Goal: Task Accomplishment & Management: Manage account settings

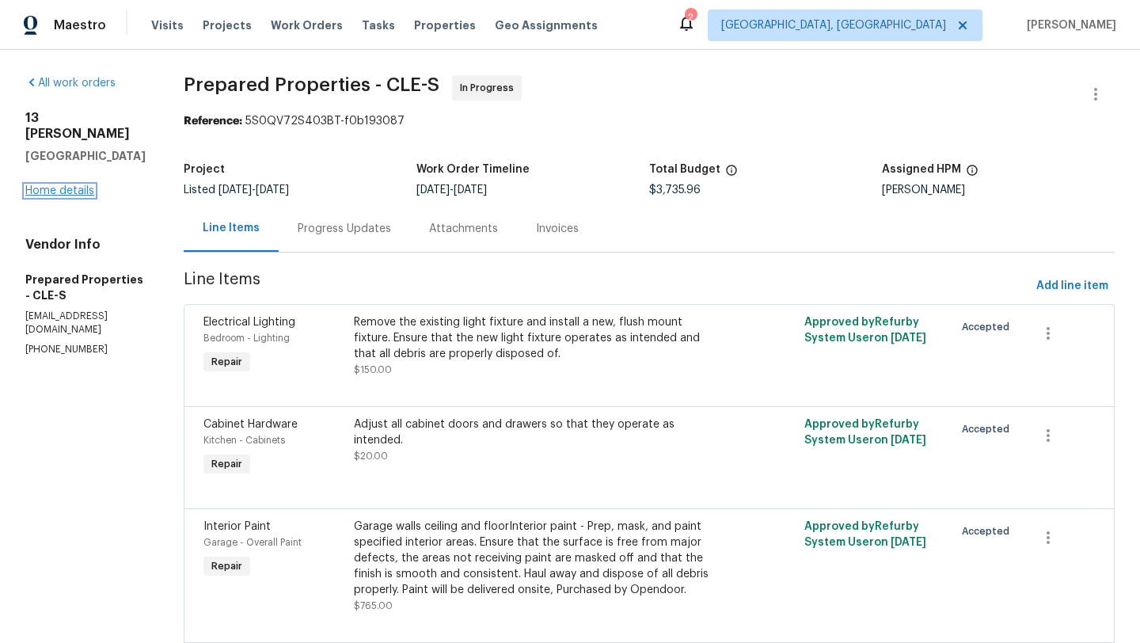
click at [56, 185] on link "Home details" at bounding box center [59, 190] width 69 height 11
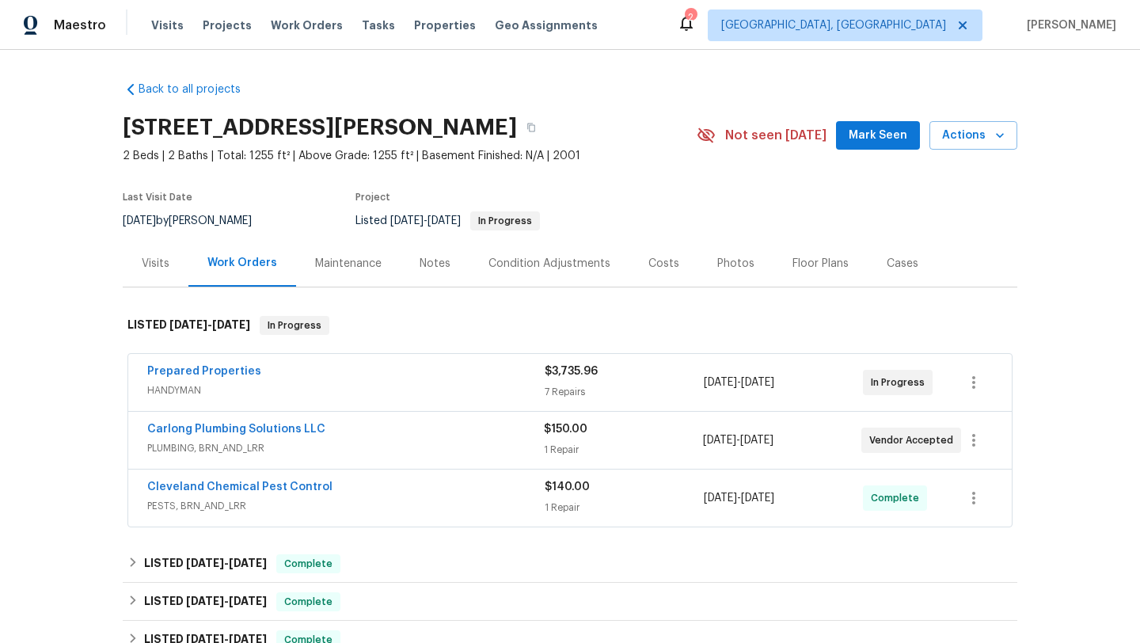
click at [893, 133] on span "Mark Seen" at bounding box center [878, 136] width 59 height 20
click at [175, 367] on link "Prepared Properties" at bounding box center [204, 371] width 114 height 11
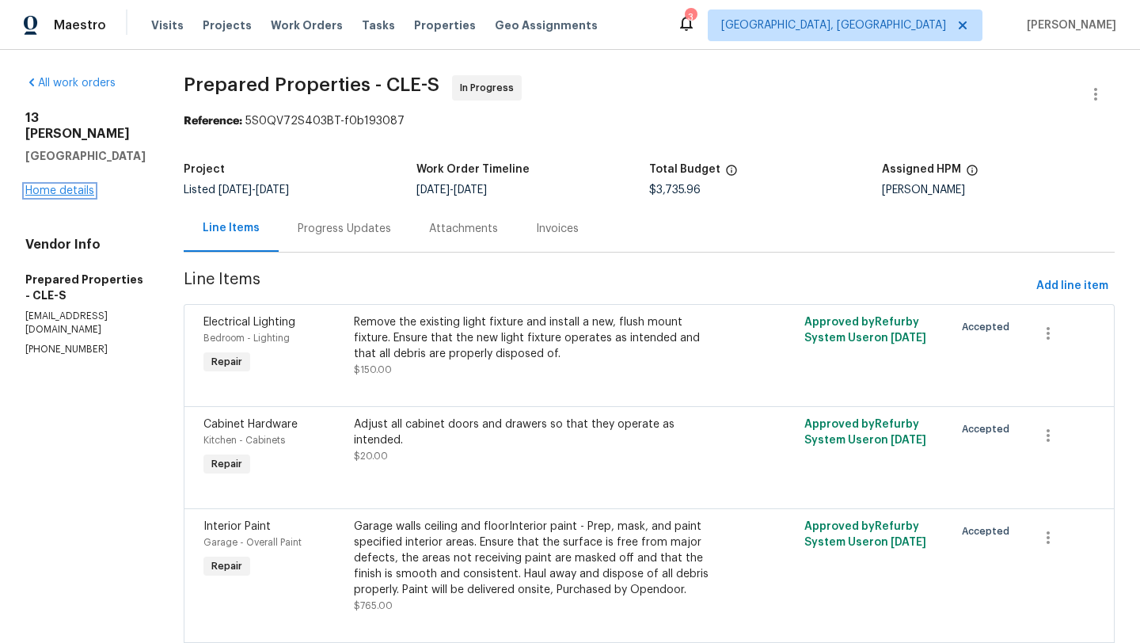
click at [40, 185] on link "Home details" at bounding box center [59, 190] width 69 height 11
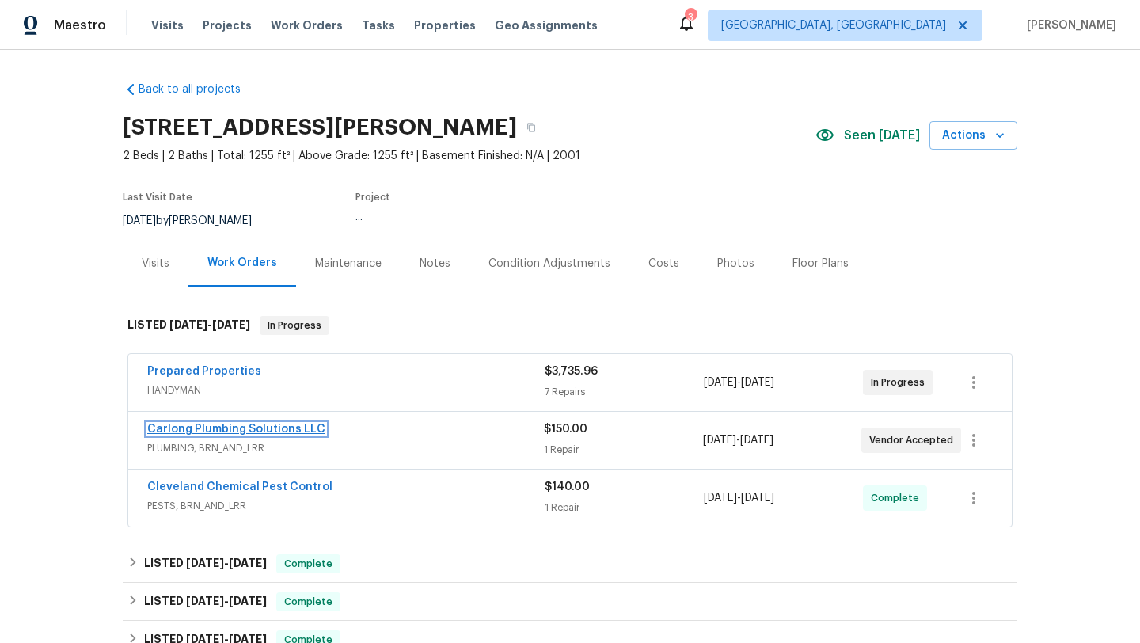
click at [195, 428] on link "Carlong Plumbing Solutions LLC" at bounding box center [236, 429] width 178 height 11
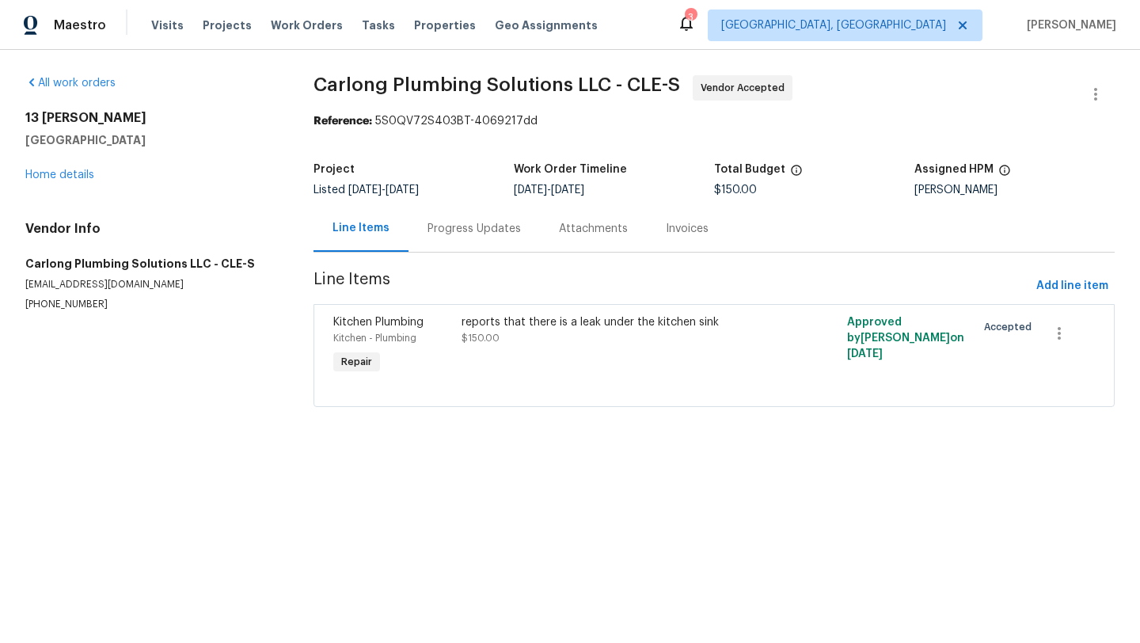
click at [448, 226] on div "Progress Updates" at bounding box center [473, 229] width 93 height 16
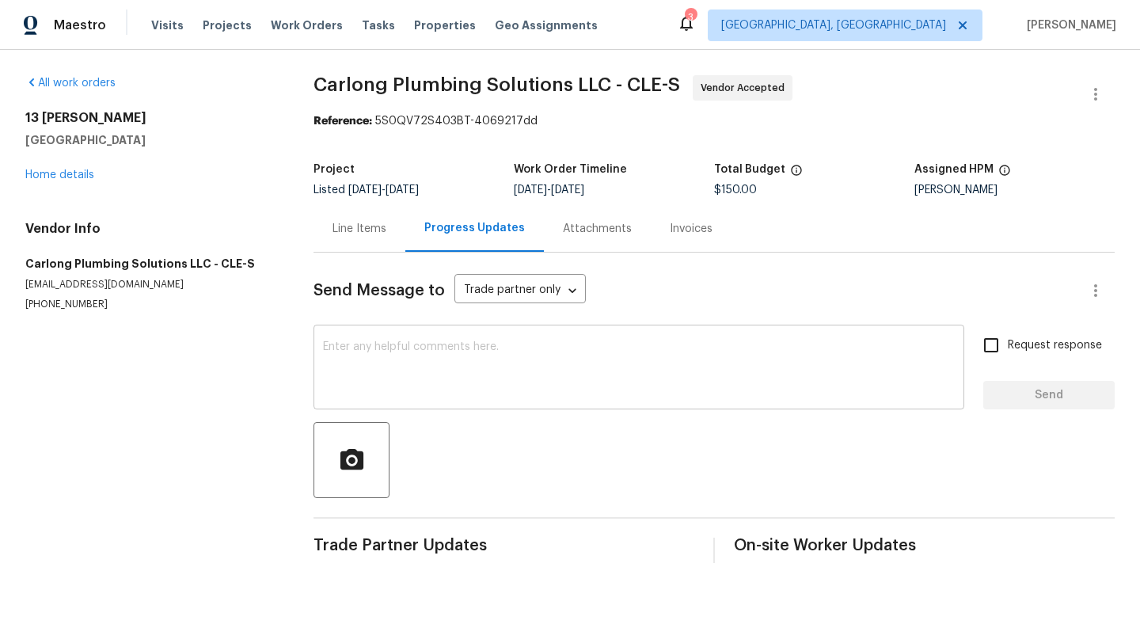
click at [350, 338] on div "x ​" at bounding box center [638, 369] width 651 height 81
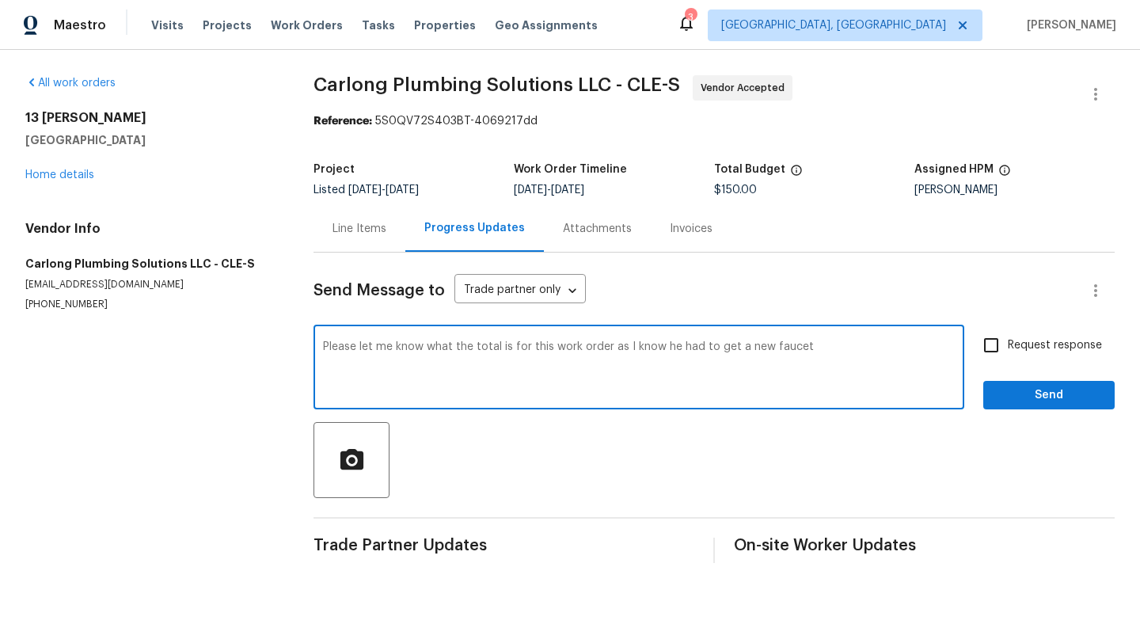
type textarea "Please let me know what the total is for this work order as I know he had to ge…"
click at [1081, 399] on span "Send" at bounding box center [1049, 396] width 106 height 20
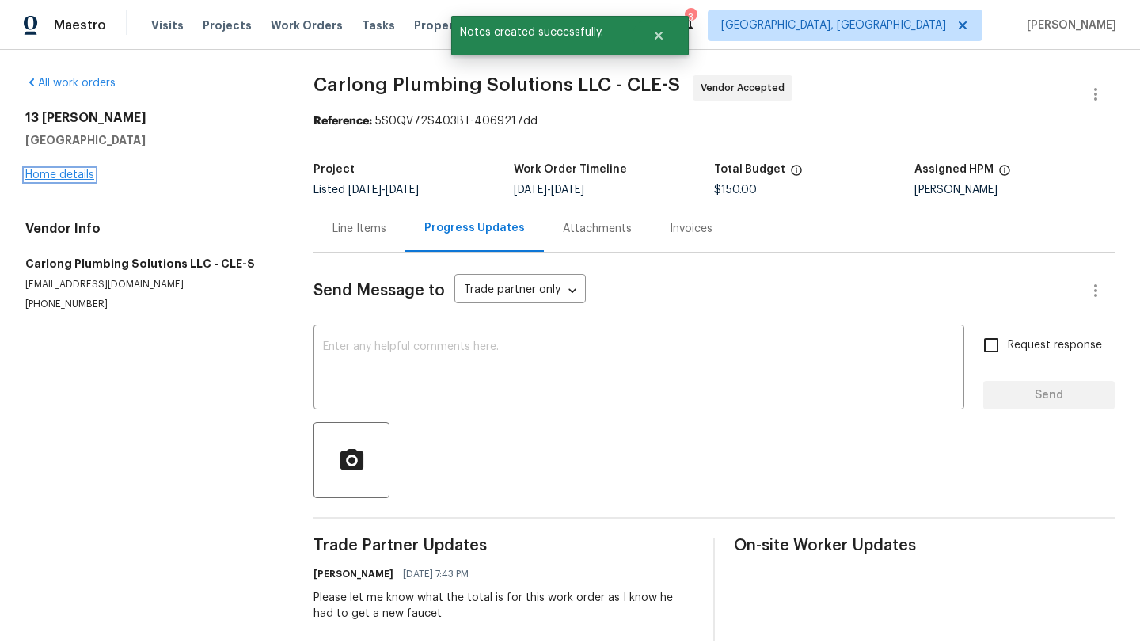
click at [42, 178] on link "Home details" at bounding box center [59, 174] width 69 height 11
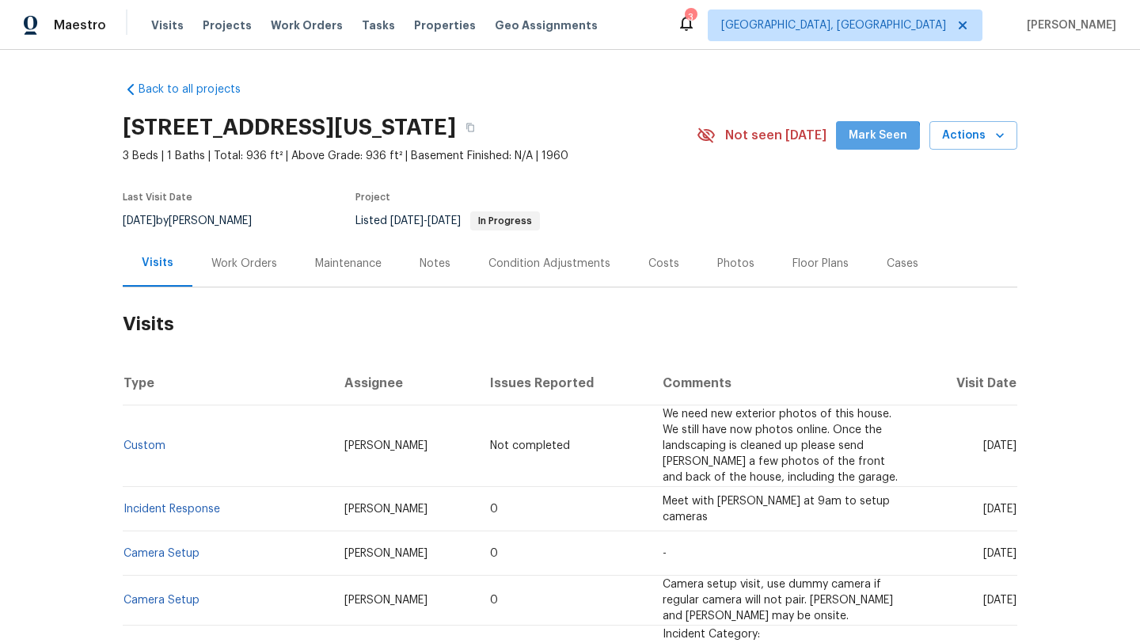
click at [863, 144] on span "Mark Seen" at bounding box center [878, 136] width 59 height 20
click at [247, 256] on div "Work Orders" at bounding box center [244, 264] width 66 height 16
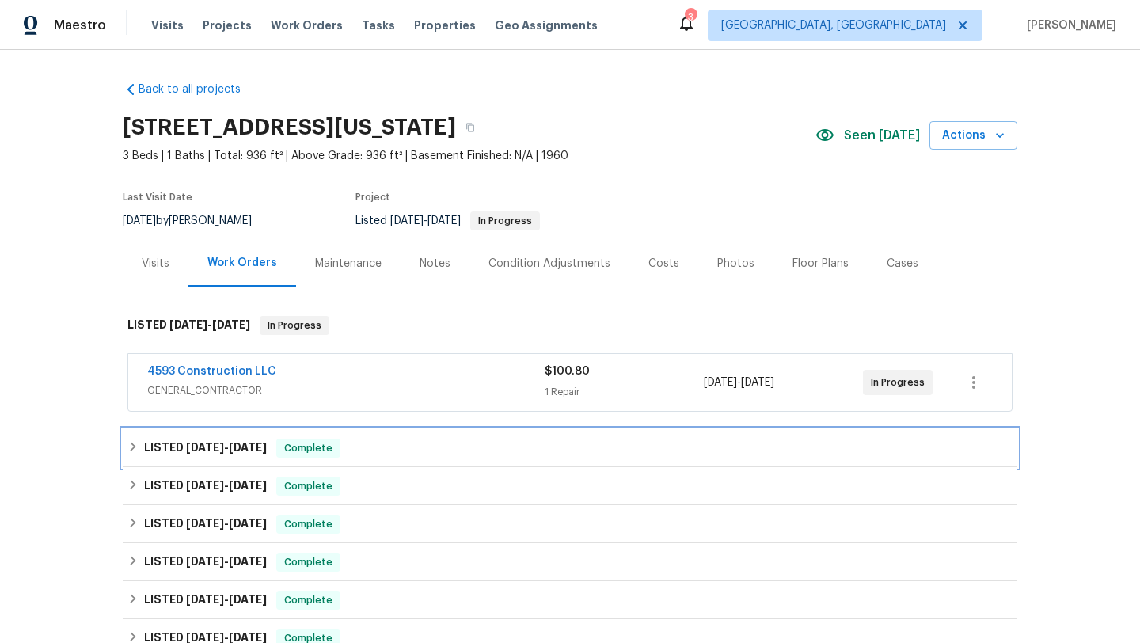
click at [134, 443] on icon at bounding box center [132, 446] width 11 height 11
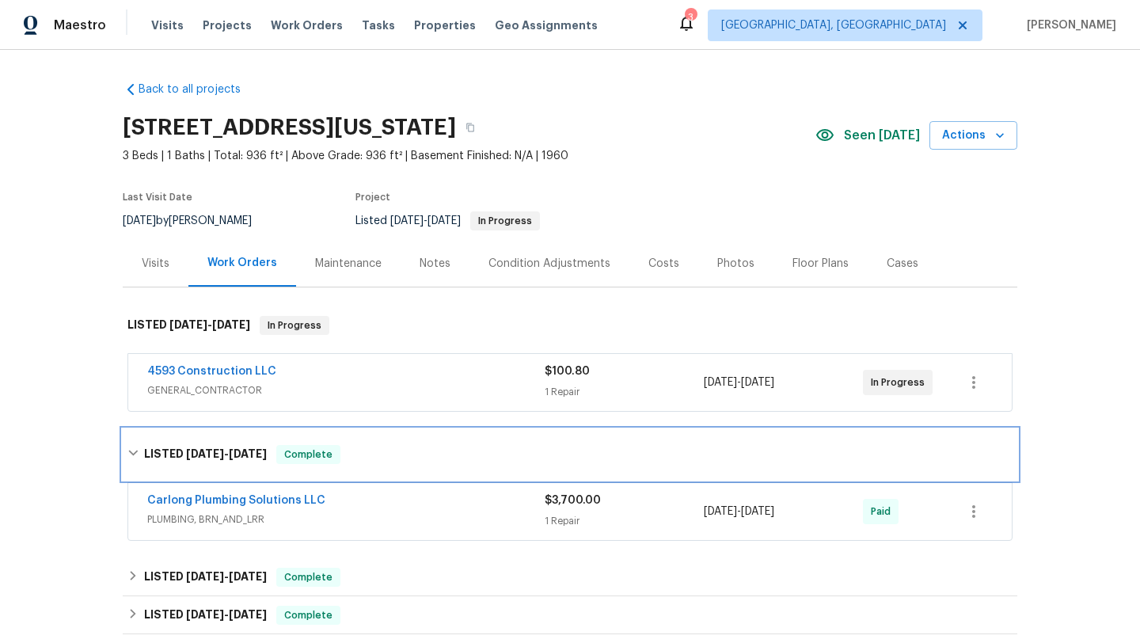
click at [136, 455] on icon at bounding box center [132, 452] width 11 height 11
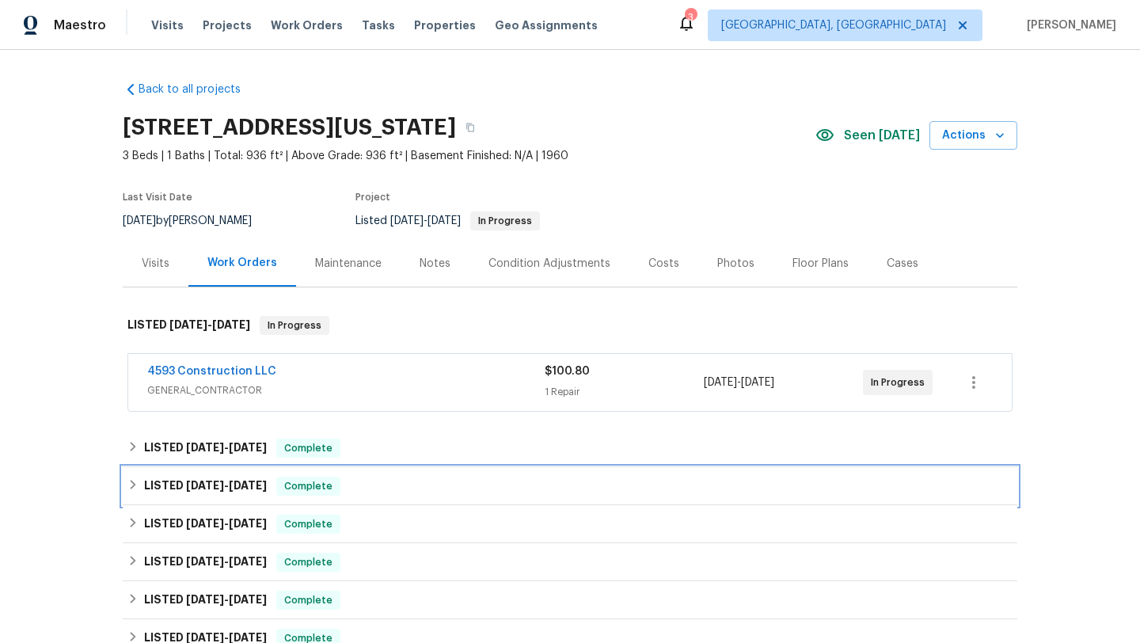
click at [135, 492] on div "LISTED 5/9/25 - 8/11/25 Complete" at bounding box center [569, 486] width 885 height 19
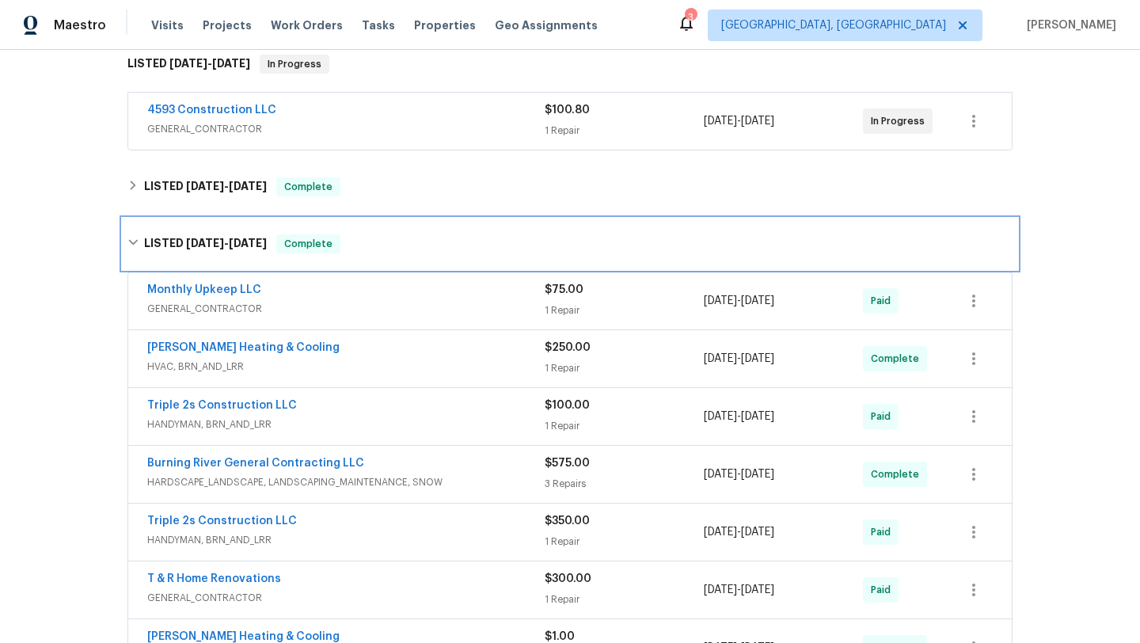
scroll to position [270, 0]
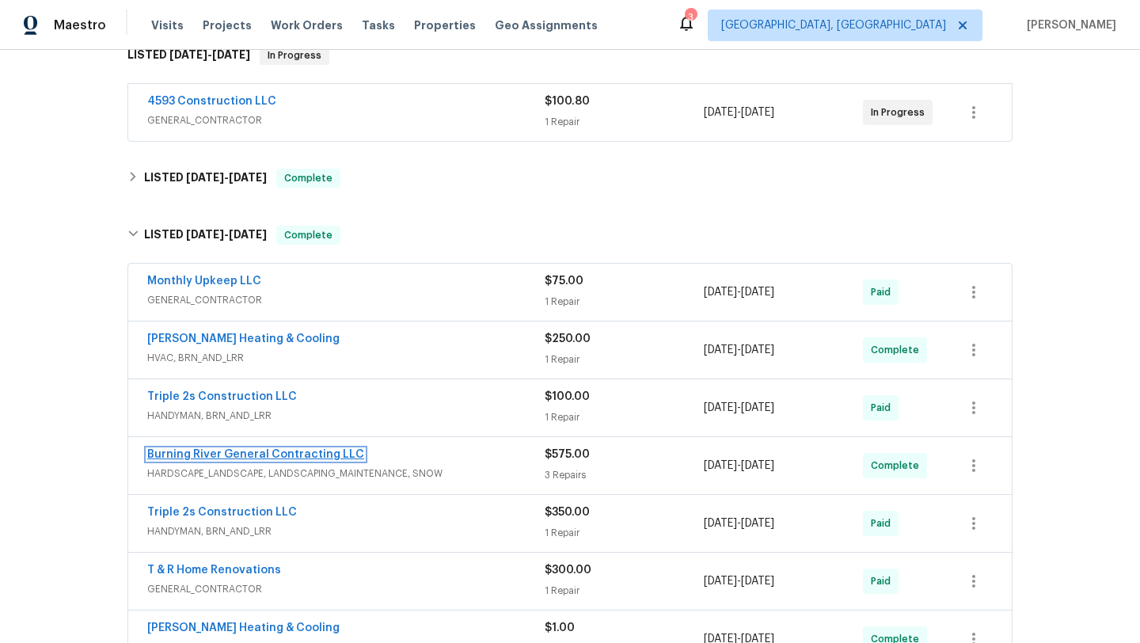
click at [222, 454] on link "Burning River General Contracting LLC" at bounding box center [255, 454] width 217 height 11
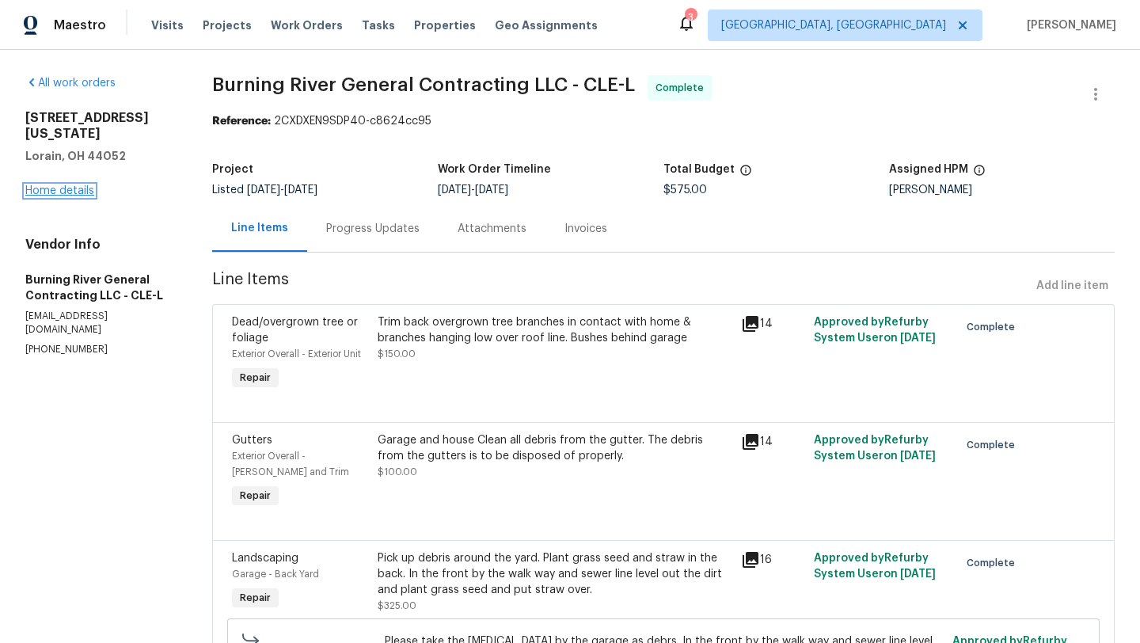
click at [59, 185] on link "Home details" at bounding box center [59, 190] width 69 height 11
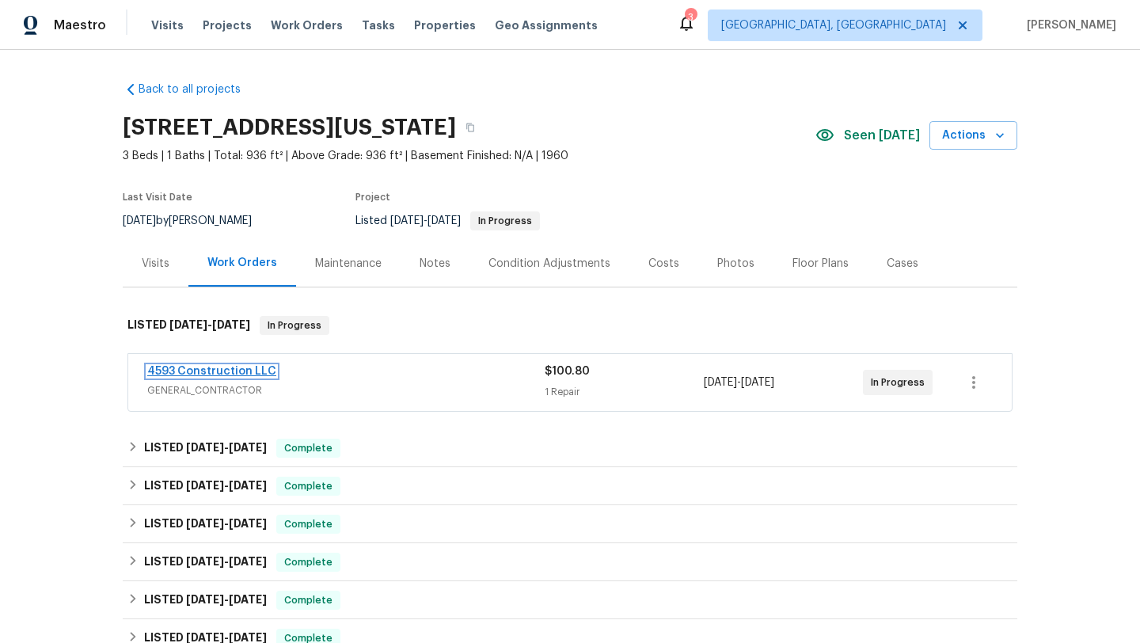
click at [173, 368] on link "4593 Construction LLC" at bounding box center [211, 371] width 129 height 11
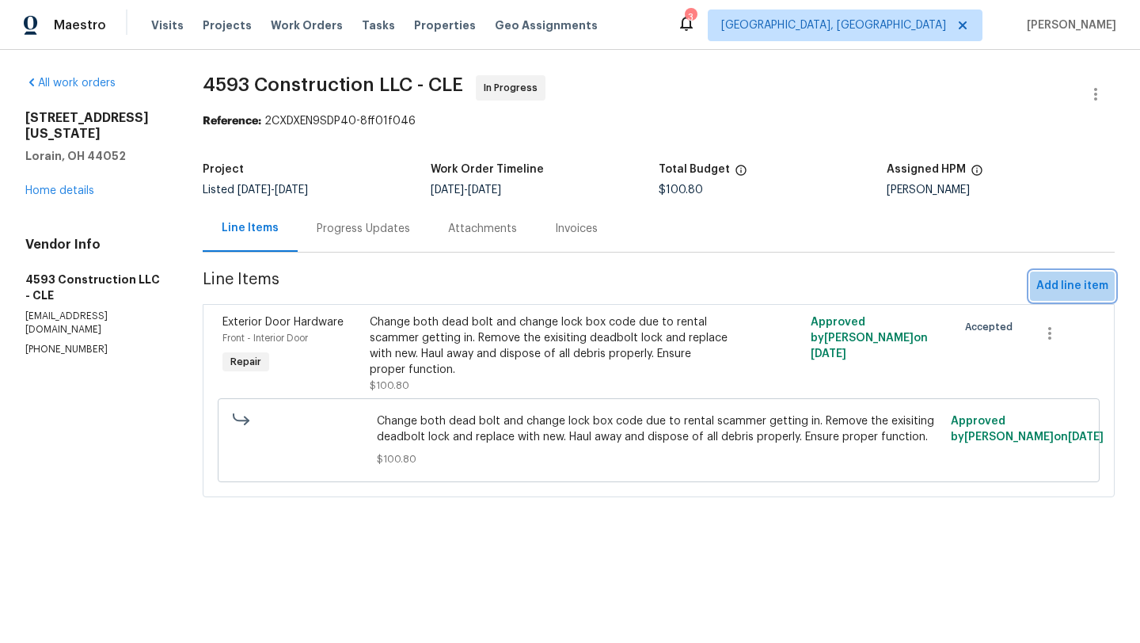
click at [1090, 292] on span "Add line item" at bounding box center [1072, 286] width 72 height 20
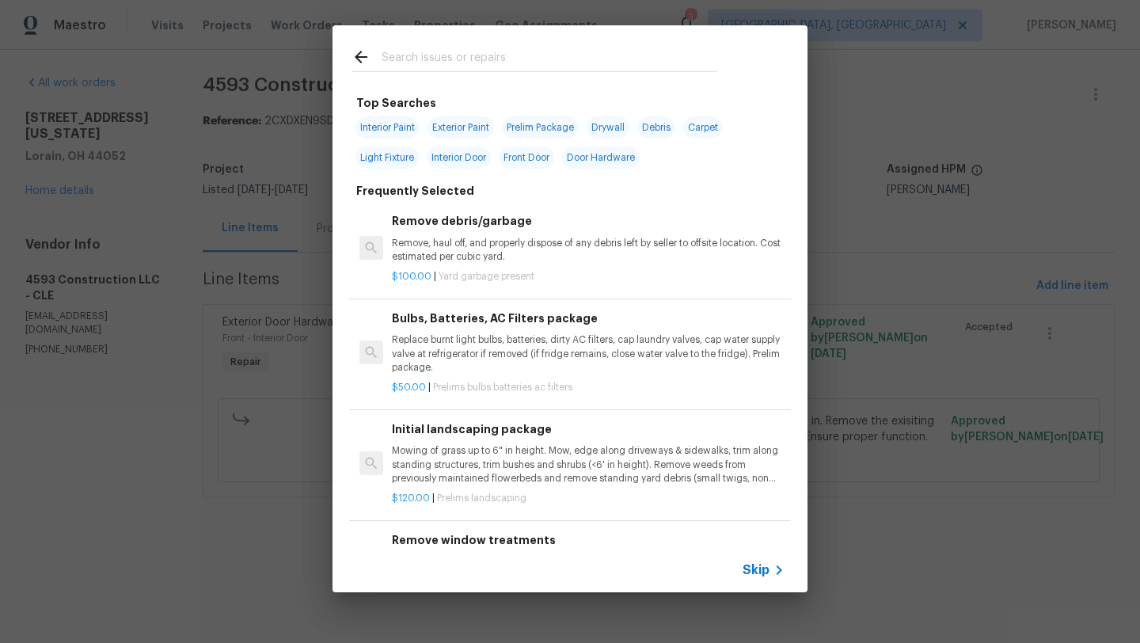
click at [397, 65] on input "text" at bounding box center [550, 59] width 336 height 24
click at [424, 69] on input "text" at bounding box center [550, 59] width 336 height 24
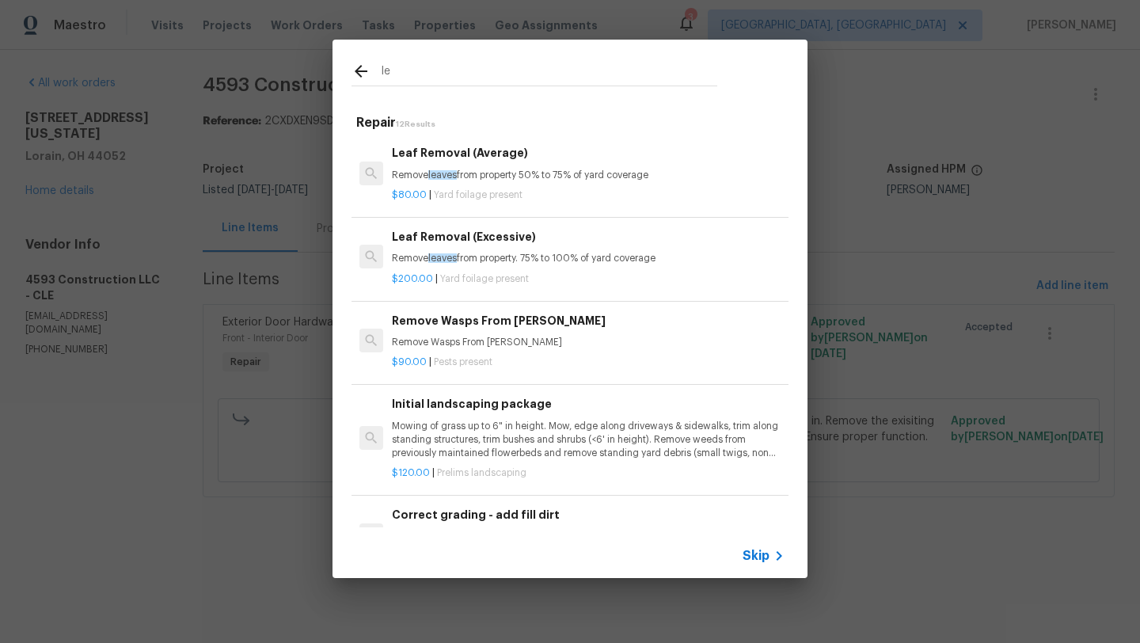
type input "l"
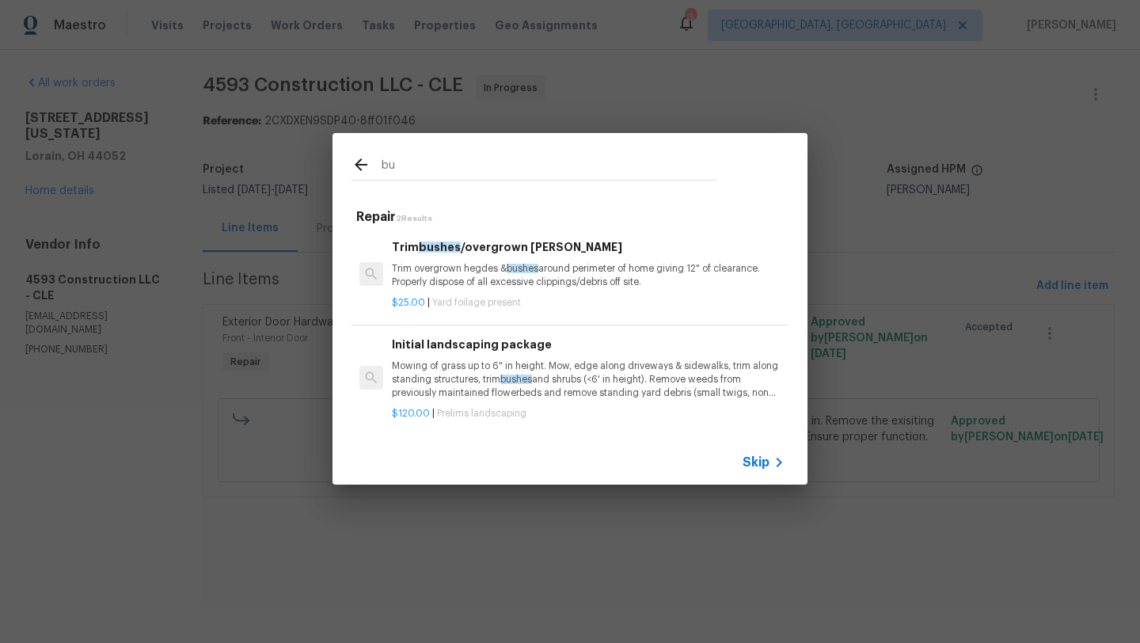
type input "b"
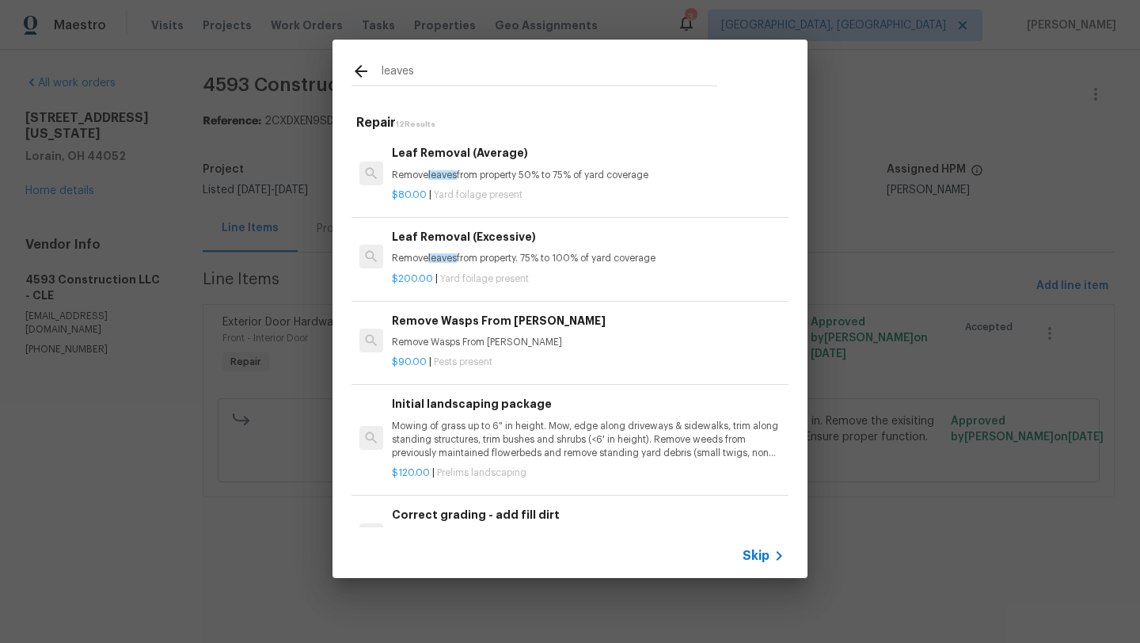
type input "leaves"
click at [396, 178] on p "Remove leaves from property 50% to 75% of yard coverage" at bounding box center [588, 175] width 393 height 13
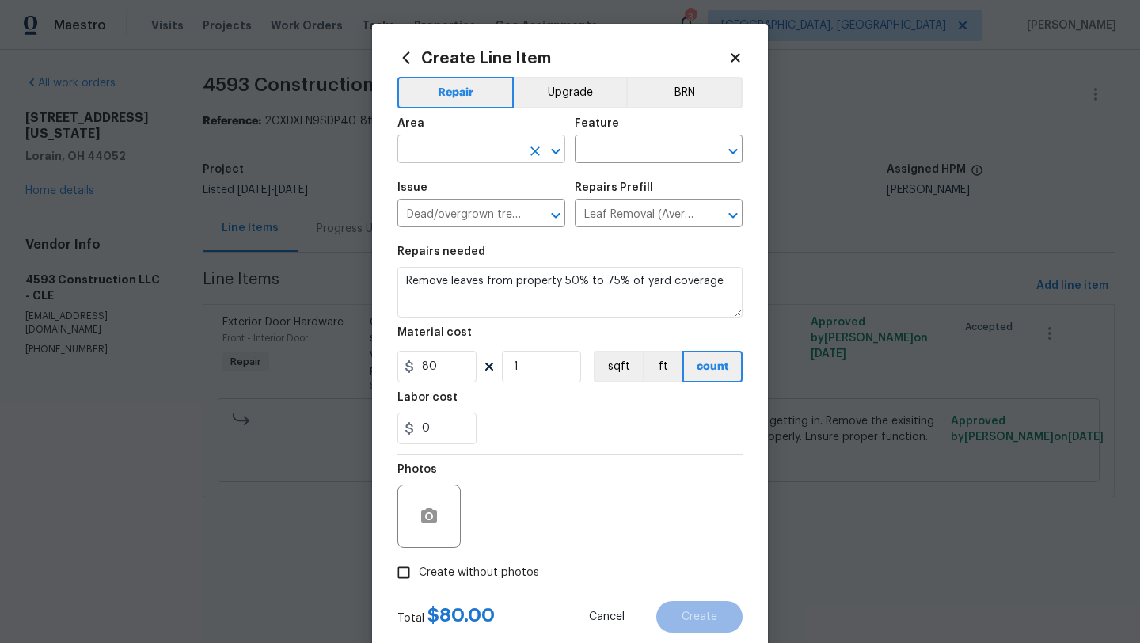
click at [424, 158] on input "text" at bounding box center [458, 151] width 123 height 25
type input "g"
click at [434, 217] on li "Exterior Overall" at bounding box center [481, 212] width 168 height 26
type input "Exterior Overall"
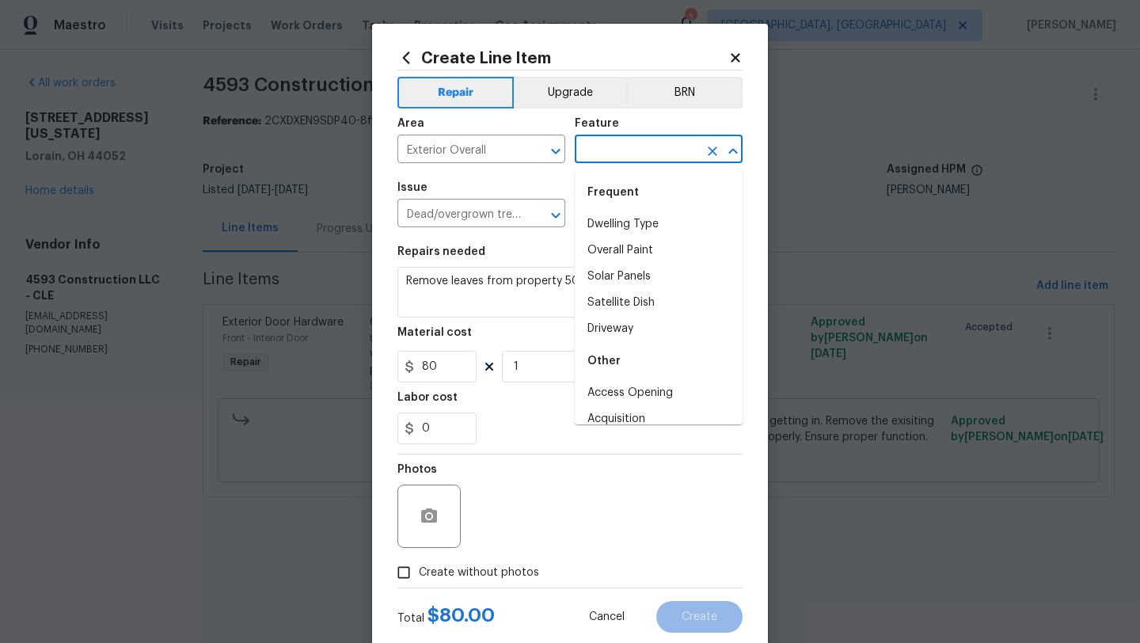
click at [621, 153] on input "text" at bounding box center [636, 151] width 123 height 25
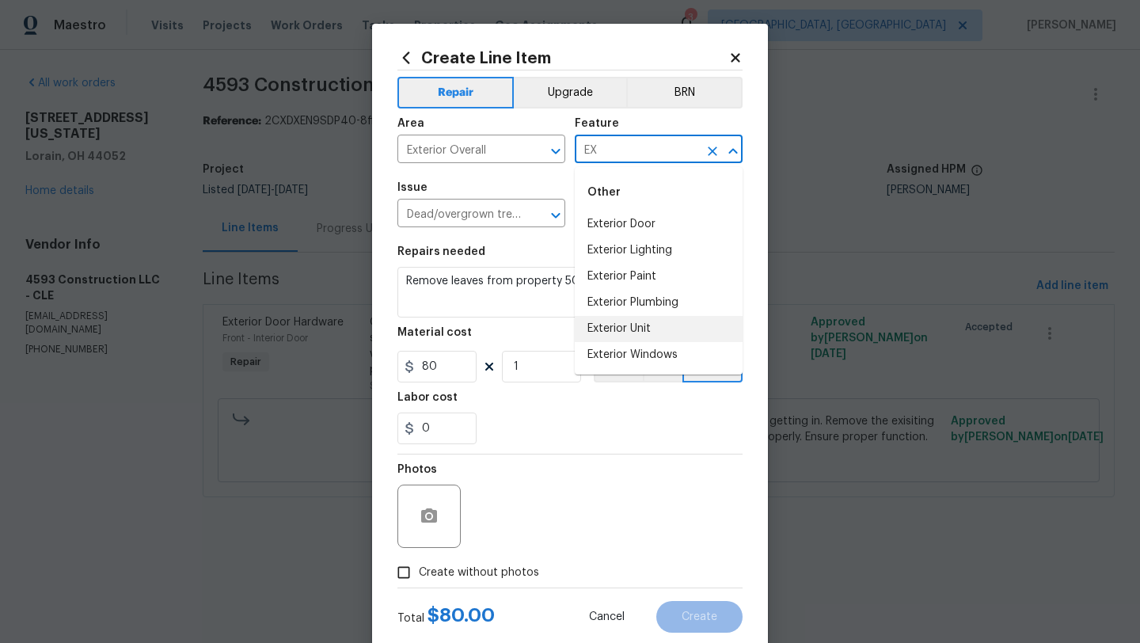
click at [613, 329] on li "Exterior Unit" at bounding box center [659, 329] width 168 height 26
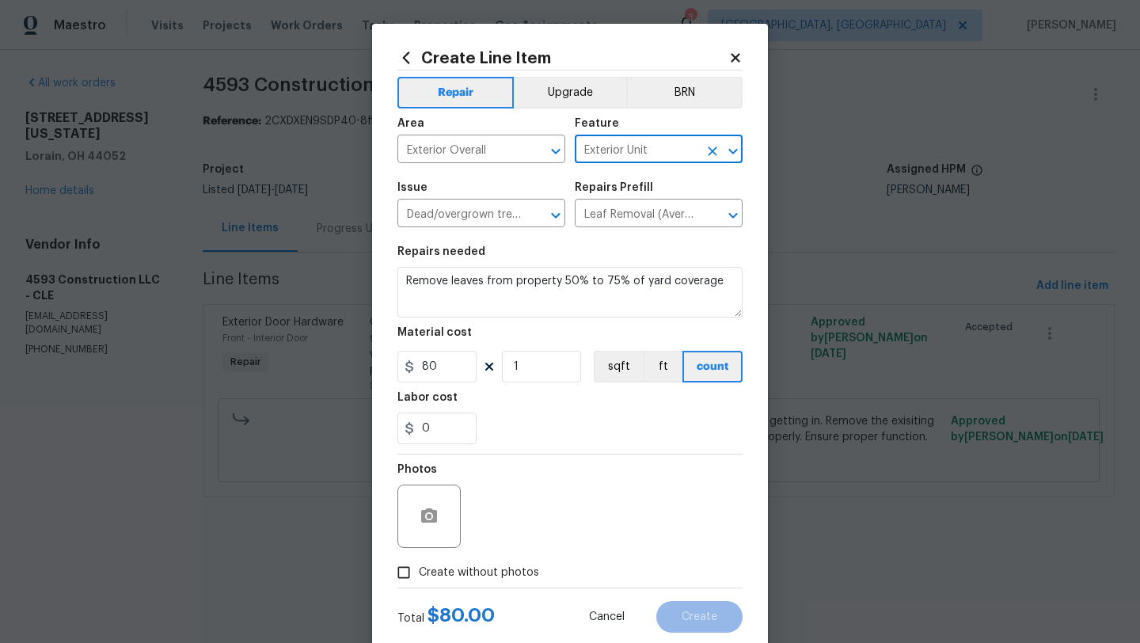
type input "Exterior Unit"
click at [403, 283] on textarea "Remove leaves from property 50% to 75% of yard coverage" at bounding box center [569, 292] width 345 height 51
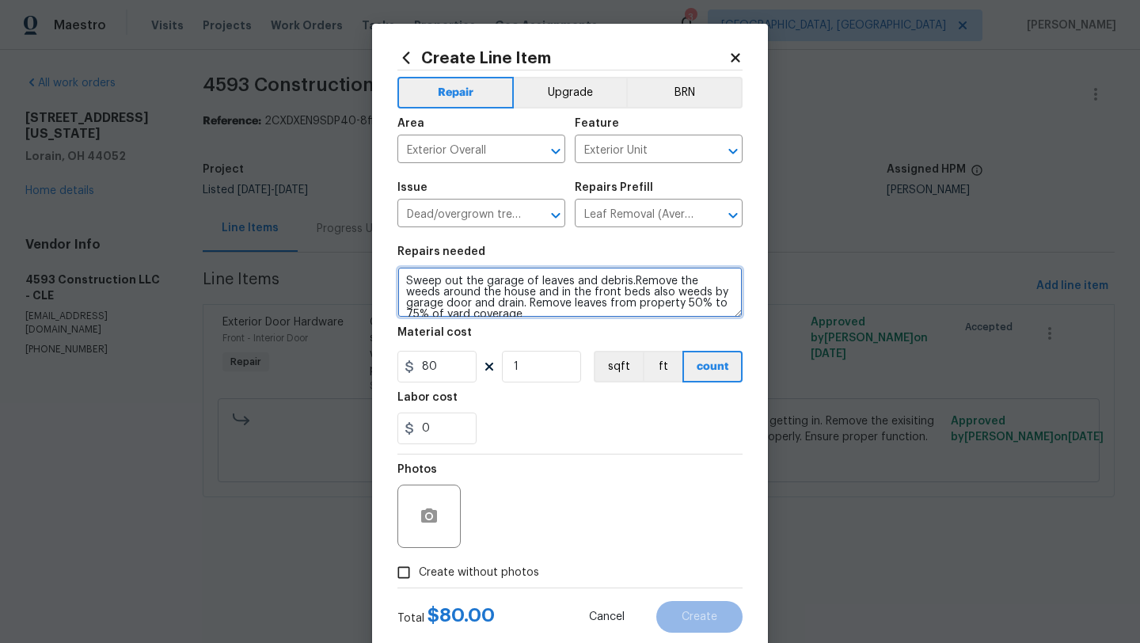
type textarea "Sweep out the garage of leaves and debris.Remove the weeds around the house and…"
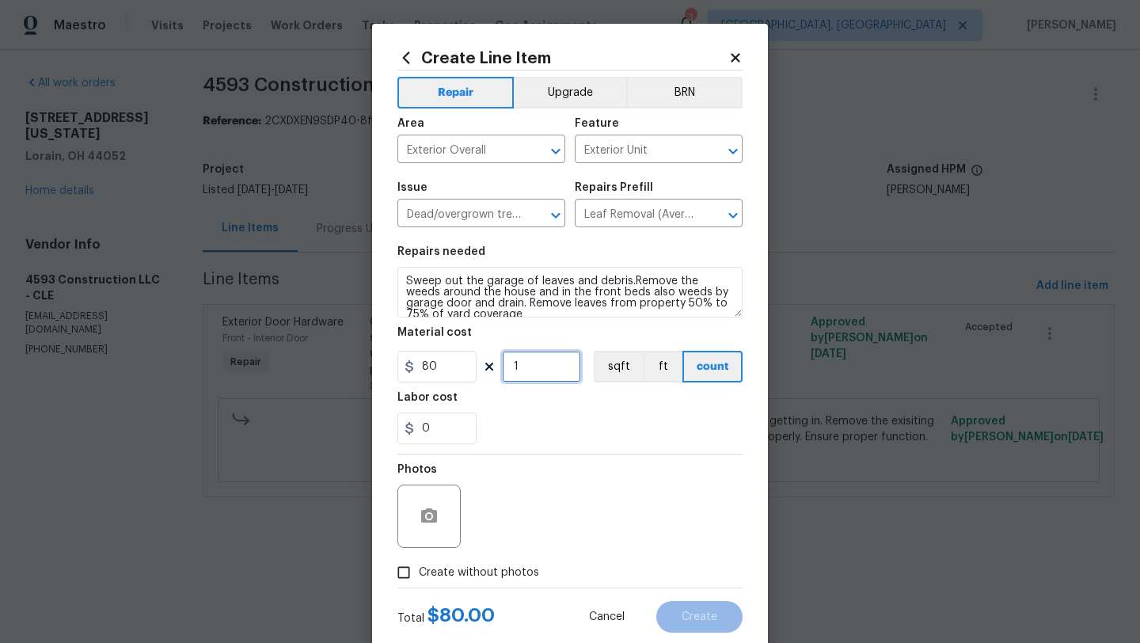
click at [527, 367] on input "1" at bounding box center [541, 367] width 79 height 32
drag, startPoint x: 435, startPoint y: 428, endPoint x: 378, endPoint y: 428, distance: 57.8
click at [378, 428] on div "Create Line Item Repair Upgrade BRN Area Exterior Overall ​ Feature Exterior Un…" at bounding box center [570, 341] width 396 height 634
click at [733, 61] on icon at bounding box center [735, 57] width 9 height 9
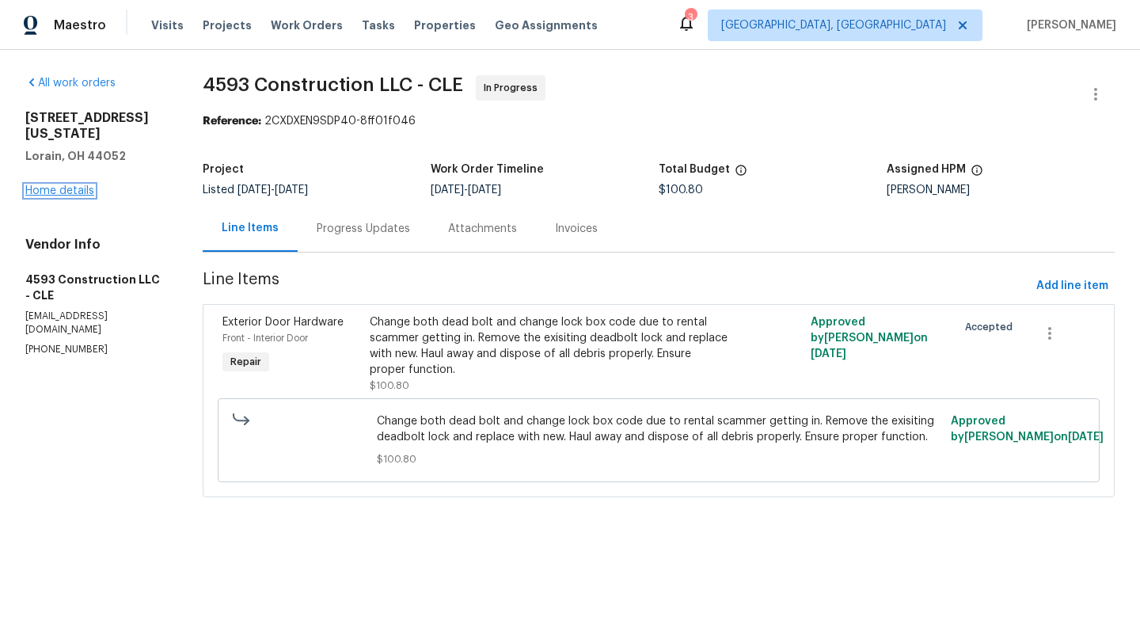
click at [86, 185] on link "Home details" at bounding box center [59, 190] width 69 height 11
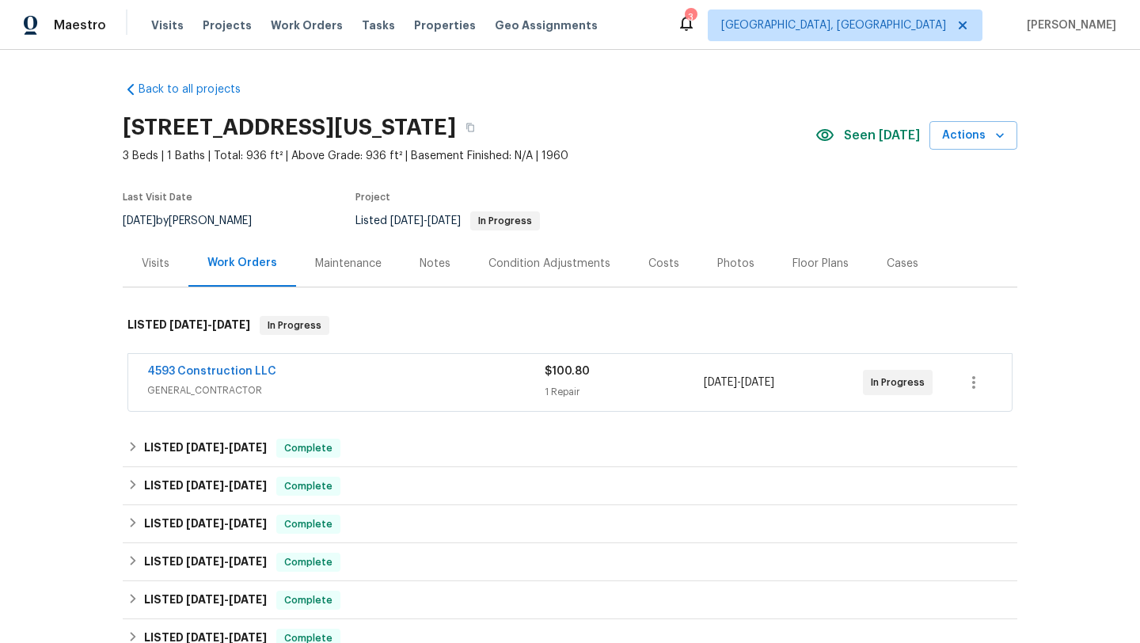
click at [342, 258] on div "Maintenance" at bounding box center [348, 264] width 66 height 16
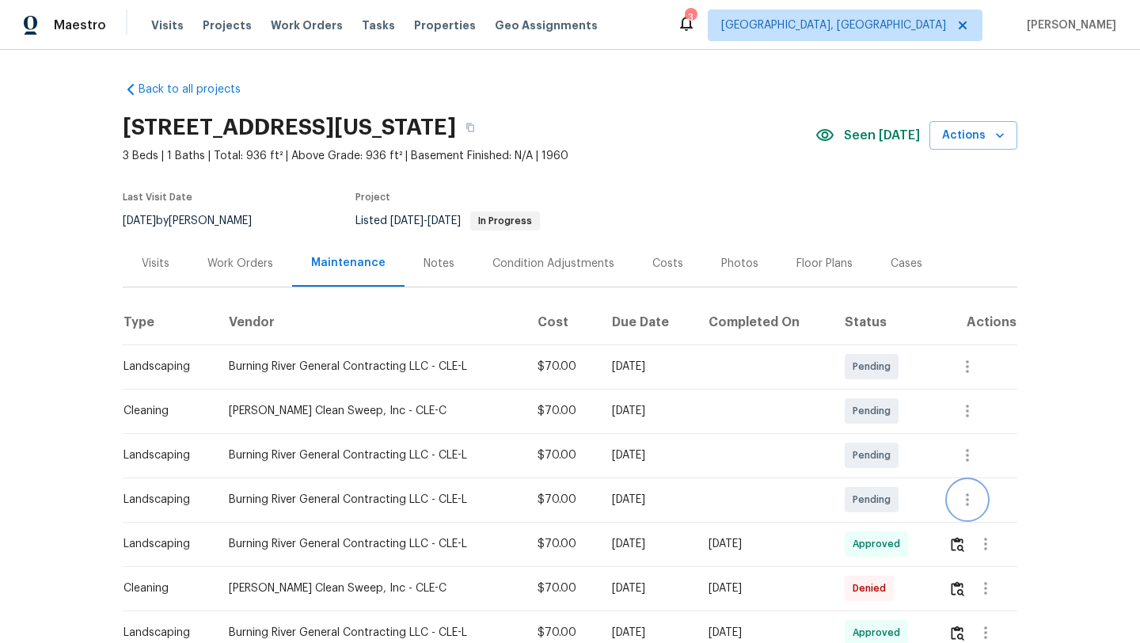
click at [974, 495] on icon "button" at bounding box center [967, 499] width 19 height 19
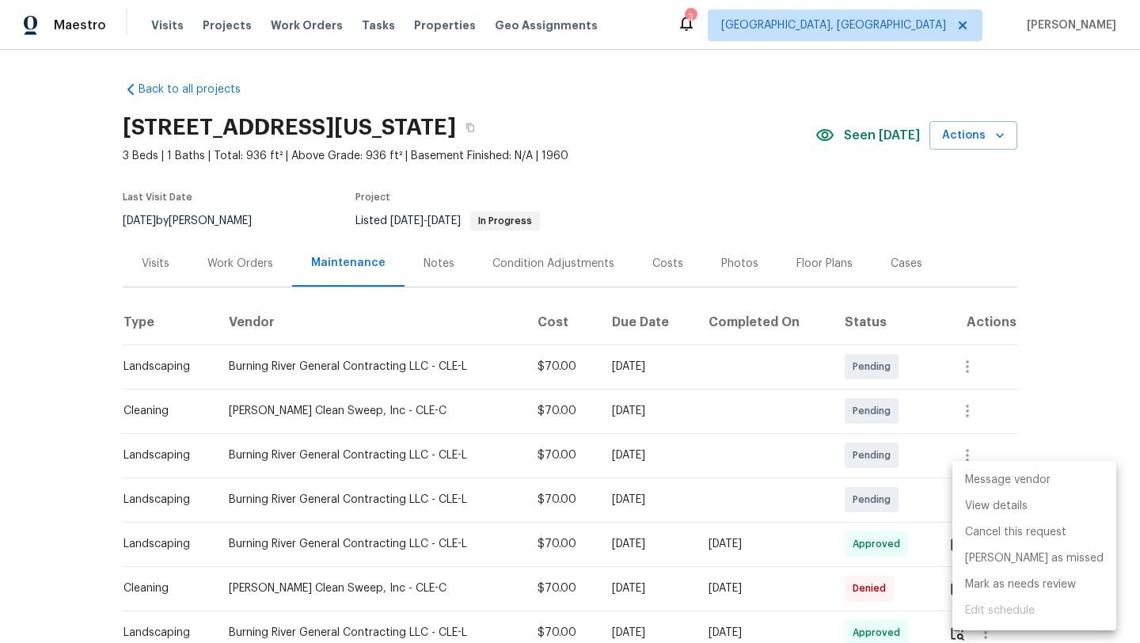
click at [972, 476] on li "Message vendor" at bounding box center [1034, 480] width 164 height 26
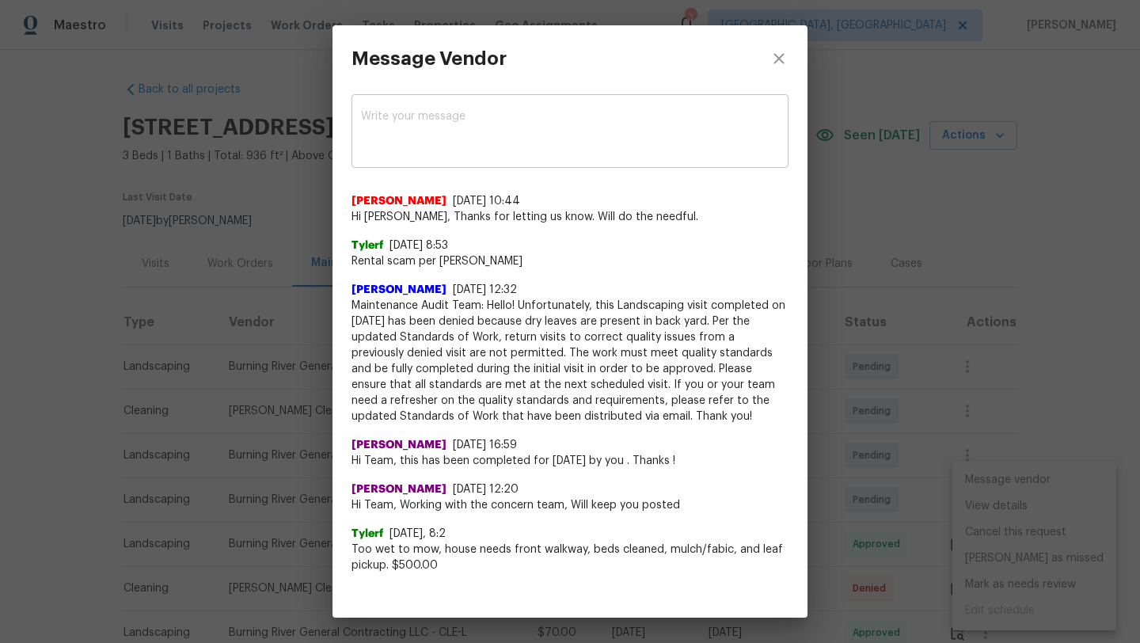
click at [367, 121] on textarea at bounding box center [570, 133] width 418 height 44
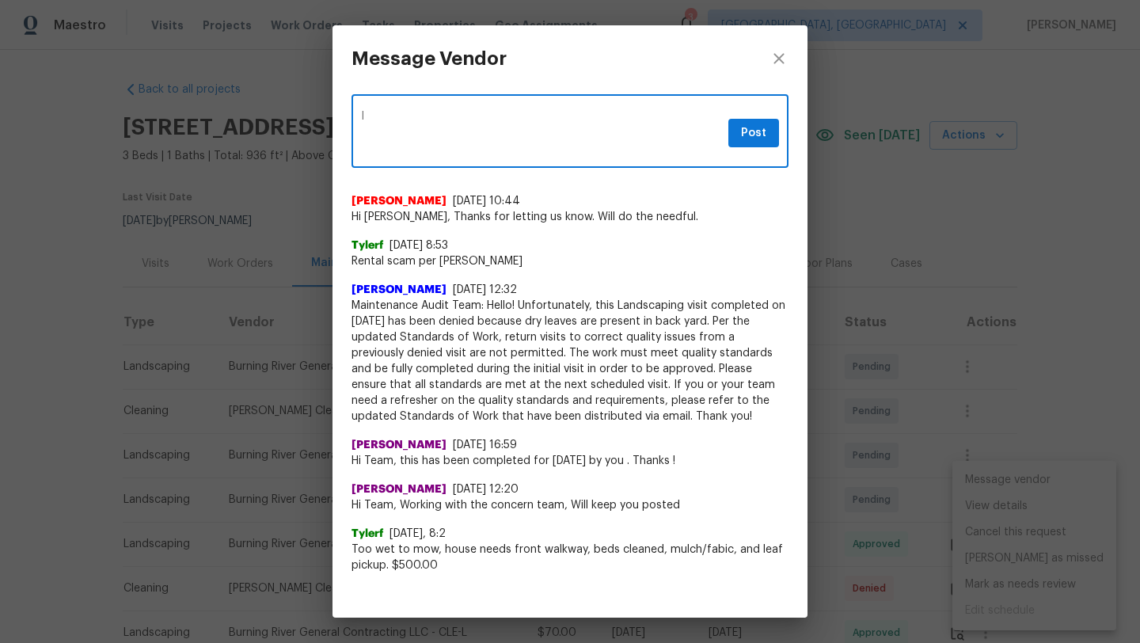
type textarea "I"
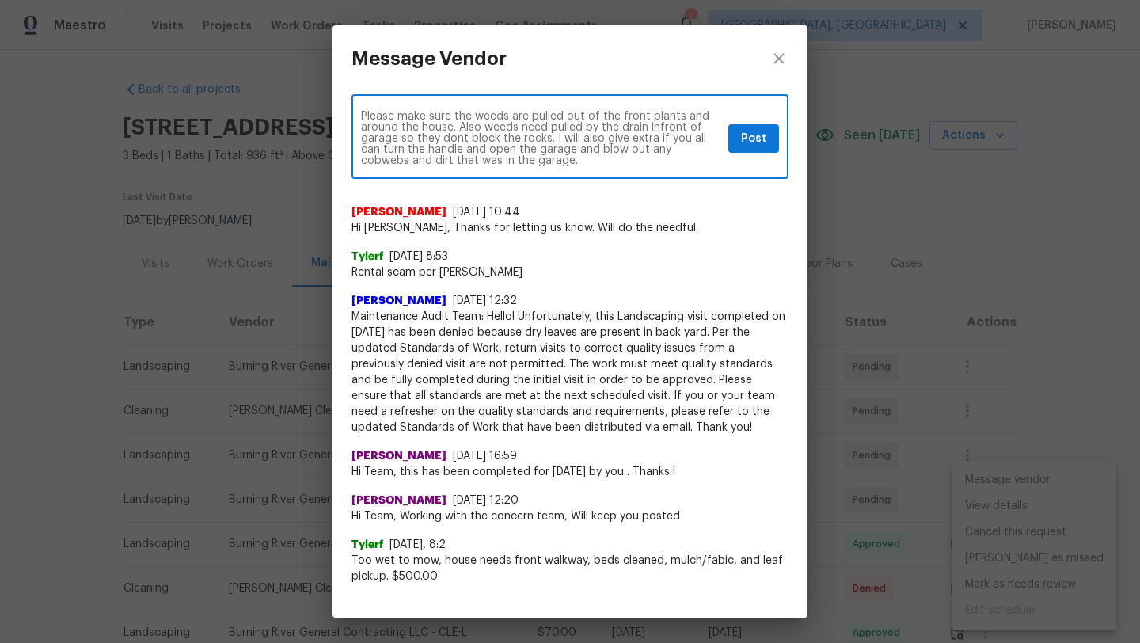
type textarea "Please make sure the weeds are pulled out of the front plants and around the ho…"
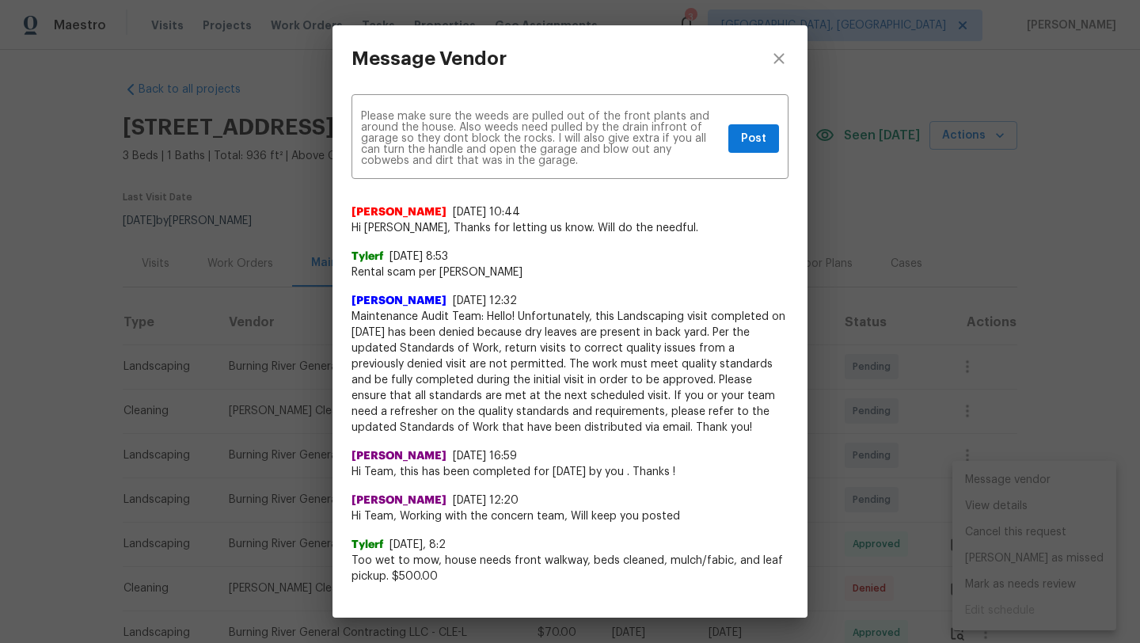
drag, startPoint x: 511, startPoint y: 168, endPoint x: 339, endPoint y: 116, distance: 180.1
click at [339, 116] on div "Please make sure the weeds are pulled out of the front plants and around the ho…" at bounding box center [569, 342] width 475 height 500
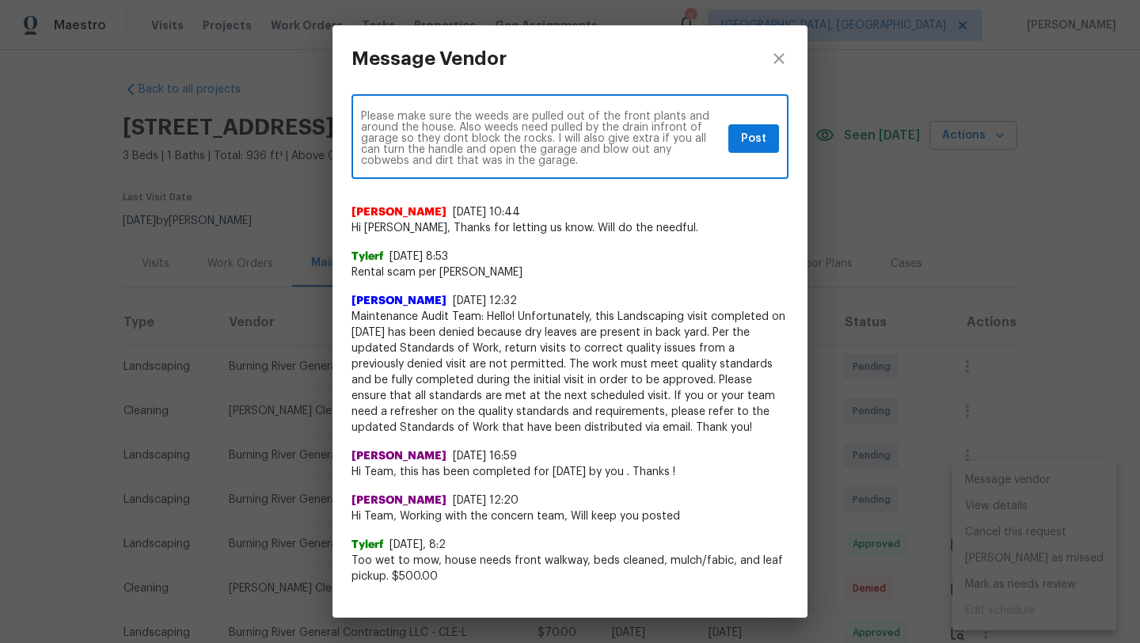
drag, startPoint x: 509, startPoint y: 165, endPoint x: 349, endPoint y: 110, distance: 169.2
click at [349, 110] on div "Please make sure the weeds are pulled out of the front plants and around the ho…" at bounding box center [569, 342] width 475 height 500
click at [776, 58] on icon "close" at bounding box center [778, 58] width 19 height 19
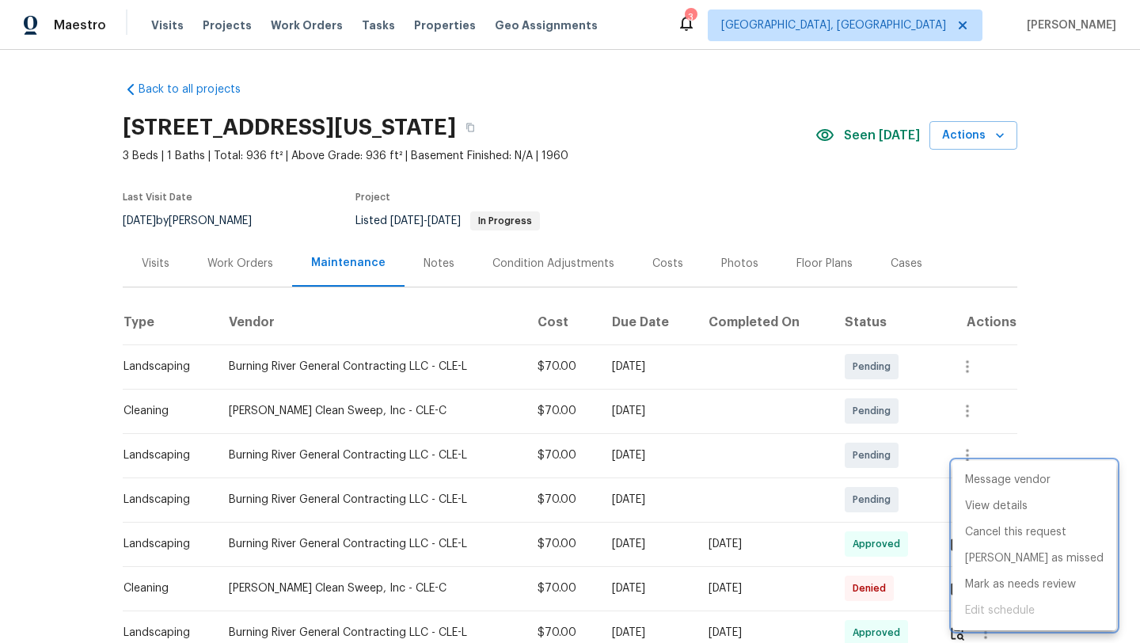
click at [219, 260] on div at bounding box center [570, 321] width 1140 height 643
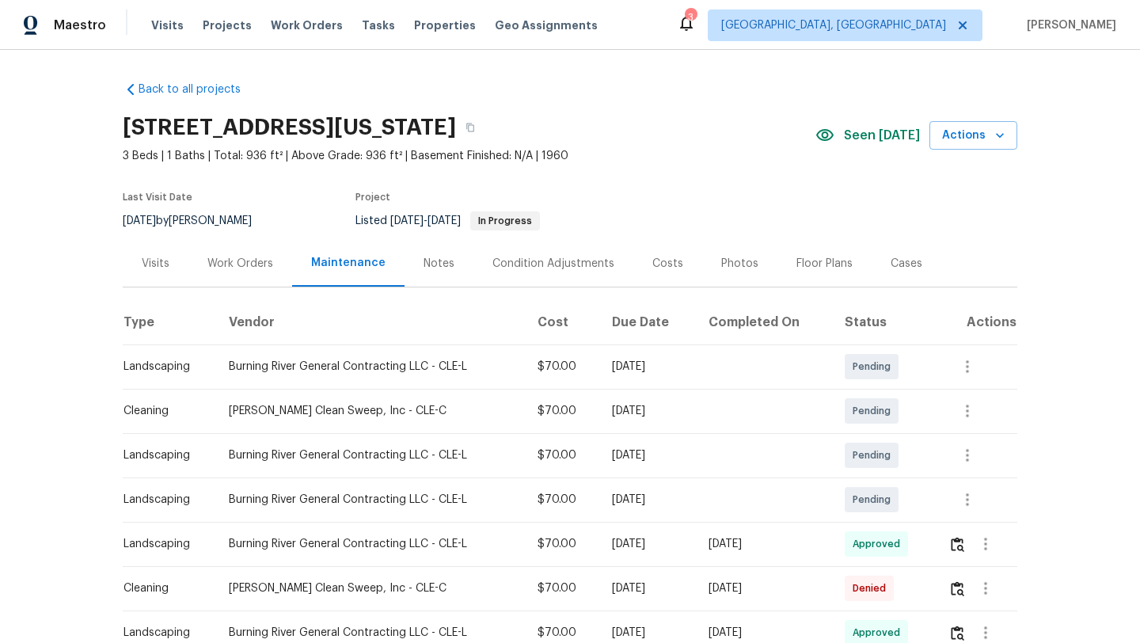
click at [219, 260] on div "Work Orders" at bounding box center [240, 264] width 66 height 16
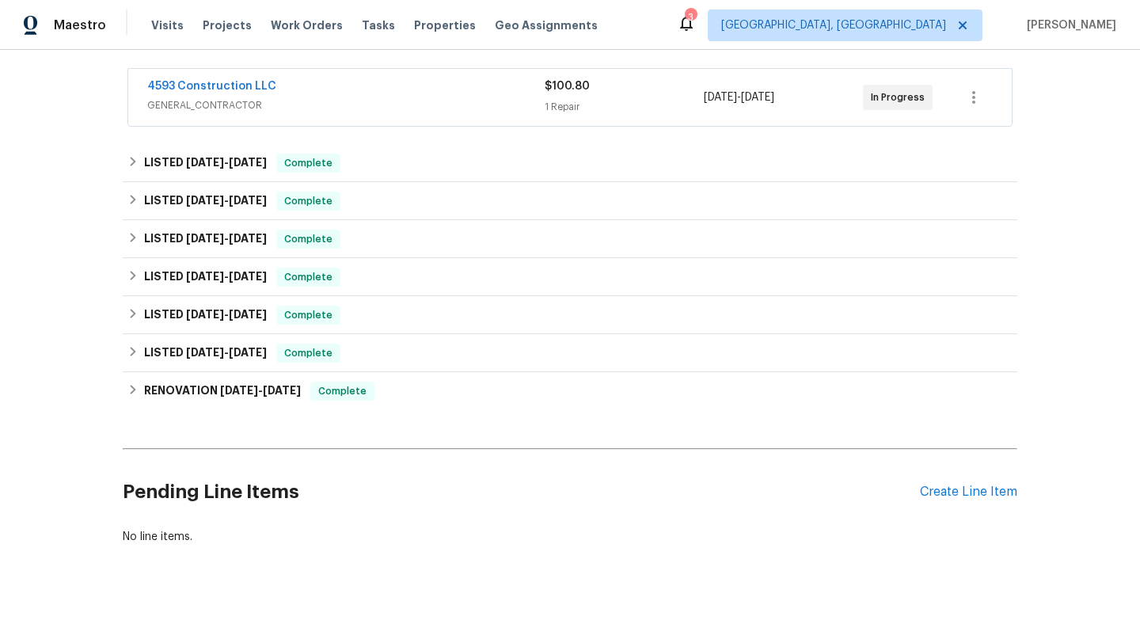
scroll to position [294, 0]
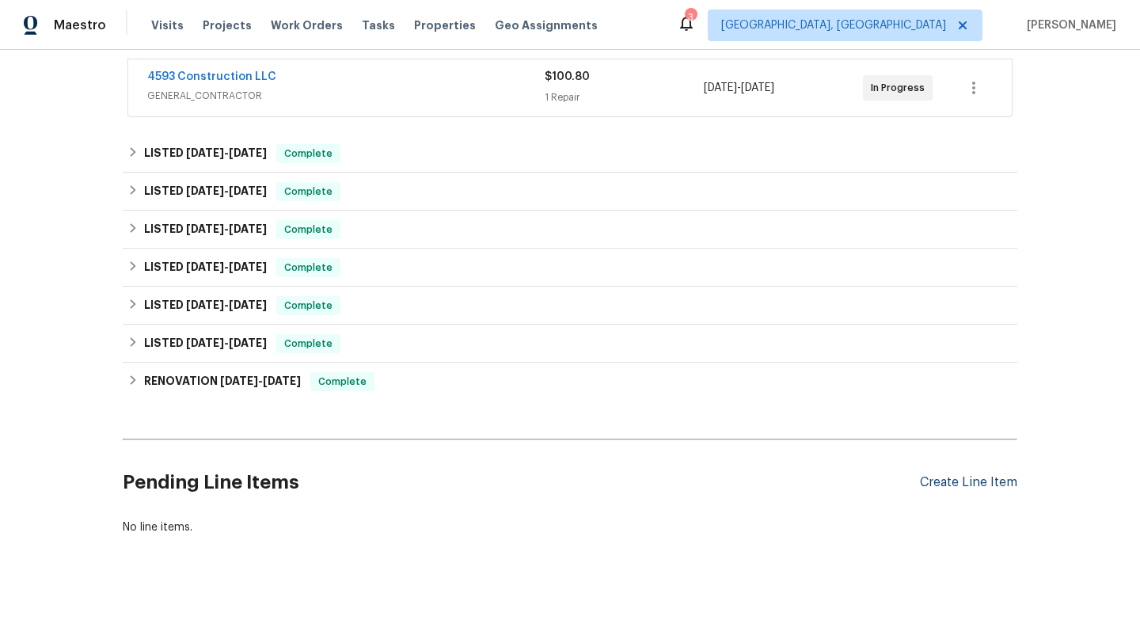
click at [981, 485] on div "Create Line Item" at bounding box center [968, 482] width 97 height 15
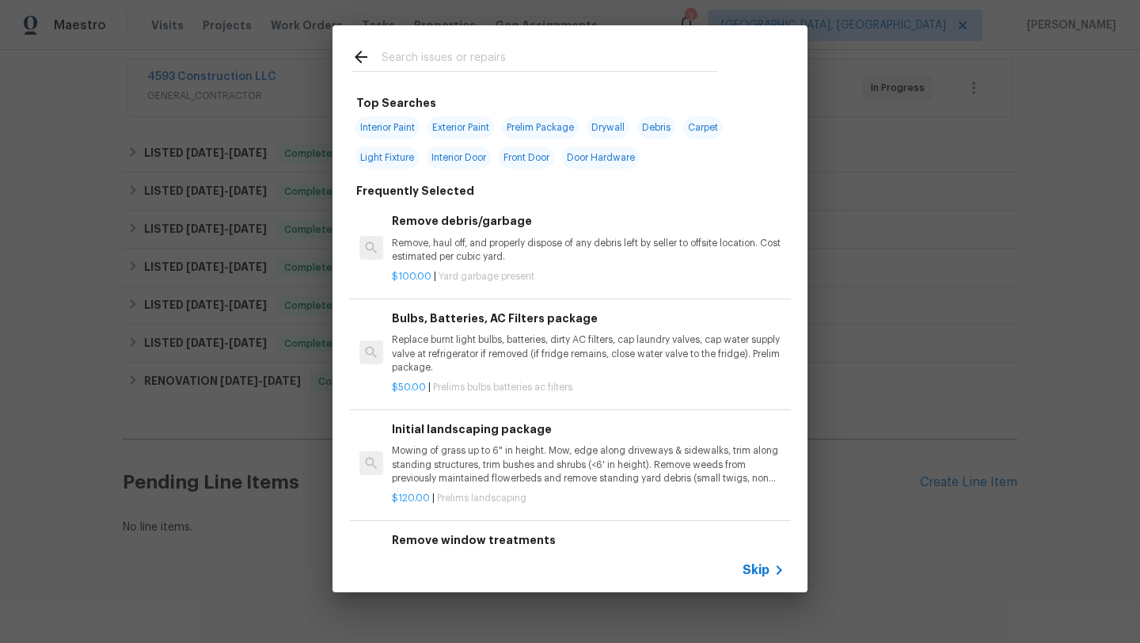
click at [397, 62] on input "text" at bounding box center [550, 59] width 336 height 24
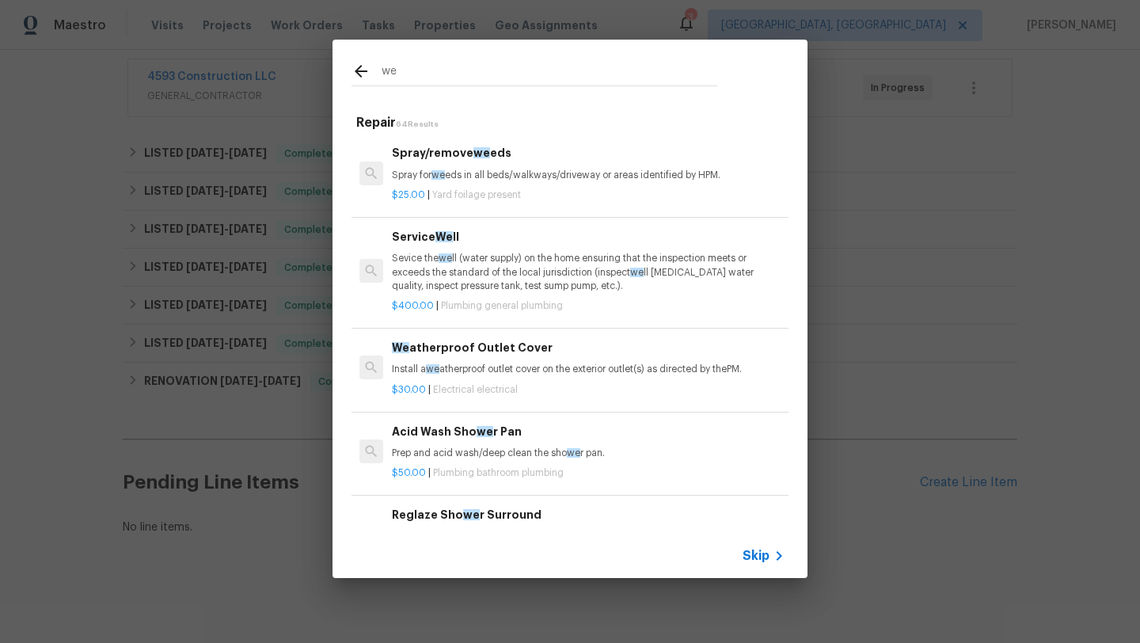
type input "w"
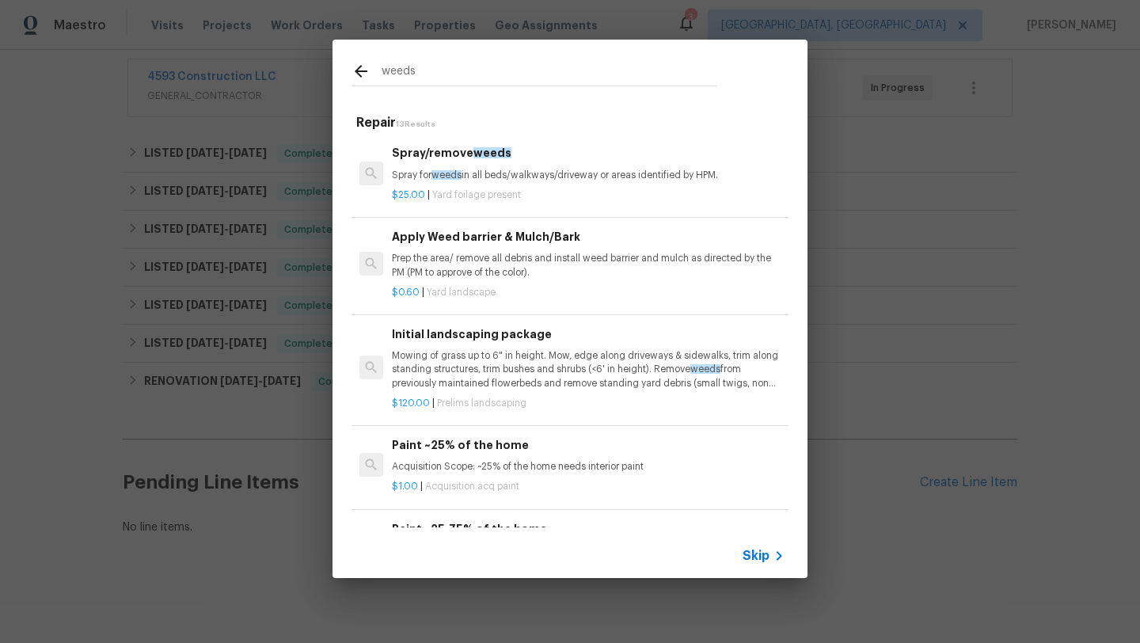
type input "weeds"
click at [417, 176] on p "Spray for weeds in all beds/walkways/driveway or areas identified by HPM." at bounding box center [588, 175] width 393 height 13
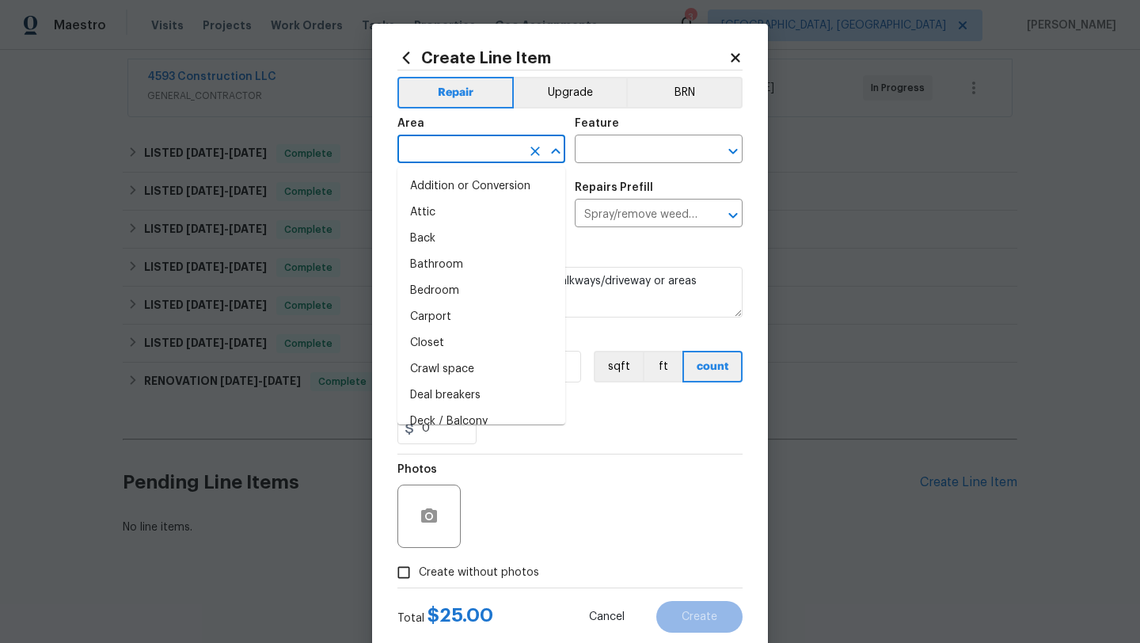
click at [424, 153] on input "text" at bounding box center [458, 151] width 123 height 25
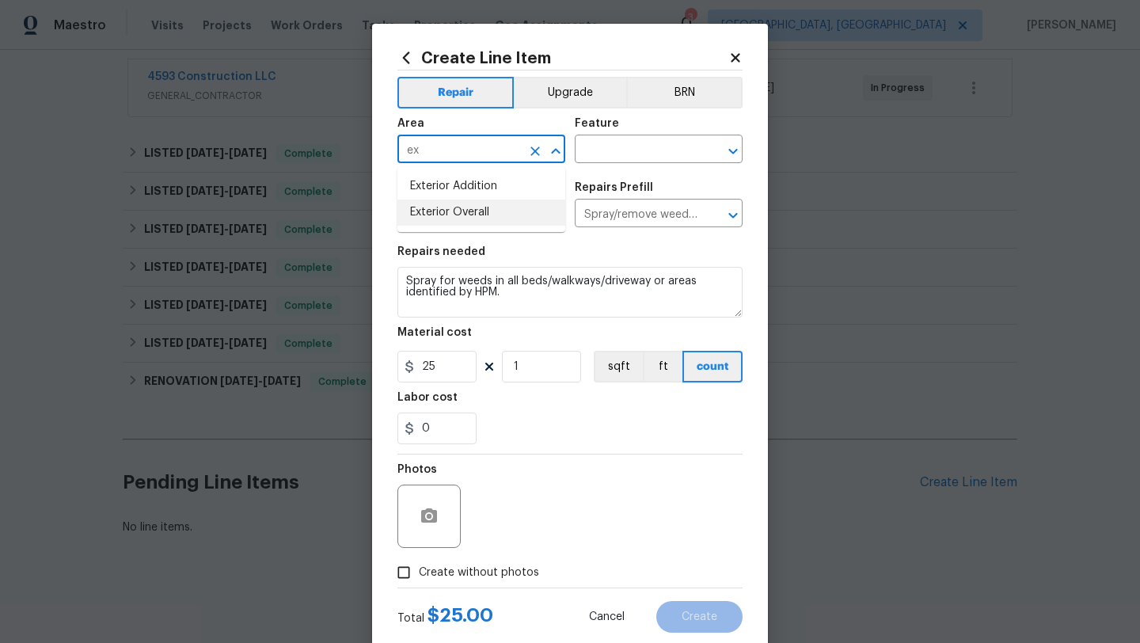
click at [437, 217] on li "Exterior Overall" at bounding box center [481, 212] width 168 height 26
type input "Exterior Overall"
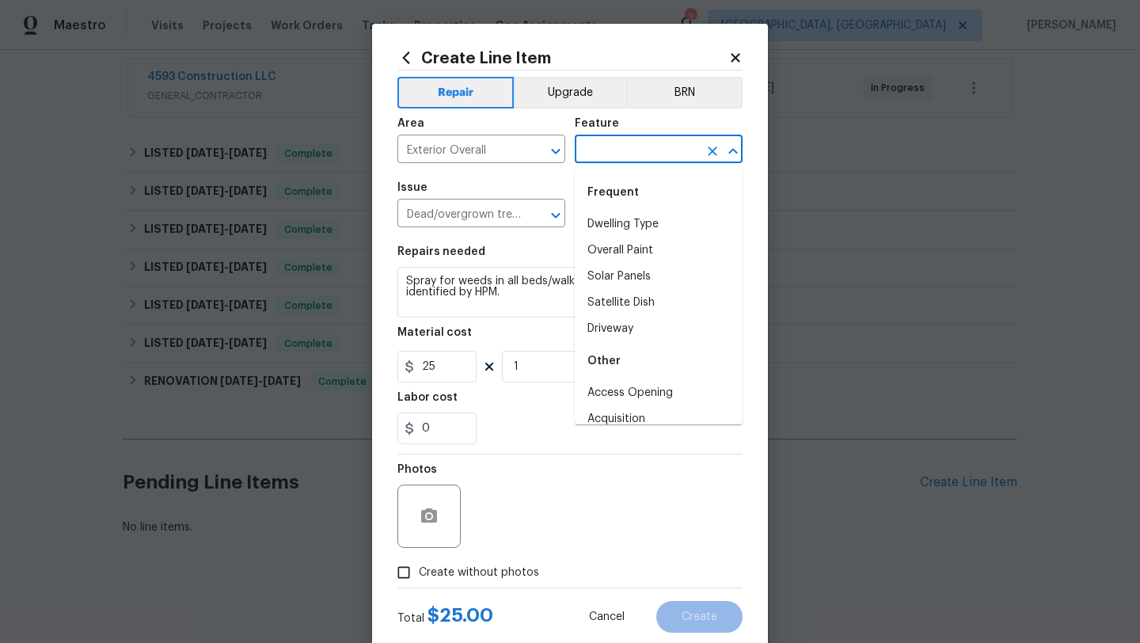
click at [619, 146] on input "text" at bounding box center [636, 151] width 123 height 25
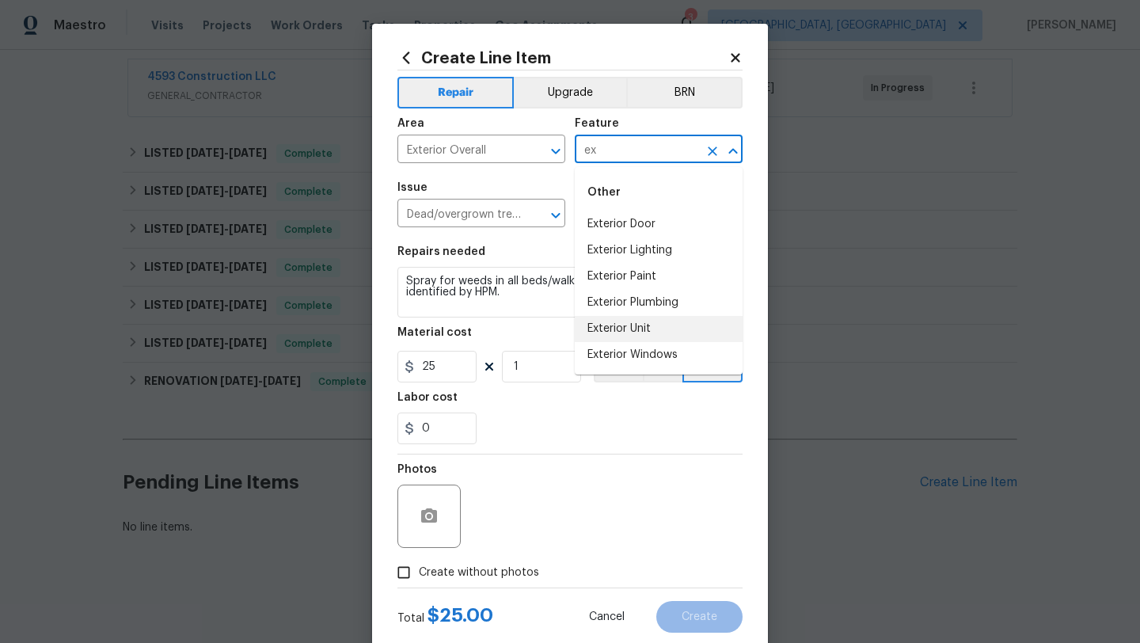
click at [625, 333] on li "Exterior Unit" at bounding box center [659, 329] width 168 height 26
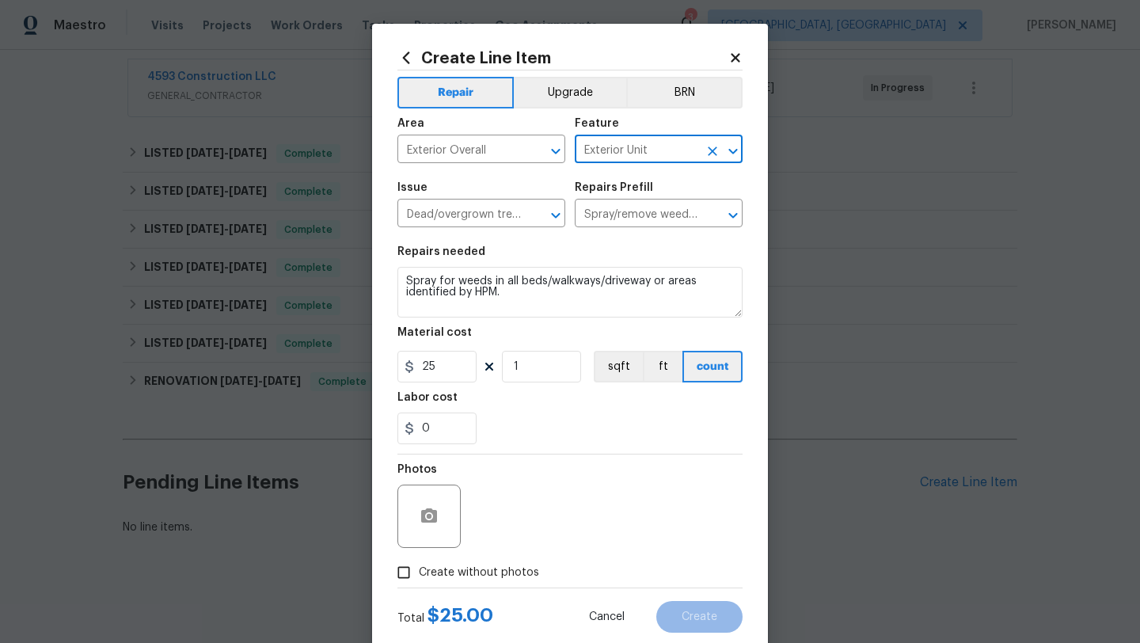
type input "Exterior Unit"
click at [404, 283] on textarea "Spray for weeds in all beds/walkways/driveway or areas identified by HPM." at bounding box center [569, 292] width 345 height 51
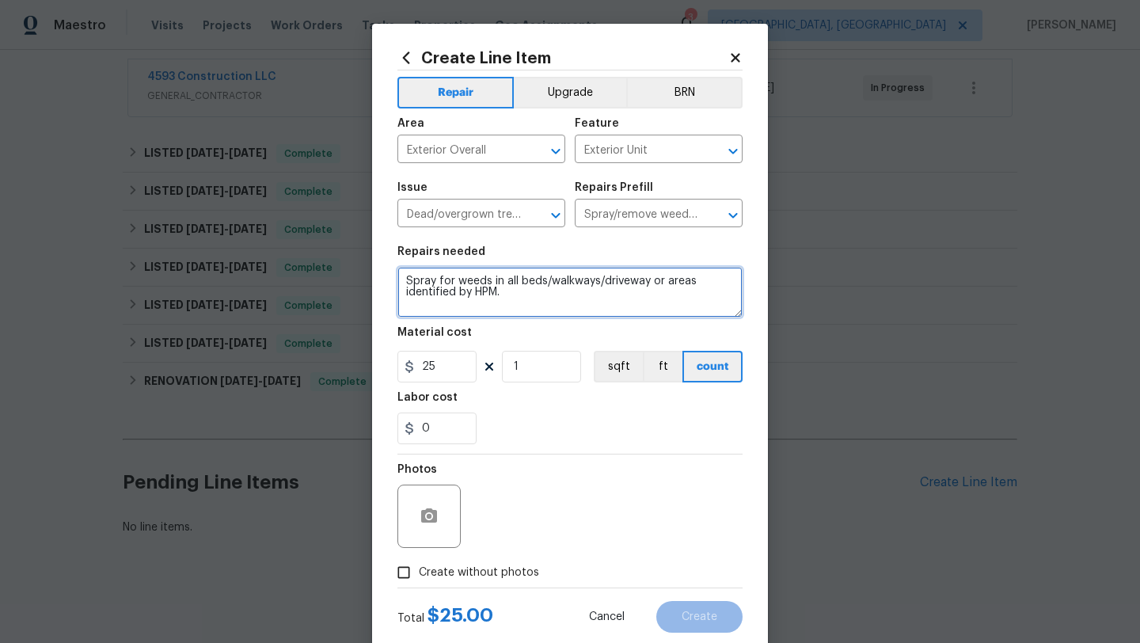
paste textarea "Please make sure the weeds are pulled out of the front plants and around the ho…"
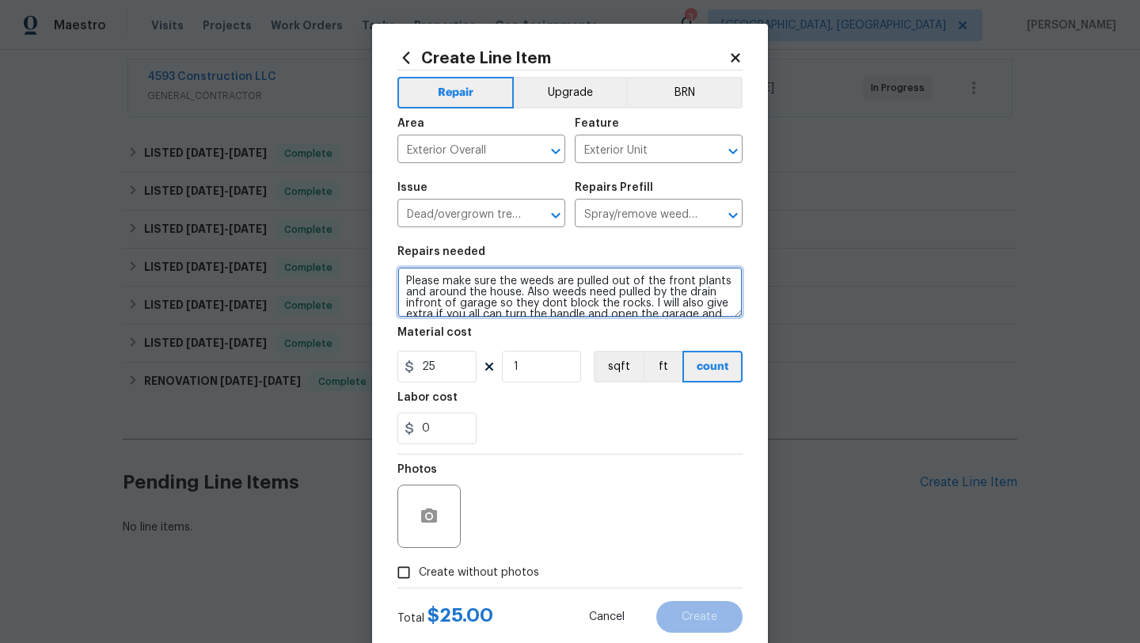
scroll to position [14, 0]
type textarea "Please make sure the weeds are pulled out of the front plants and around the ho…"
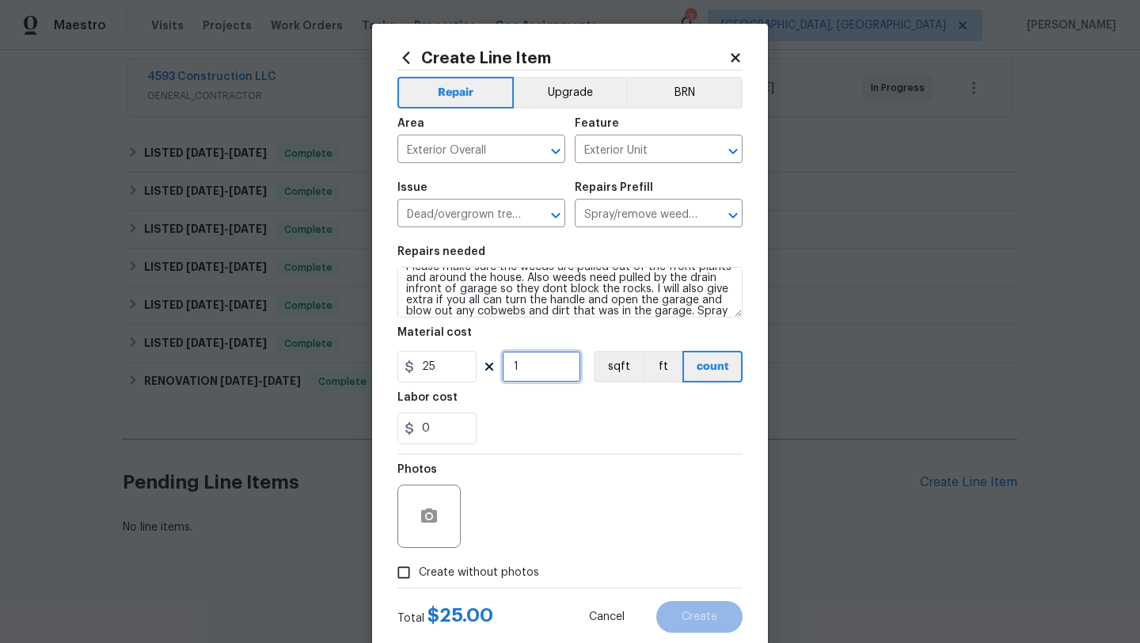
click at [540, 367] on input "1" at bounding box center [541, 367] width 79 height 32
type input "4"
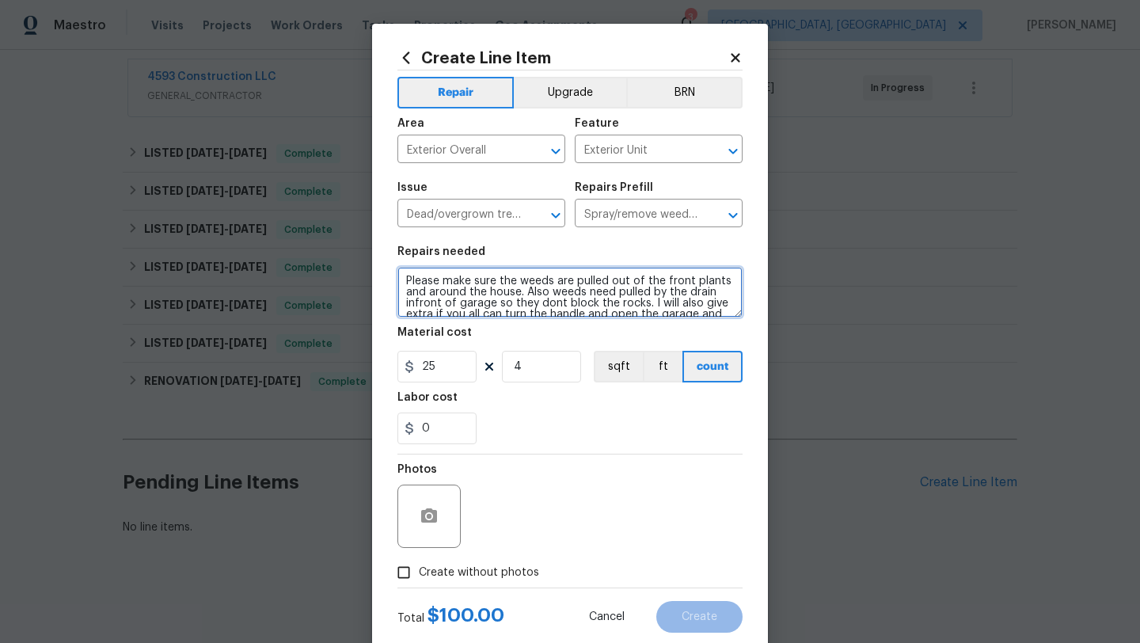
click at [402, 281] on textarea "Please make sure the weeds are pulled out of the front plants and around the ho…" at bounding box center [569, 292] width 345 height 51
click at [735, 292] on textarea "This is ontop of your maintenance visit. Please make sure the weeds are pulled …" at bounding box center [569, 292] width 345 height 51
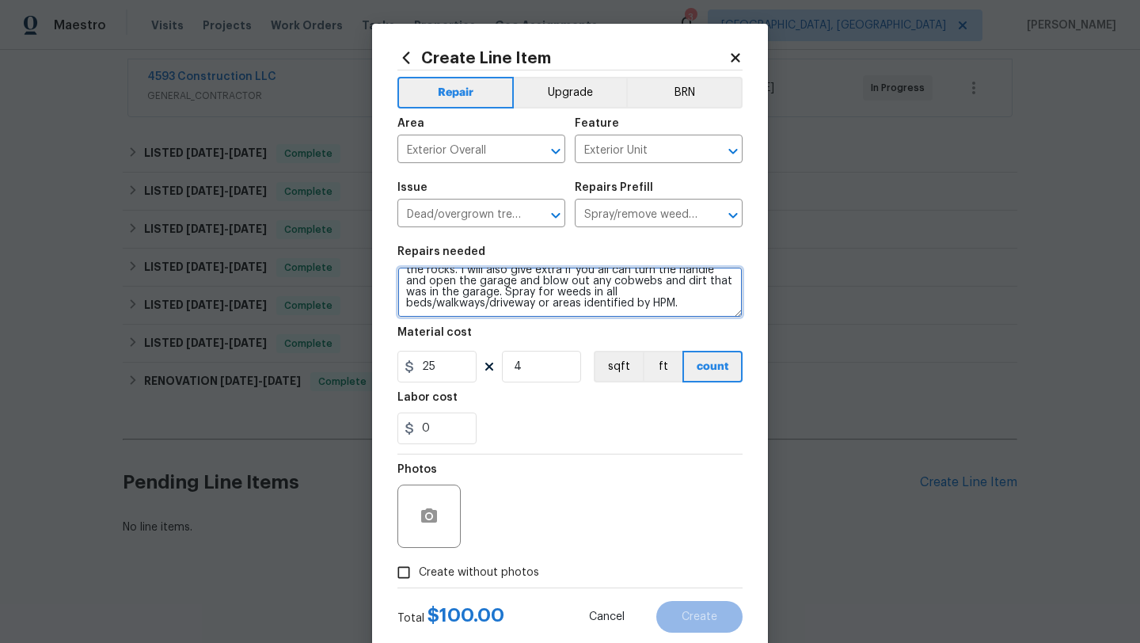
type textarea "This is ontop of your maintenance visit. Please make sure the weeds are pulled …"
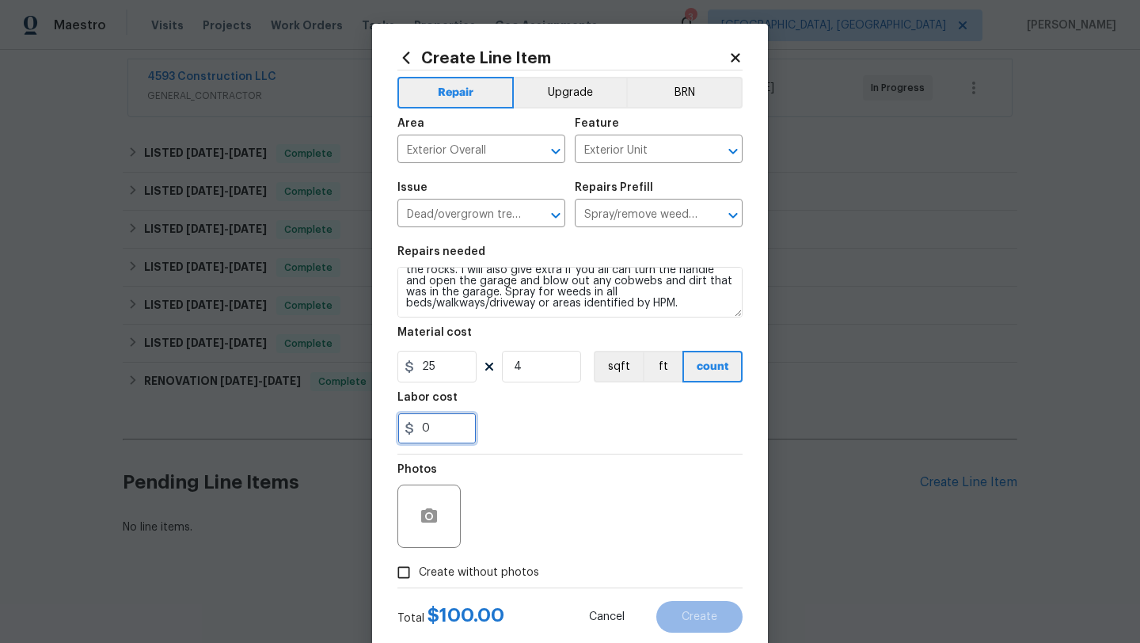
drag, startPoint x: 439, startPoint y: 430, endPoint x: 364, endPoint y: 430, distance: 75.2
click at [367, 430] on div "Create Line Item Repair Upgrade BRN Area Exterior Overall ​ Feature Exterior Un…" at bounding box center [570, 321] width 1140 height 643
type input "50"
click at [410, 575] on input "Create without photos" at bounding box center [404, 572] width 30 height 30
checkbox input "true"
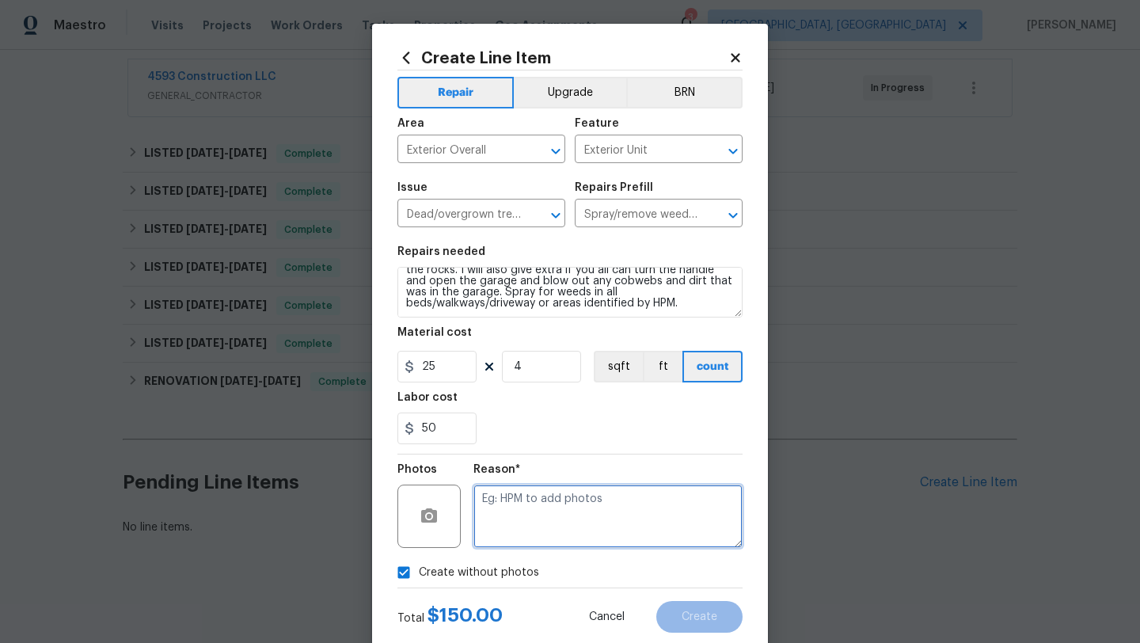
click at [634, 530] on textarea at bounding box center [607, 515] width 269 height 63
type textarea "desk"
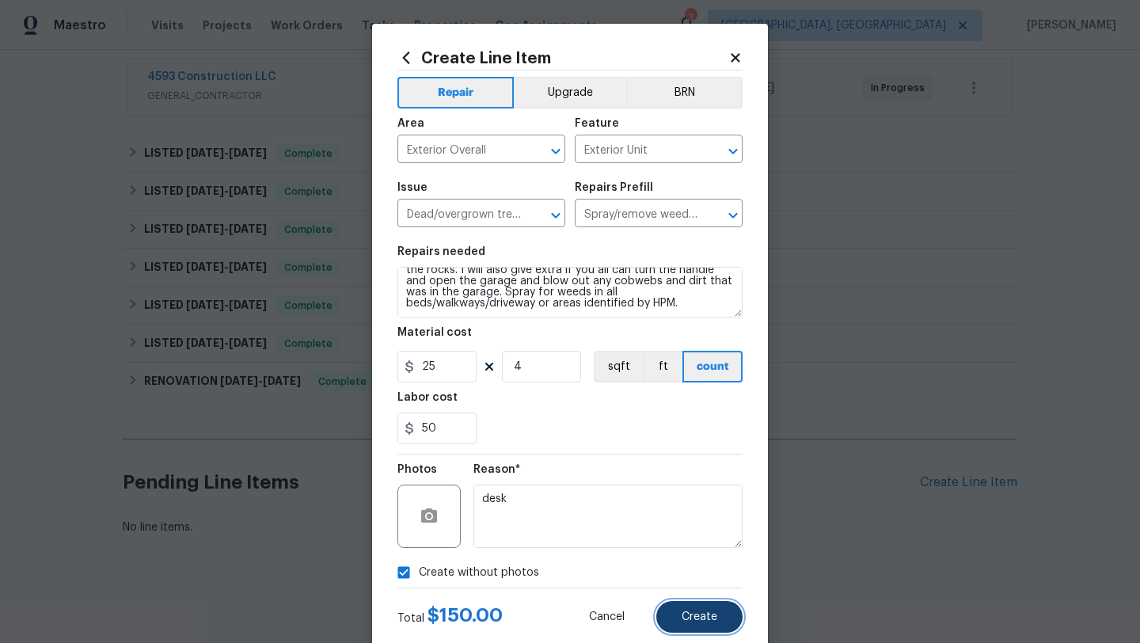
click at [712, 619] on span "Create" at bounding box center [700, 617] width 36 height 12
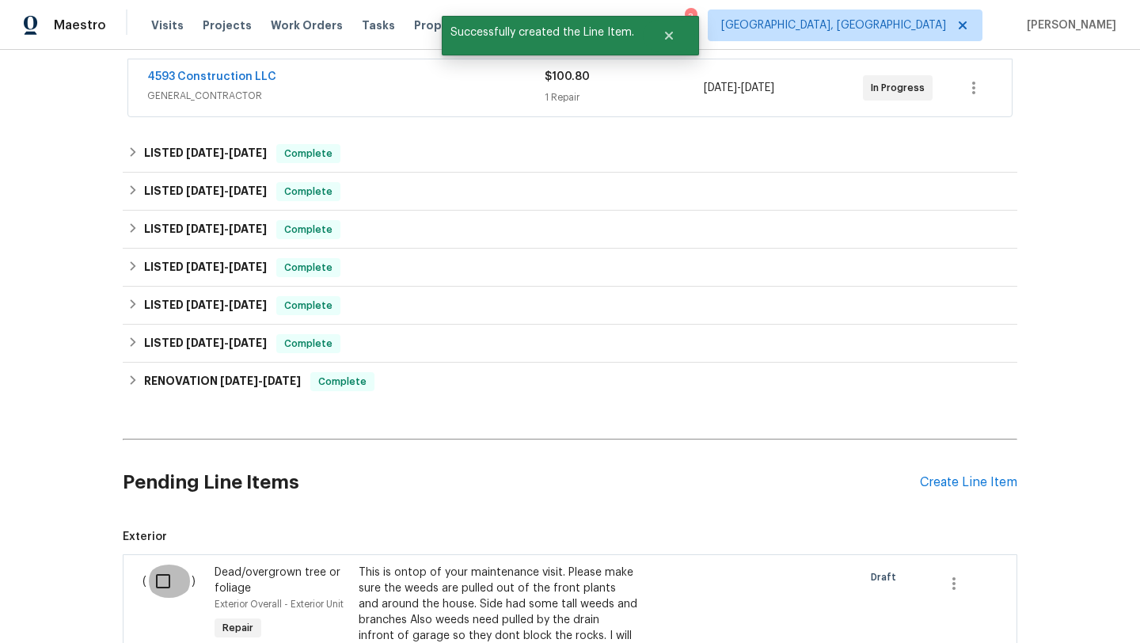
click at [165, 589] on input "checkbox" at bounding box center [168, 580] width 45 height 33
checkbox input "true"
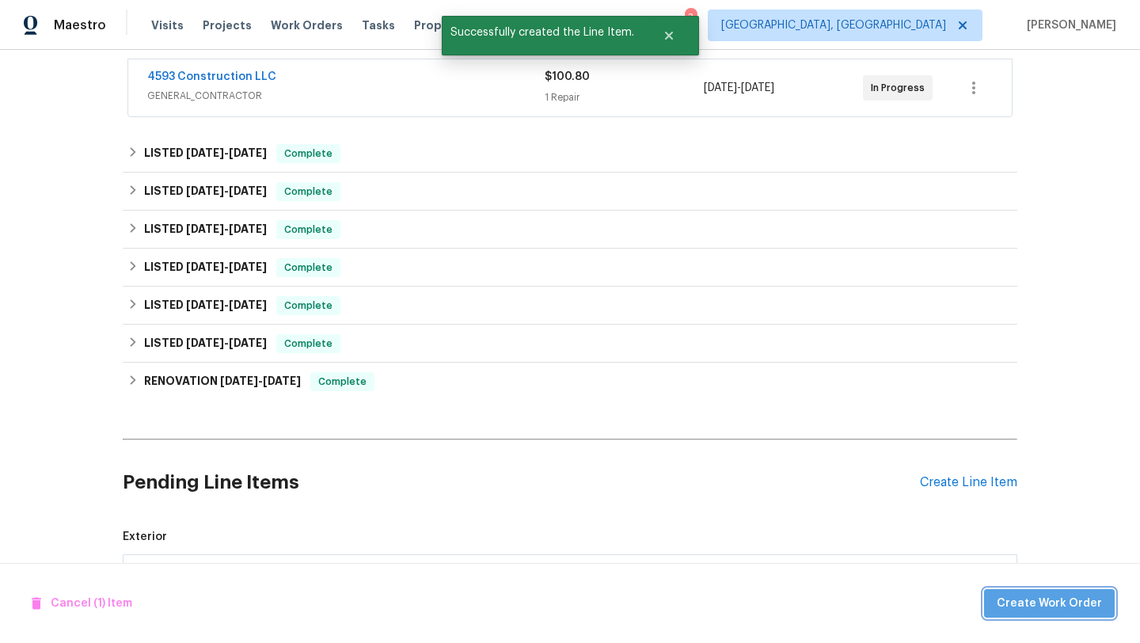
click at [1103, 612] on button "Create Work Order" at bounding box center [1049, 603] width 131 height 29
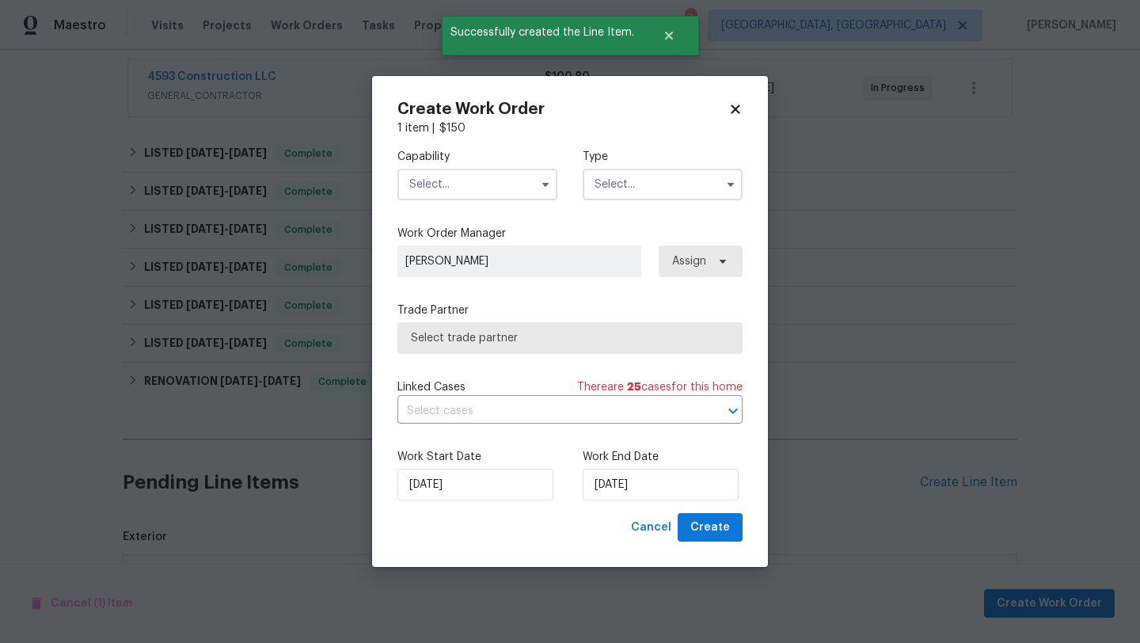
click at [495, 189] on input "text" at bounding box center [477, 185] width 160 height 32
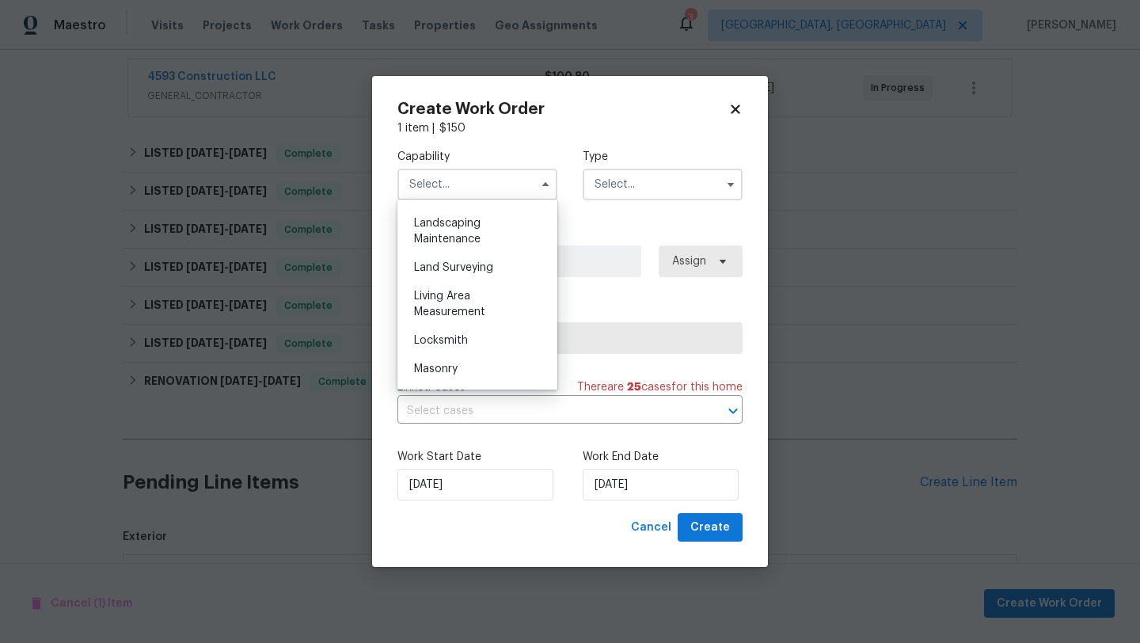
scroll to position [1015, 0]
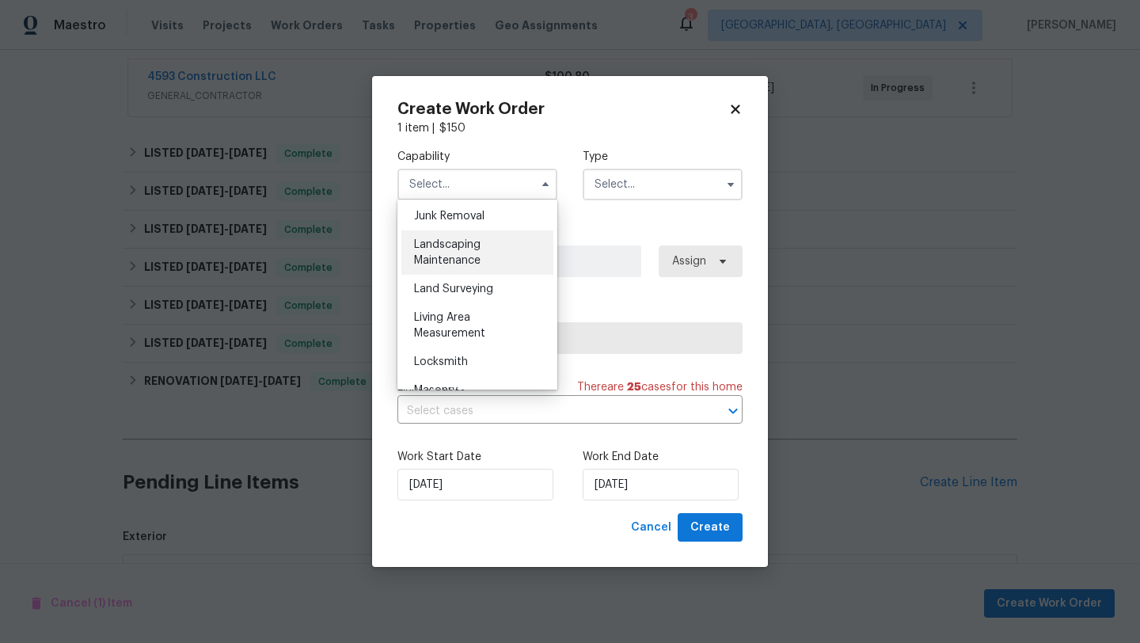
click at [482, 256] on div "Landscaping Maintenance" at bounding box center [477, 252] width 152 height 44
type input "Landscaping Maintenance"
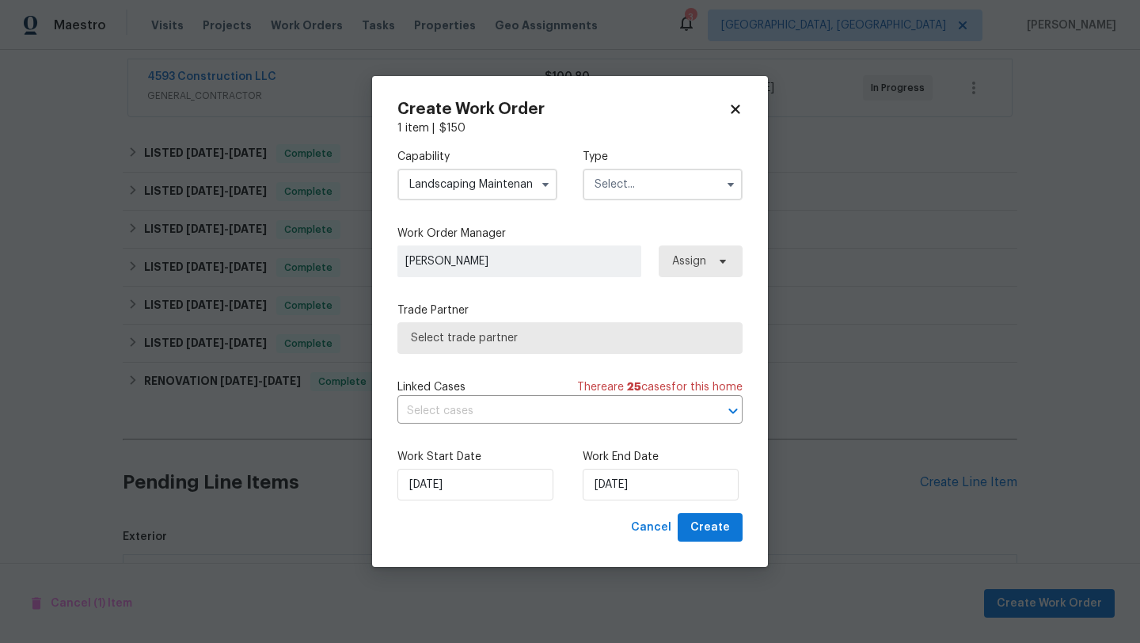
click at [678, 168] on div "Type" at bounding box center [663, 174] width 160 height 51
click at [666, 184] on input "text" at bounding box center [663, 185] width 160 height 32
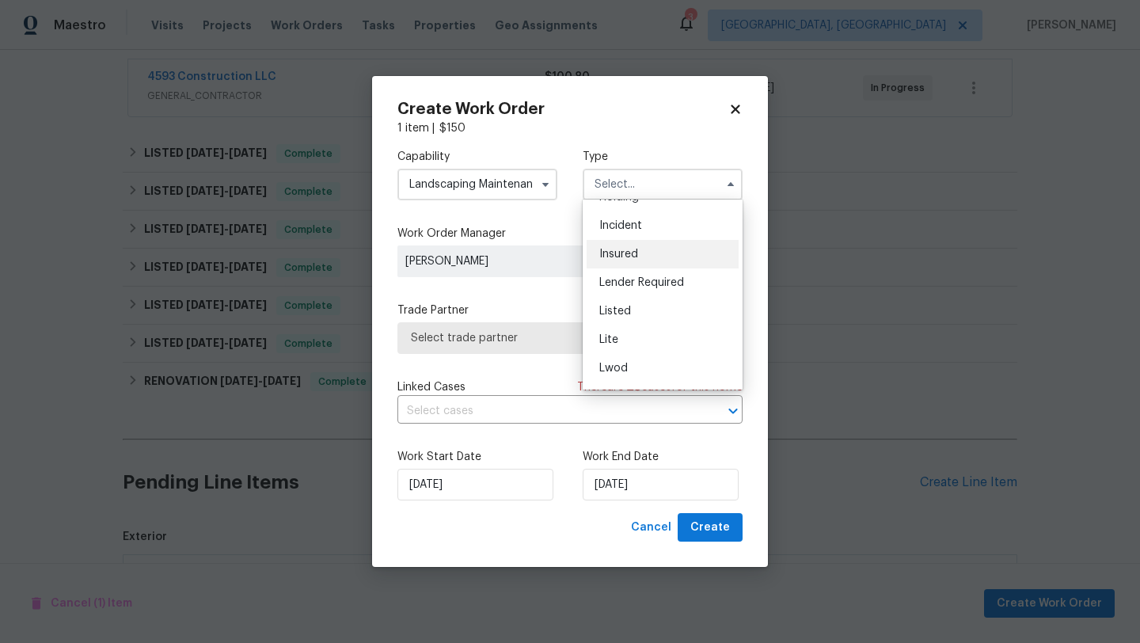
scroll to position [78, 0]
click at [633, 315] on div "Listed" at bounding box center [663, 310] width 152 height 28
type input "Listed"
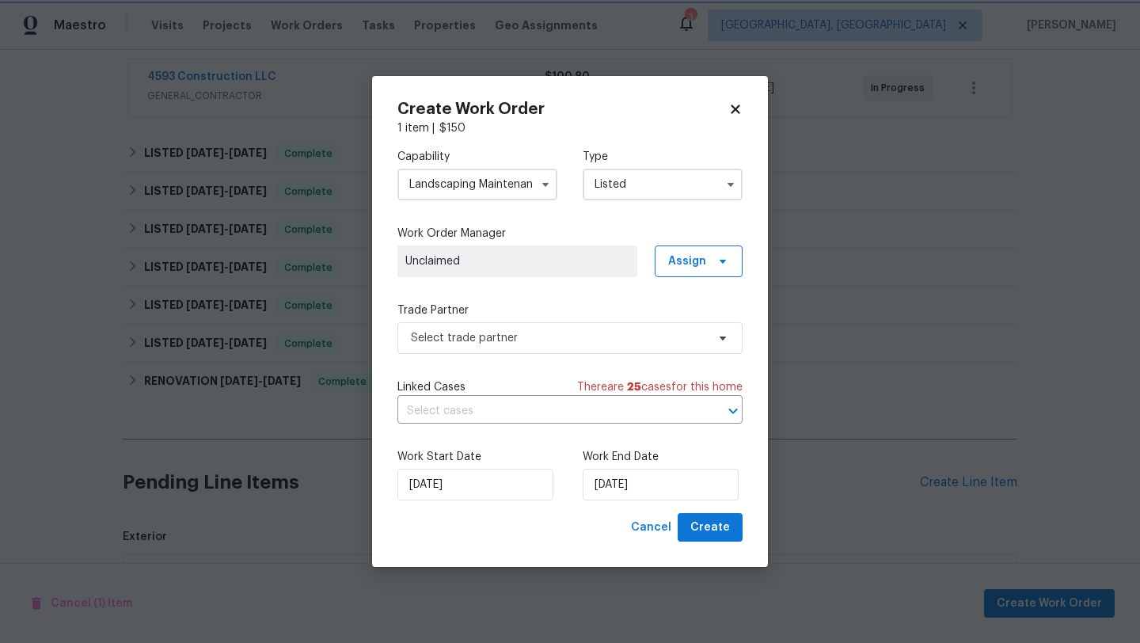
scroll to position [0, 0]
click at [538, 336] on span "Select trade partner" at bounding box center [558, 338] width 295 height 16
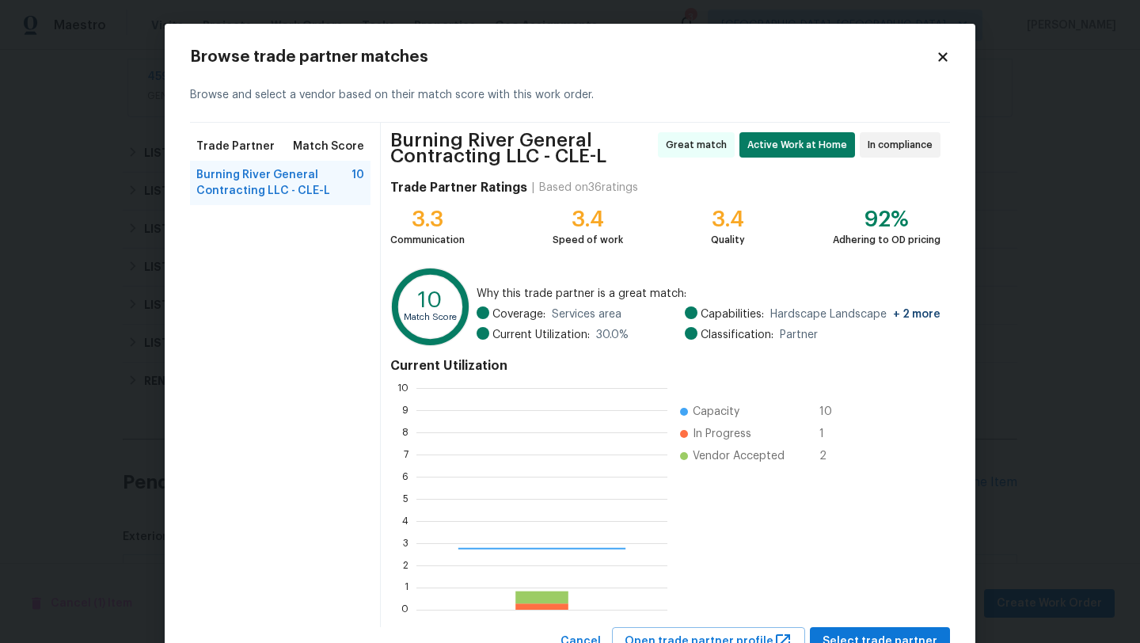
scroll to position [222, 251]
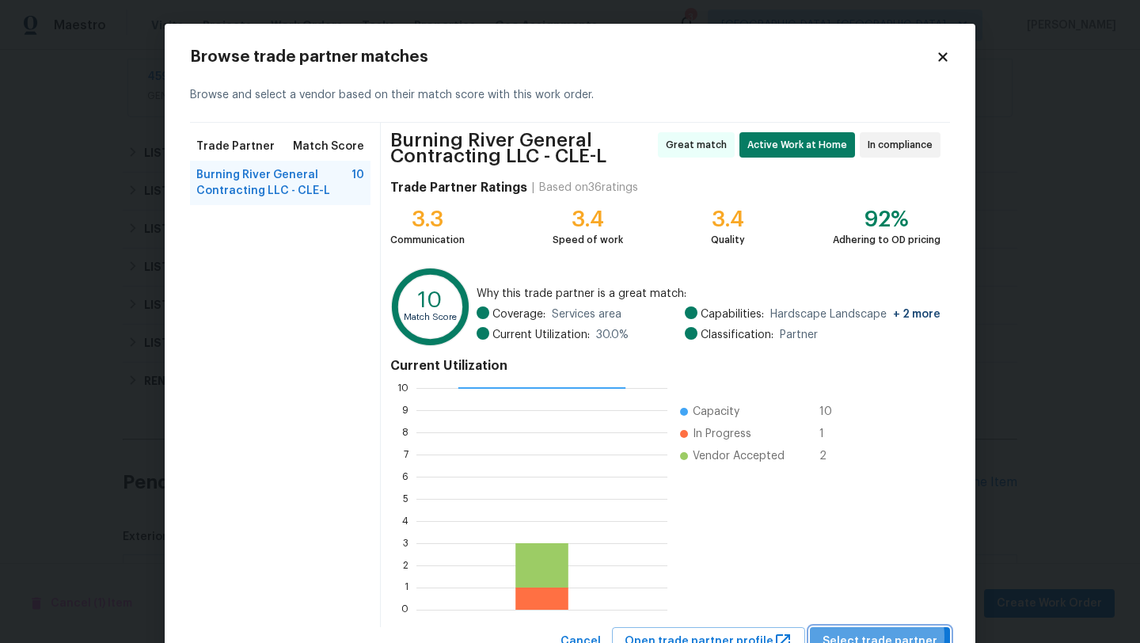
click at [868, 636] on span "Select trade partner" at bounding box center [880, 642] width 115 height 20
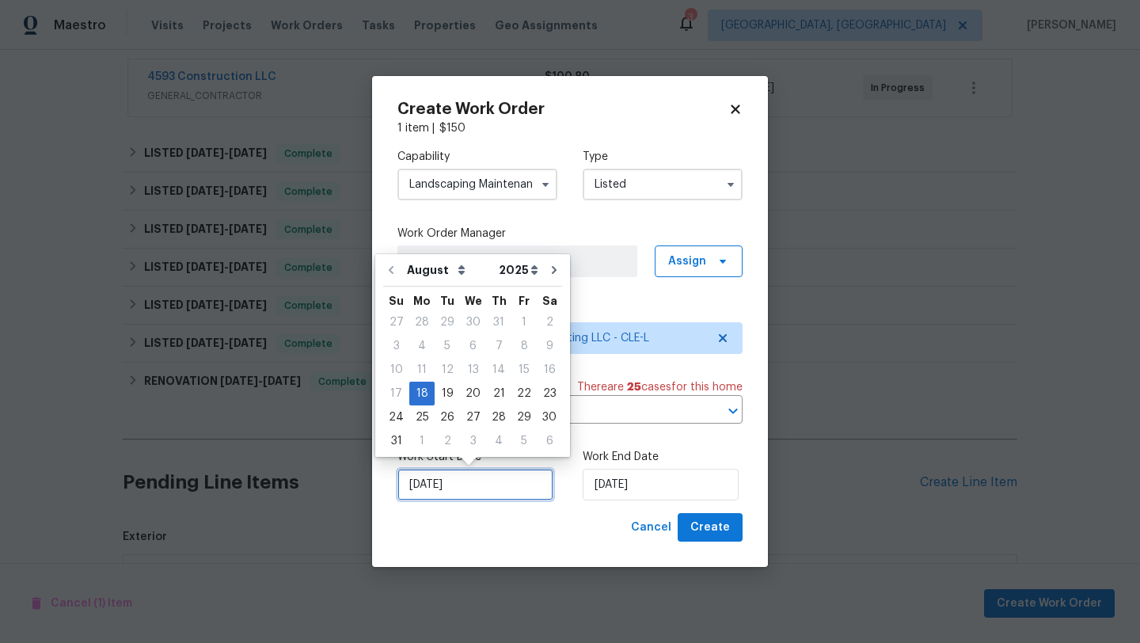
click at [446, 494] on input "8/18/2025" at bounding box center [475, 485] width 156 height 32
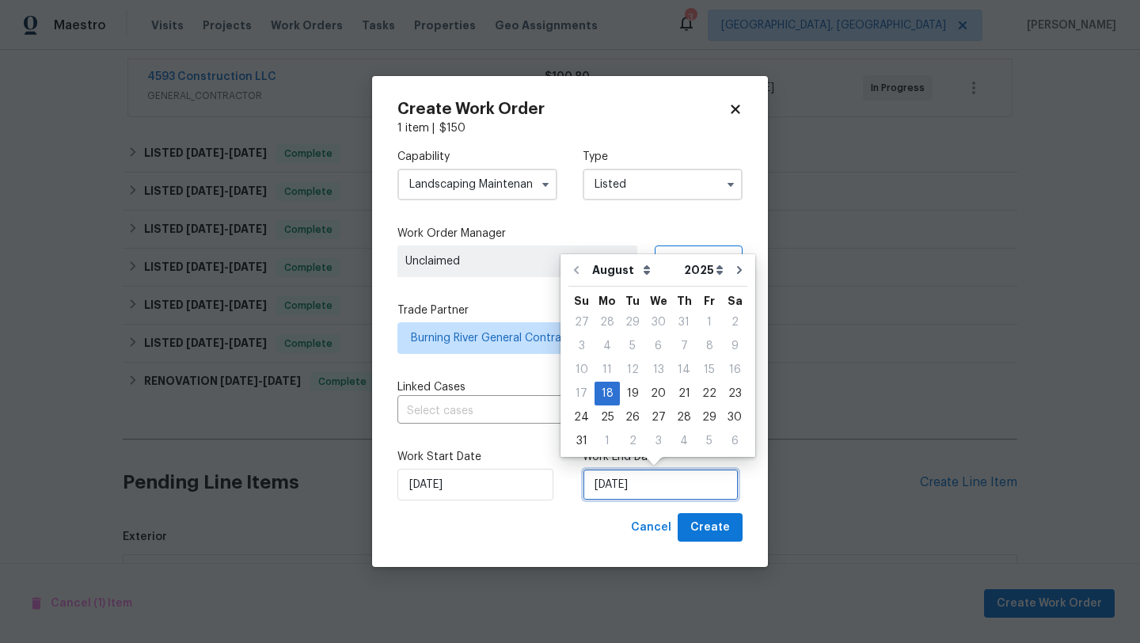
click at [667, 489] on input "8/18/2025" at bounding box center [661, 485] width 156 height 32
click at [487, 491] on input "8/18/2025" at bounding box center [475, 485] width 156 height 32
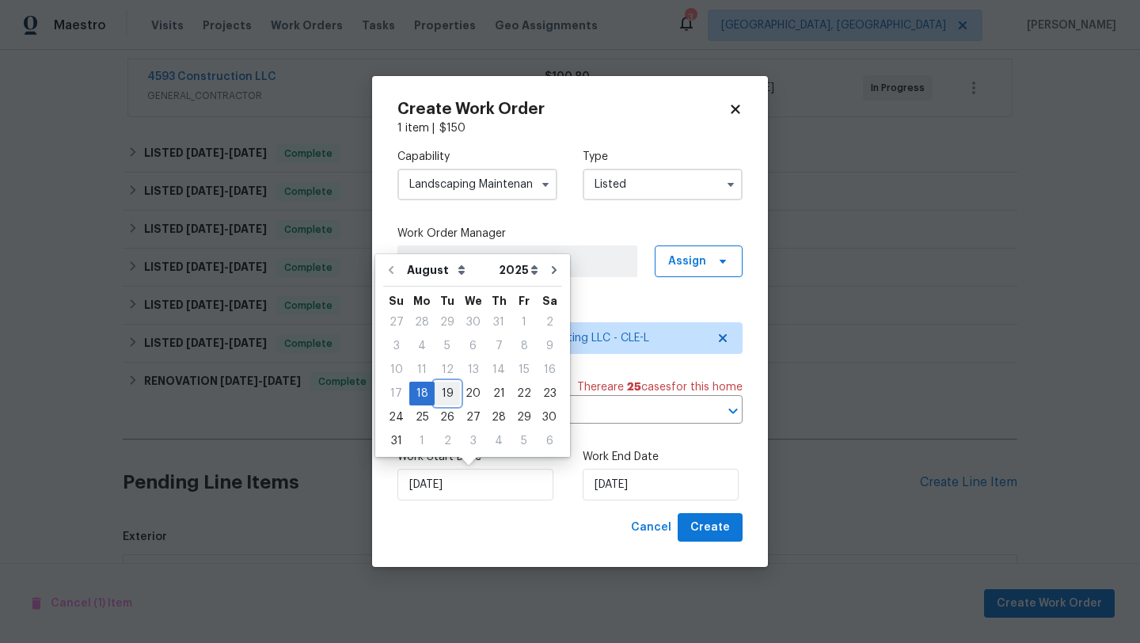
click at [441, 390] on div "19" at bounding box center [447, 393] width 25 height 22
type input "8/19/2025"
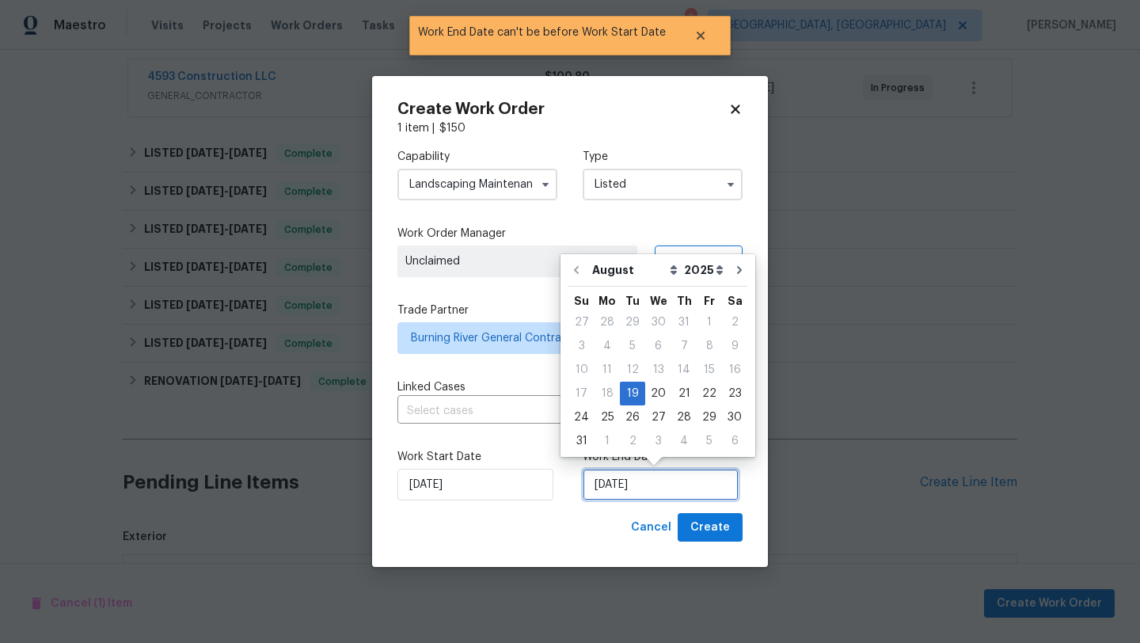
click at [647, 488] on input "8/19/2025" at bounding box center [661, 485] width 156 height 32
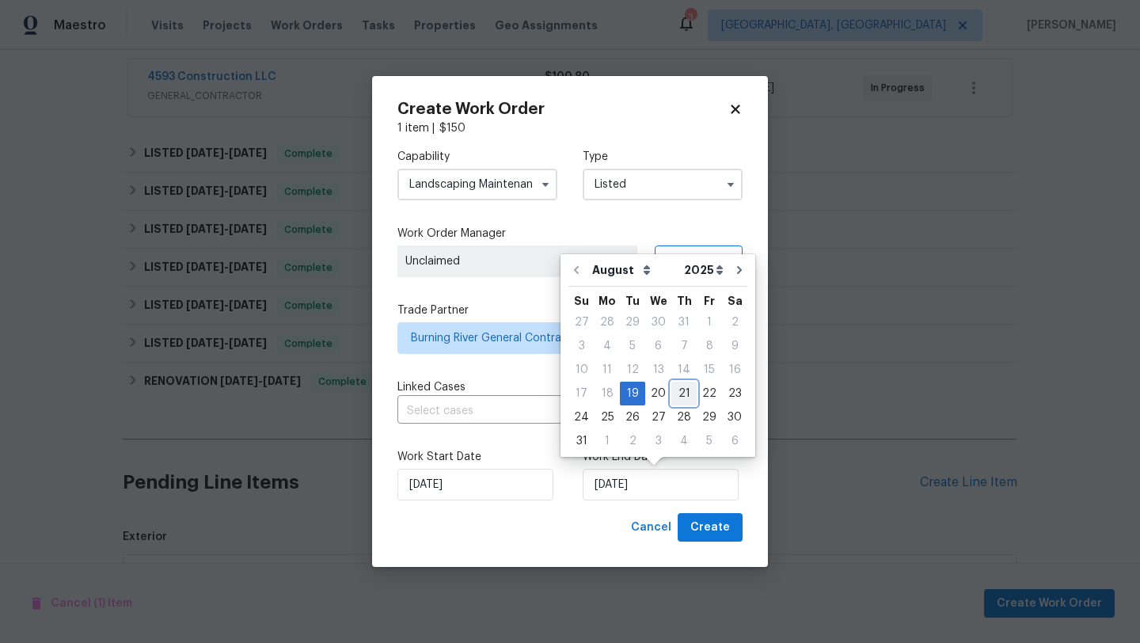
click at [677, 400] on div "21" at bounding box center [683, 393] width 25 height 22
type input "8/21/2025"
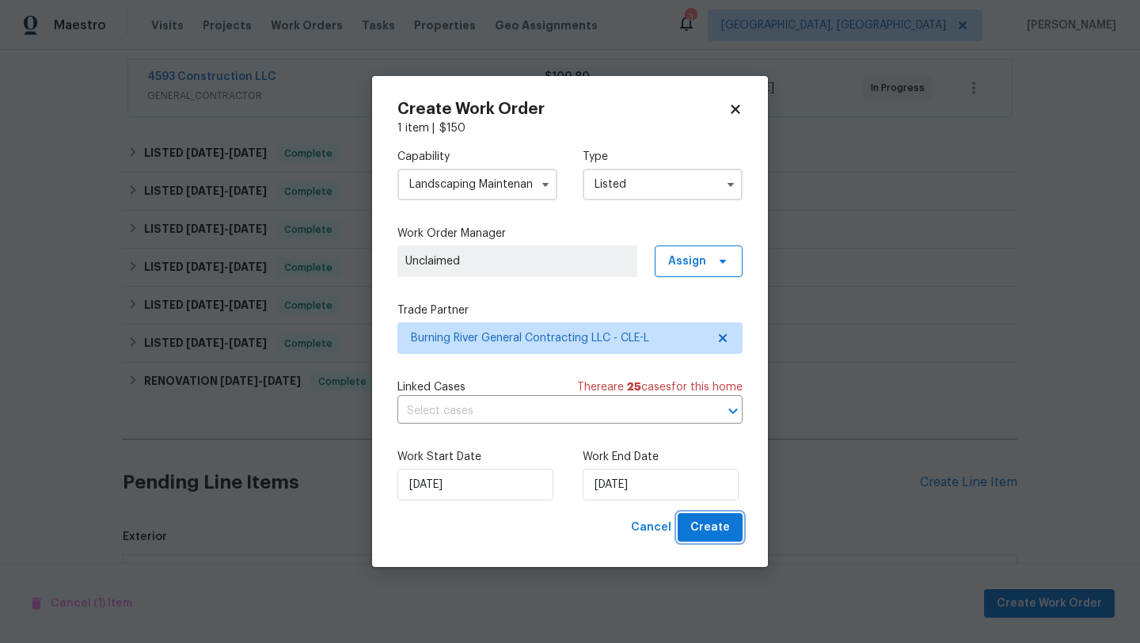
click at [712, 524] on span "Create" at bounding box center [710, 528] width 40 height 20
checkbox input "false"
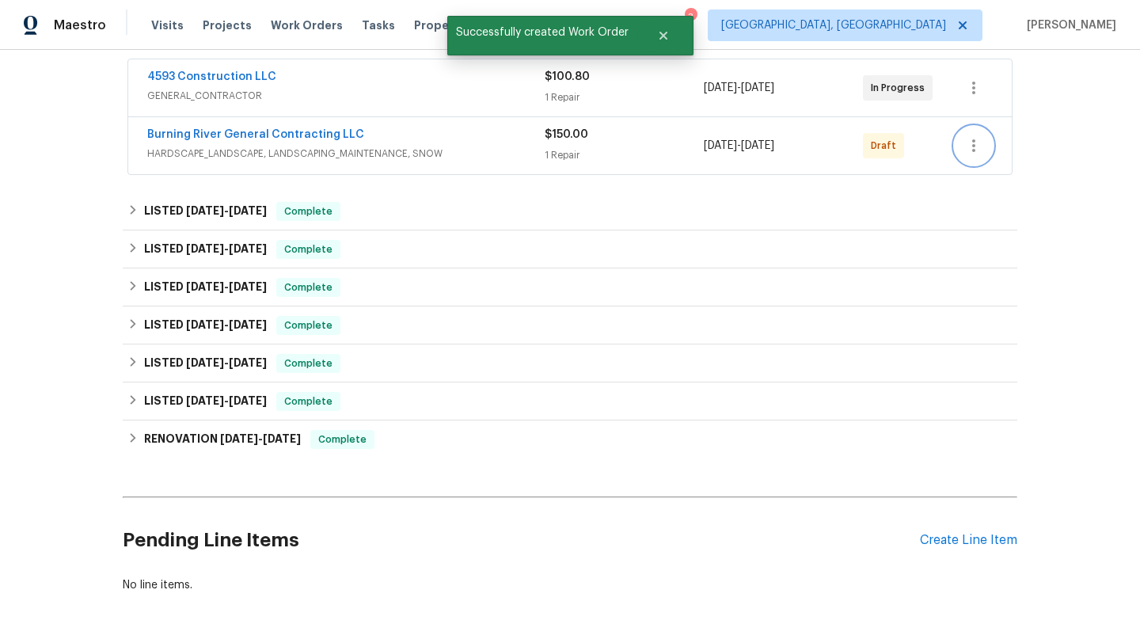
click at [978, 147] on icon "button" at bounding box center [973, 145] width 19 height 19
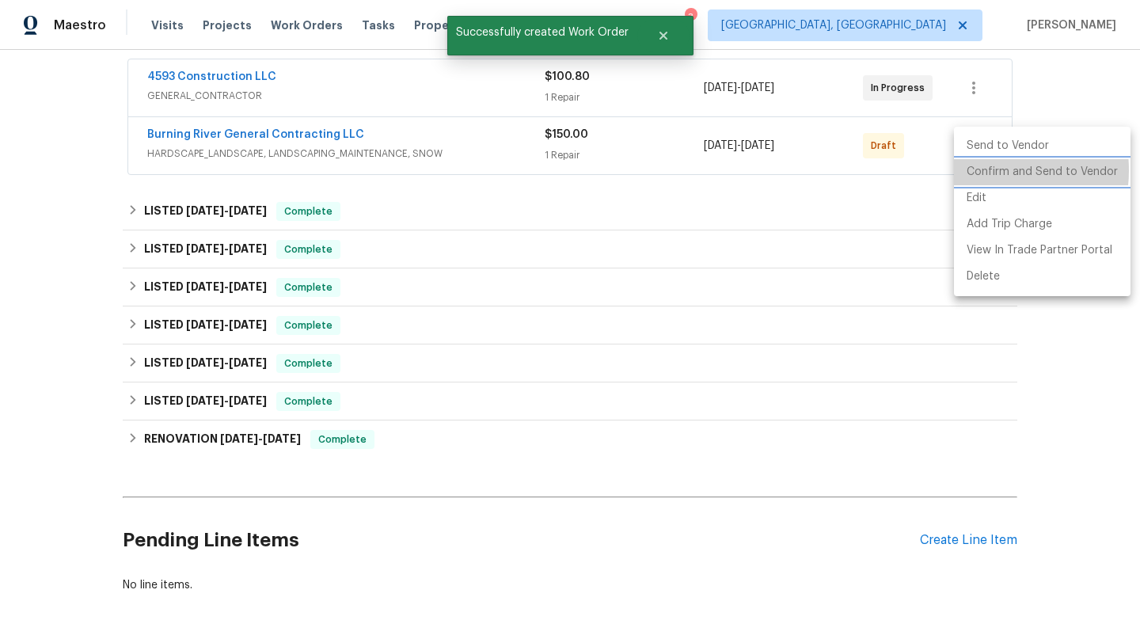
click at [978, 170] on li "Confirm and Send to Vendor" at bounding box center [1042, 172] width 177 height 26
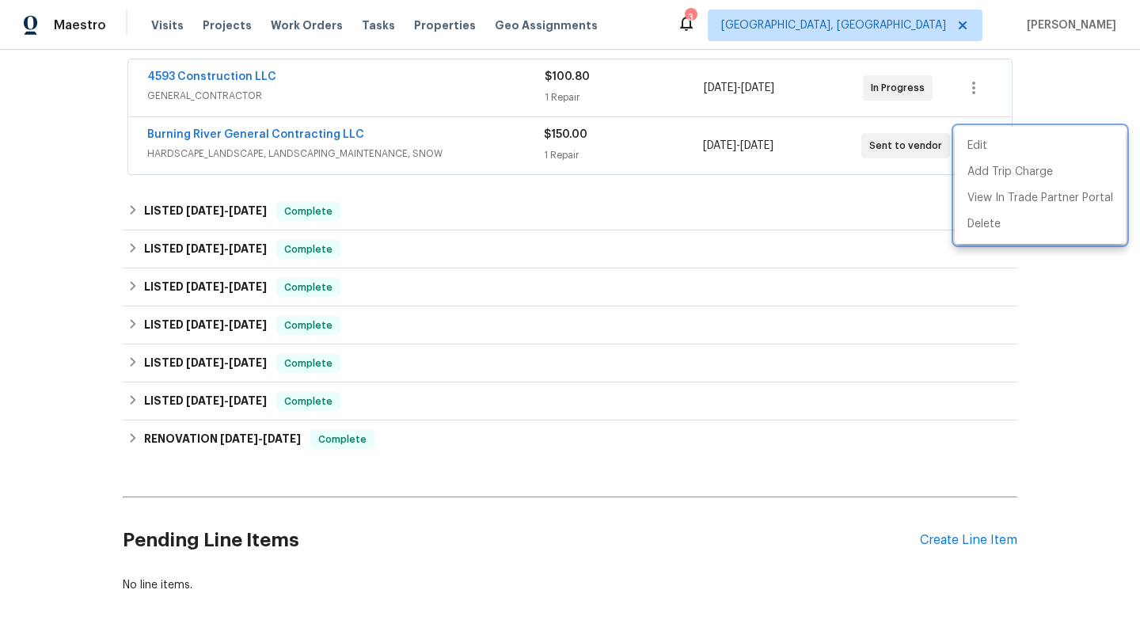
click at [32, 135] on div at bounding box center [570, 321] width 1140 height 643
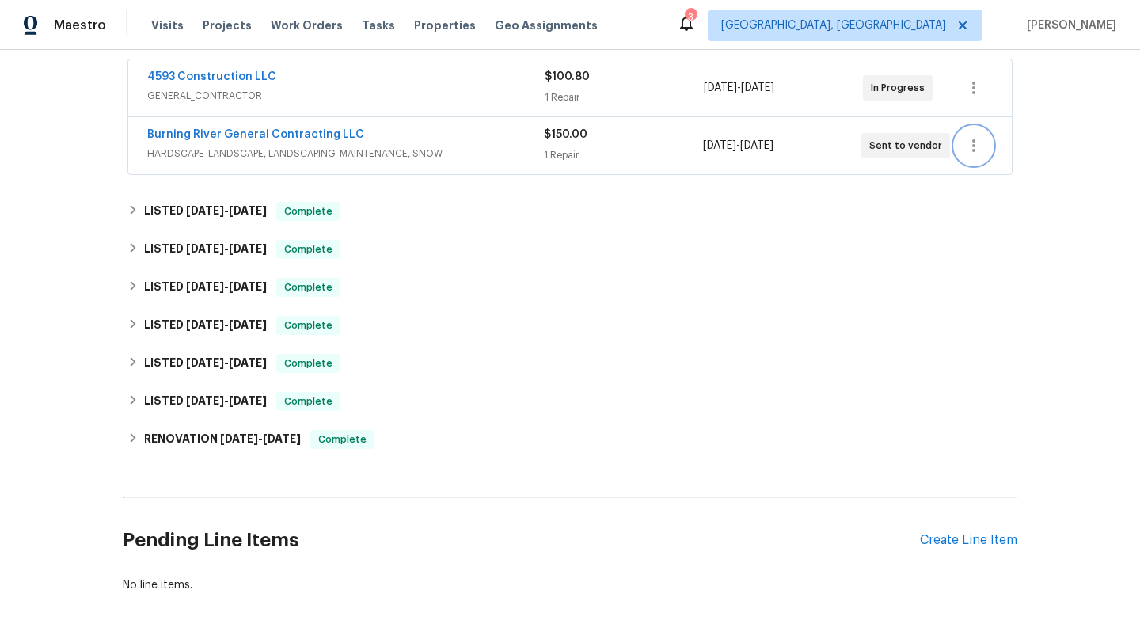
scroll to position [0, 0]
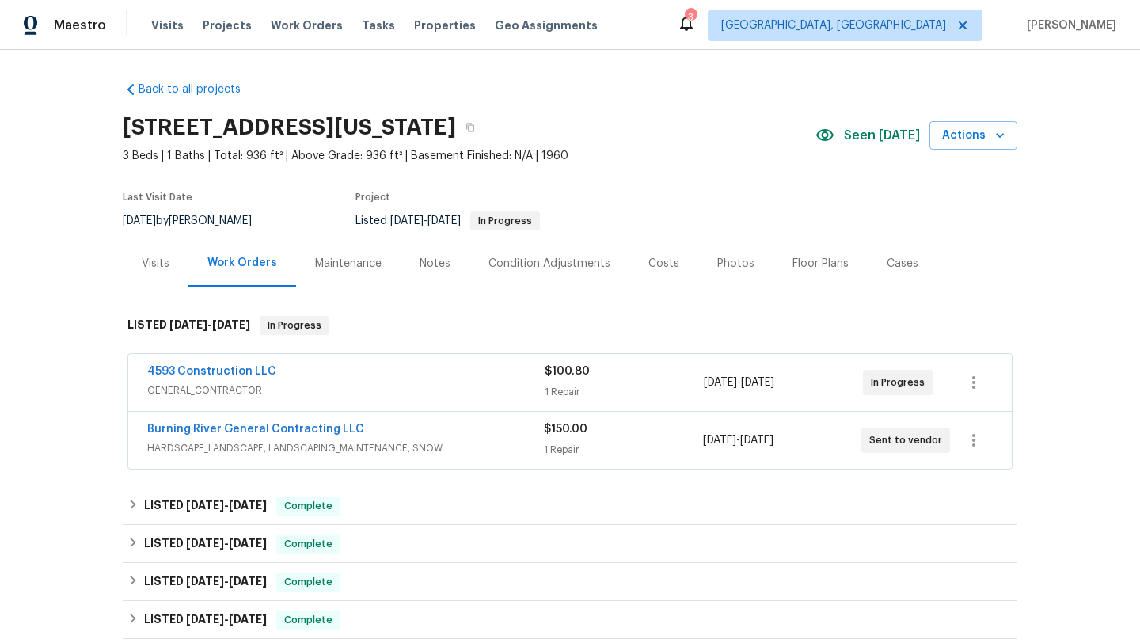
click at [350, 265] on div "Maintenance" at bounding box center [348, 264] width 66 height 16
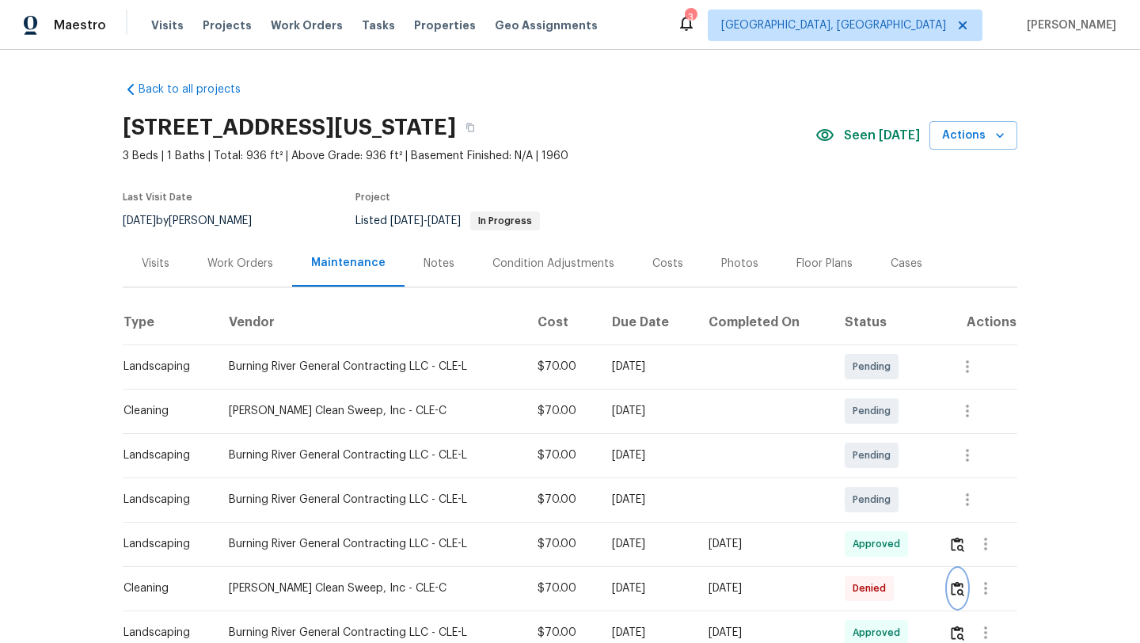
click at [963, 591] on img "button" at bounding box center [957, 588] width 13 height 15
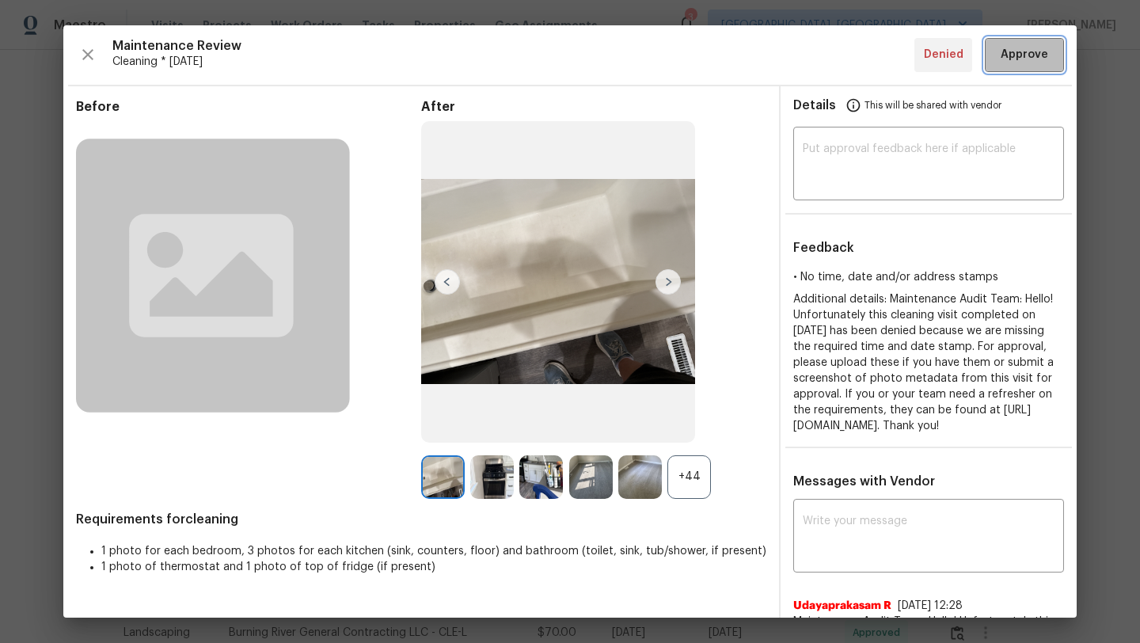
click at [1016, 59] on span "Approve" at bounding box center [1024, 55] width 47 height 20
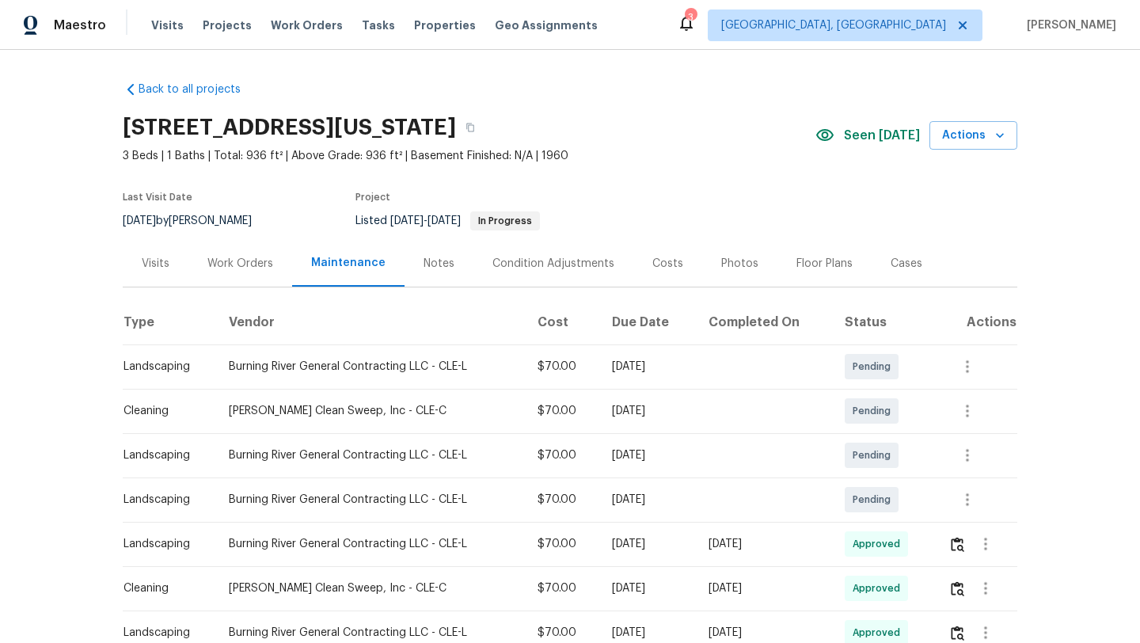
click at [153, 260] on div "Visits" at bounding box center [156, 264] width 28 height 16
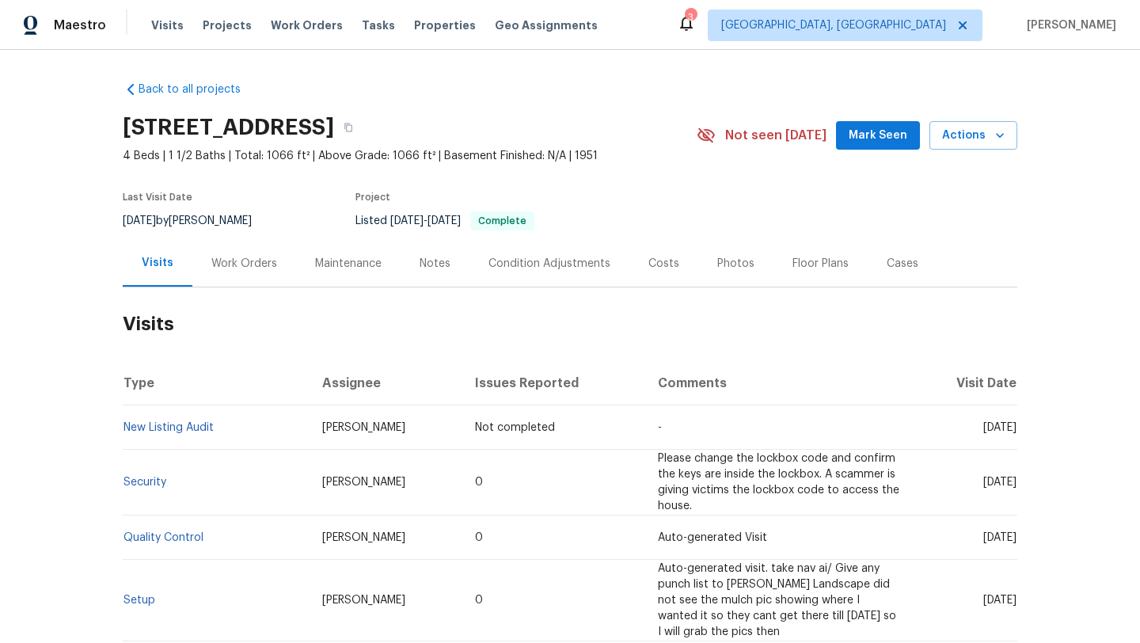
click at [326, 262] on div "Maintenance" at bounding box center [348, 264] width 66 height 16
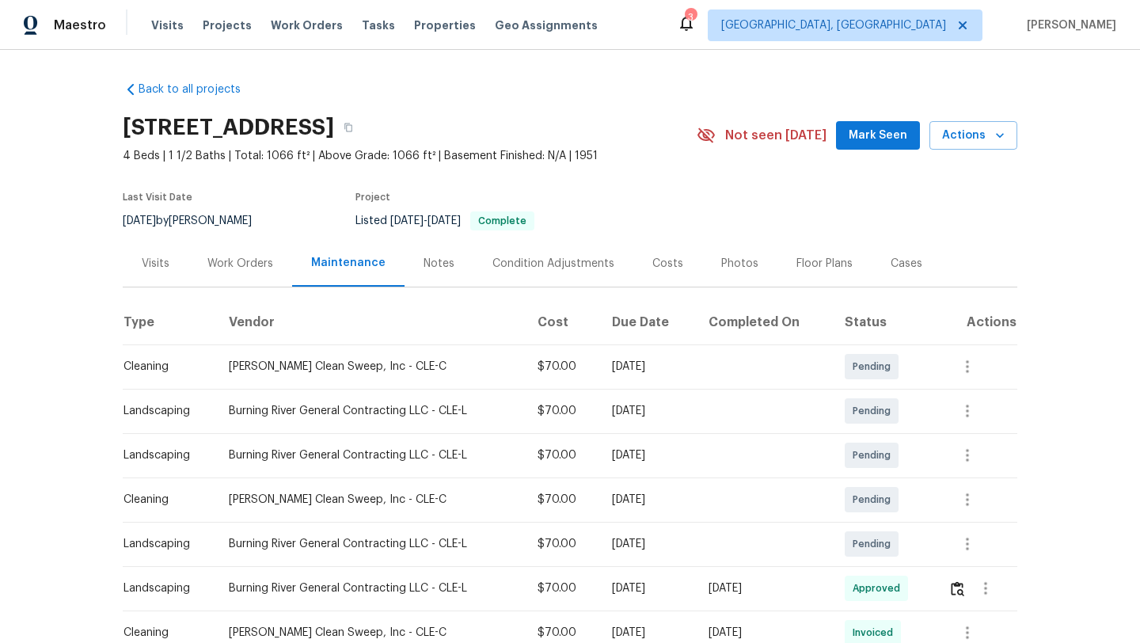
click at [863, 138] on span "Mark Seen" at bounding box center [878, 136] width 59 height 20
click at [146, 261] on div "Visits" at bounding box center [156, 264] width 28 height 16
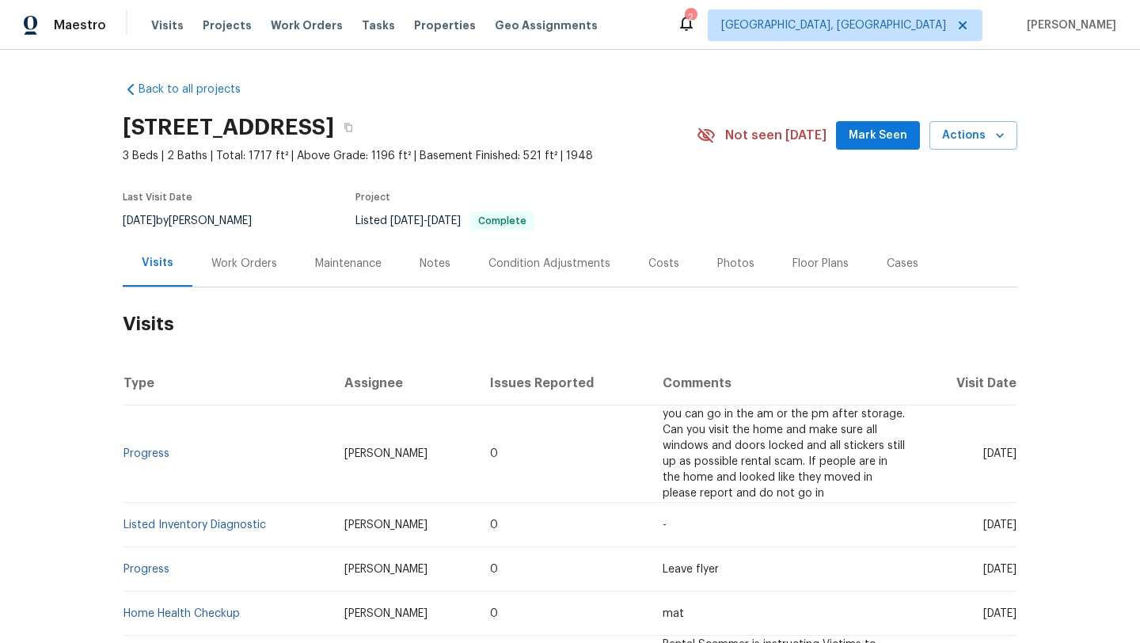
click at [335, 264] on div "Maintenance" at bounding box center [348, 264] width 66 height 16
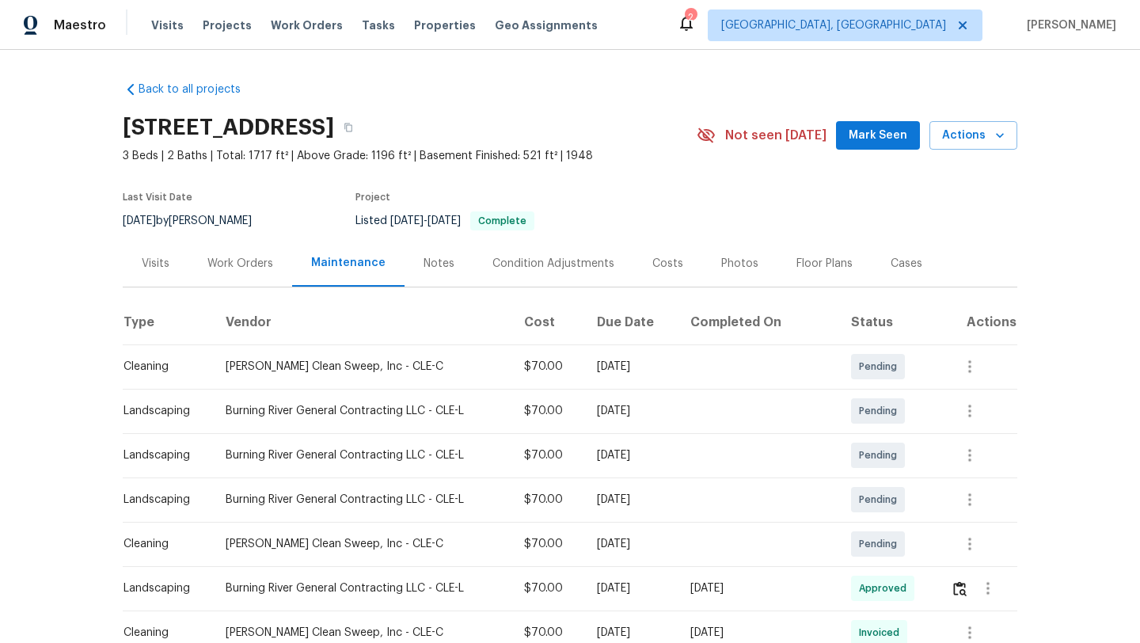
click at [147, 258] on div "Visits" at bounding box center [156, 264] width 28 height 16
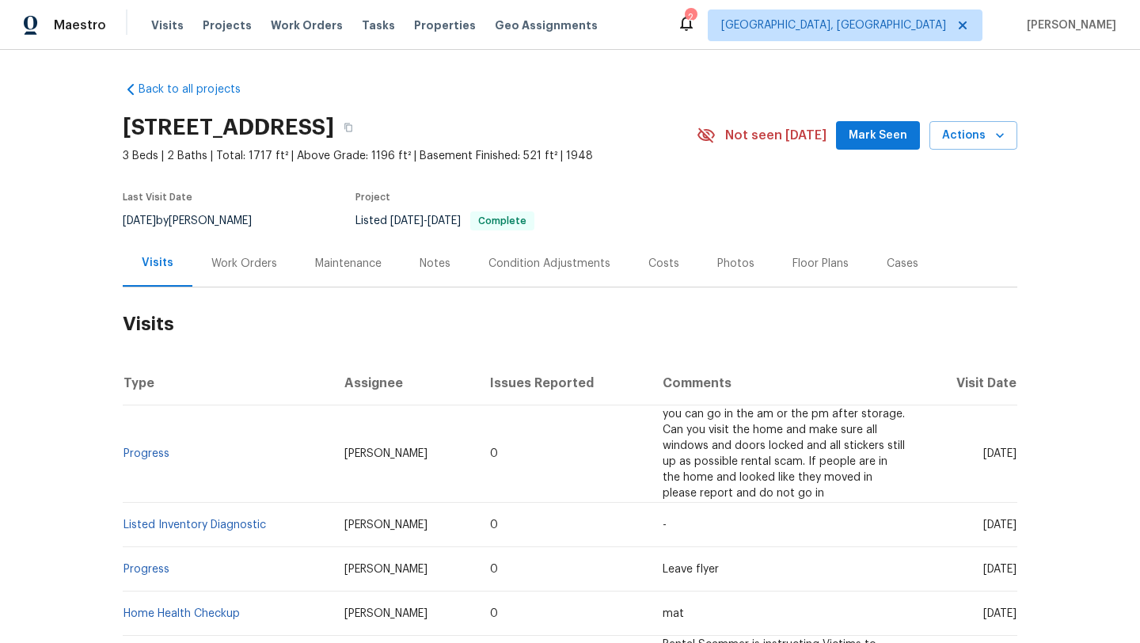
click at [876, 135] on span "Mark Seen" at bounding box center [878, 136] width 59 height 20
click at [665, 263] on div "Costs" at bounding box center [663, 264] width 31 height 16
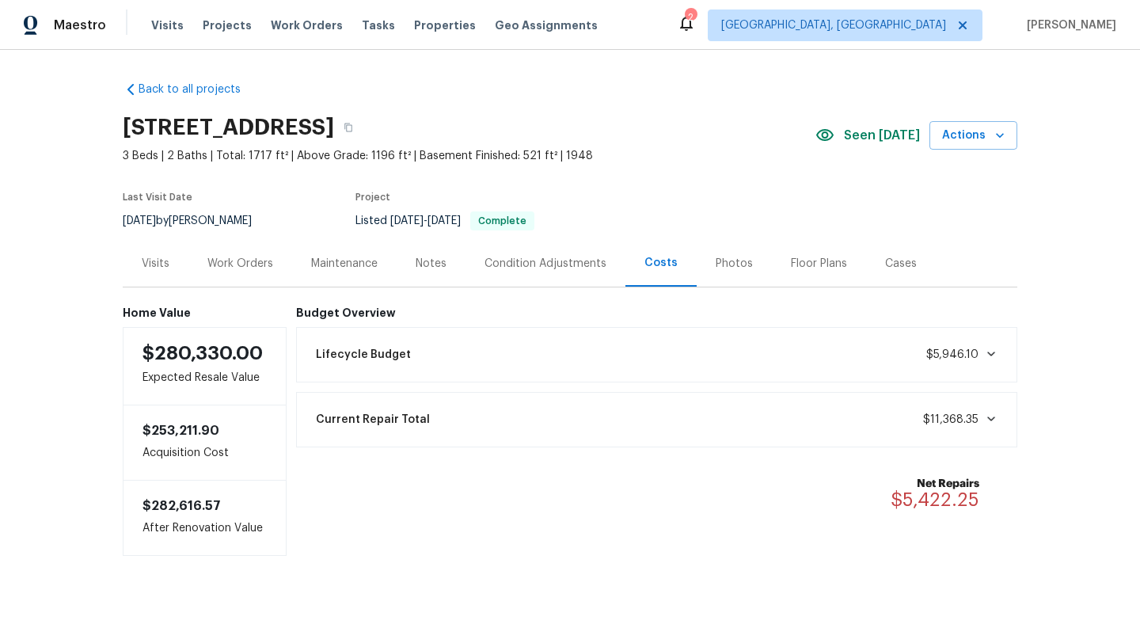
click at [732, 259] on div "Photos" at bounding box center [734, 264] width 37 height 16
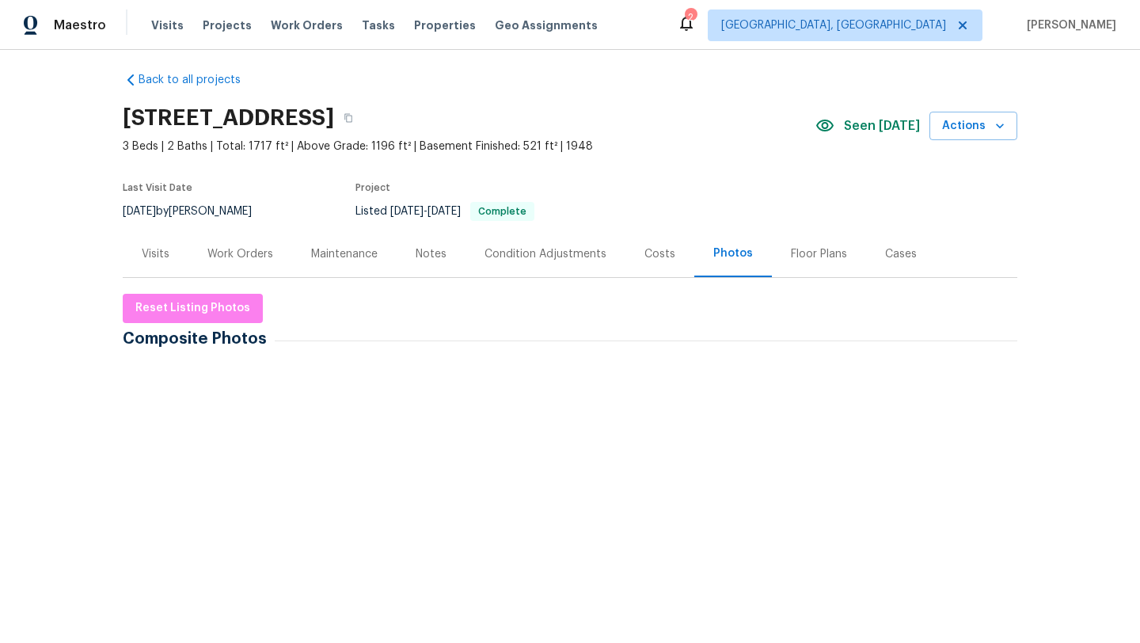
scroll to position [17, 0]
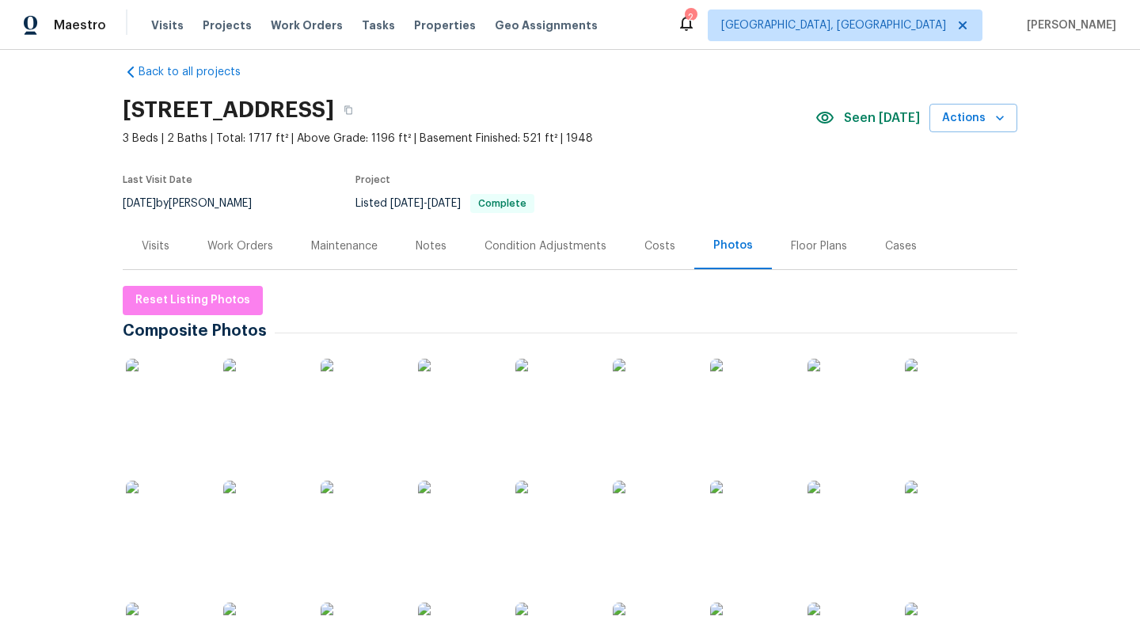
click at [143, 411] on img at bounding box center [165, 398] width 79 height 79
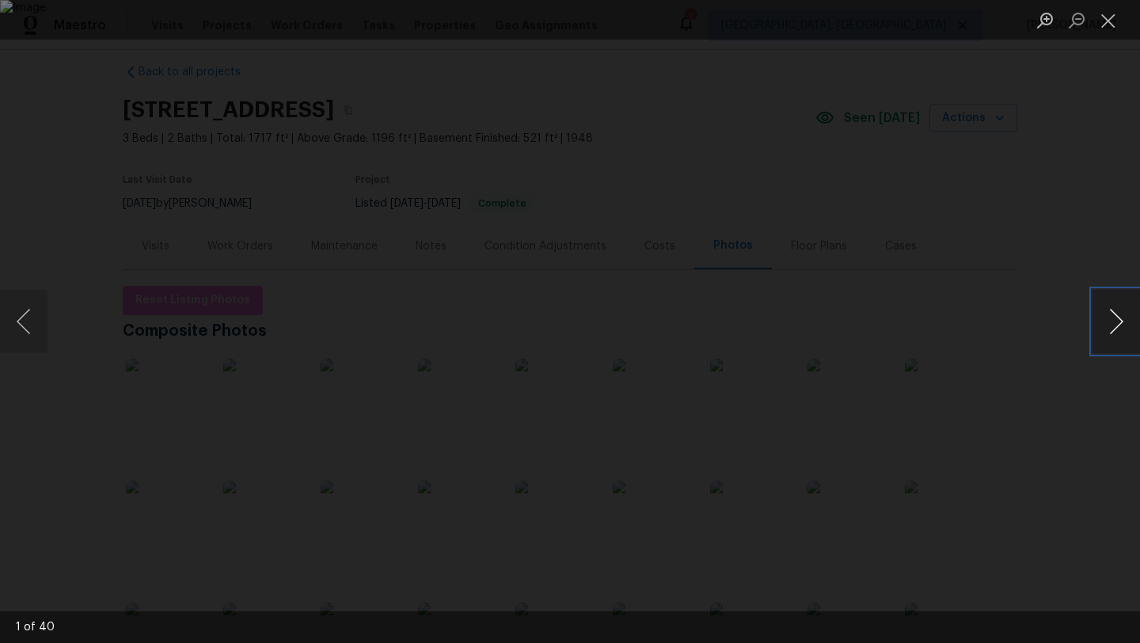
click at [1126, 325] on button "Next image" at bounding box center [1115, 321] width 47 height 63
click at [1126, 327] on button "Next image" at bounding box center [1115, 321] width 47 height 63
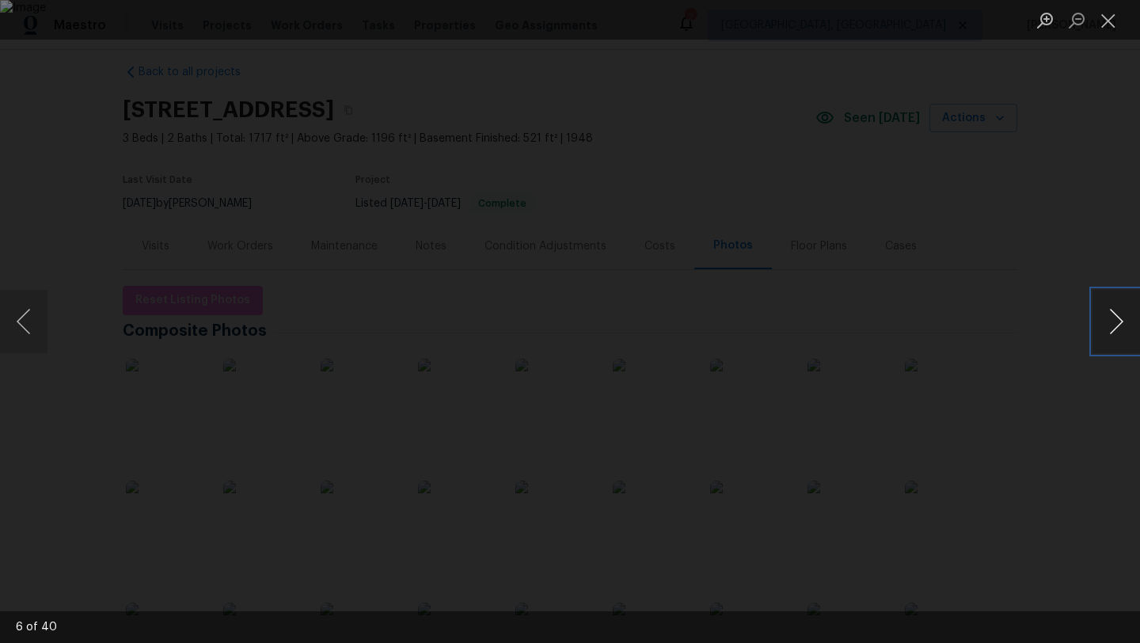
click at [1126, 327] on button "Next image" at bounding box center [1115, 321] width 47 height 63
click at [1120, 330] on button "Next image" at bounding box center [1115, 321] width 47 height 63
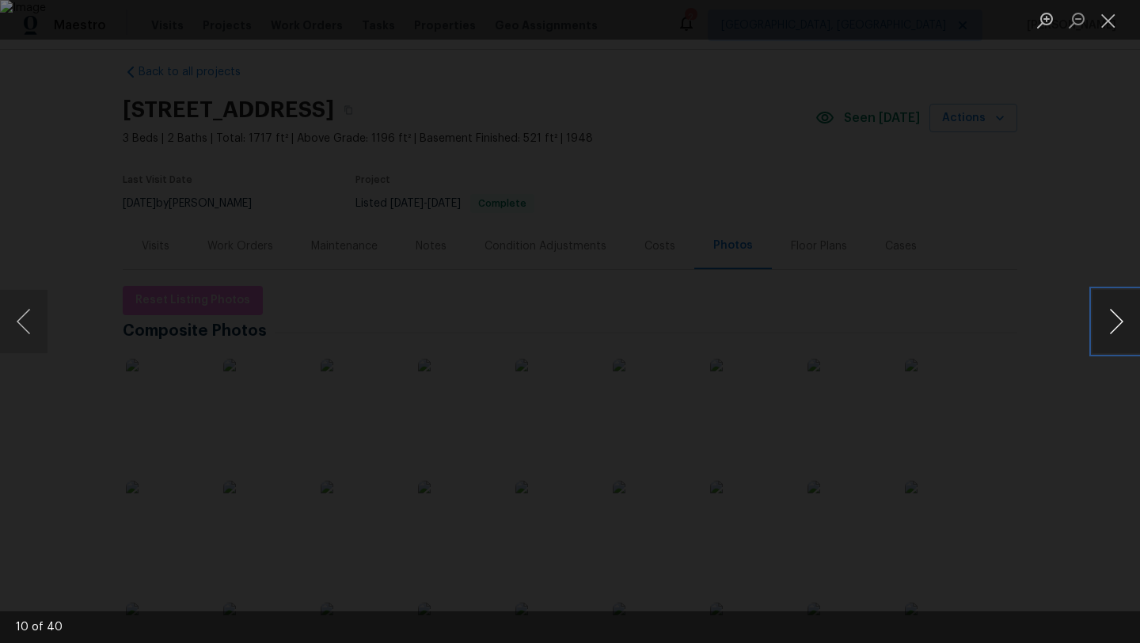
click at [1121, 330] on button "Next image" at bounding box center [1115, 321] width 47 height 63
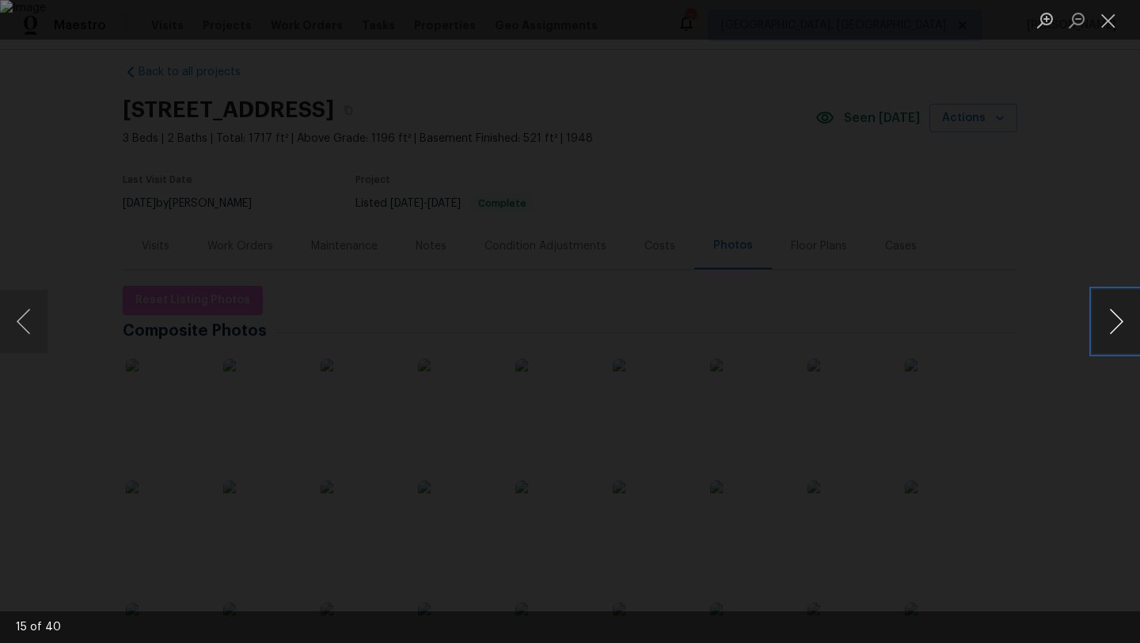
click at [1121, 330] on button "Next image" at bounding box center [1115, 321] width 47 height 63
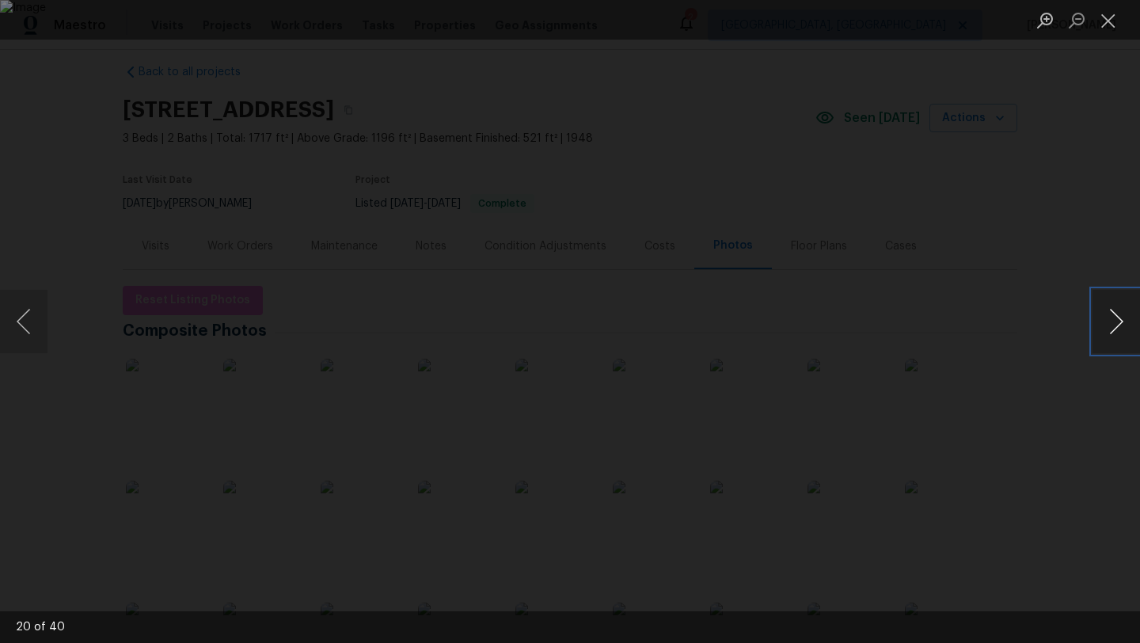
click at [1121, 330] on button "Next image" at bounding box center [1115, 321] width 47 height 63
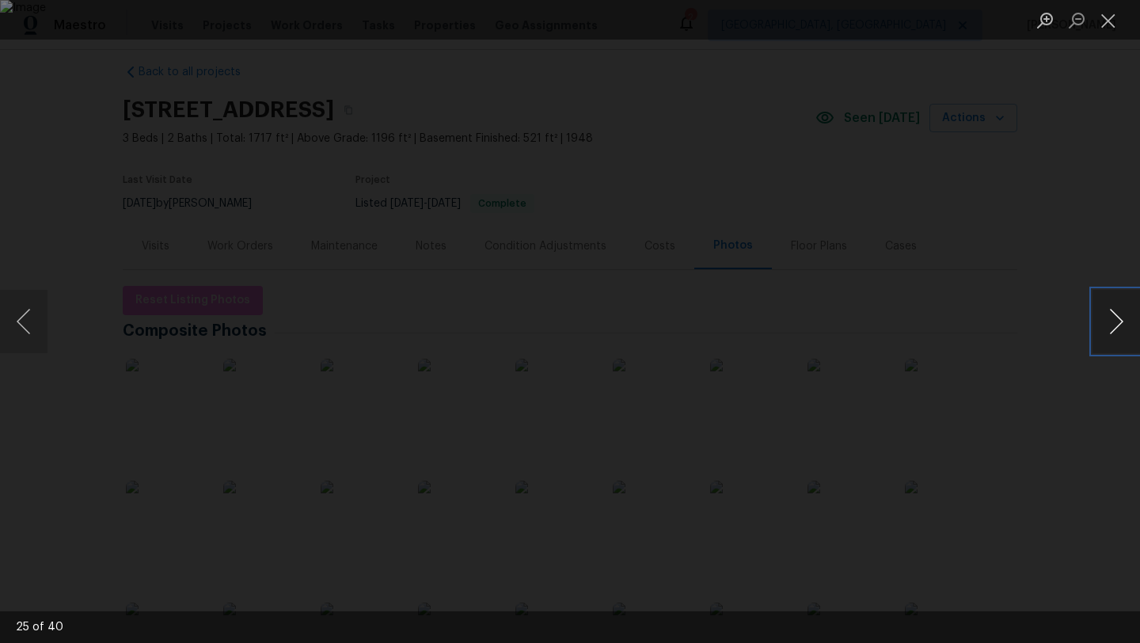
click at [1121, 330] on button "Next image" at bounding box center [1115, 321] width 47 height 63
click at [1111, 20] on button "Close lightbox" at bounding box center [1108, 20] width 32 height 28
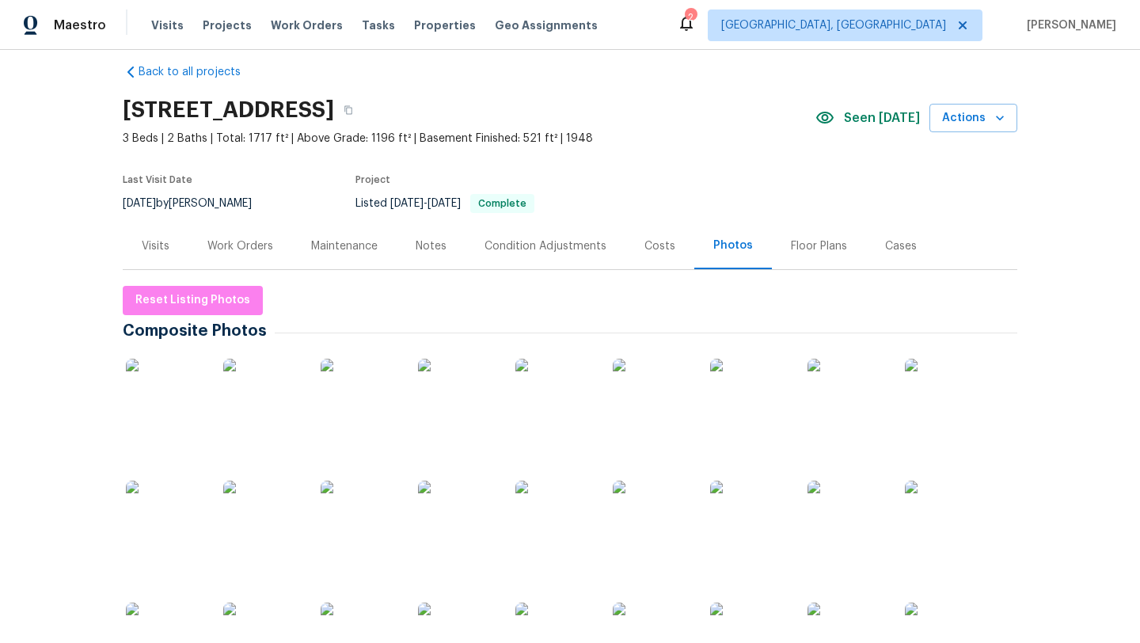
click at [956, 408] on img at bounding box center [944, 398] width 79 height 79
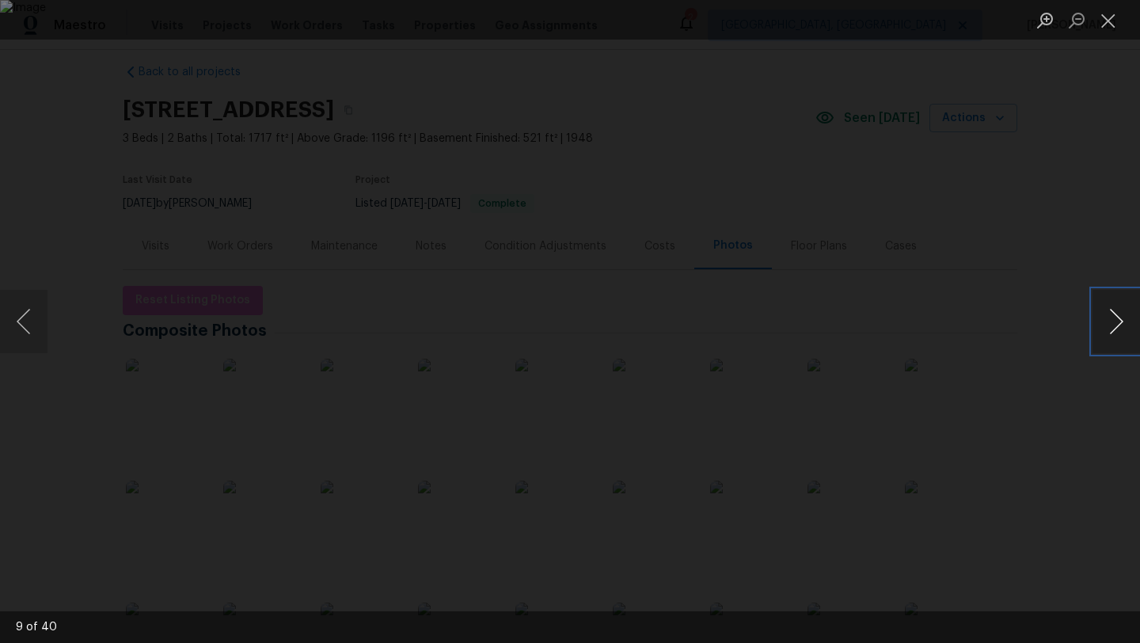
click at [1112, 333] on button "Next image" at bounding box center [1115, 321] width 47 height 63
click at [1112, 334] on button "Next image" at bounding box center [1115, 321] width 47 height 63
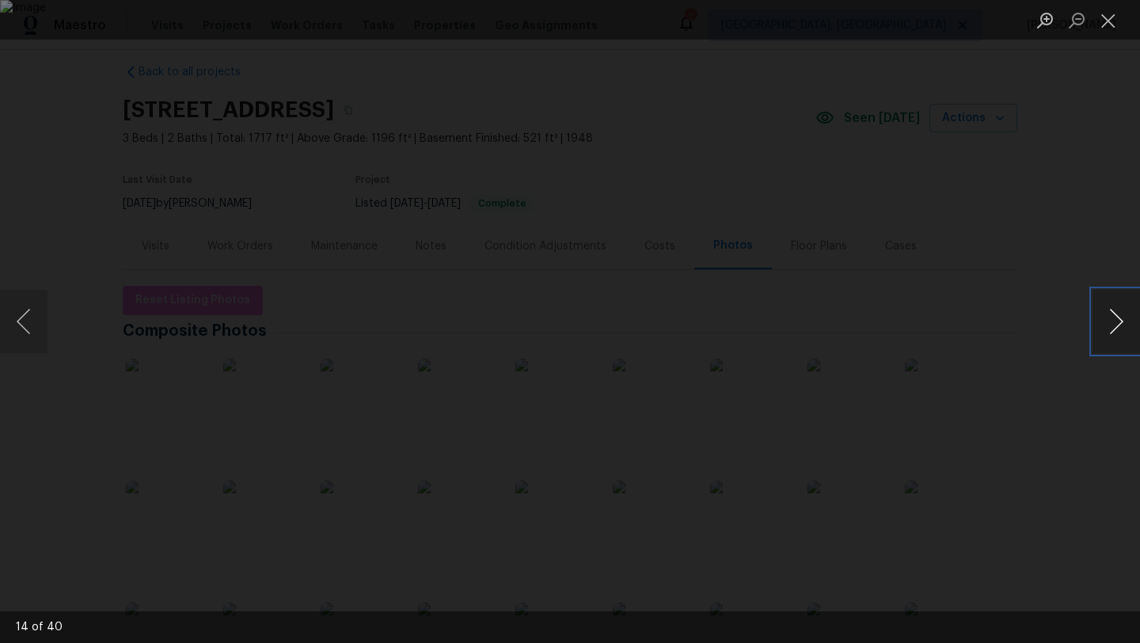
click at [1112, 334] on button "Next image" at bounding box center [1115, 321] width 47 height 63
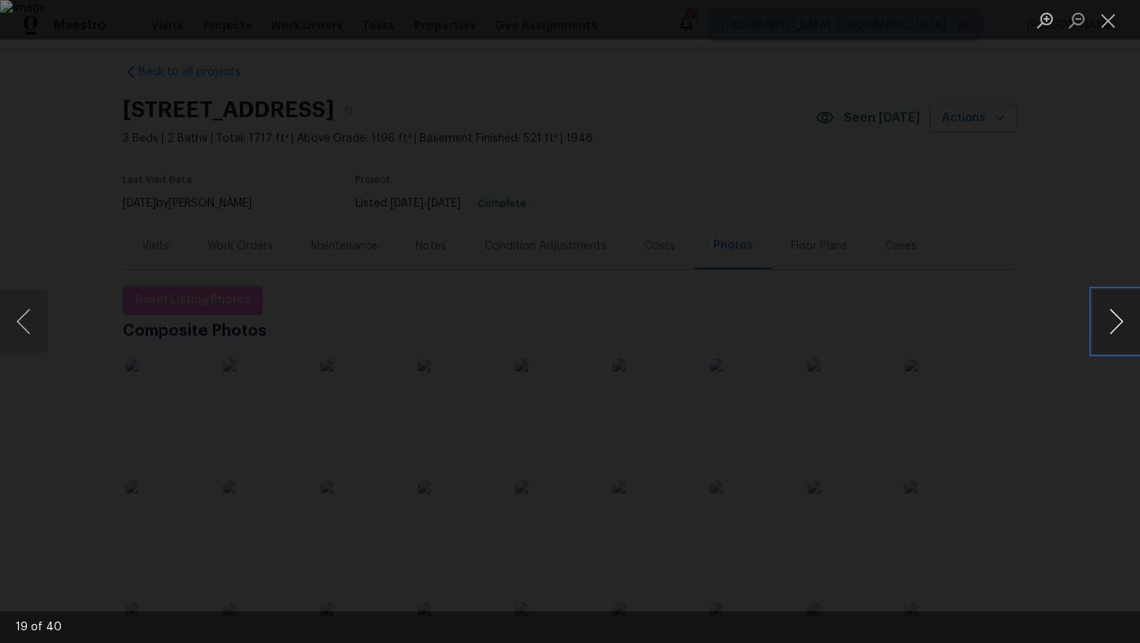
click at [1112, 334] on button "Next image" at bounding box center [1115, 321] width 47 height 63
click at [1112, 336] on button "Next image" at bounding box center [1115, 321] width 47 height 63
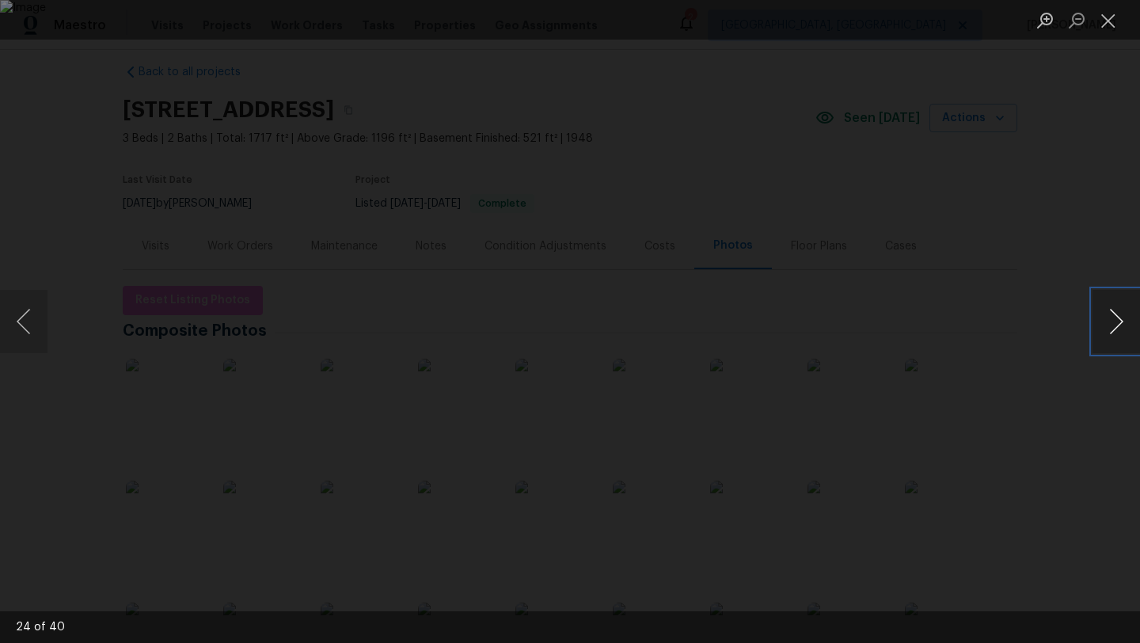
click at [1112, 336] on button "Next image" at bounding box center [1115, 321] width 47 height 63
click at [1111, 337] on button "Next image" at bounding box center [1115, 321] width 47 height 63
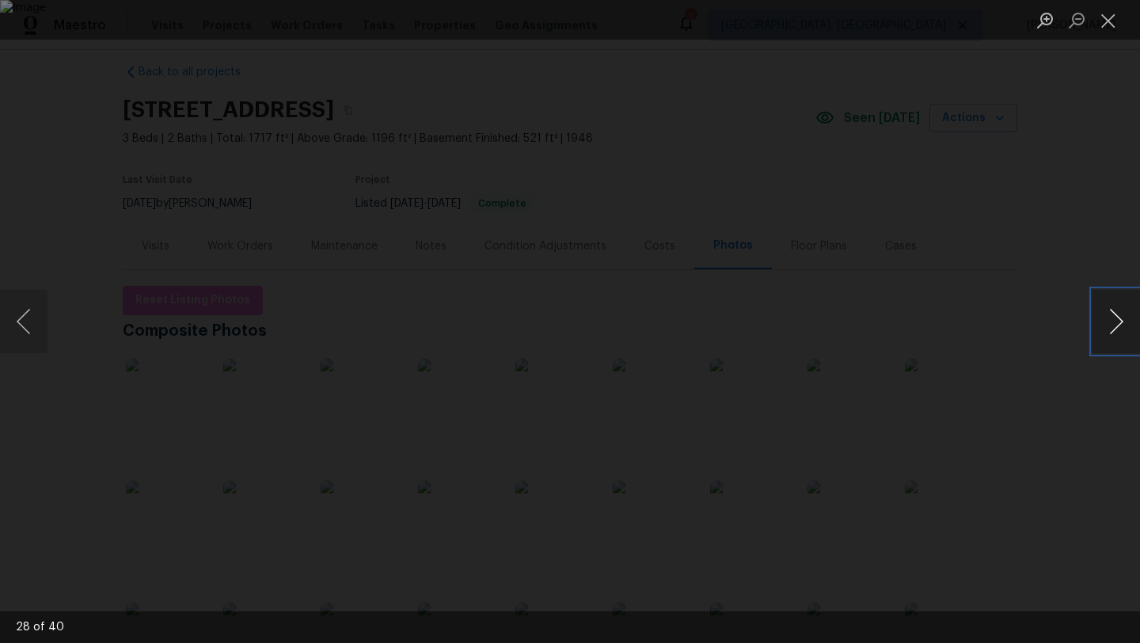
click at [1111, 337] on button "Next image" at bounding box center [1115, 321] width 47 height 63
click at [1107, 32] on button "Close lightbox" at bounding box center [1108, 20] width 32 height 28
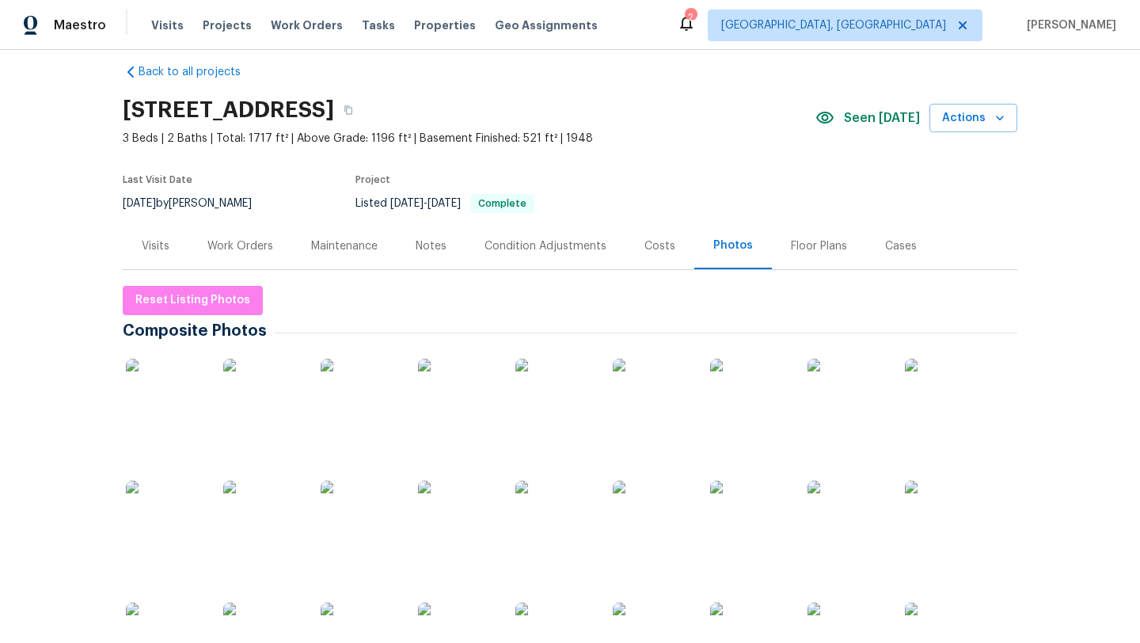
click at [147, 246] on div "Visits" at bounding box center [156, 246] width 28 height 16
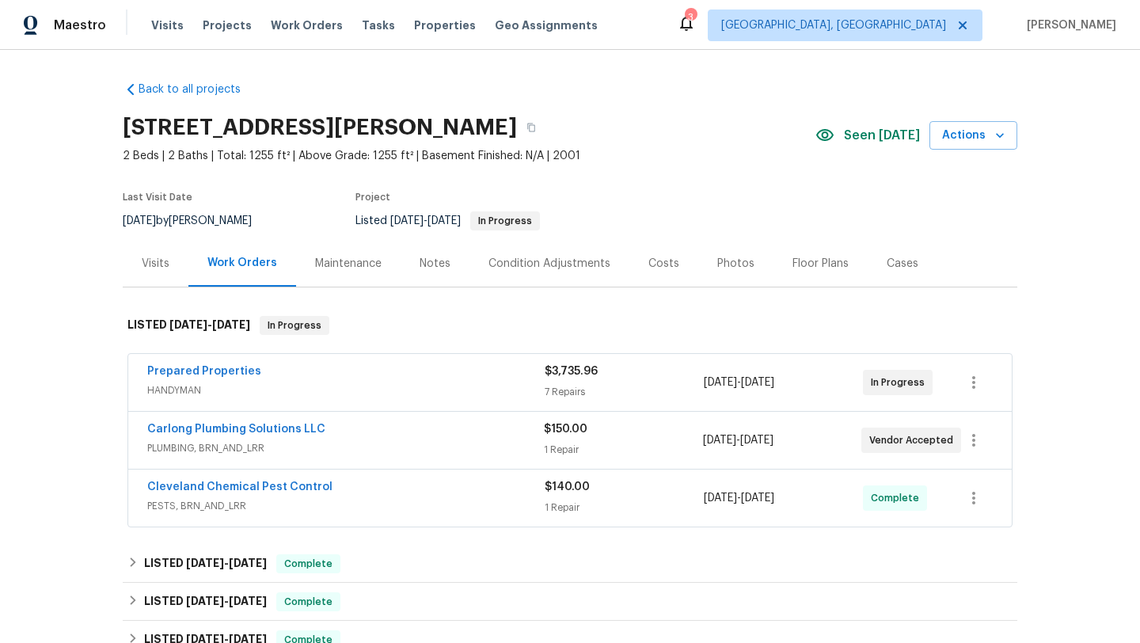
click at [332, 264] on div "Maintenance" at bounding box center [348, 264] width 66 height 16
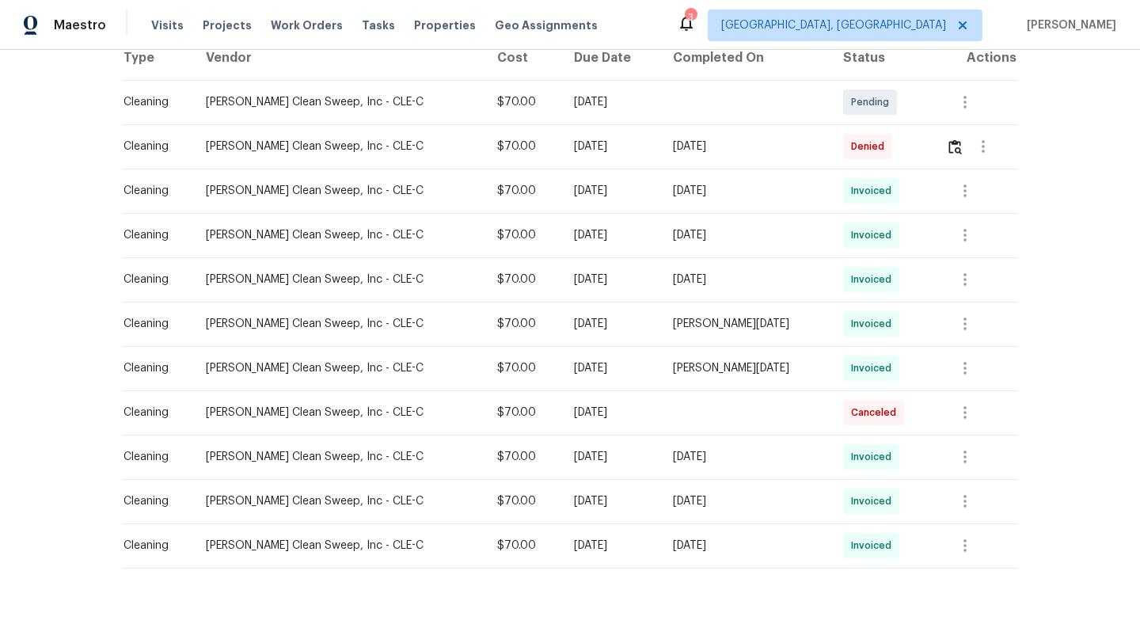
scroll to position [241, 0]
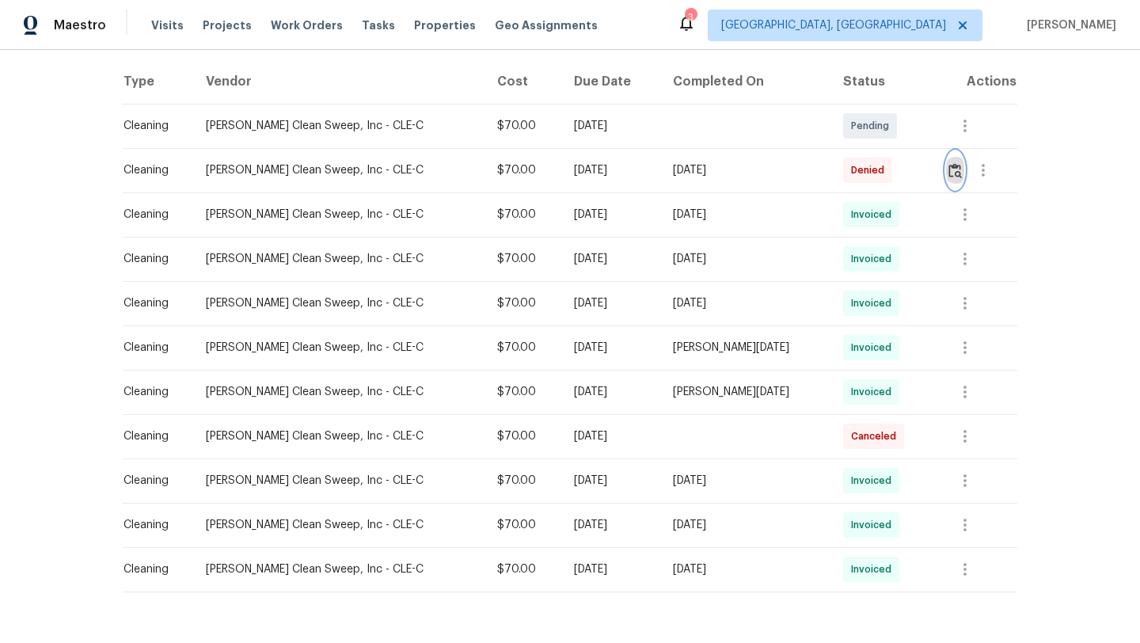
click at [953, 168] on img "button" at bounding box center [954, 170] width 13 height 15
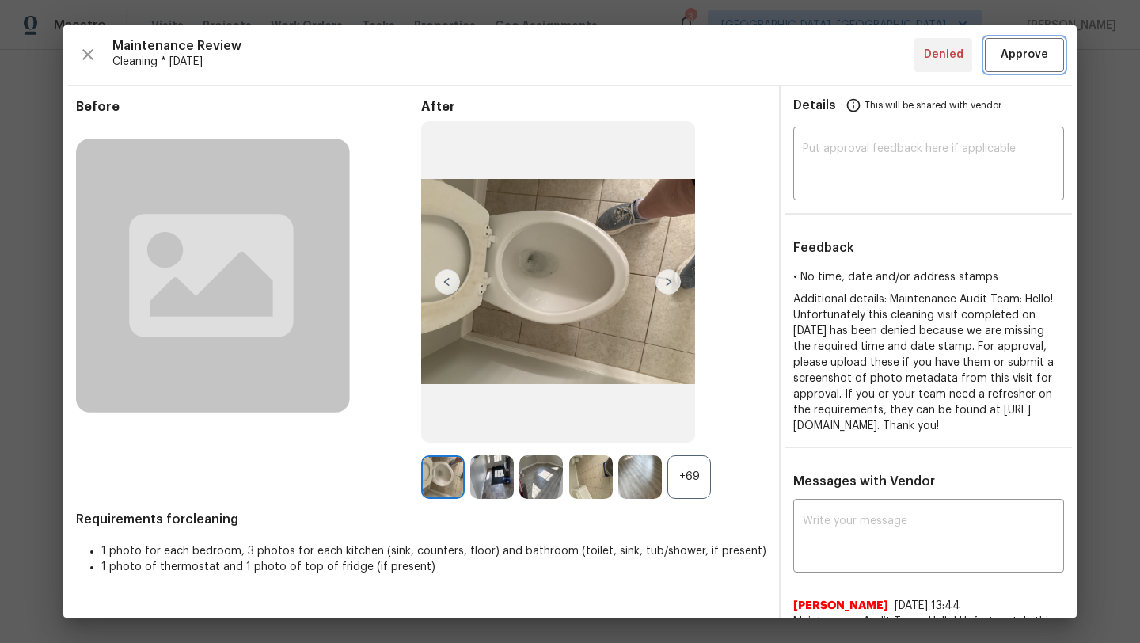
click at [1024, 51] on span "Approve" at bounding box center [1024, 55] width 47 height 20
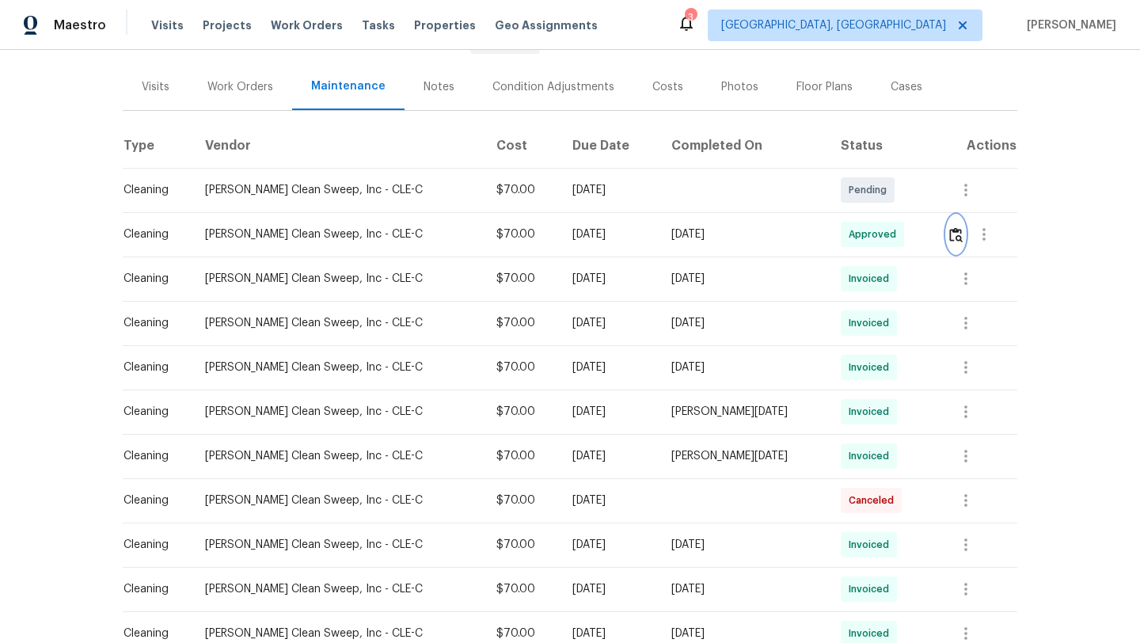
scroll to position [0, 0]
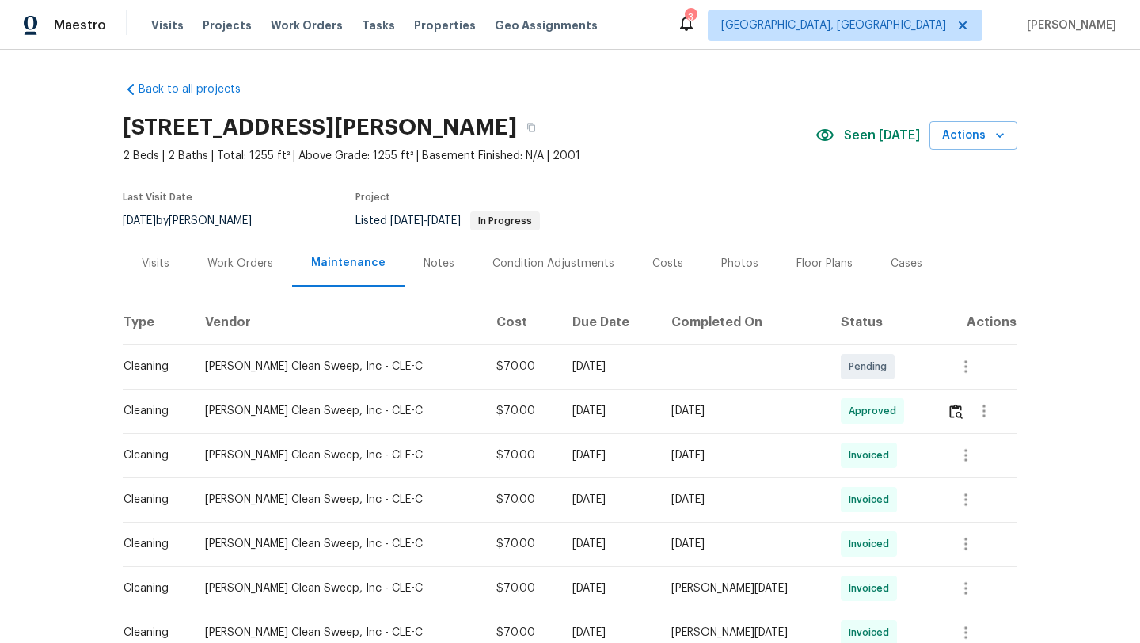
click at [150, 265] on div "Visits" at bounding box center [156, 264] width 28 height 16
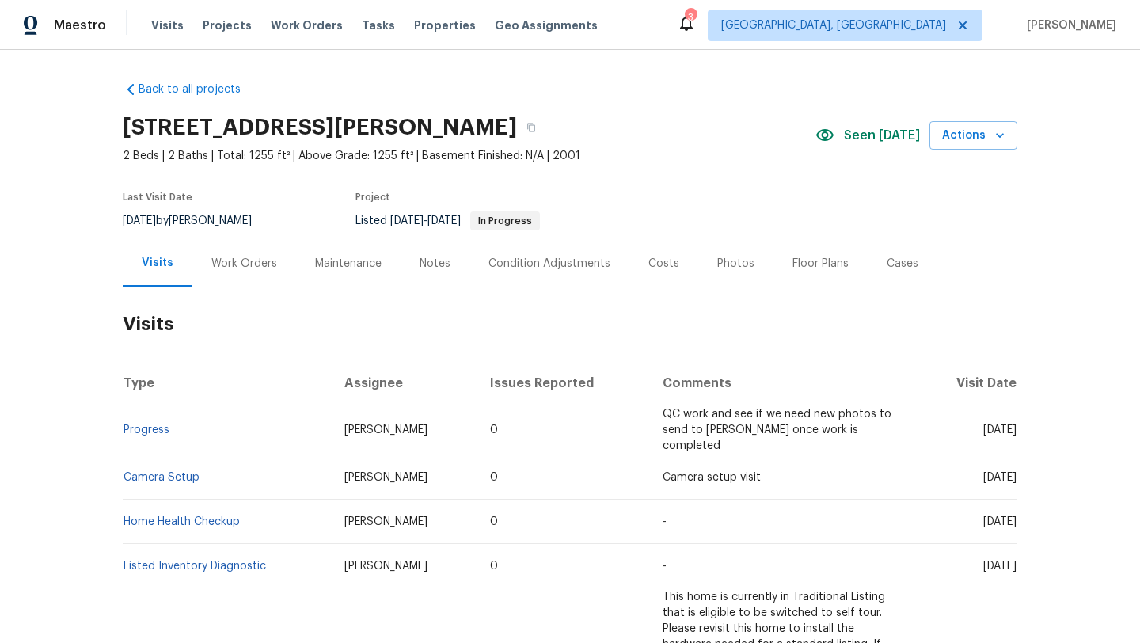
click at [223, 264] on div "Work Orders" at bounding box center [244, 264] width 66 height 16
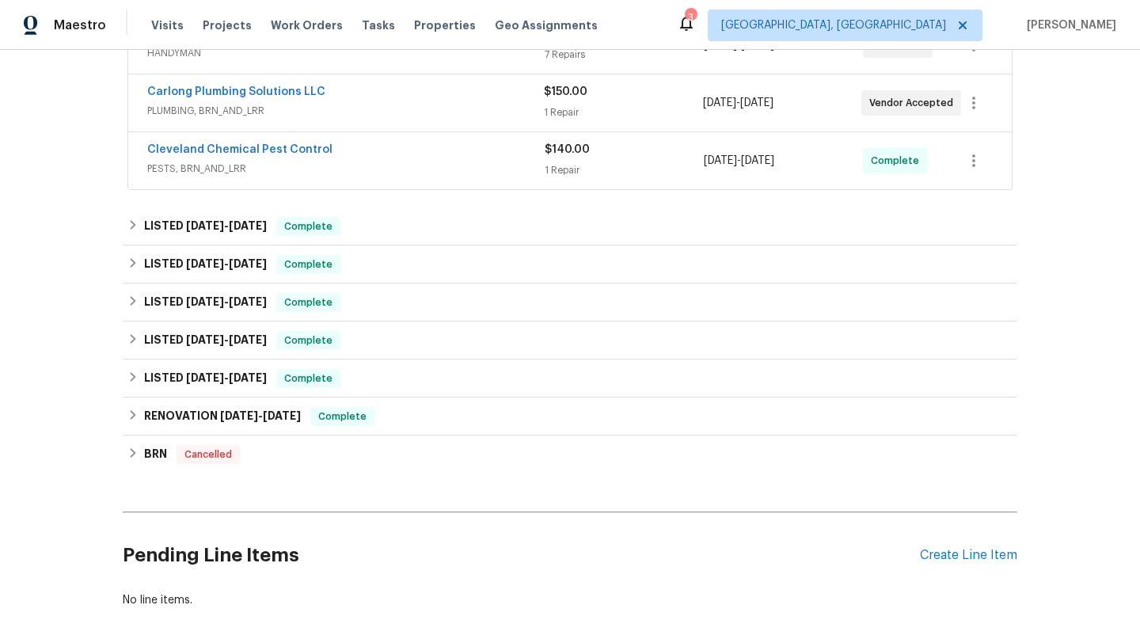
scroll to position [410, 0]
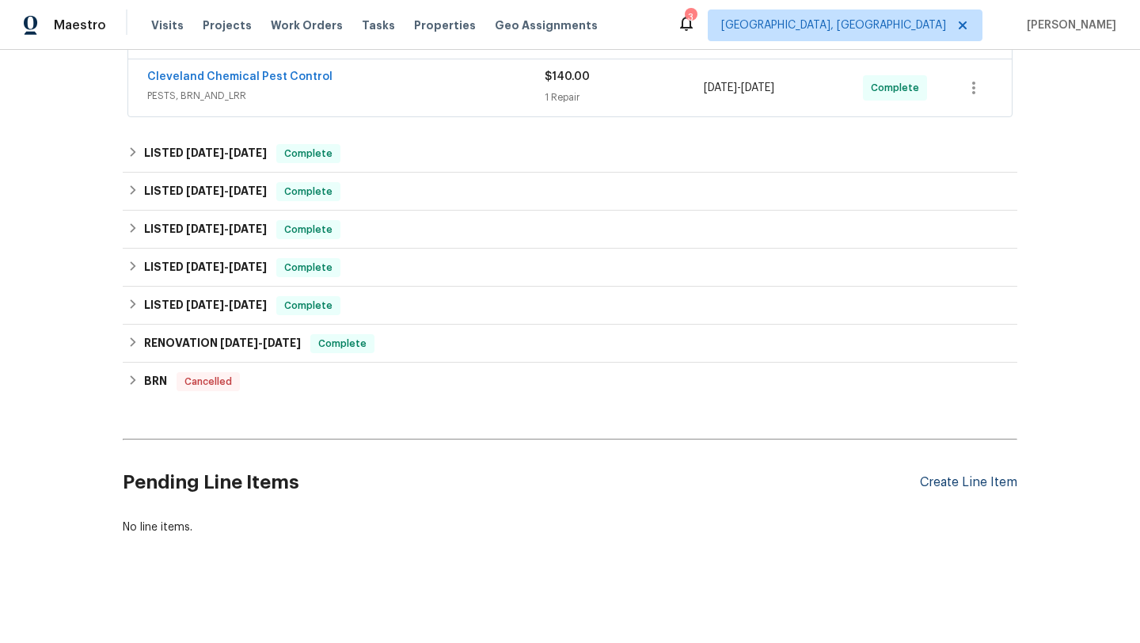
click at [944, 483] on div "Create Line Item" at bounding box center [968, 482] width 97 height 15
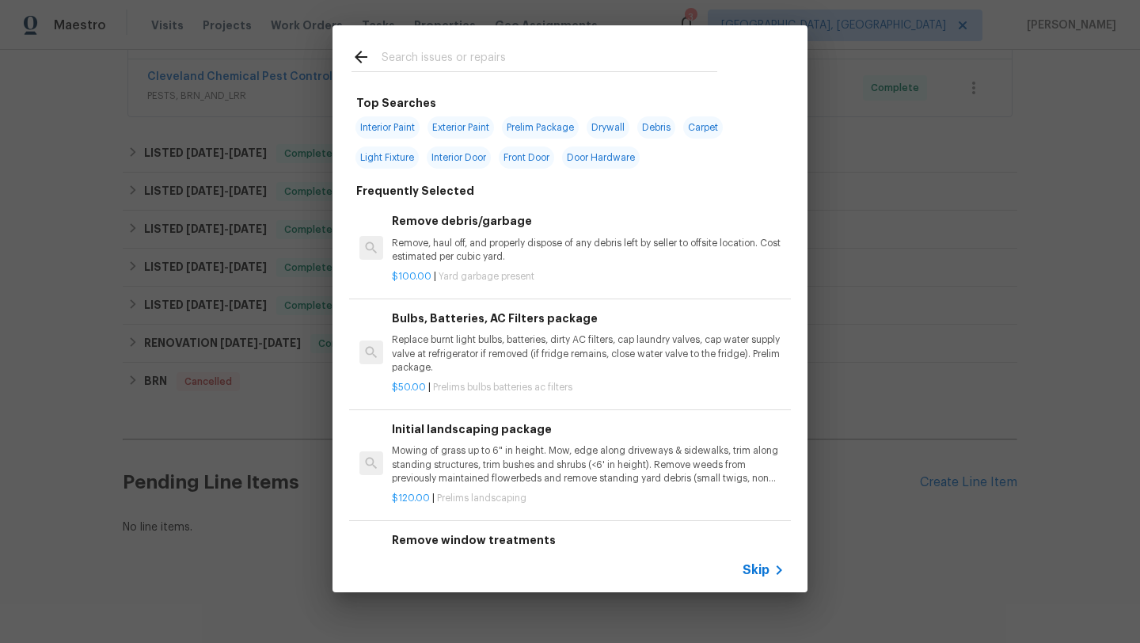
click at [399, 52] on input "text" at bounding box center [550, 59] width 336 height 24
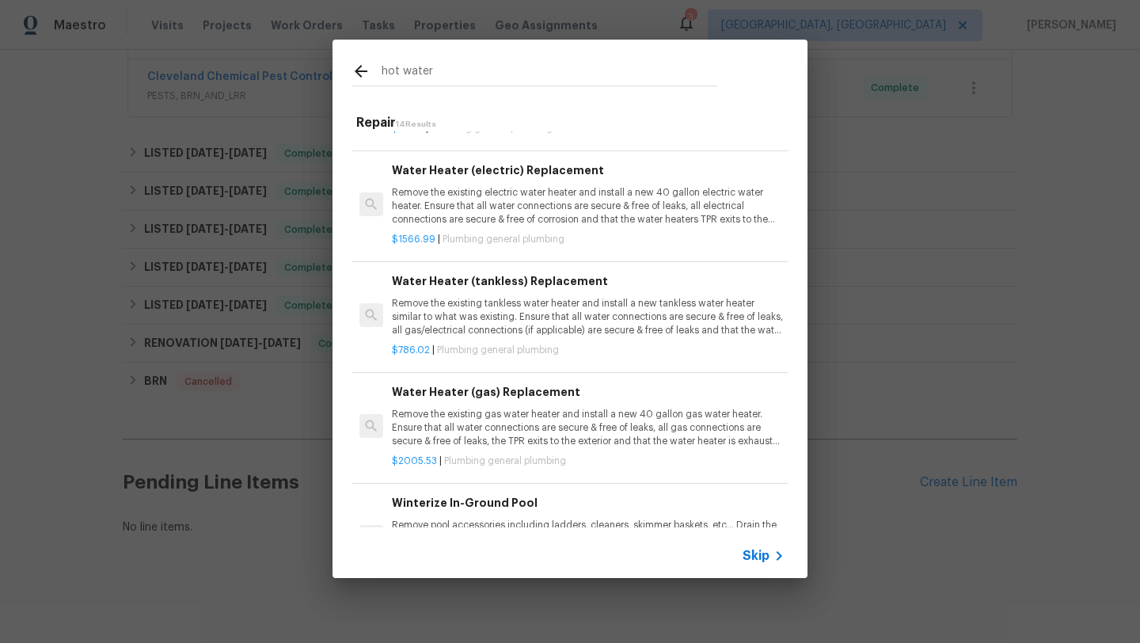
scroll to position [1011, 0]
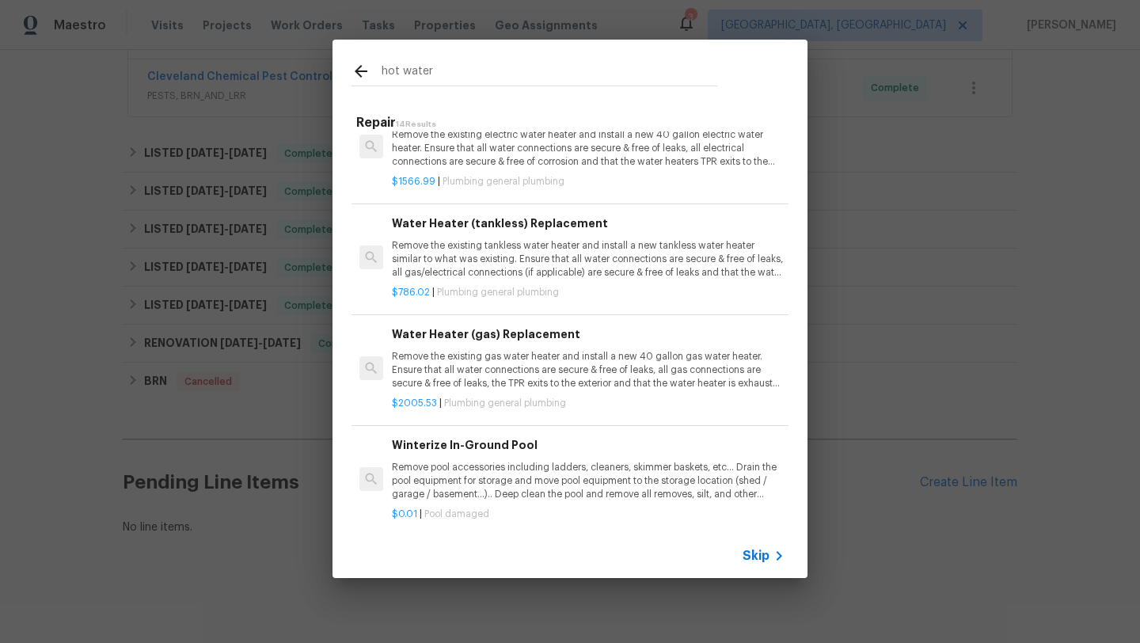
type input "hot water"
click at [446, 374] on p "Remove the existing gas water heater and install a new 40 gallon gas water heat…" at bounding box center [588, 370] width 393 height 40
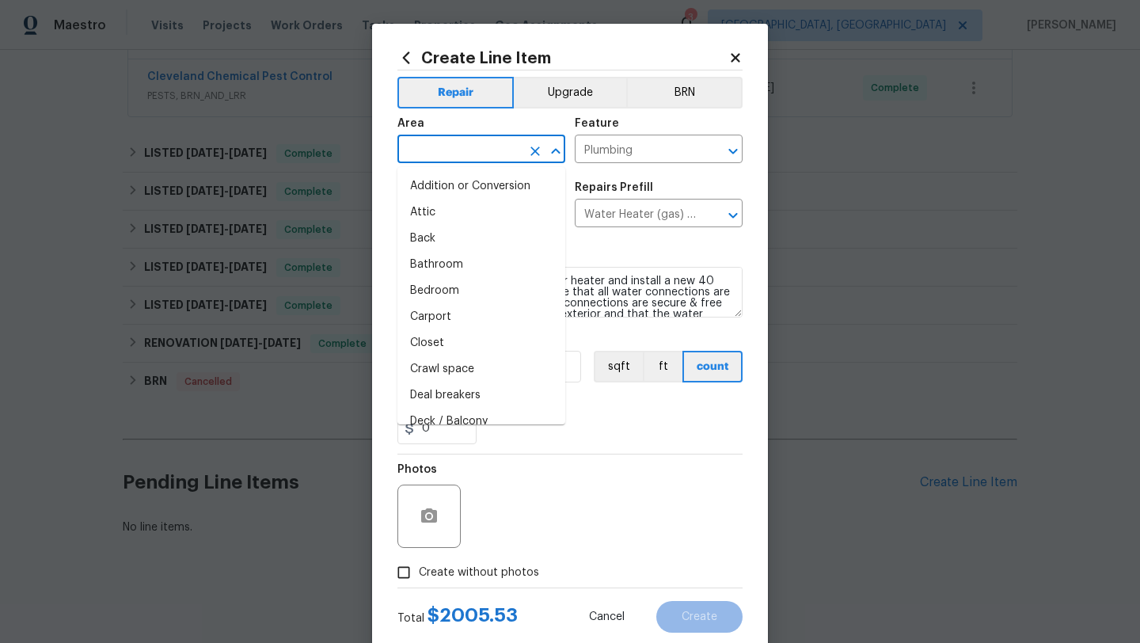
click at [445, 157] on input "text" at bounding box center [458, 151] width 123 height 25
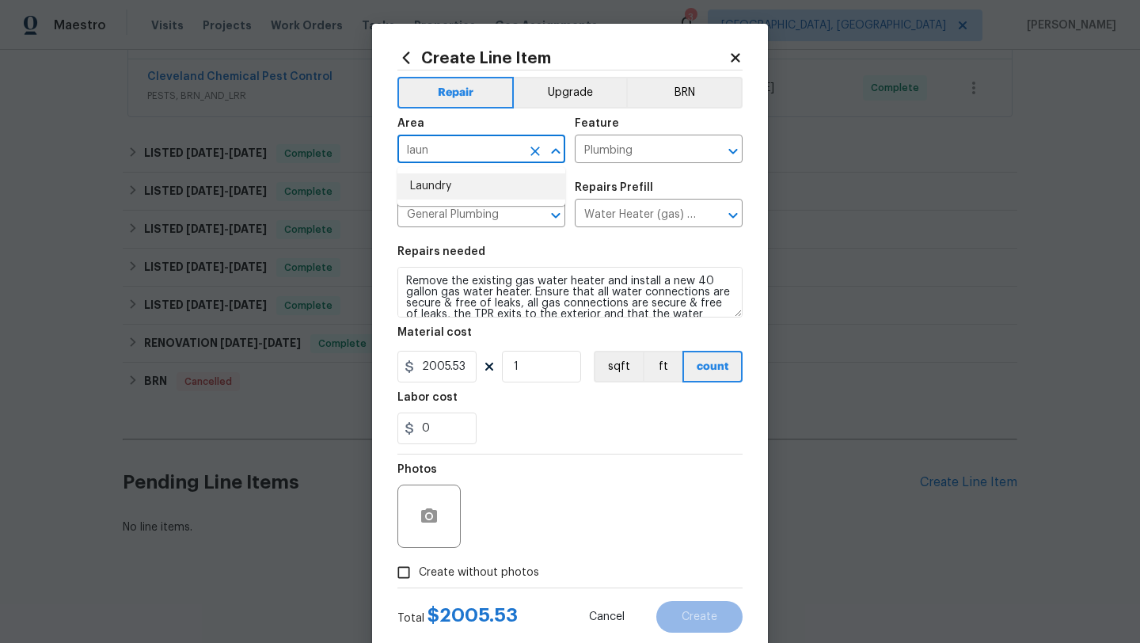
click at [446, 192] on li "Laundry" at bounding box center [481, 186] width 168 height 26
type input "Laundry"
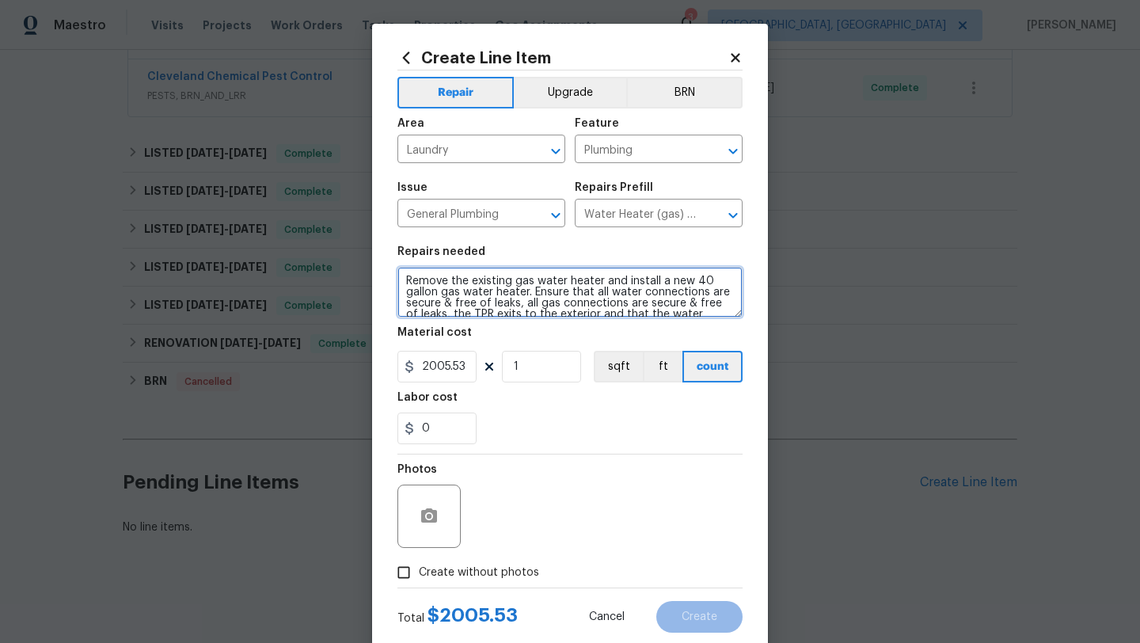
click at [403, 279] on textarea "Remove the existing gas water heater and install a new 40 gallon gas water heat…" at bounding box center [569, 292] width 345 height 51
type textarea "The water heater light will not light please see if it is repairable or if we n…"
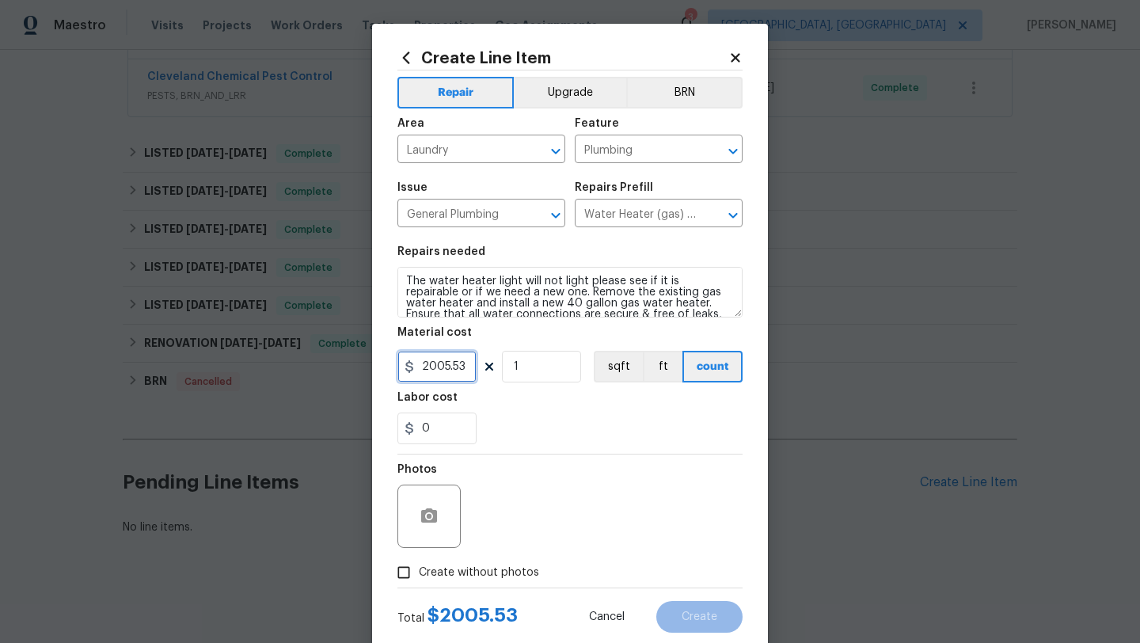
drag, startPoint x: 420, startPoint y: 366, endPoint x: 507, endPoint y: 363, distance: 86.3
click at [507, 363] on div "2005.53 1 sqft ft count" at bounding box center [569, 367] width 345 height 32
type input "150"
click at [404, 571] on input "Create without photos" at bounding box center [404, 572] width 30 height 30
checkbox input "true"
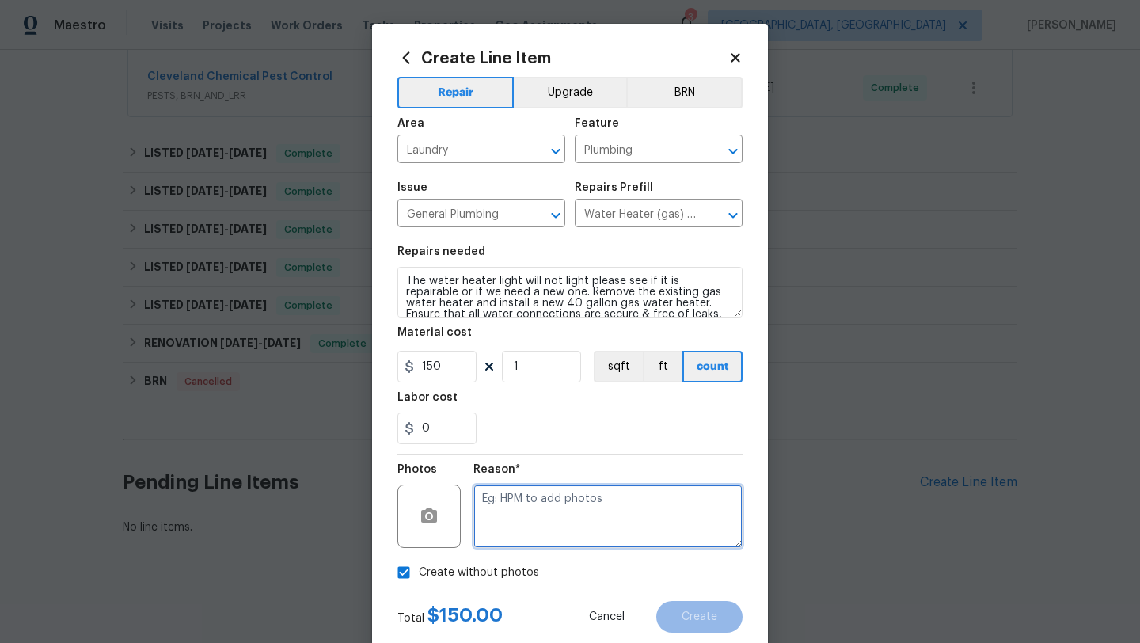
click at [555, 522] on textarea at bounding box center [607, 515] width 269 height 63
type textarea "close"
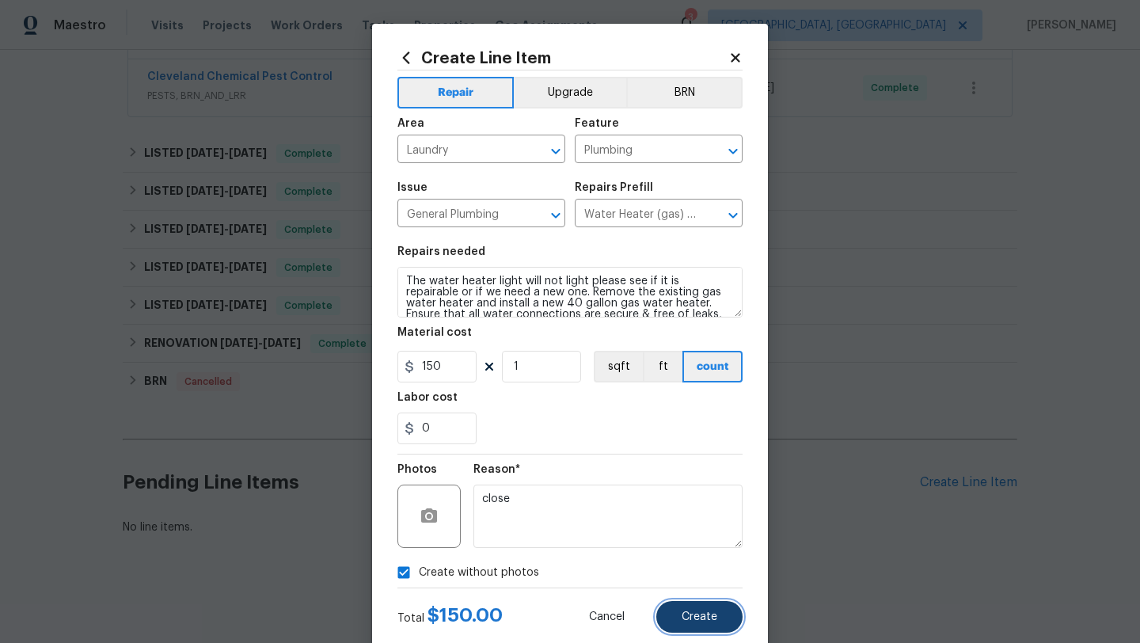
click at [721, 619] on button "Create" at bounding box center [699, 617] width 86 height 32
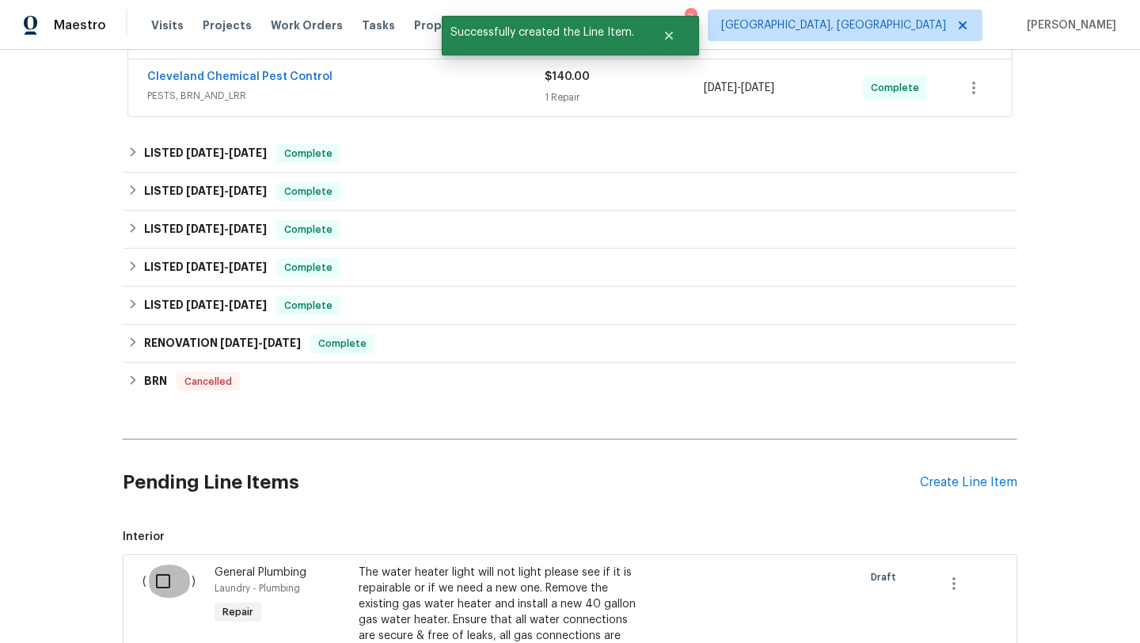
click at [160, 579] on input "checkbox" at bounding box center [168, 580] width 45 height 33
checkbox input "true"
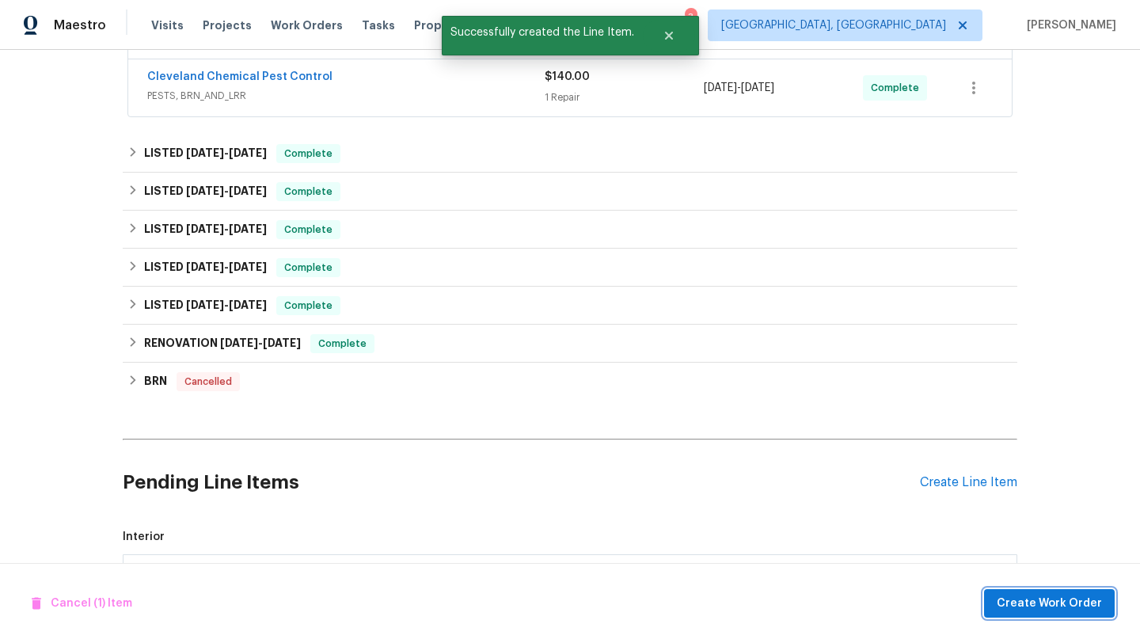
click at [1038, 603] on span "Create Work Order" at bounding box center [1049, 604] width 105 height 20
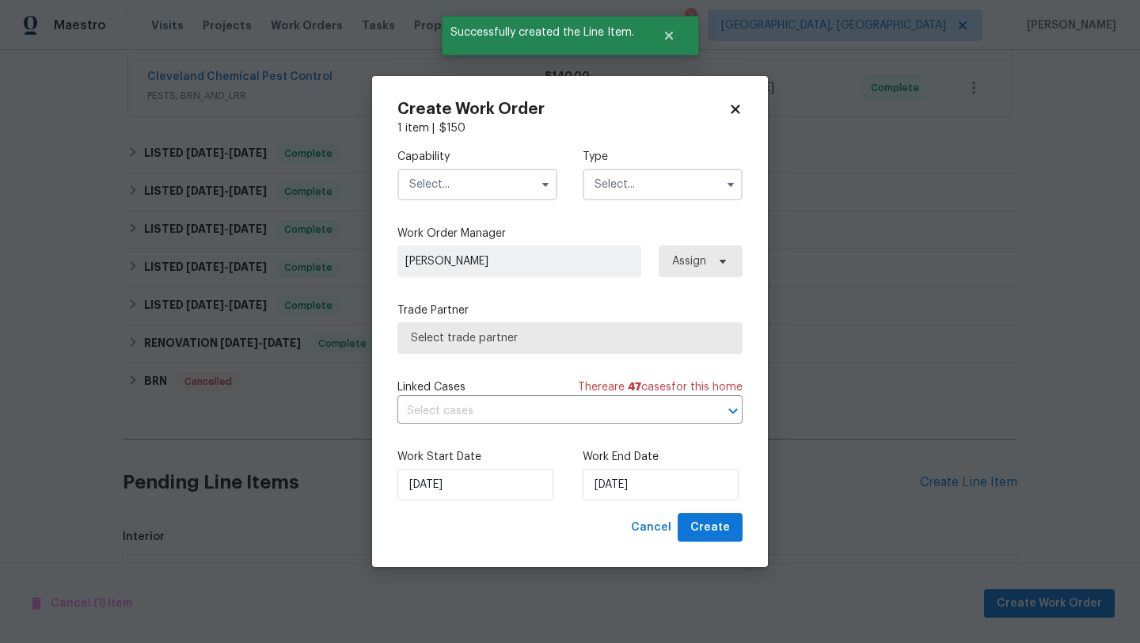
click at [449, 180] on input "text" at bounding box center [477, 185] width 160 height 32
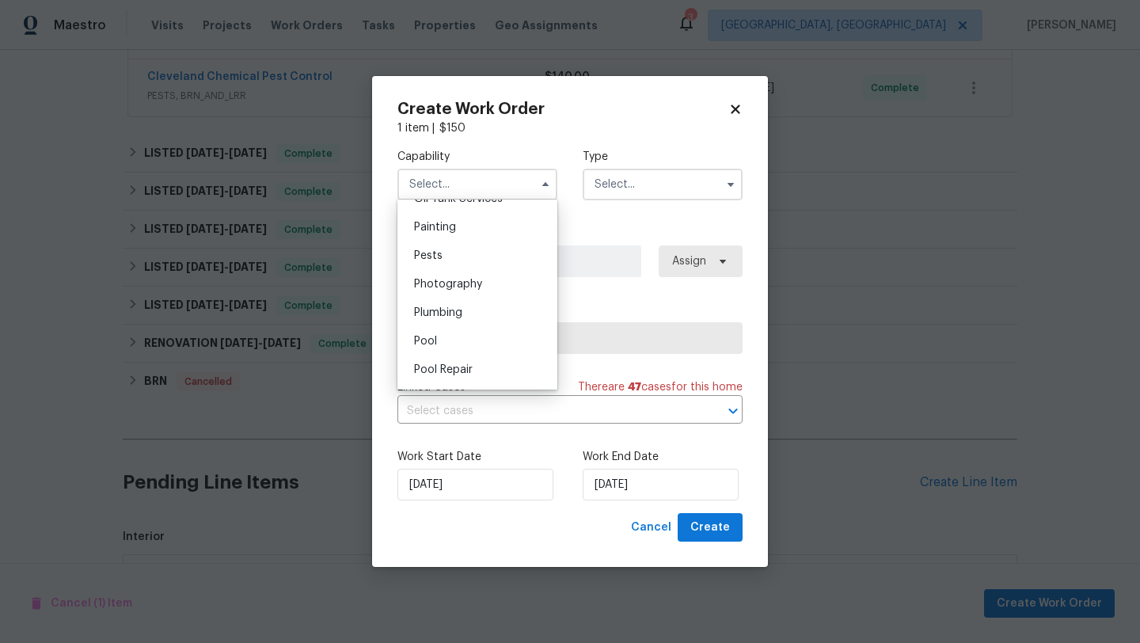
scroll to position [1322, 0]
click at [464, 310] on div "Plumbing" at bounding box center [477, 311] width 152 height 28
type input "Plumbing"
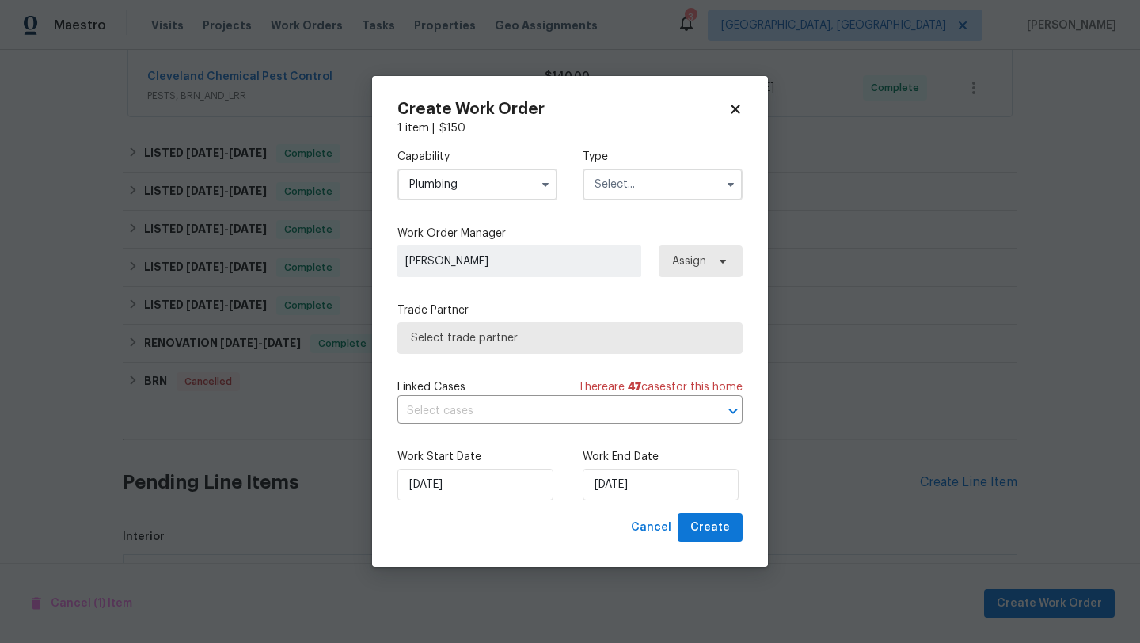
click at [655, 180] on input "text" at bounding box center [663, 185] width 160 height 32
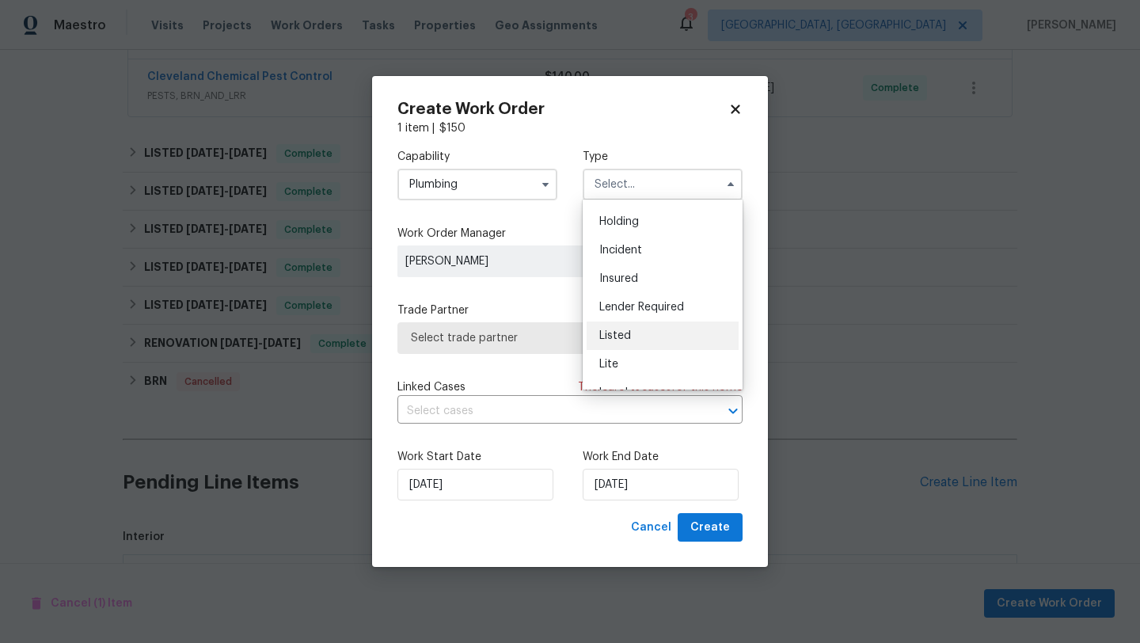
scroll to position [52, 0]
click at [626, 329] on div "Listed" at bounding box center [663, 336] width 152 height 28
type input "Listed"
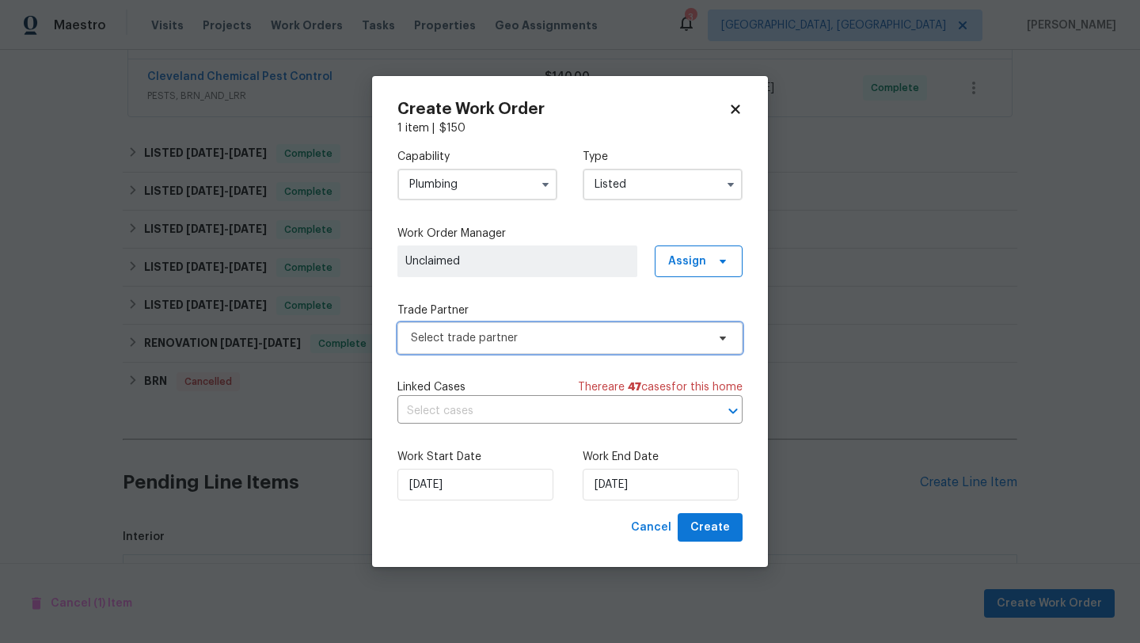
click at [537, 345] on span "Select trade partner" at bounding box center [558, 338] width 295 height 16
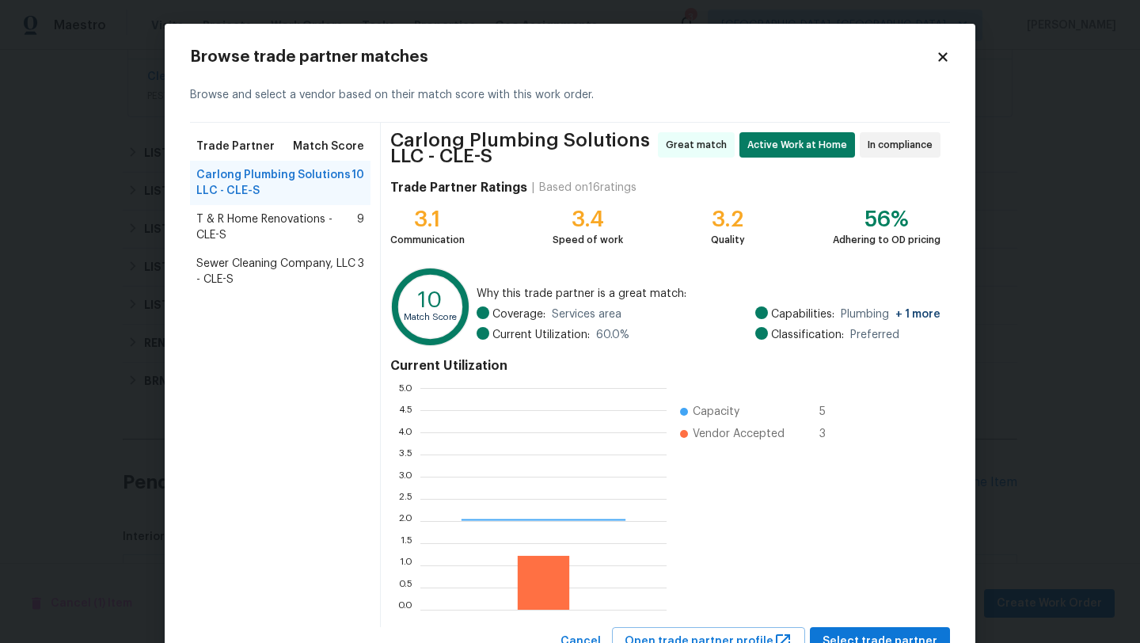
scroll to position [222, 246]
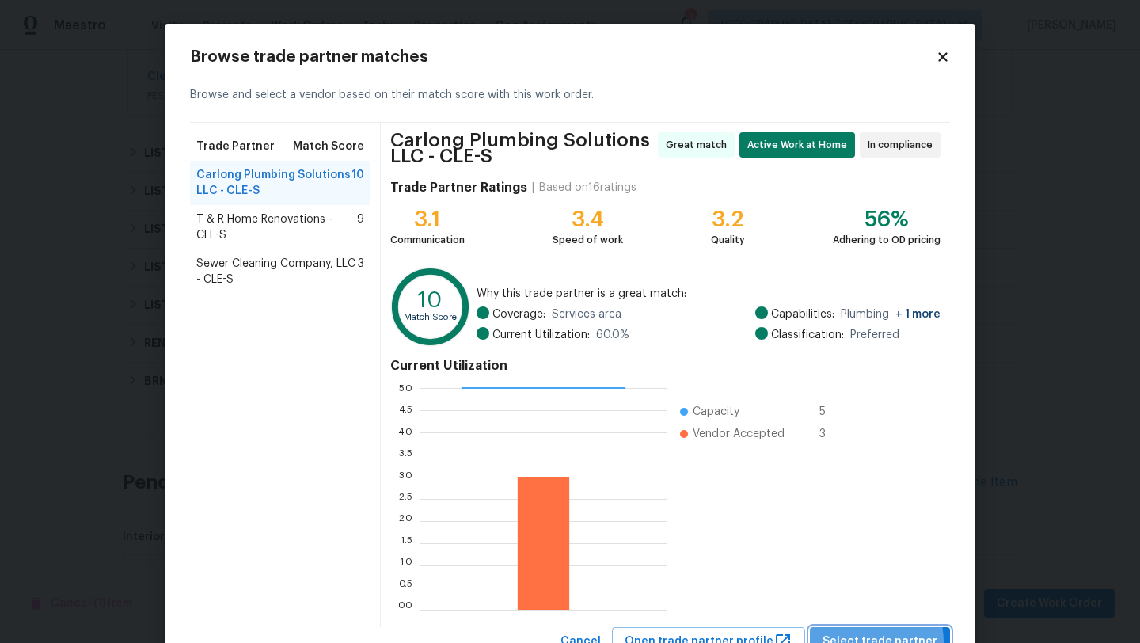
click at [856, 642] on span "Select trade partner" at bounding box center [880, 642] width 115 height 20
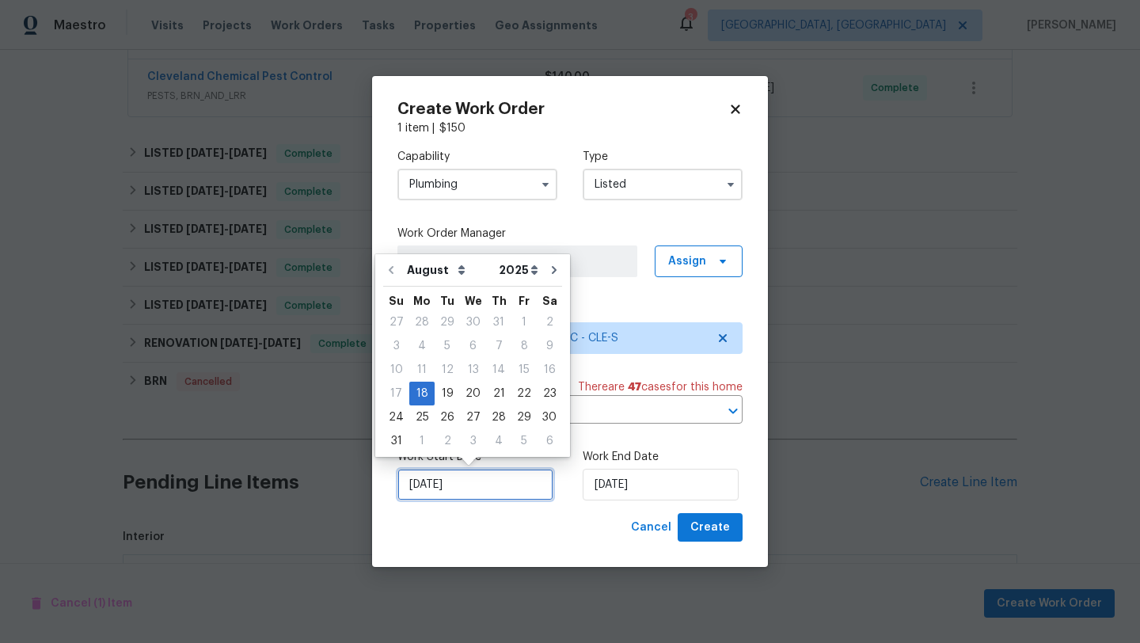
click at [448, 488] on input "[DATE]" at bounding box center [475, 485] width 156 height 32
click at [444, 388] on div "19" at bounding box center [447, 393] width 25 height 22
type input "8/19/2025"
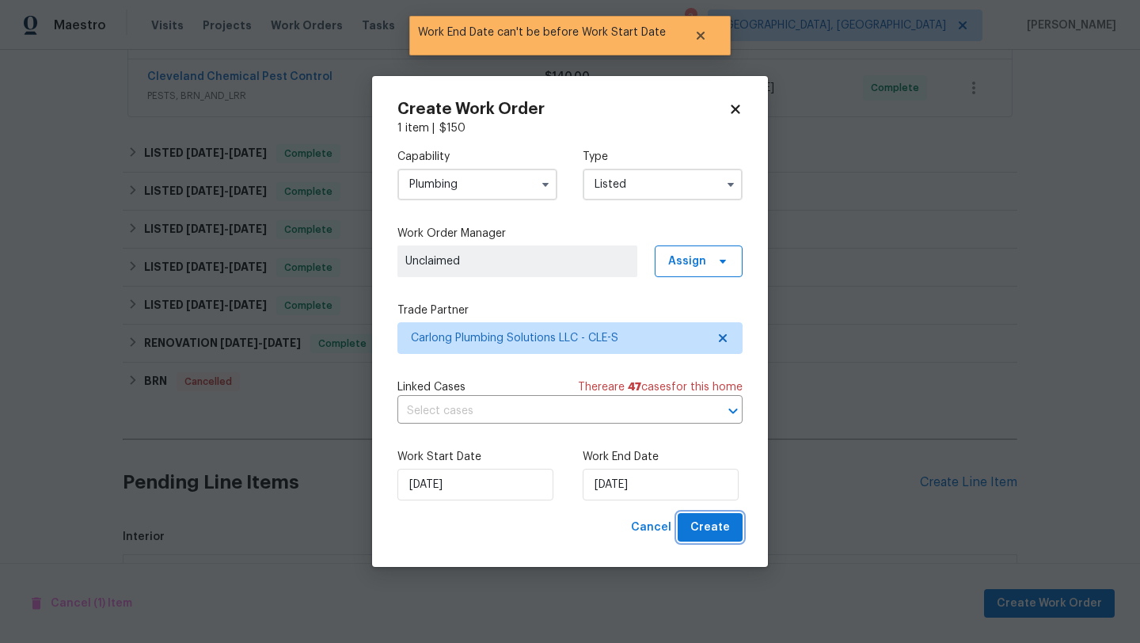
click at [705, 527] on span "Create" at bounding box center [710, 528] width 40 height 20
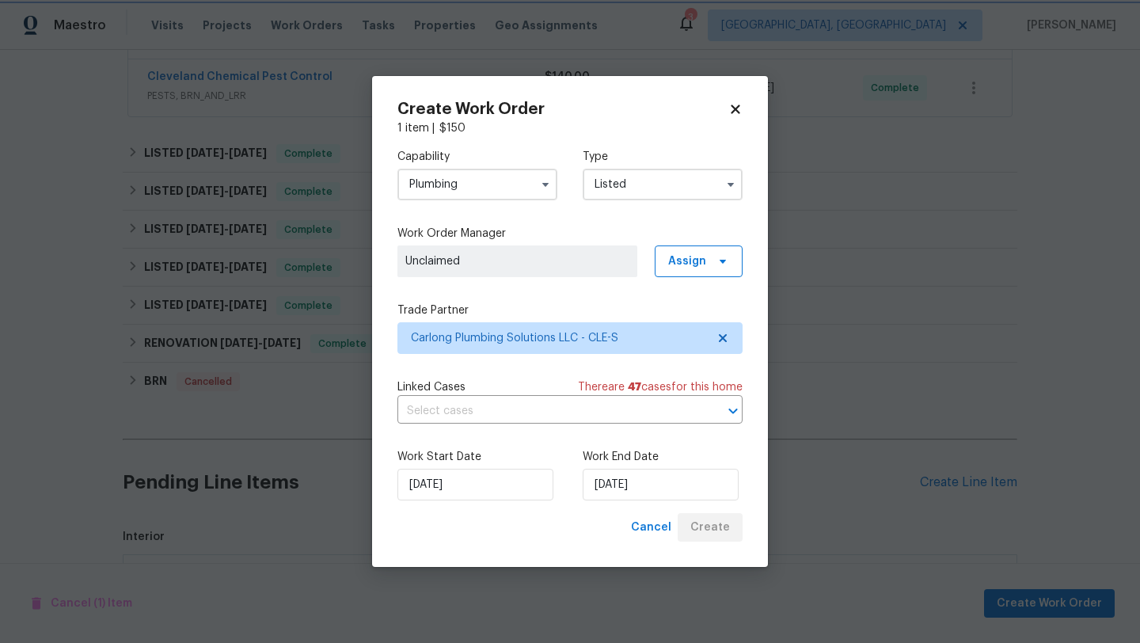
checkbox input "false"
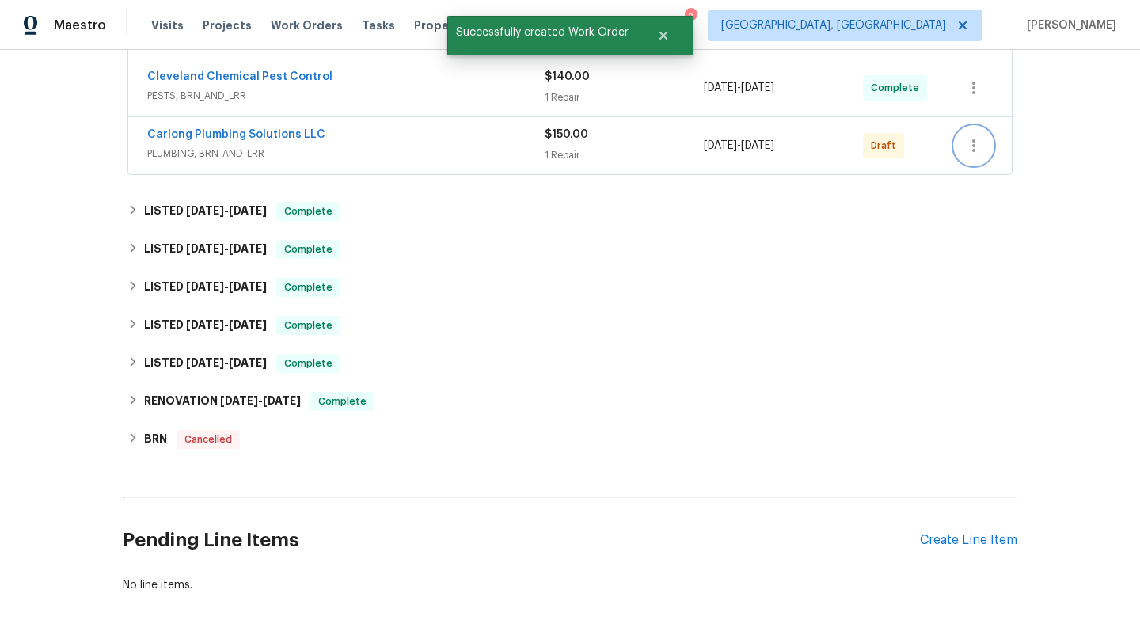
click at [967, 146] on icon "button" at bounding box center [973, 145] width 19 height 19
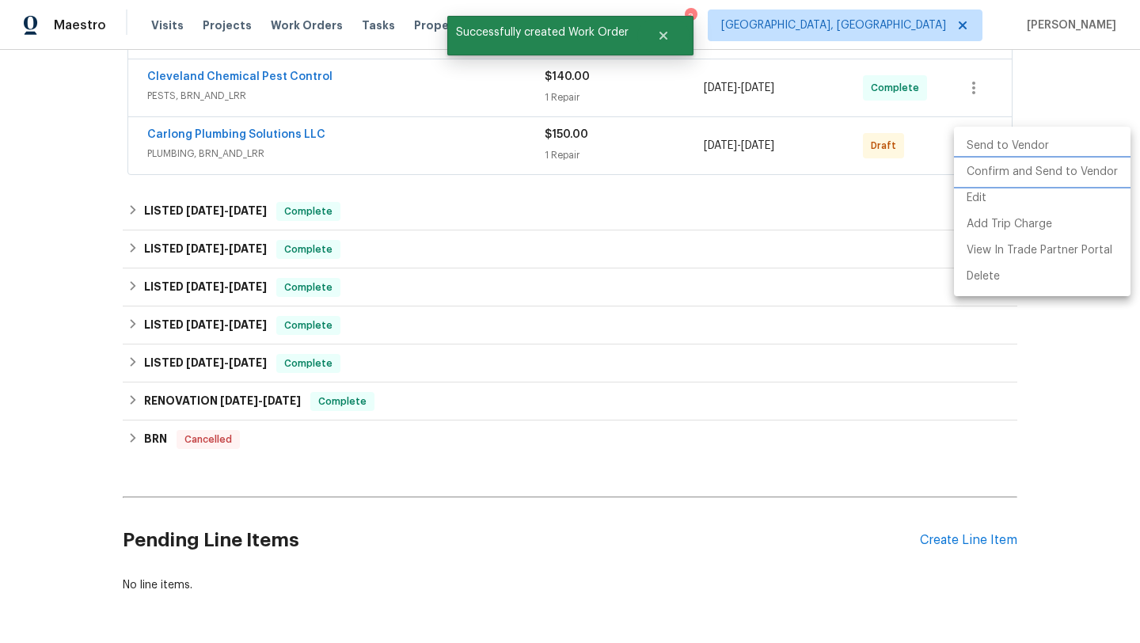
click at [970, 172] on li "Confirm and Send to Vendor" at bounding box center [1042, 172] width 177 height 26
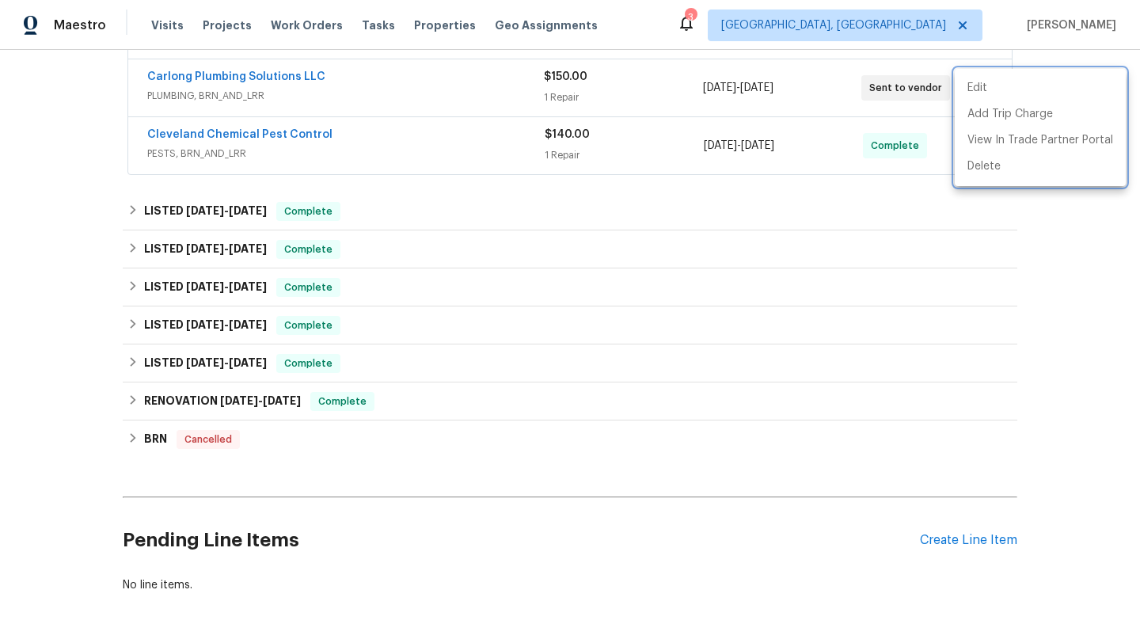
click at [101, 129] on div at bounding box center [570, 321] width 1140 height 643
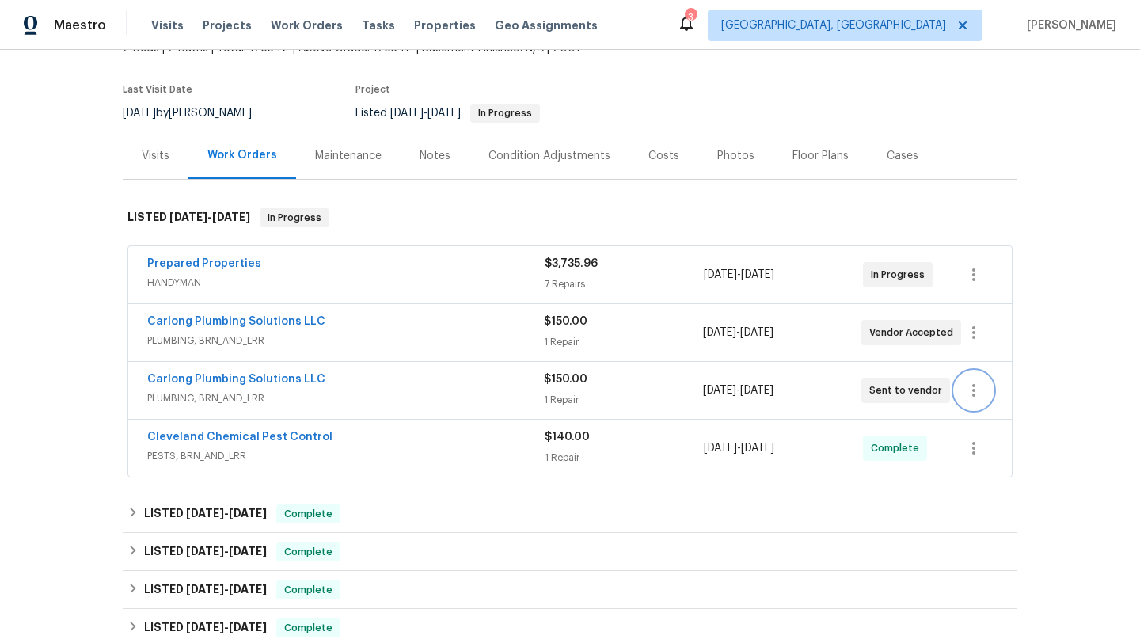
scroll to position [98, 0]
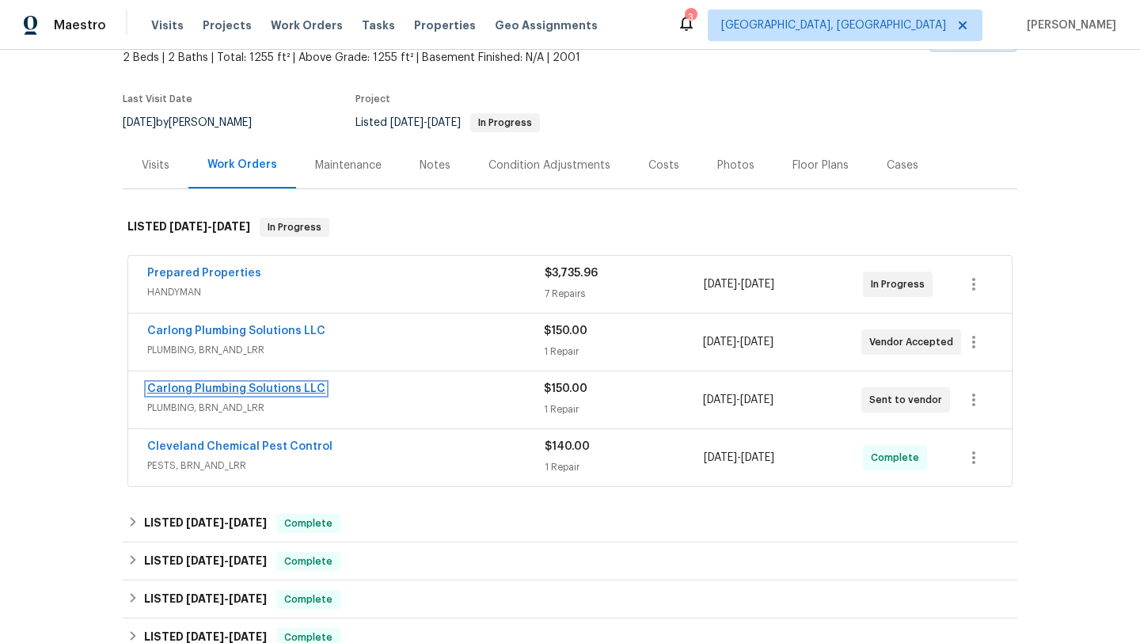
click at [207, 393] on link "Carlong Plumbing Solutions LLC" at bounding box center [236, 388] width 178 height 11
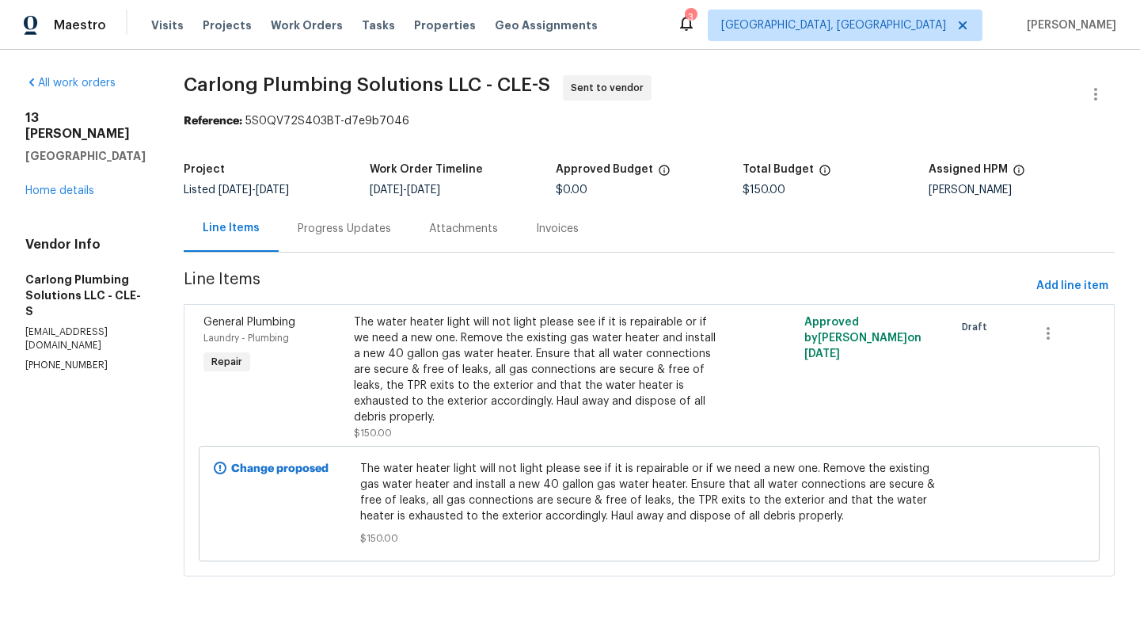
click at [340, 226] on div "Progress Updates" at bounding box center [344, 229] width 93 height 16
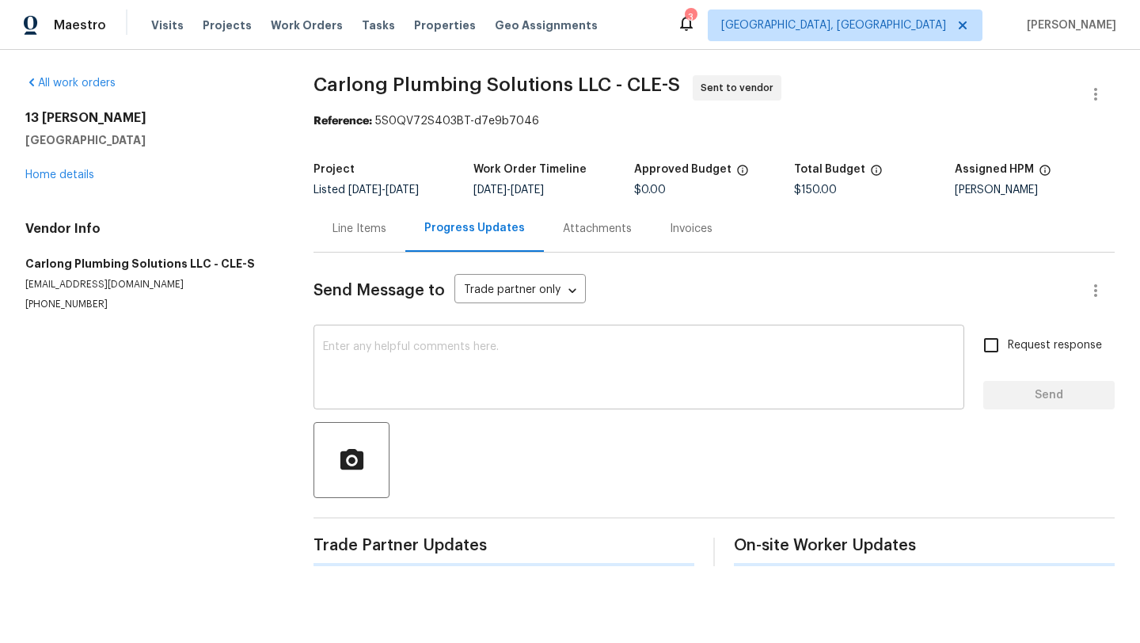
click at [348, 382] on textarea at bounding box center [639, 368] width 632 height 55
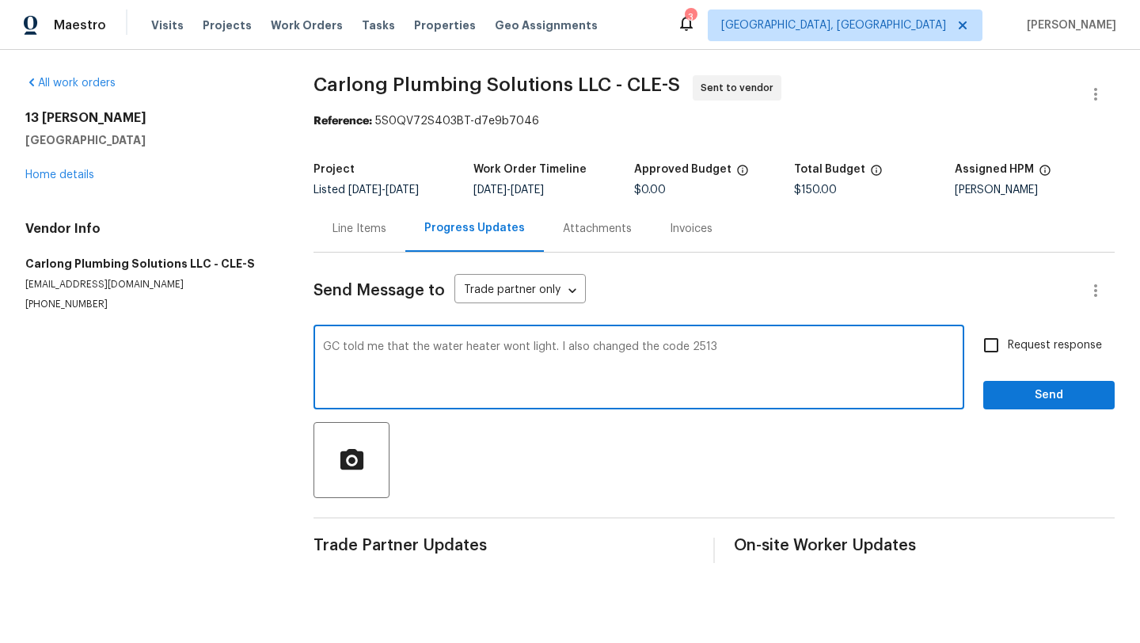
type textarea "GC told me that the water heater wont light. I also changed the code 2513"
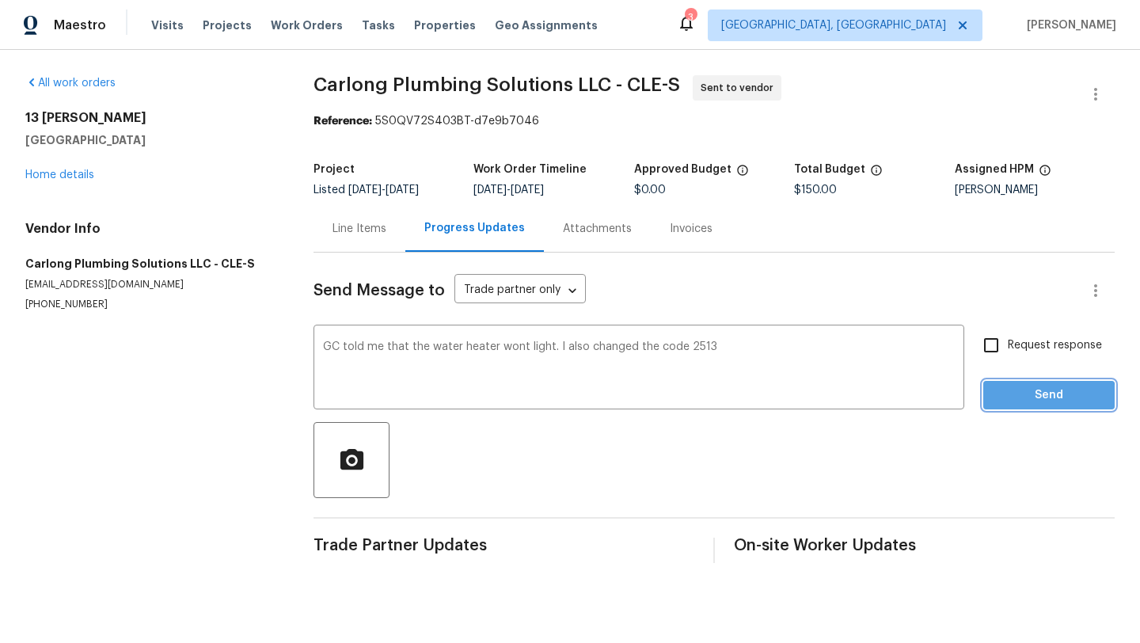
click at [1013, 398] on span "Send" at bounding box center [1049, 396] width 106 height 20
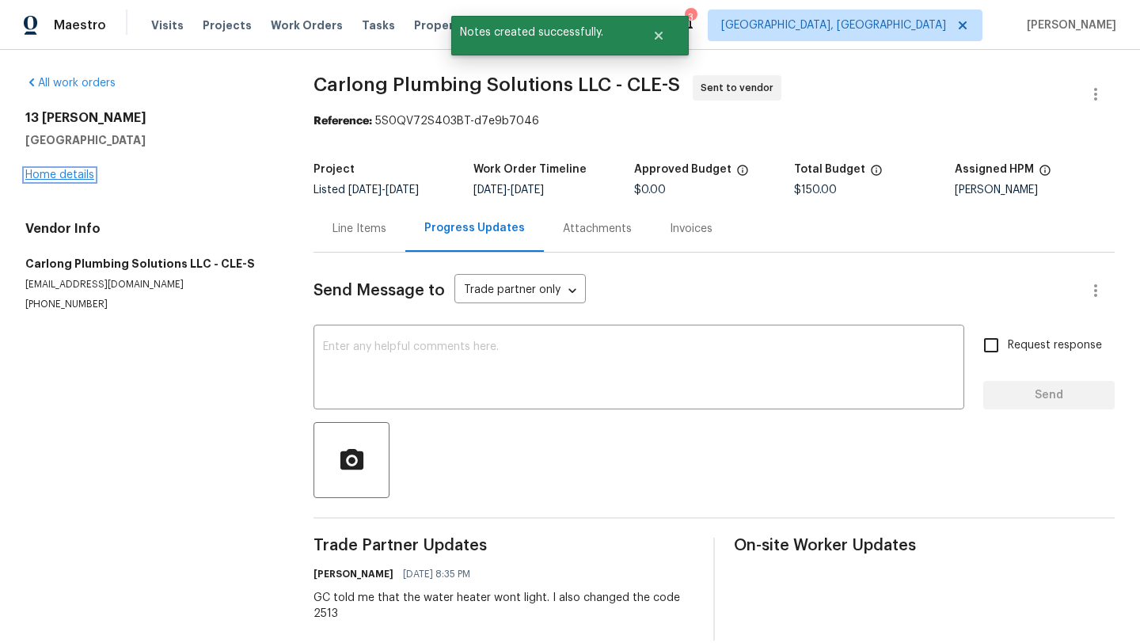
click at [62, 171] on link "Home details" at bounding box center [59, 174] width 69 height 11
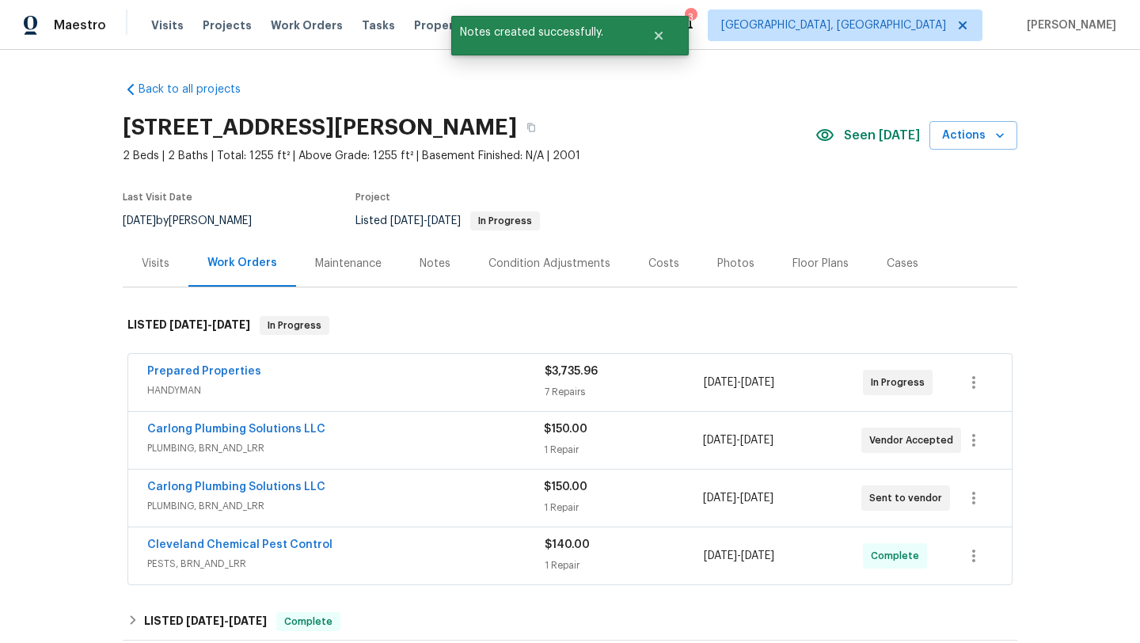
click at [431, 264] on div "Notes" at bounding box center [435, 264] width 31 height 16
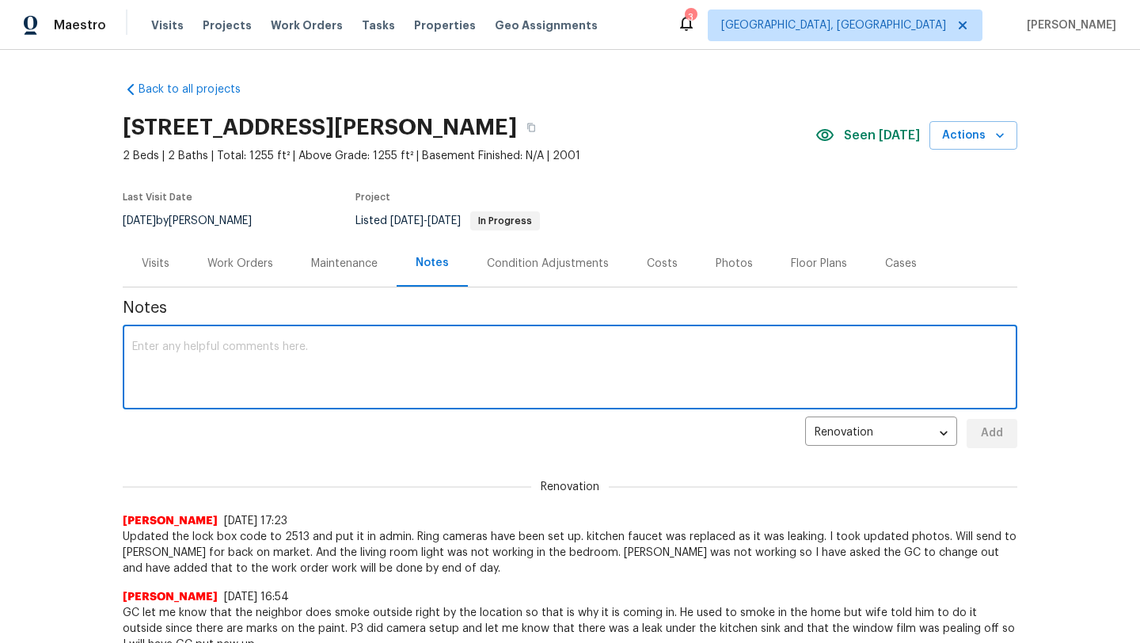
click at [276, 348] on textarea at bounding box center [570, 368] width 876 height 55
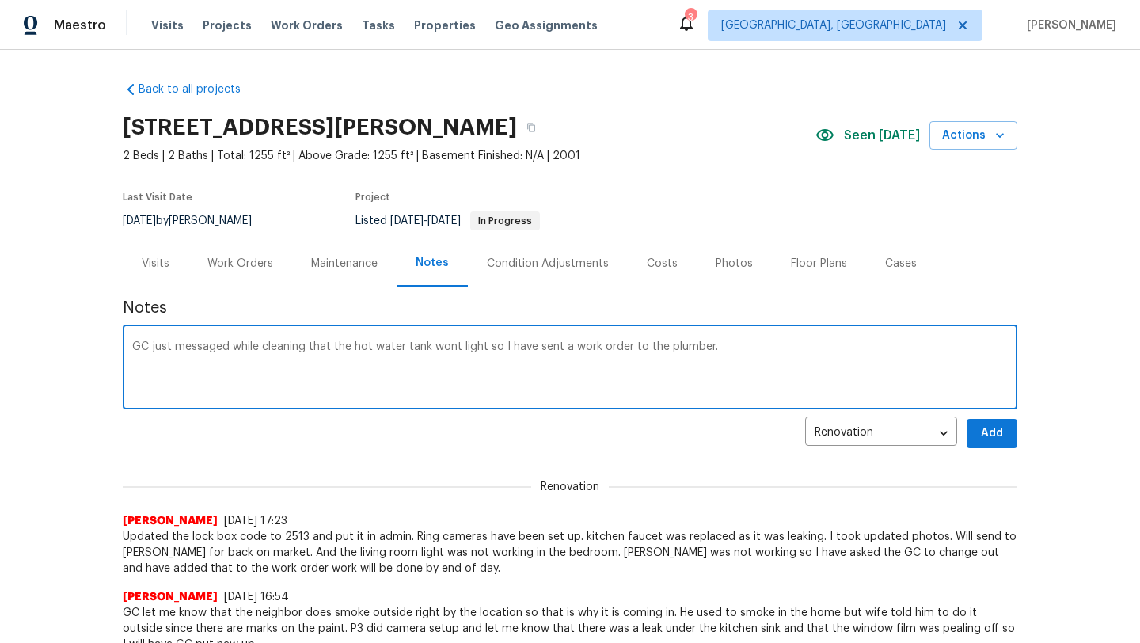
type textarea "GC just messaged while cleaning that the hot water tank wont light so I have se…"
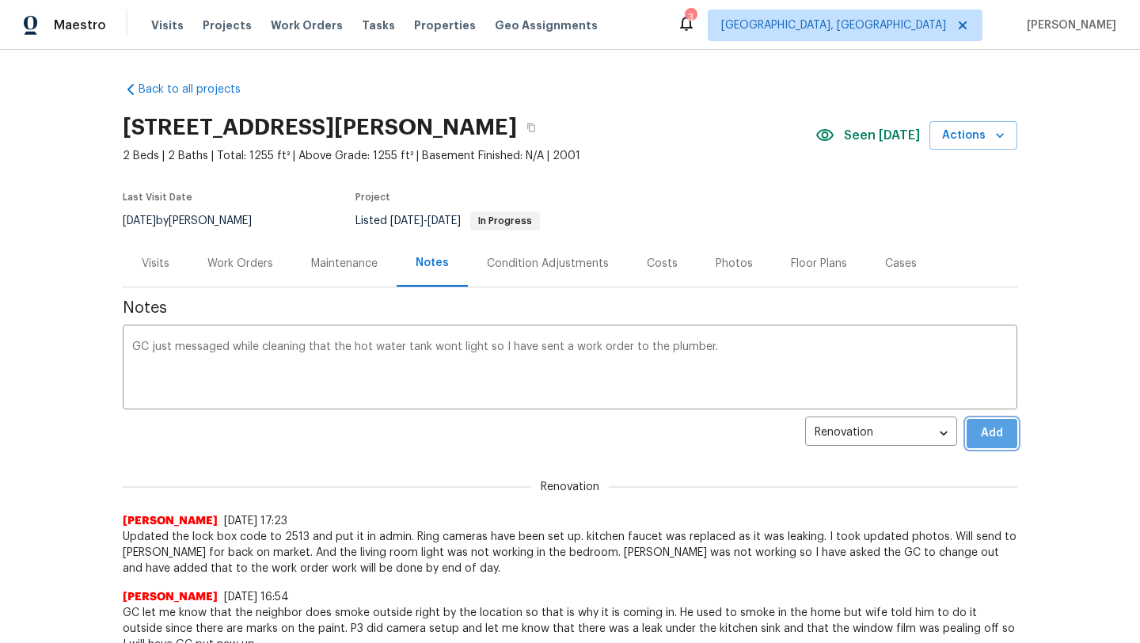
click at [979, 420] on button "Add" at bounding box center [992, 433] width 51 height 29
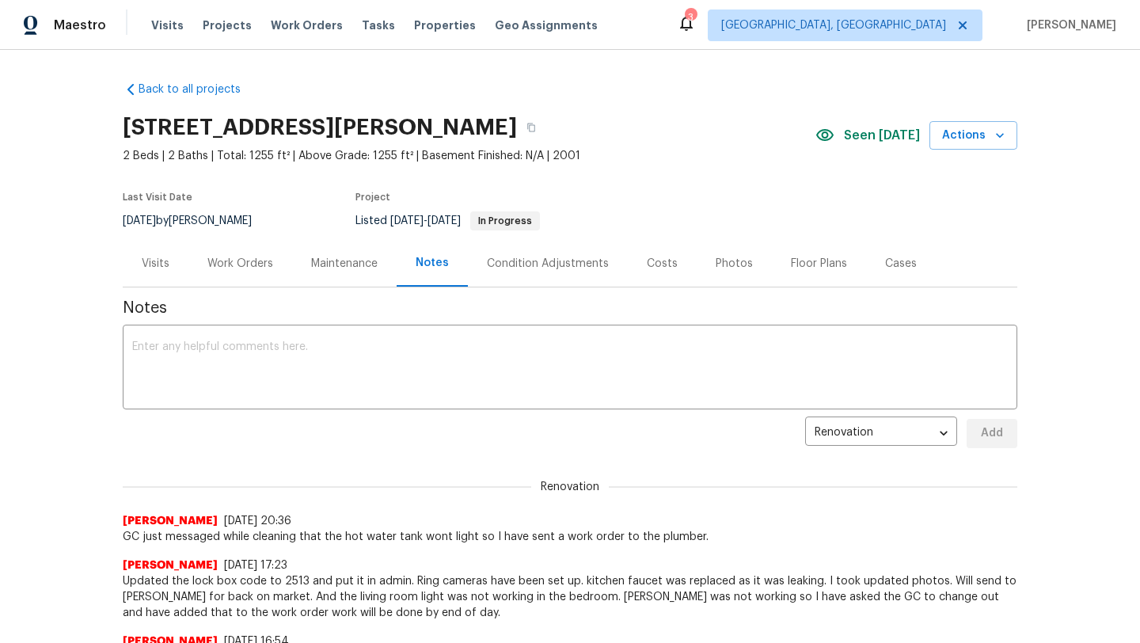
click at [153, 263] on div "Visits" at bounding box center [156, 264] width 28 height 16
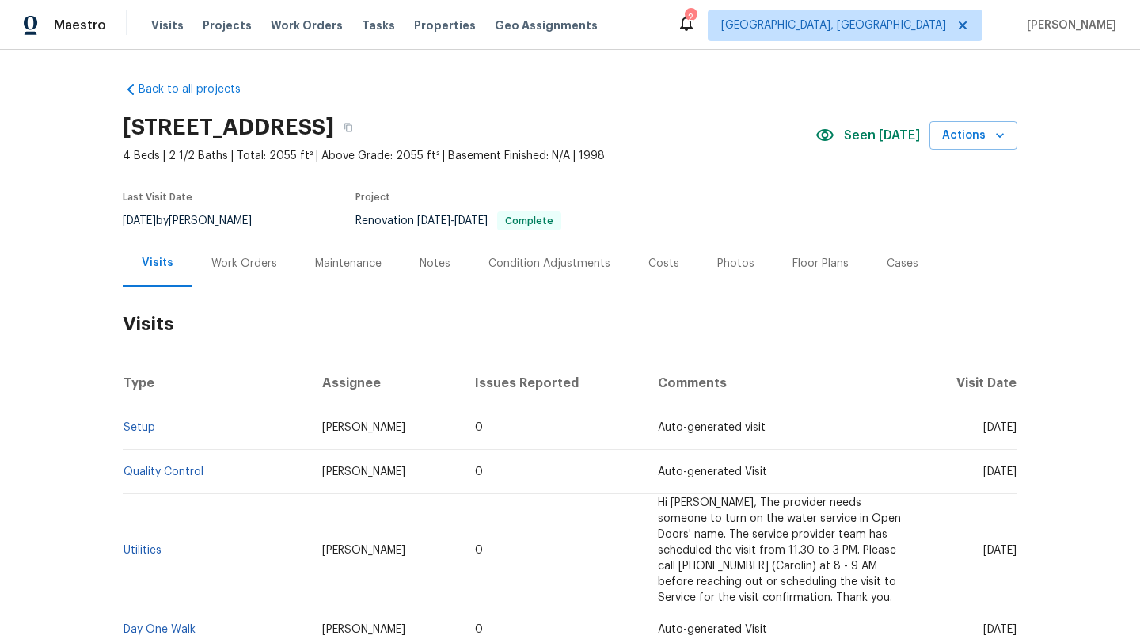
click at [363, 265] on div "Maintenance" at bounding box center [348, 264] width 66 height 16
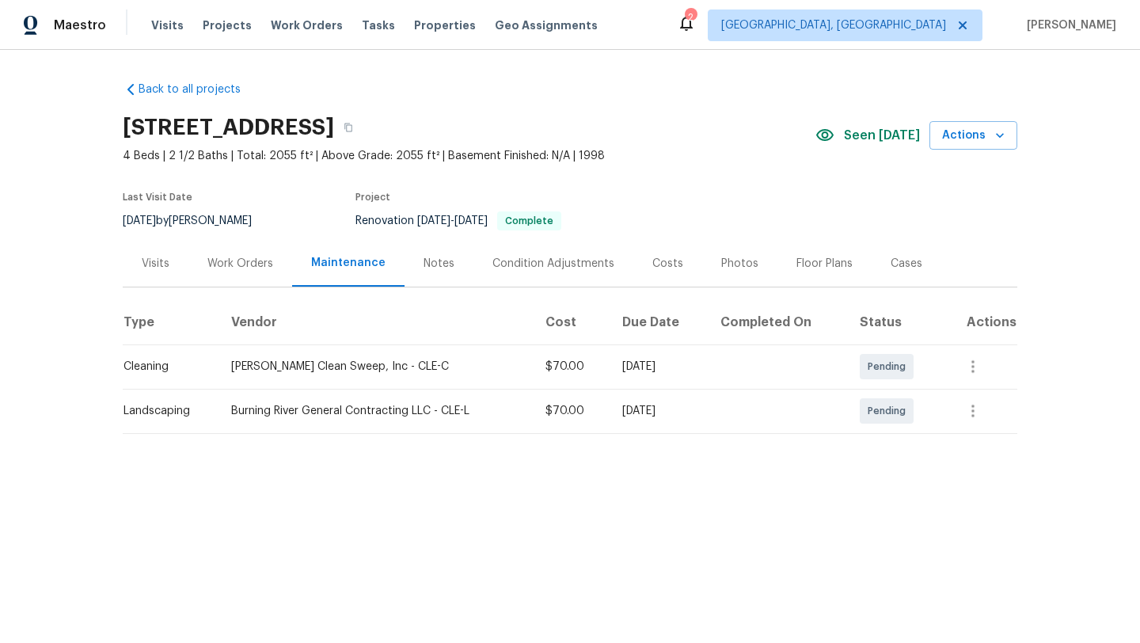
click at [148, 270] on div "Visits" at bounding box center [156, 264] width 28 height 16
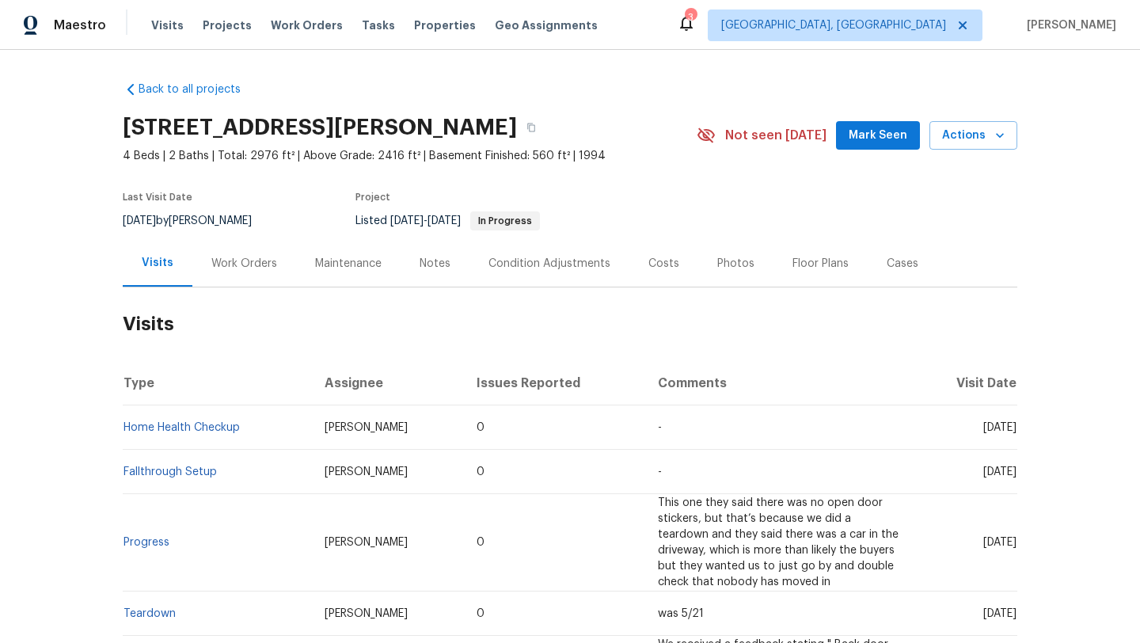
click at [887, 142] on span "Mark Seen" at bounding box center [878, 136] width 59 height 20
click at [254, 267] on div "Work Orders" at bounding box center [244, 264] width 66 height 16
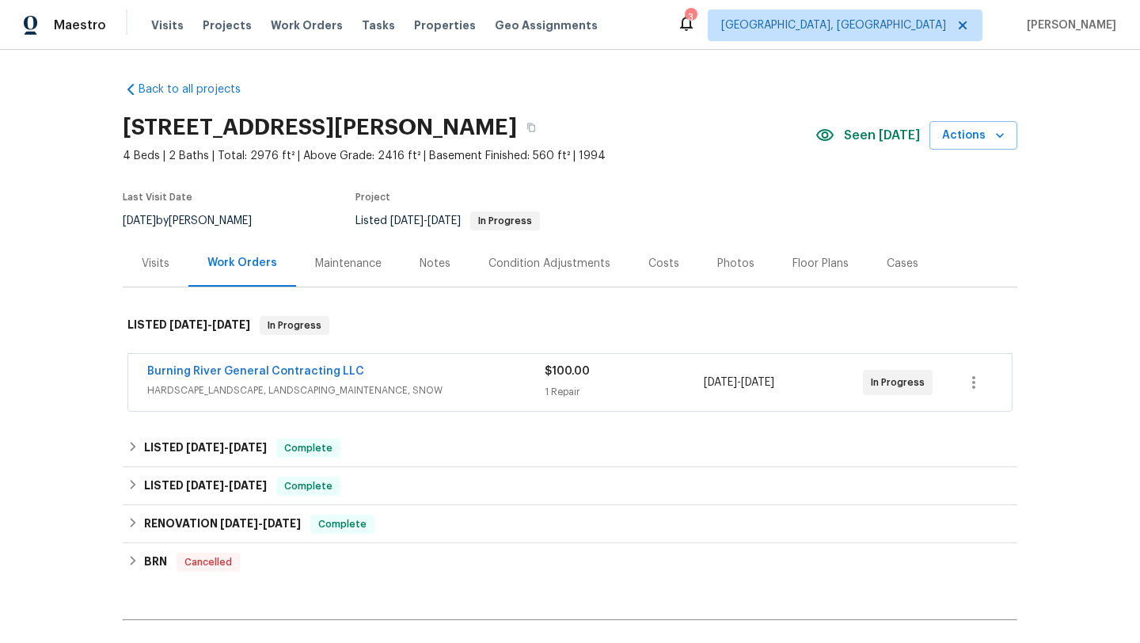
click at [155, 260] on div "Visits" at bounding box center [156, 264] width 28 height 16
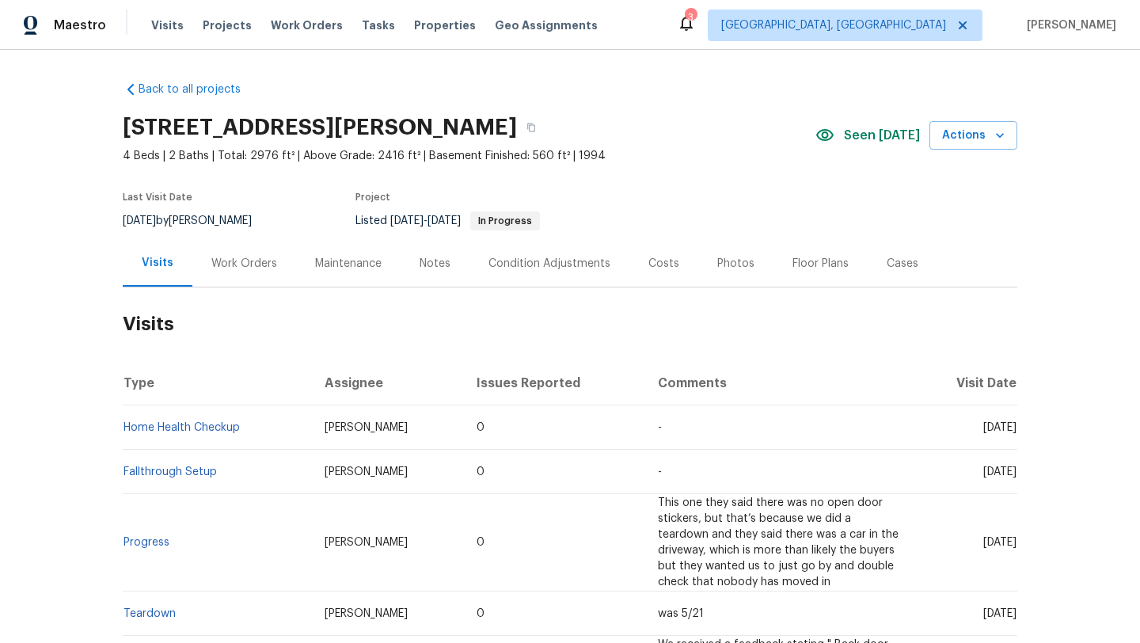
click at [355, 262] on div "Maintenance" at bounding box center [348, 264] width 66 height 16
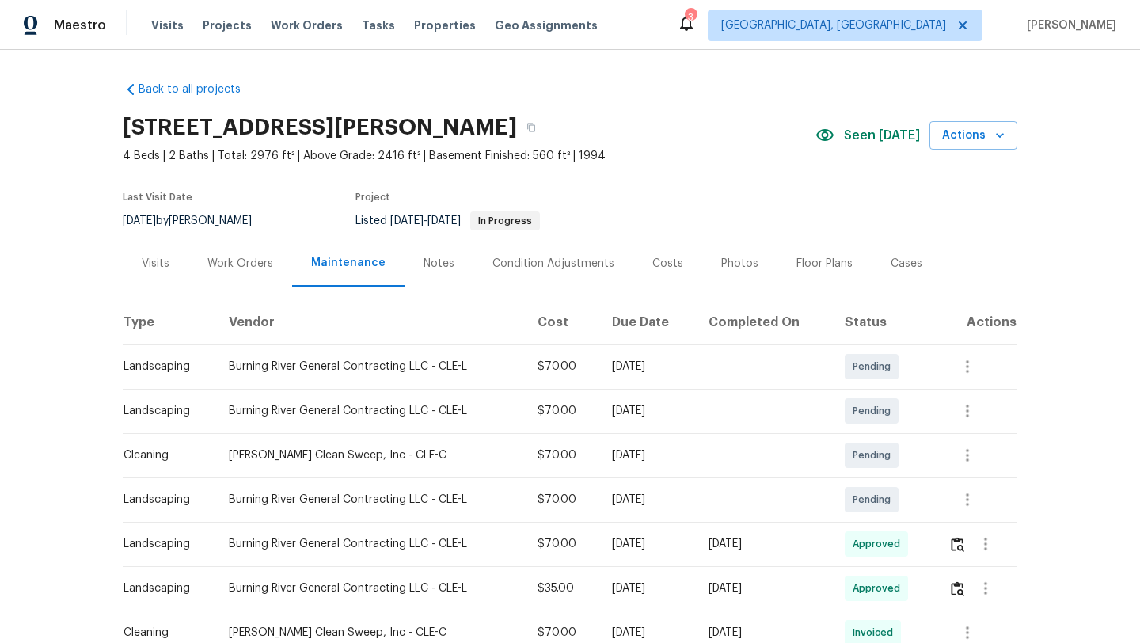
click at [157, 260] on div "Visits" at bounding box center [156, 264] width 28 height 16
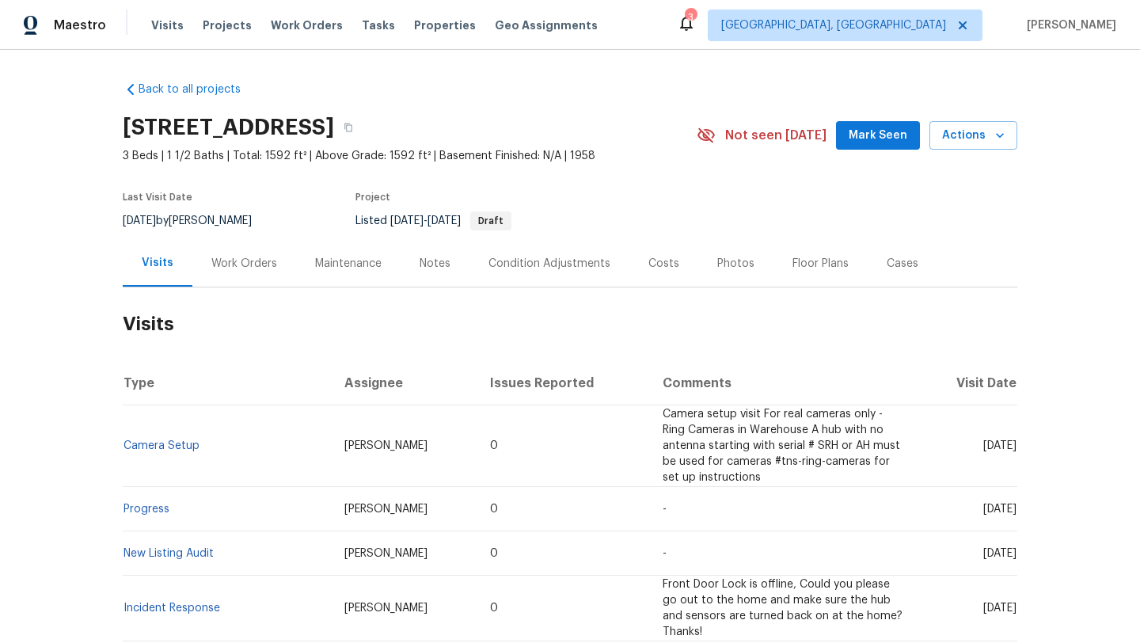
click at [865, 146] on button "Mark Seen" at bounding box center [878, 135] width 84 height 29
click at [338, 268] on div "Maintenance" at bounding box center [348, 264] width 66 height 16
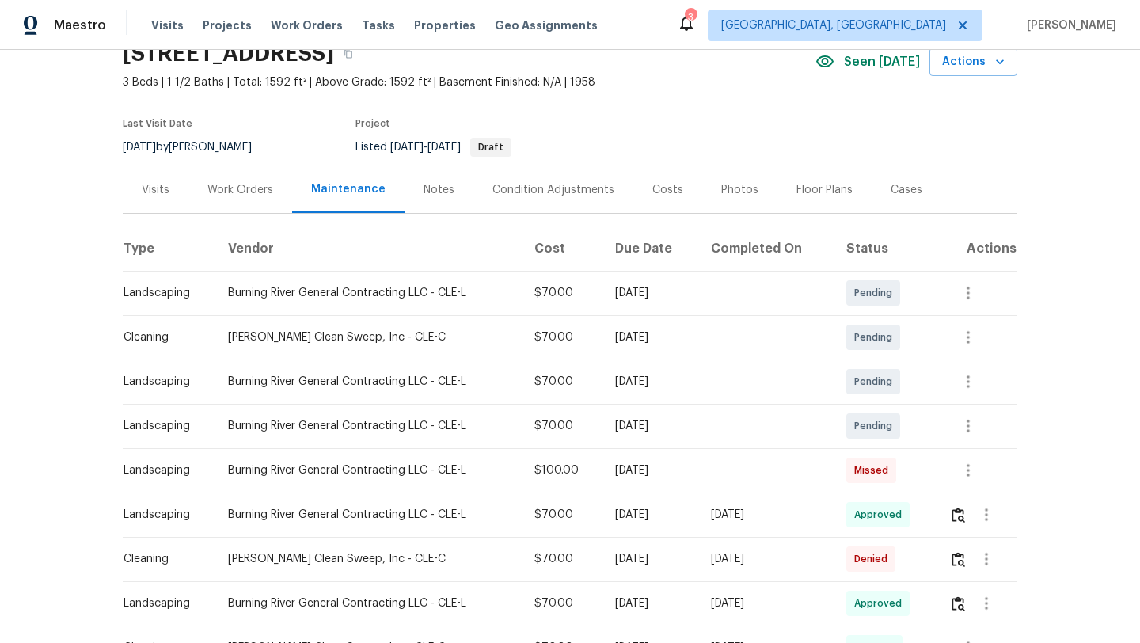
scroll to position [84, 0]
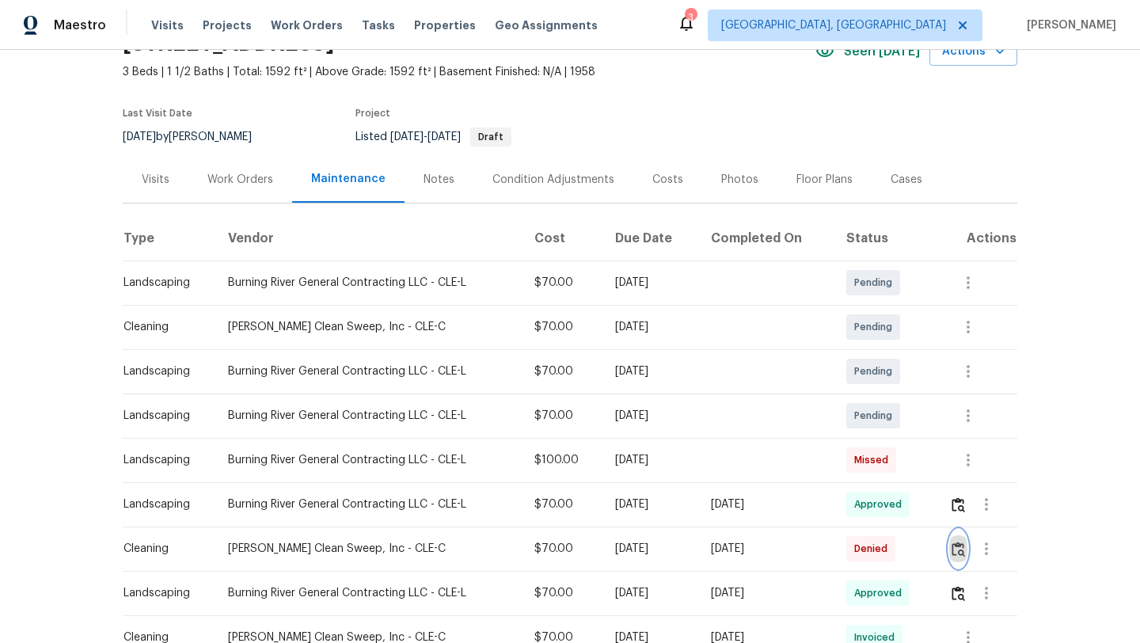
click at [965, 550] on img "button" at bounding box center [958, 548] width 13 height 15
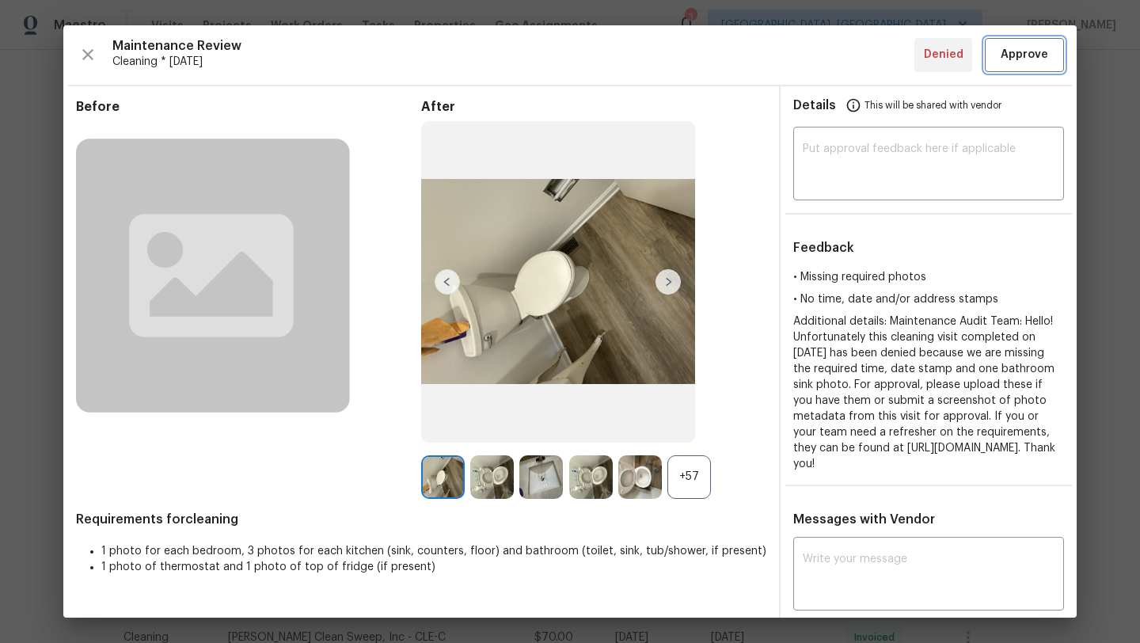
click at [1032, 61] on span "Approve" at bounding box center [1024, 55] width 47 height 20
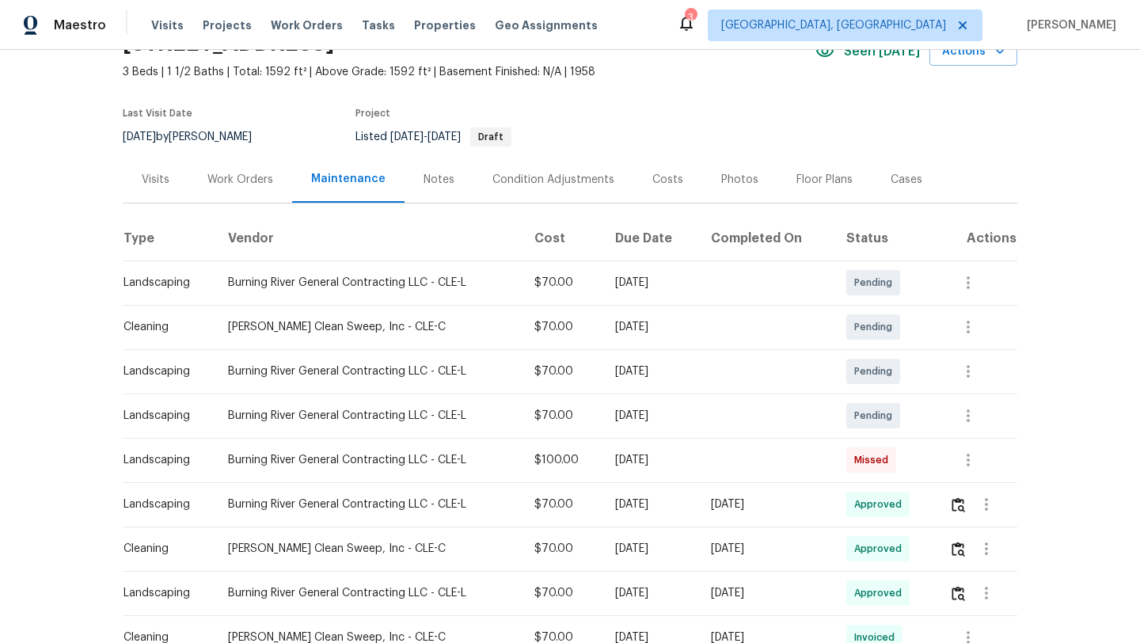
click div "Visits"
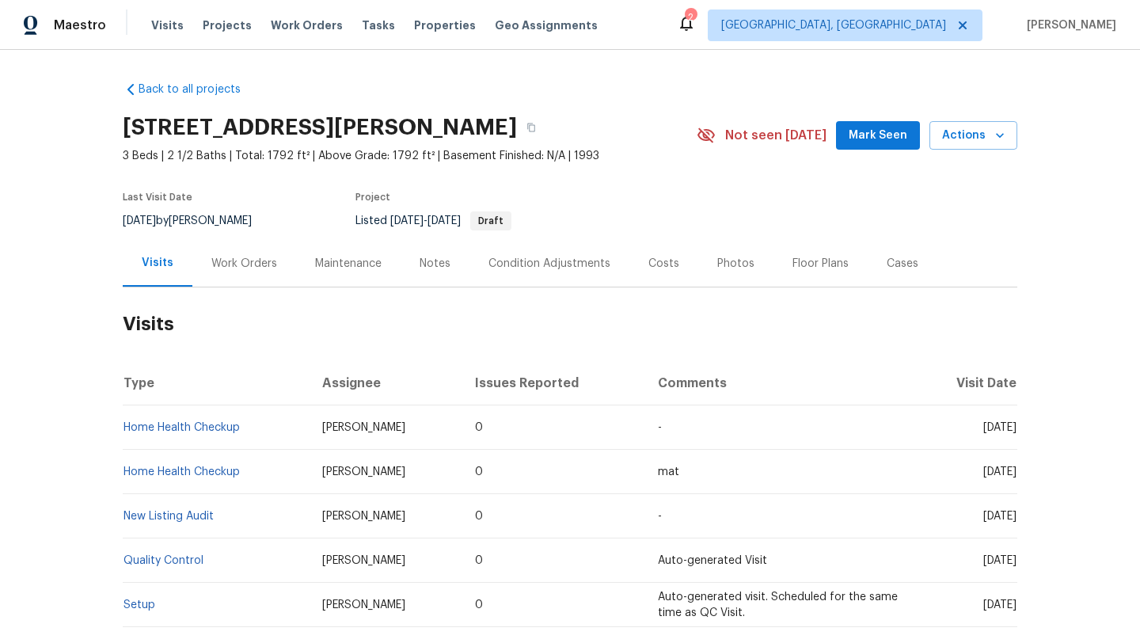
click at [878, 142] on span "Mark Seen" at bounding box center [878, 136] width 59 height 20
click at [230, 263] on div "Work Orders" at bounding box center [244, 264] width 66 height 16
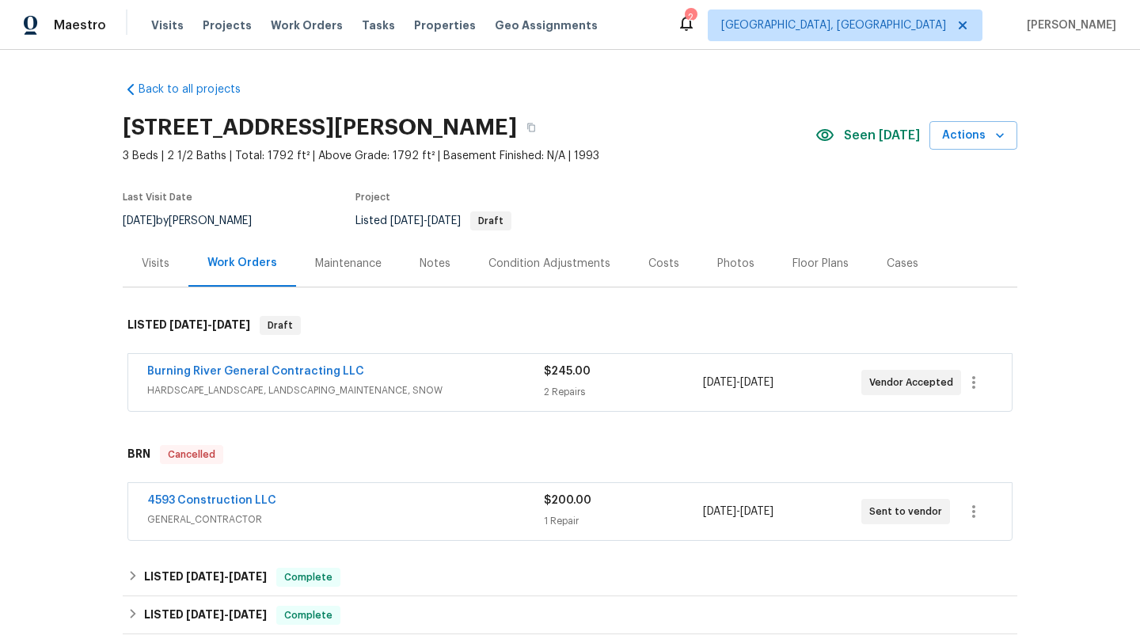
click at [344, 265] on div "Maintenance" at bounding box center [348, 264] width 66 height 16
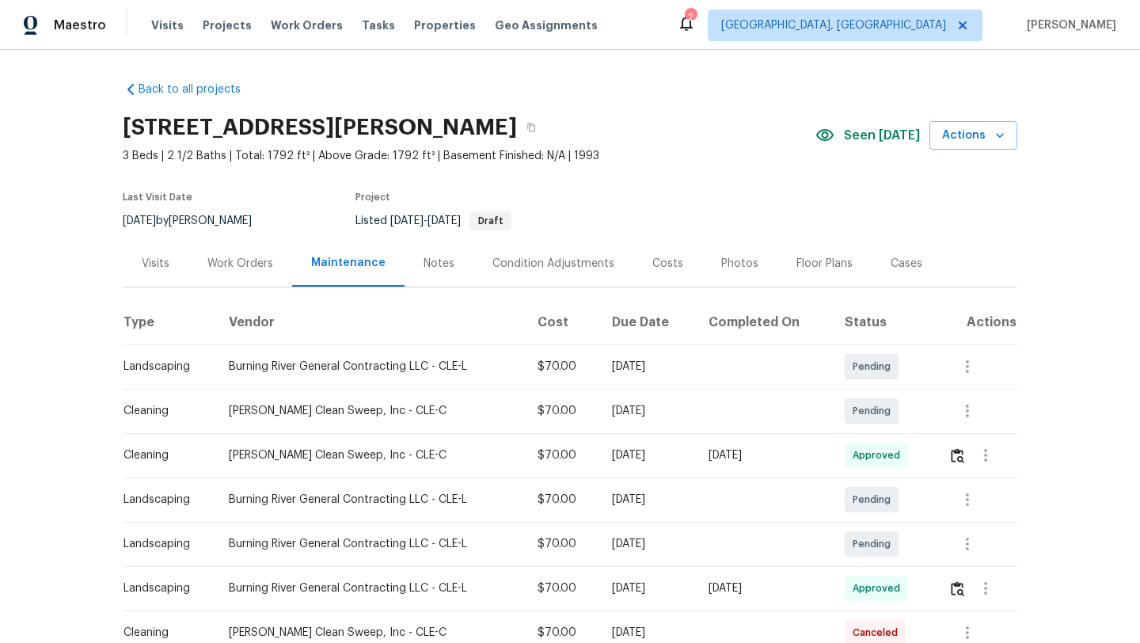
click at [154, 264] on div "Visits" at bounding box center [156, 264] width 28 height 16
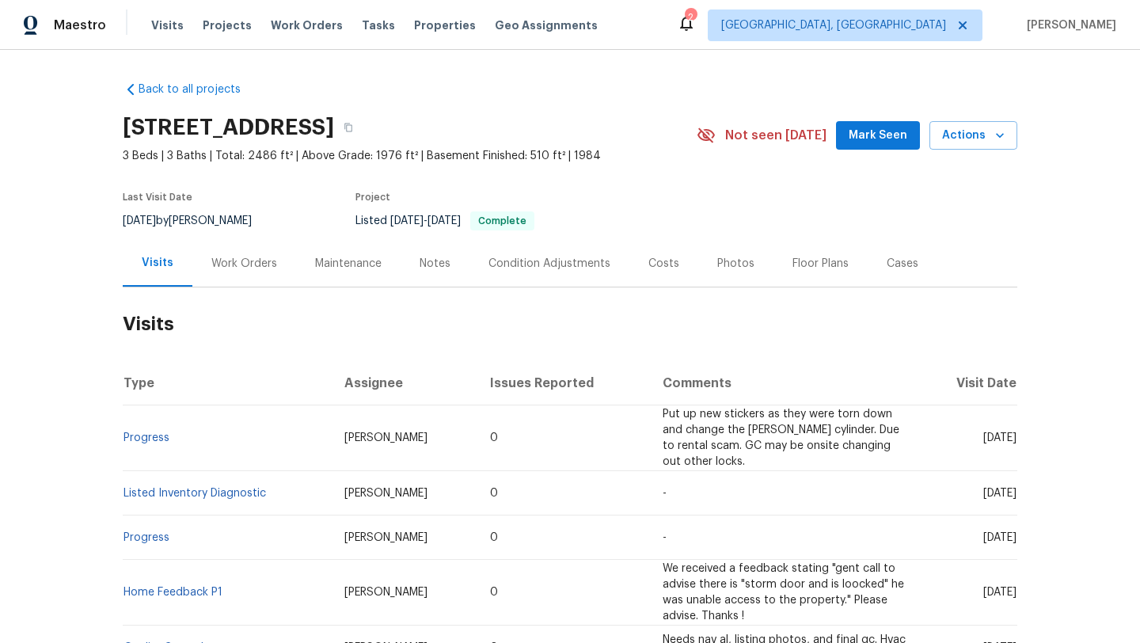
click at [333, 268] on div "Maintenance" at bounding box center [348, 264] width 66 height 16
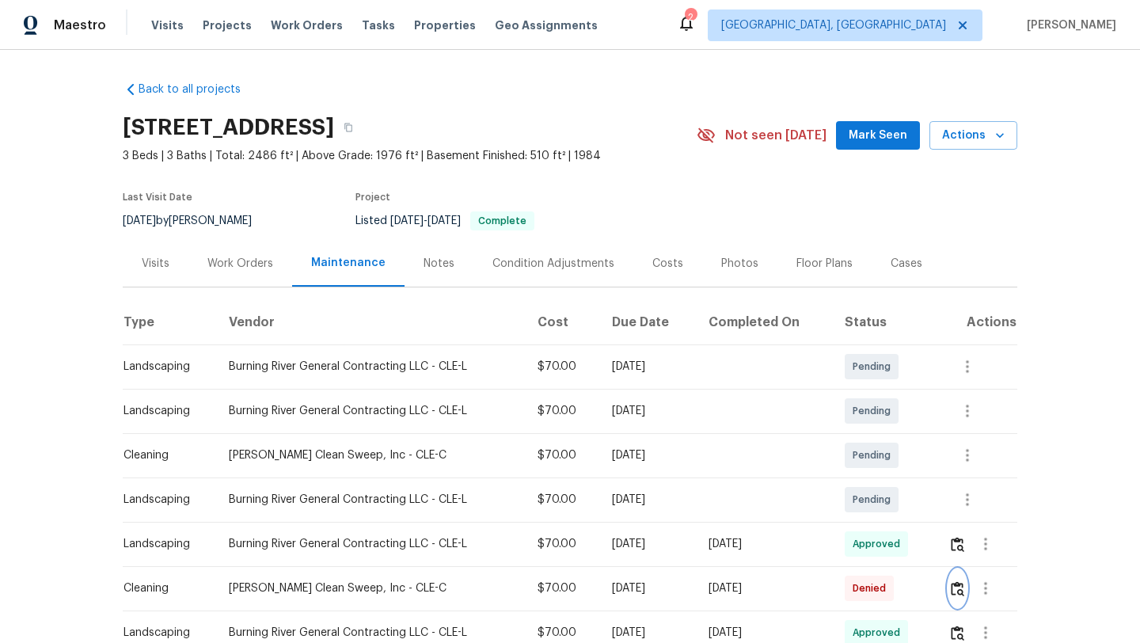
click at [961, 590] on img "button" at bounding box center [957, 588] width 13 height 15
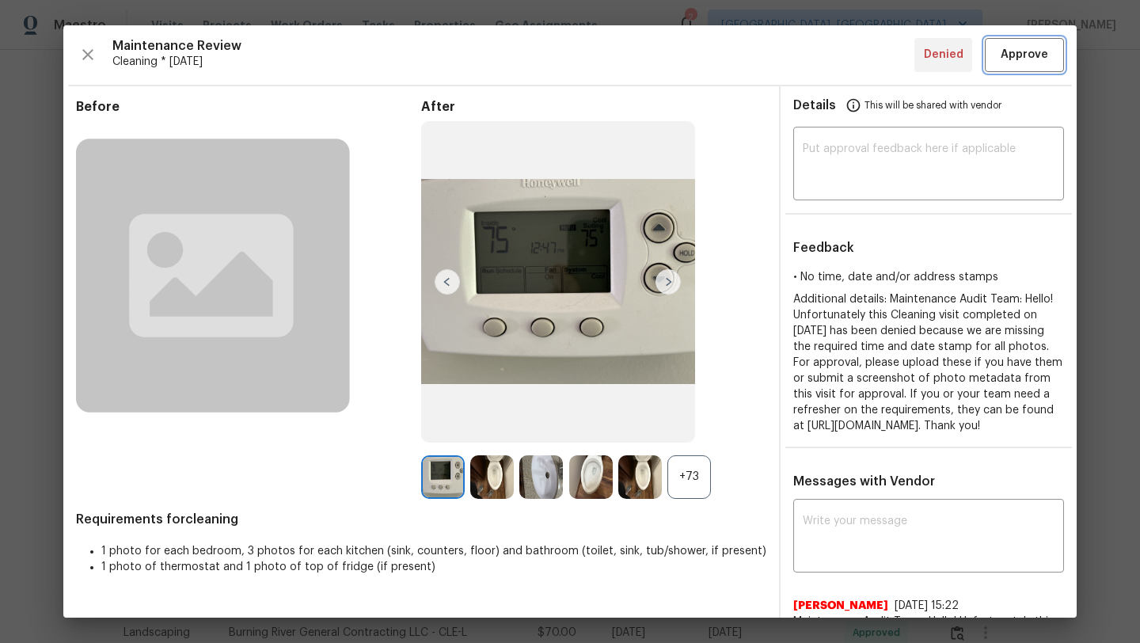
click at [1017, 60] on span "Approve" at bounding box center [1024, 55] width 47 height 20
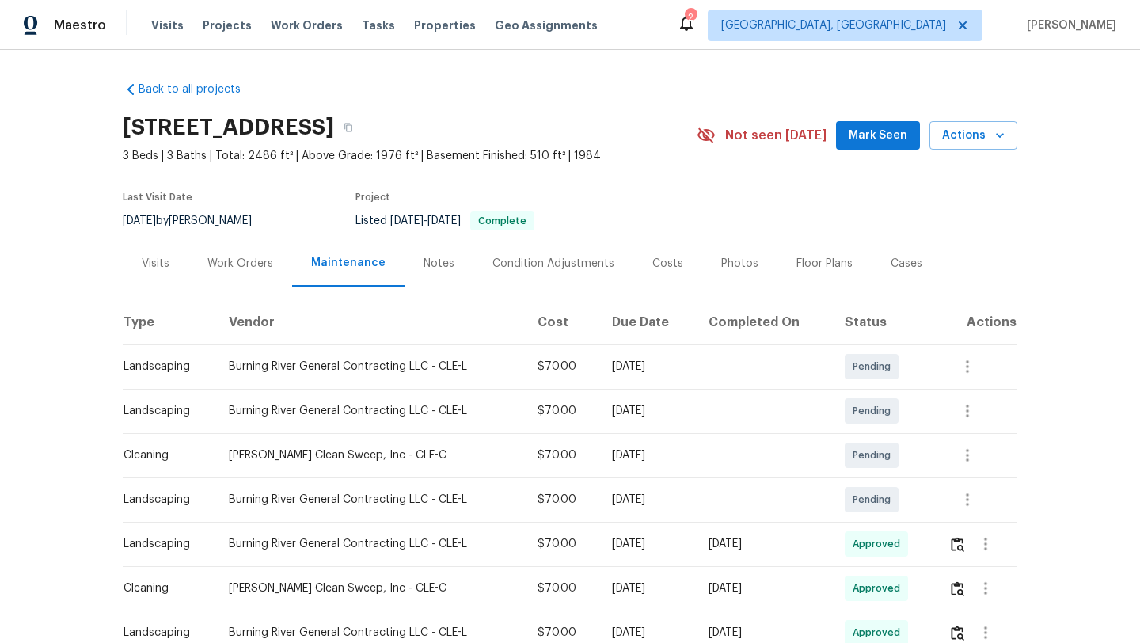
click at [865, 137] on span "Mark Seen" at bounding box center [878, 136] width 59 height 20
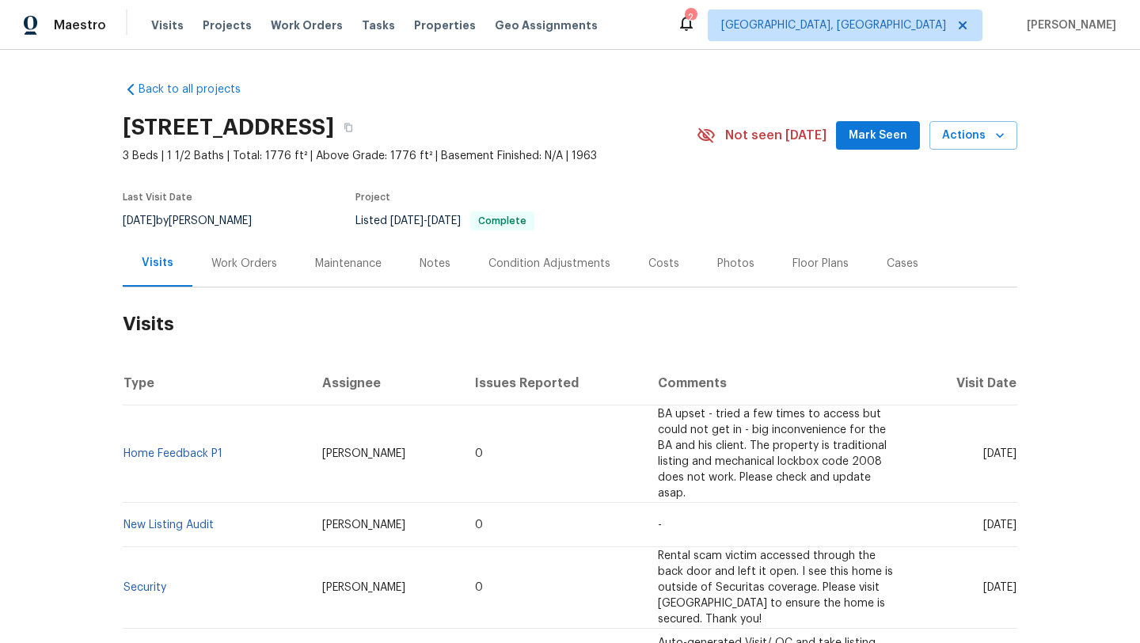
click at [891, 147] on button "Mark Seen" at bounding box center [878, 135] width 84 height 29
click at [340, 268] on div "Maintenance" at bounding box center [348, 264] width 66 height 16
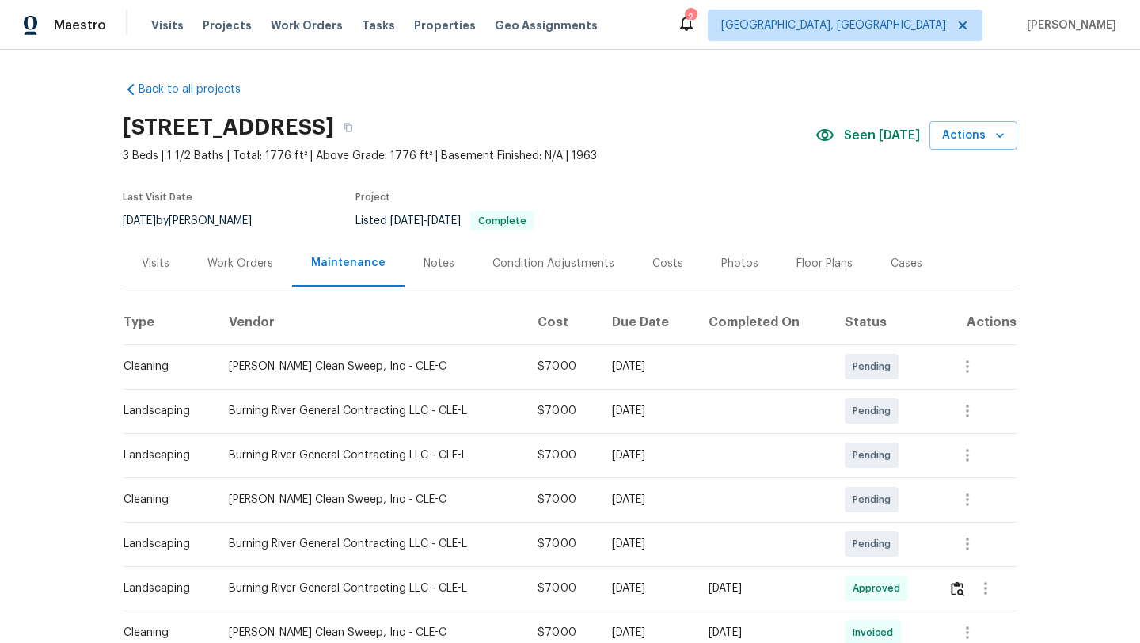
click at [161, 266] on div "Visits" at bounding box center [156, 264] width 28 height 16
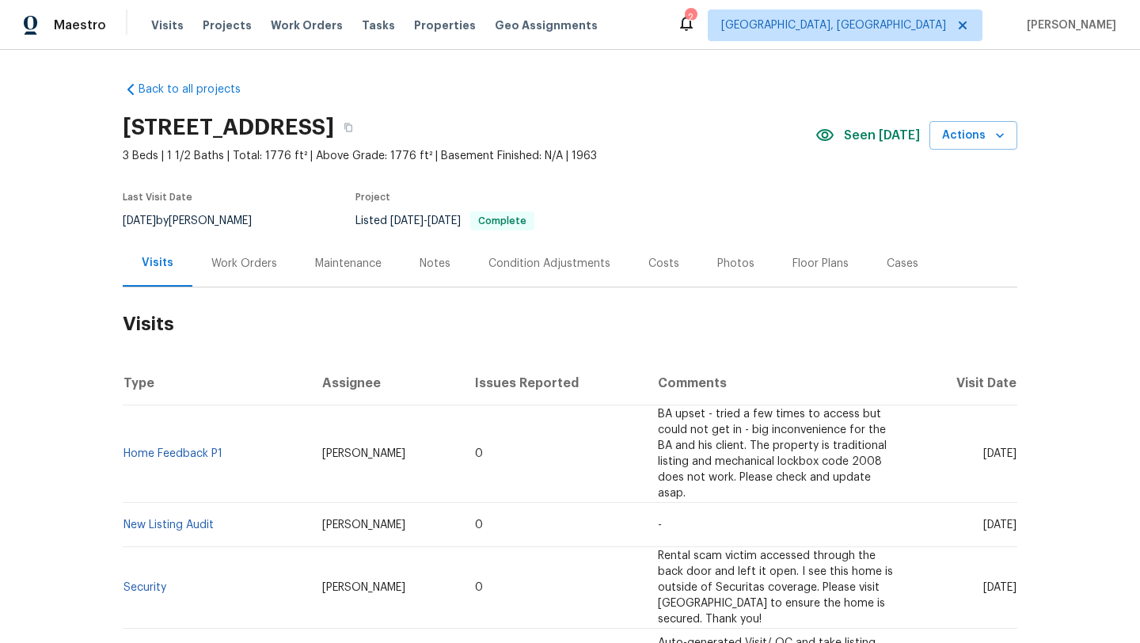
click at [229, 272] on div "Work Orders" at bounding box center [244, 263] width 104 height 47
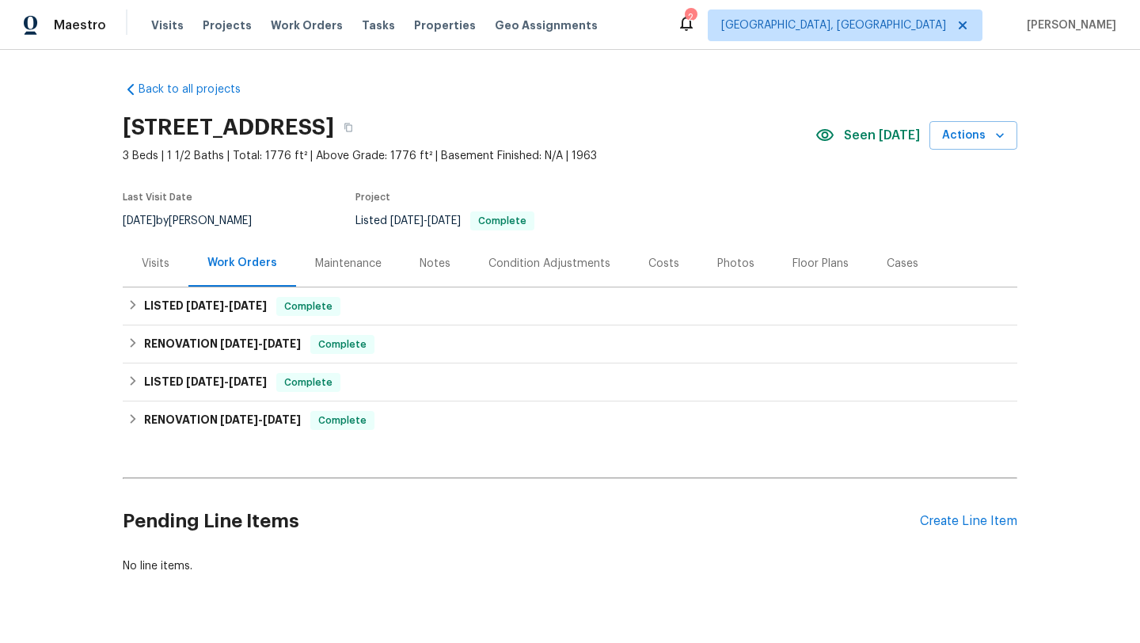
click at [140, 272] on div "Visits" at bounding box center [156, 263] width 66 height 47
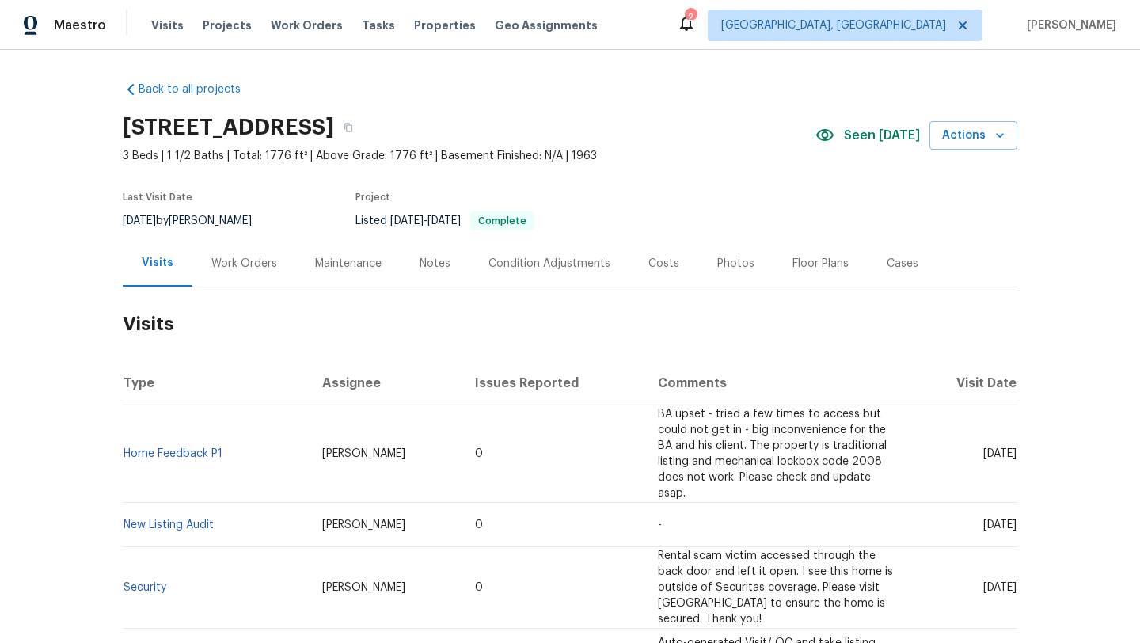
click at [720, 267] on div "Photos" at bounding box center [735, 264] width 37 height 16
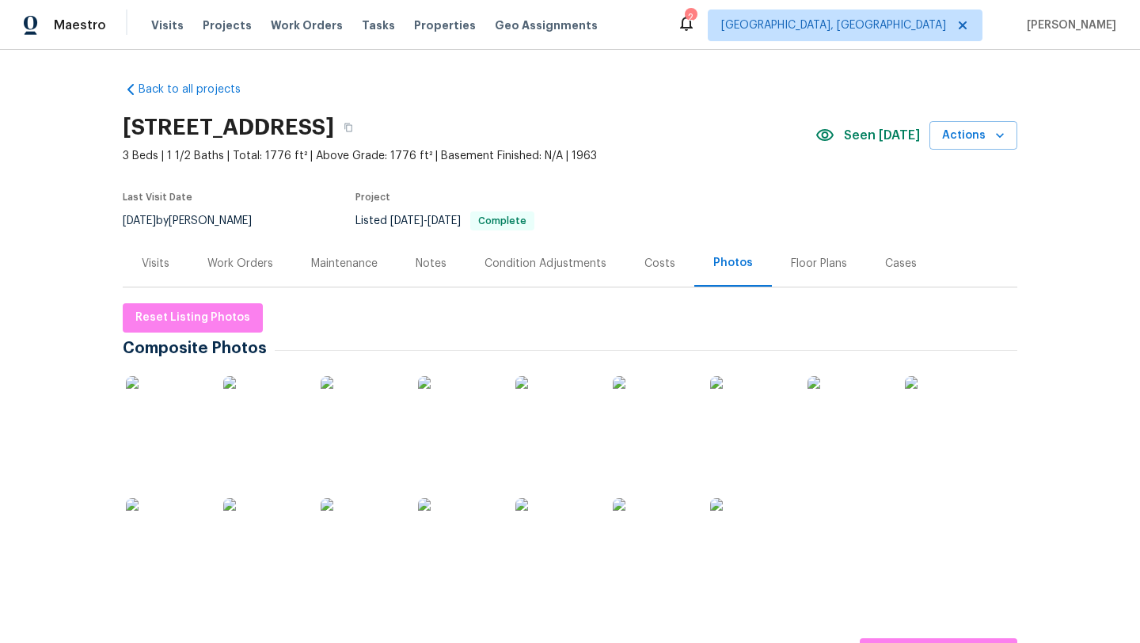
click at [662, 261] on div "Costs" at bounding box center [659, 264] width 31 height 16
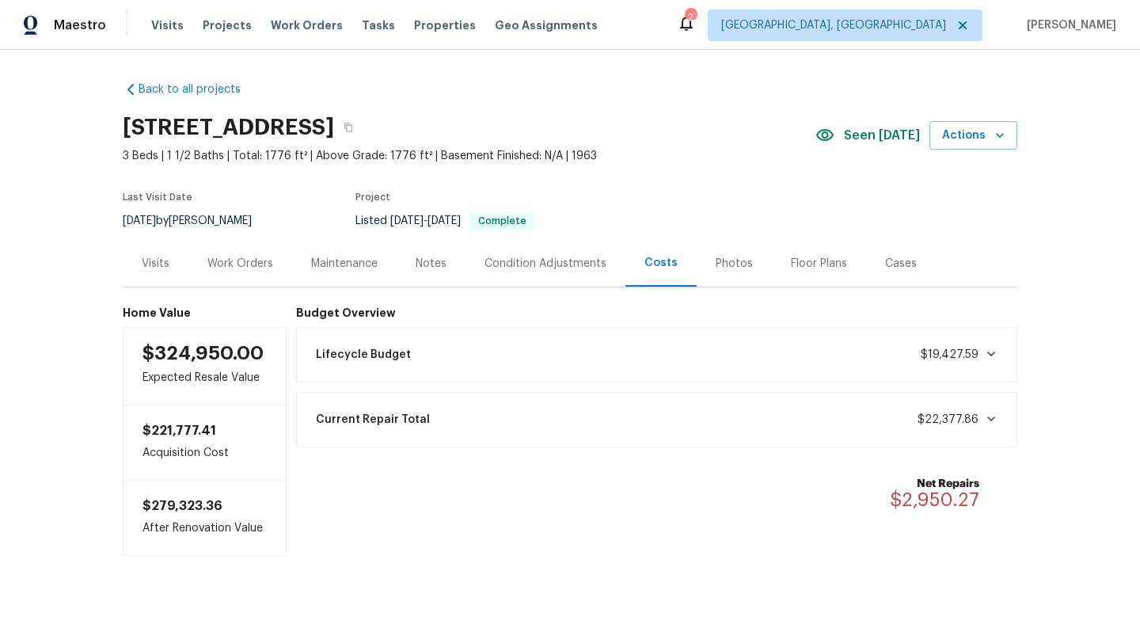
click at [146, 267] on div "Visits" at bounding box center [156, 264] width 28 height 16
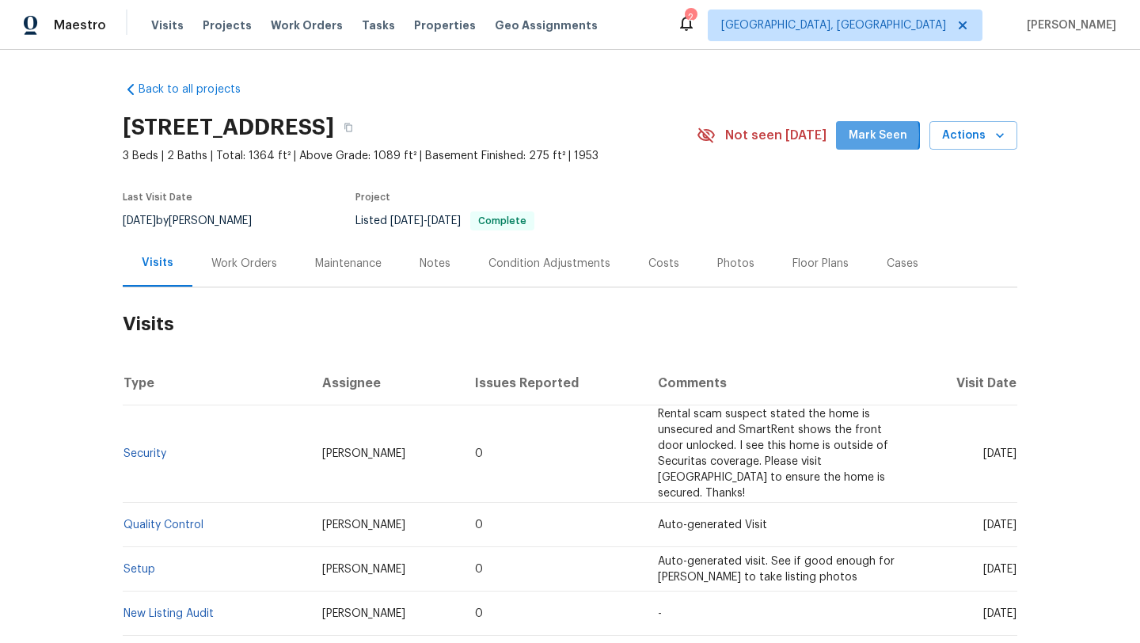
click at [856, 135] on span "Mark Seen" at bounding box center [878, 136] width 59 height 20
click at [321, 260] on div "Maintenance" at bounding box center [348, 264] width 66 height 16
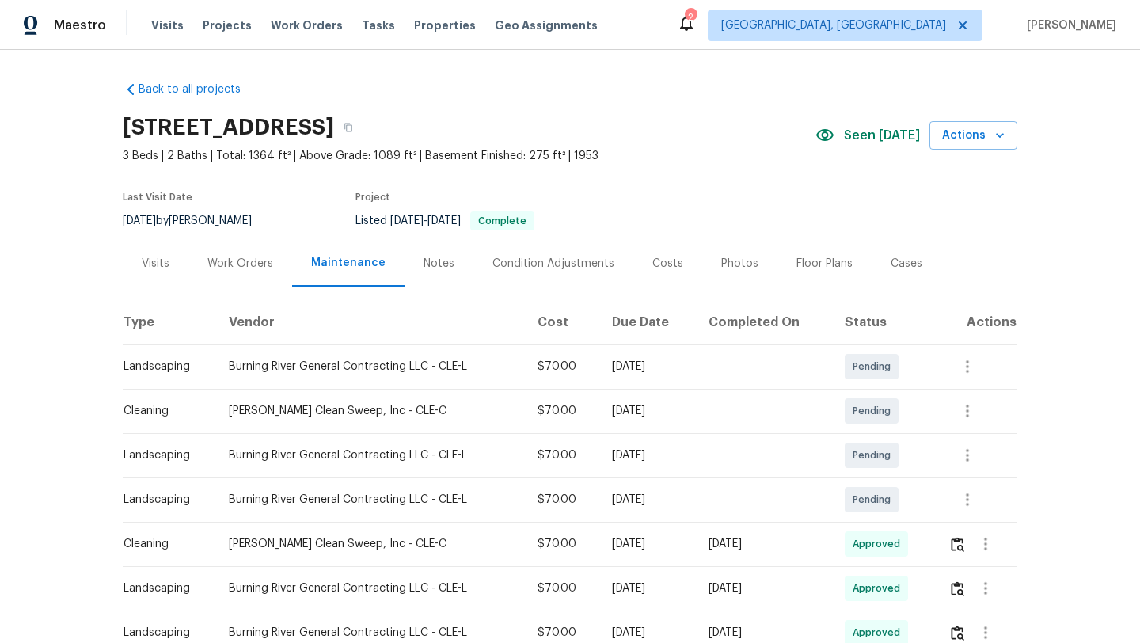
click at [225, 267] on div "Work Orders" at bounding box center [240, 264] width 66 height 16
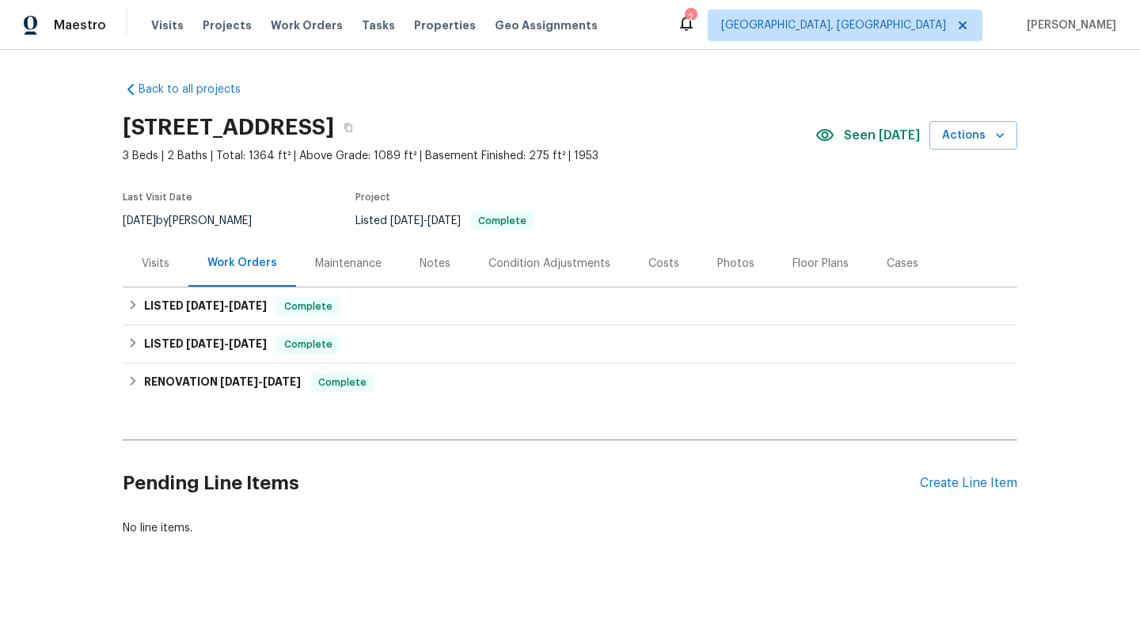
click at [158, 263] on div "Visits" at bounding box center [156, 264] width 28 height 16
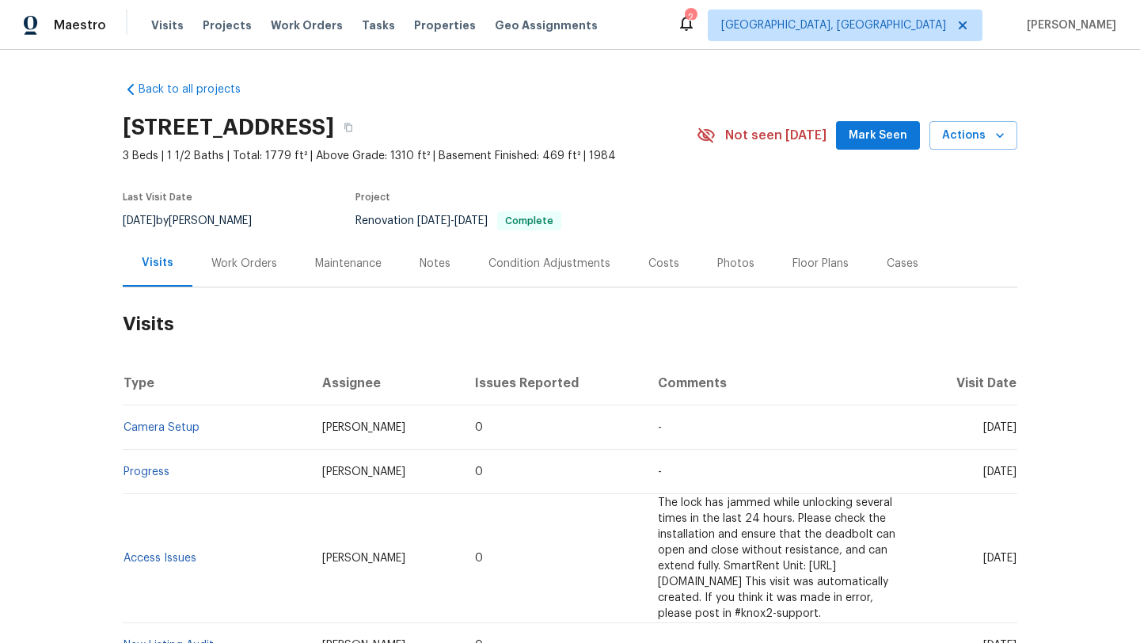
click at [872, 134] on span "Mark Seen" at bounding box center [878, 136] width 59 height 20
click at [247, 262] on div "Work Orders" at bounding box center [244, 264] width 66 height 16
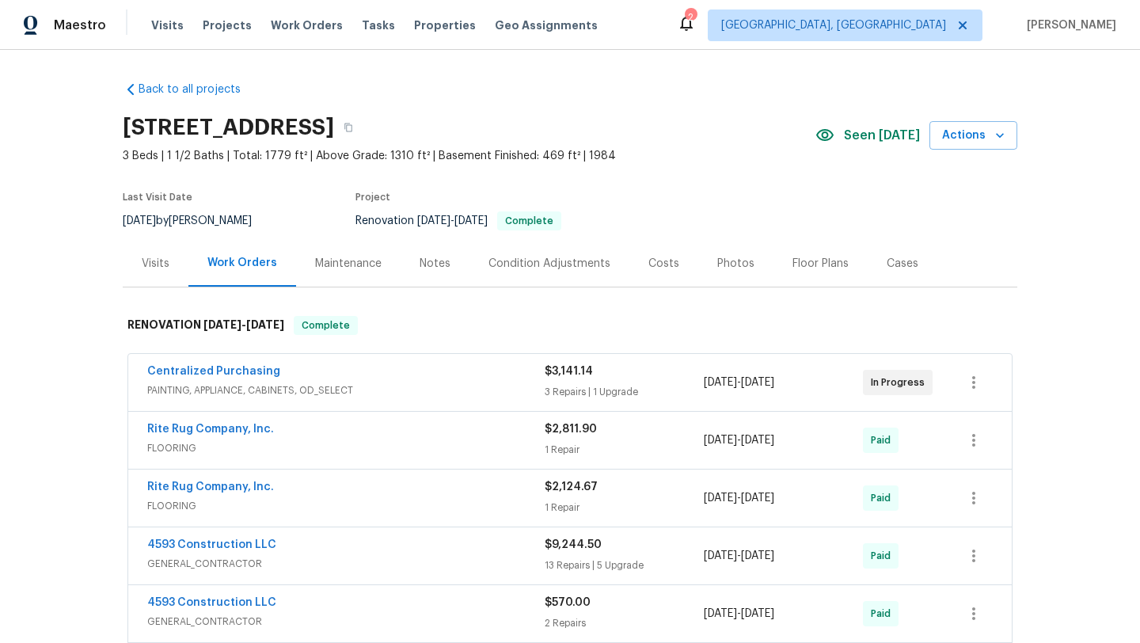
click at [357, 264] on div "Maintenance" at bounding box center [348, 264] width 66 height 16
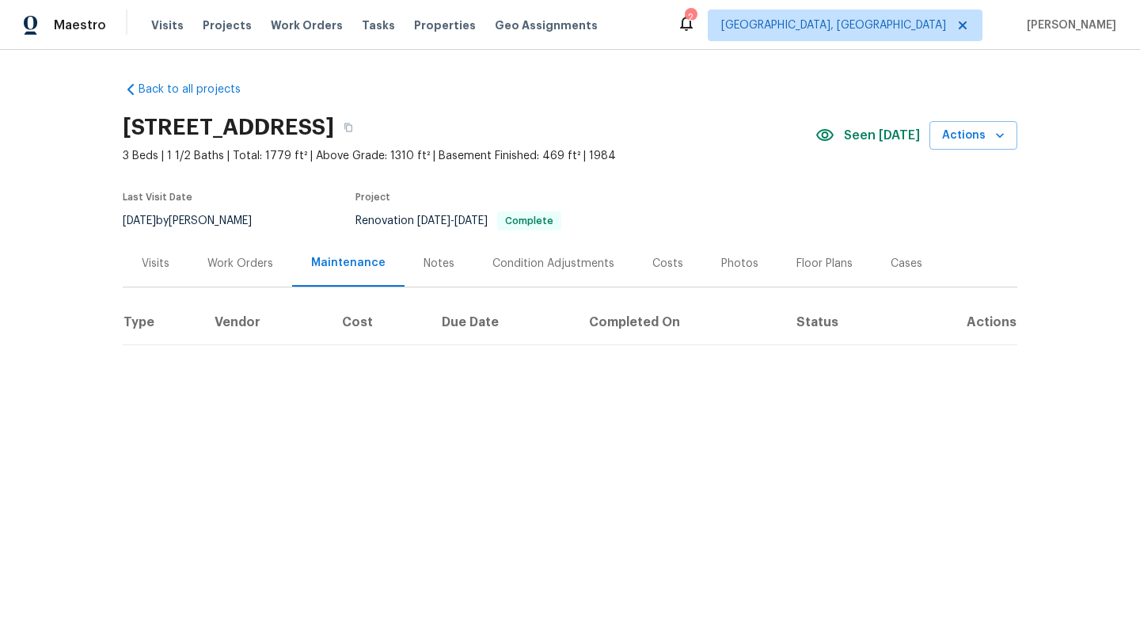
click at [148, 260] on div "Visits" at bounding box center [156, 264] width 28 height 16
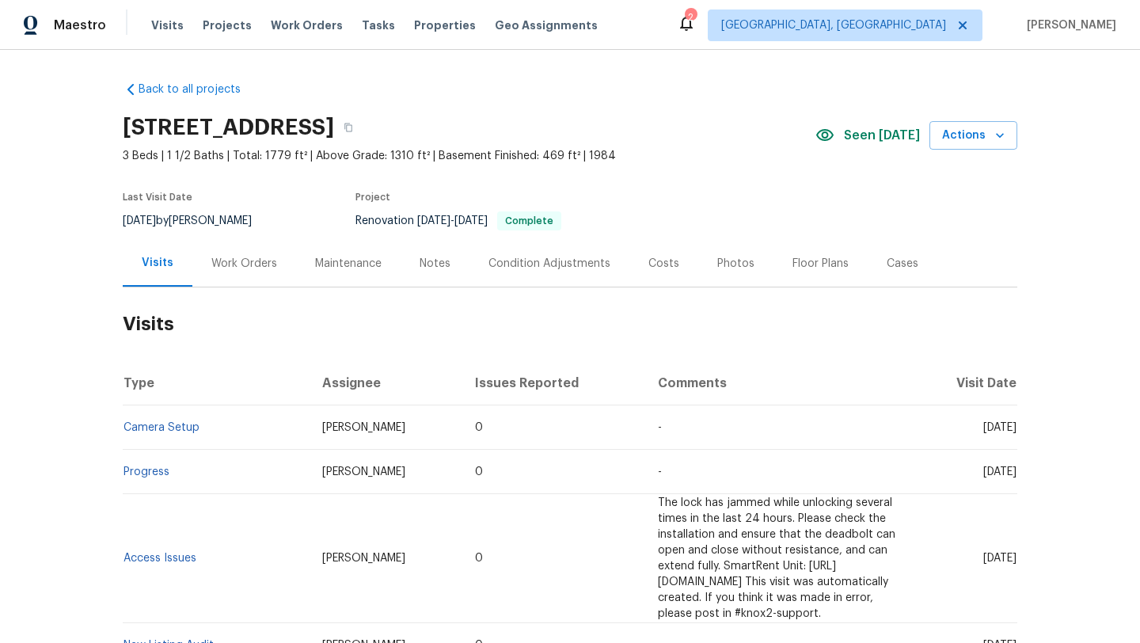
click at [323, 268] on div "Maintenance" at bounding box center [348, 264] width 66 height 16
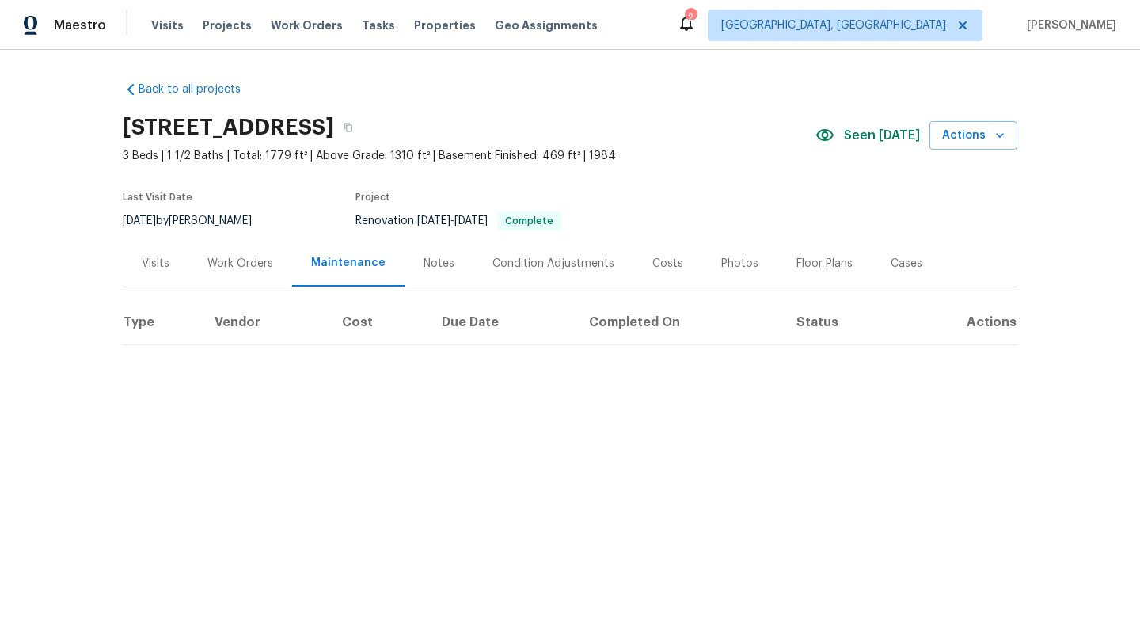
click at [245, 259] on div "Work Orders" at bounding box center [240, 264] width 66 height 16
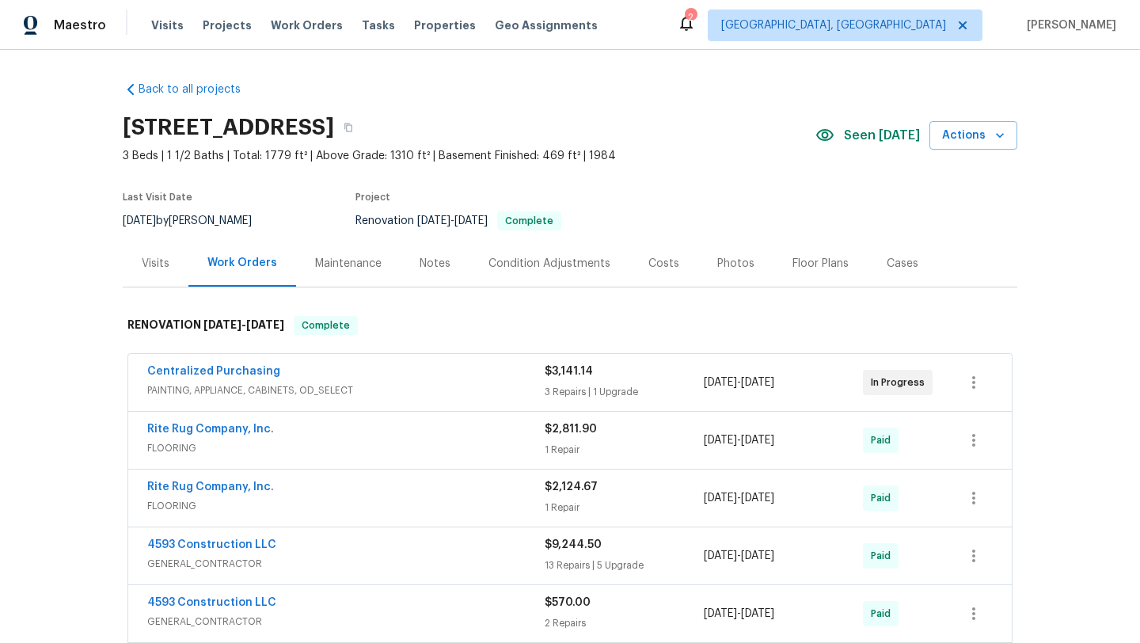
click at [144, 254] on div "Visits" at bounding box center [156, 263] width 66 height 47
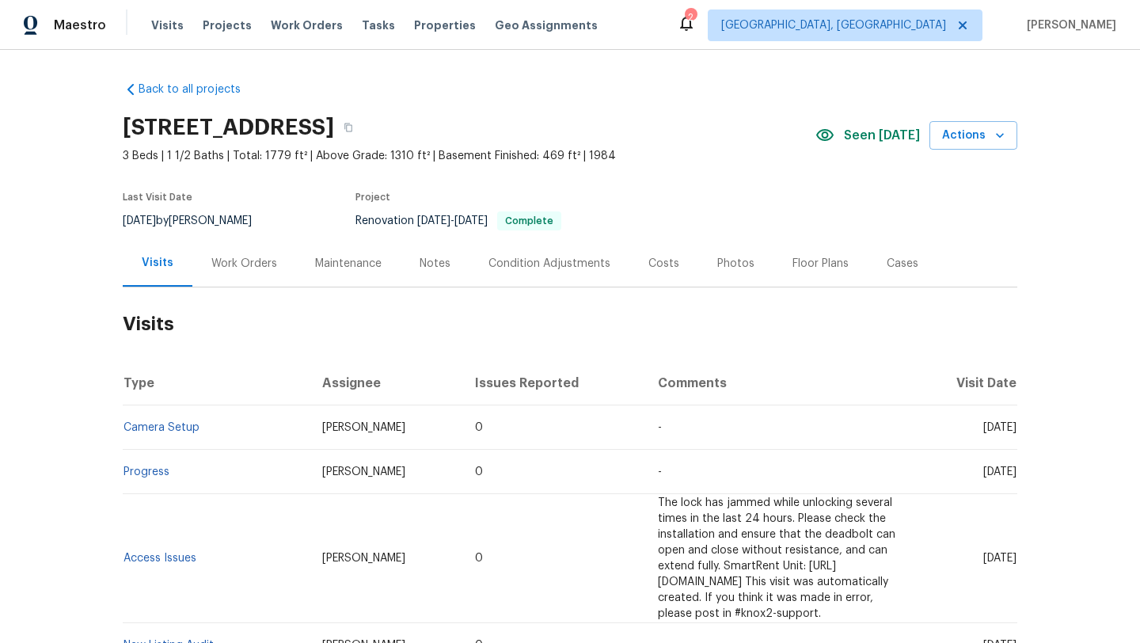
click at [242, 254] on div "Work Orders" at bounding box center [244, 263] width 104 height 47
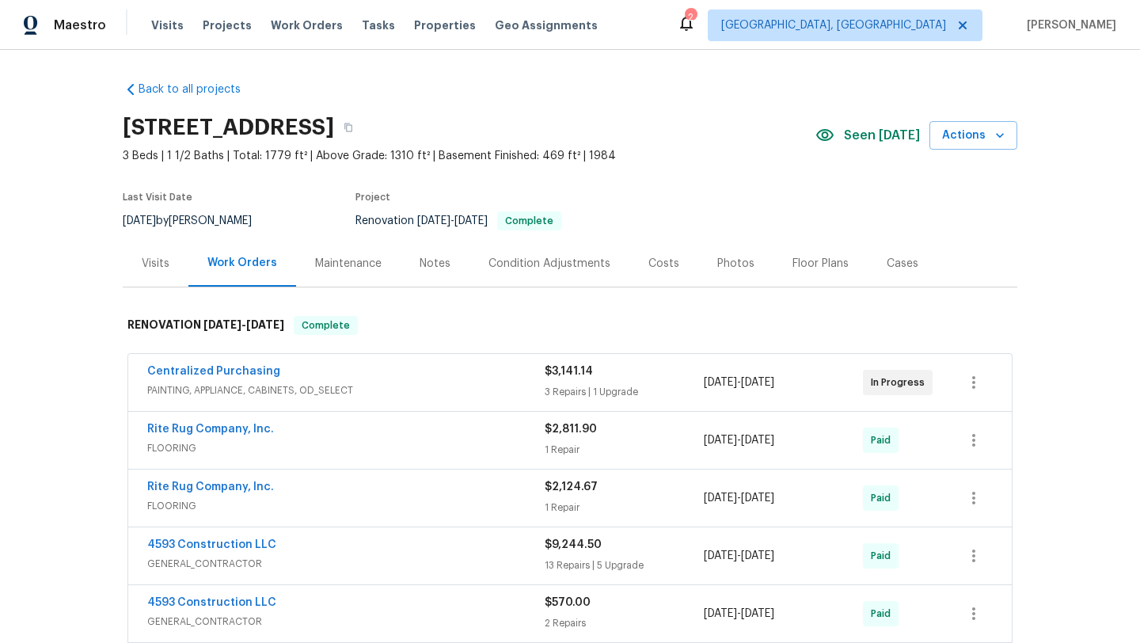
click at [148, 261] on div "Visits" at bounding box center [156, 264] width 28 height 16
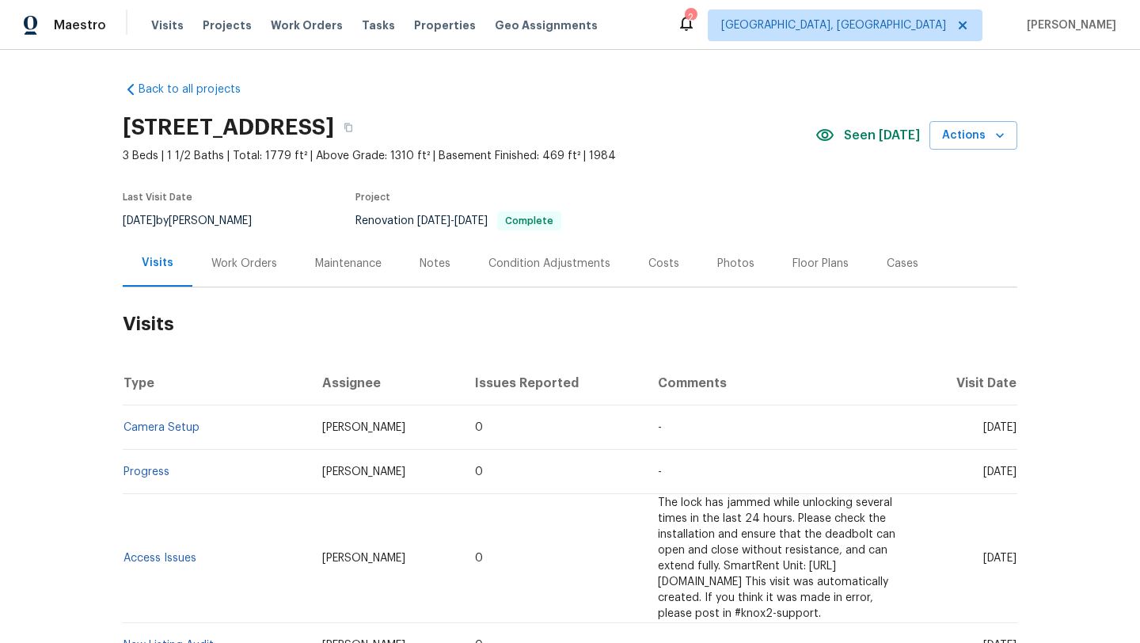
click at [325, 264] on div "Maintenance" at bounding box center [348, 264] width 66 height 16
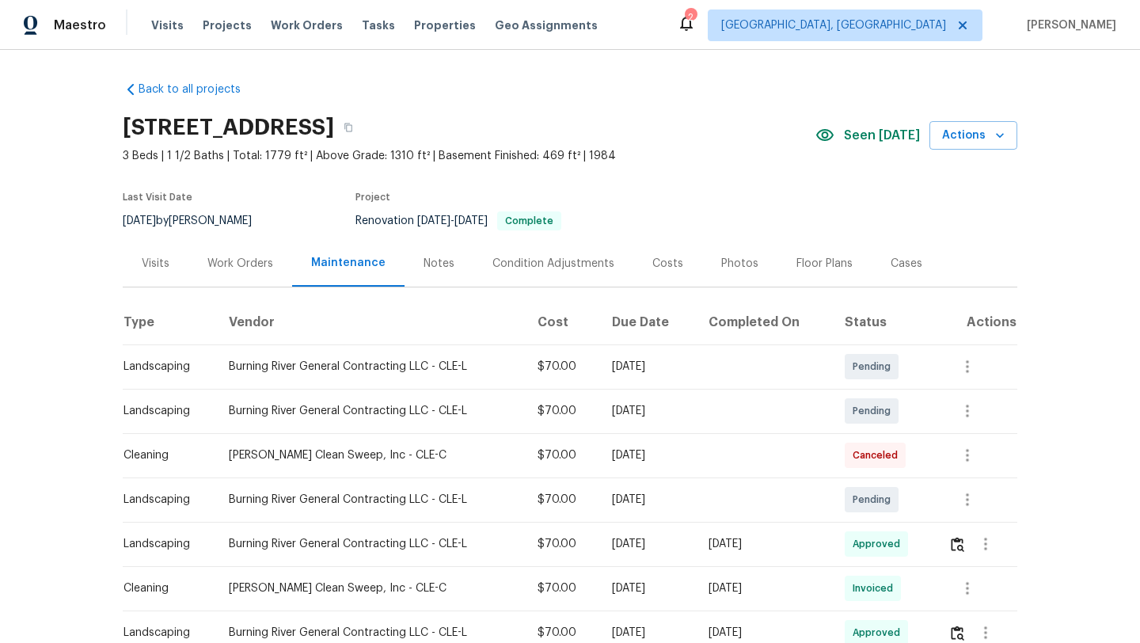
click at [156, 260] on div "Visits" at bounding box center [156, 264] width 28 height 16
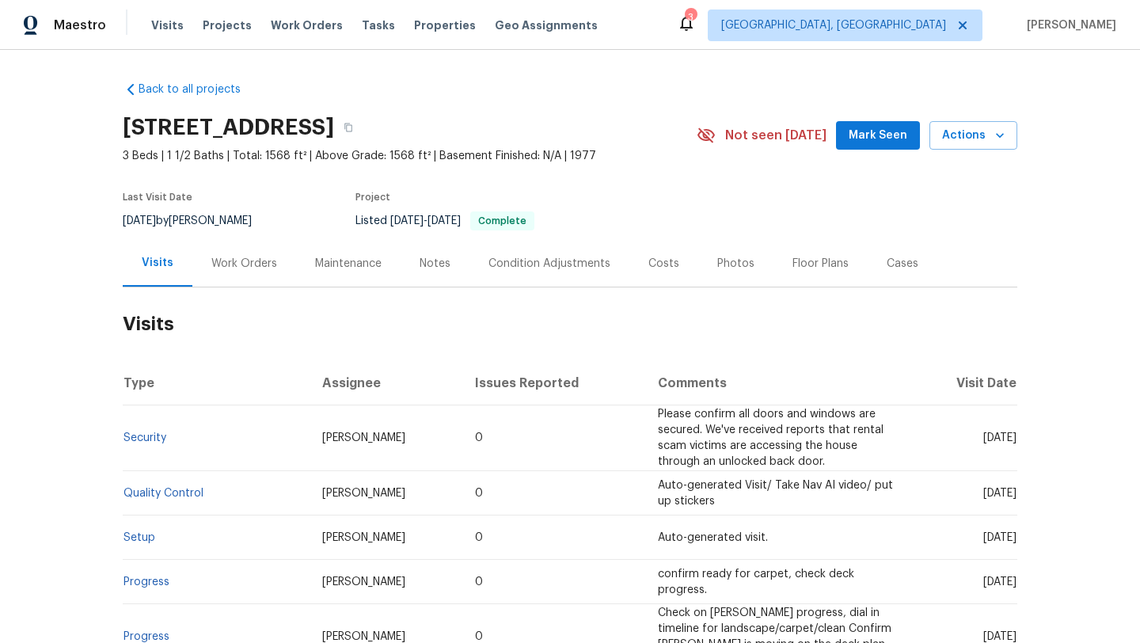
click at [362, 259] on div "Maintenance" at bounding box center [348, 264] width 66 height 16
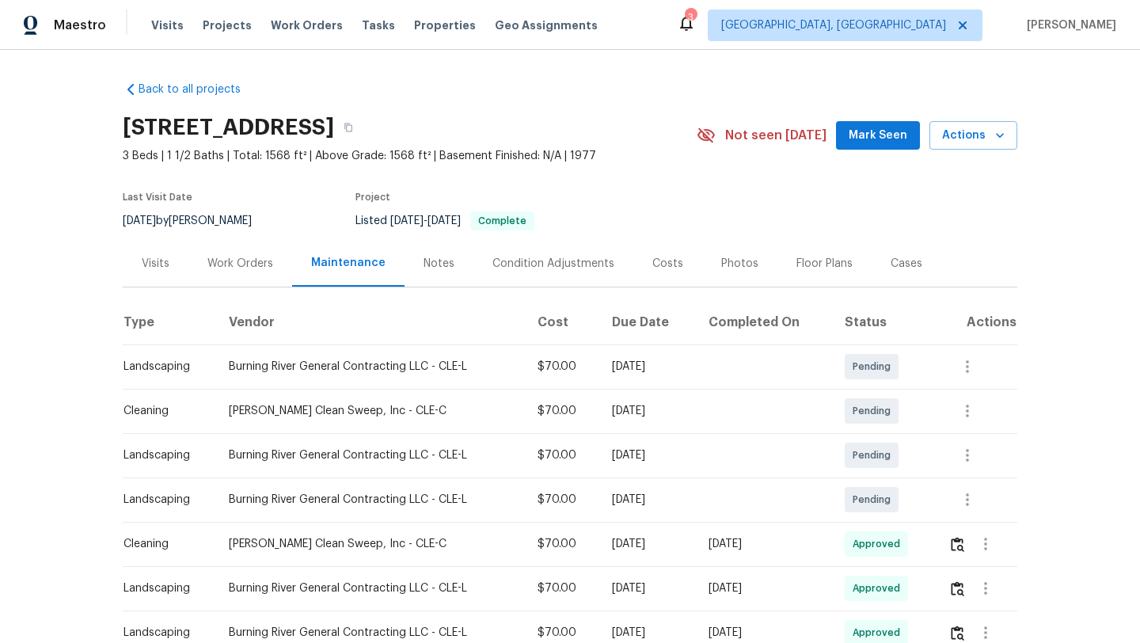
click at [151, 261] on div "Visits" at bounding box center [156, 264] width 28 height 16
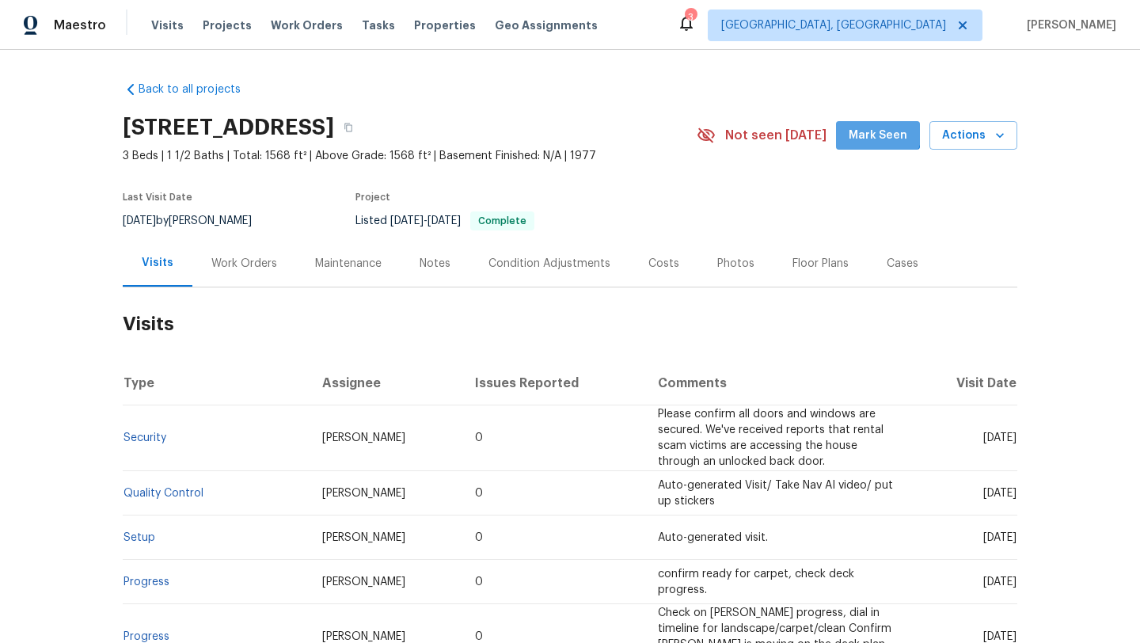
click at [867, 127] on span "Mark Seen" at bounding box center [878, 136] width 59 height 20
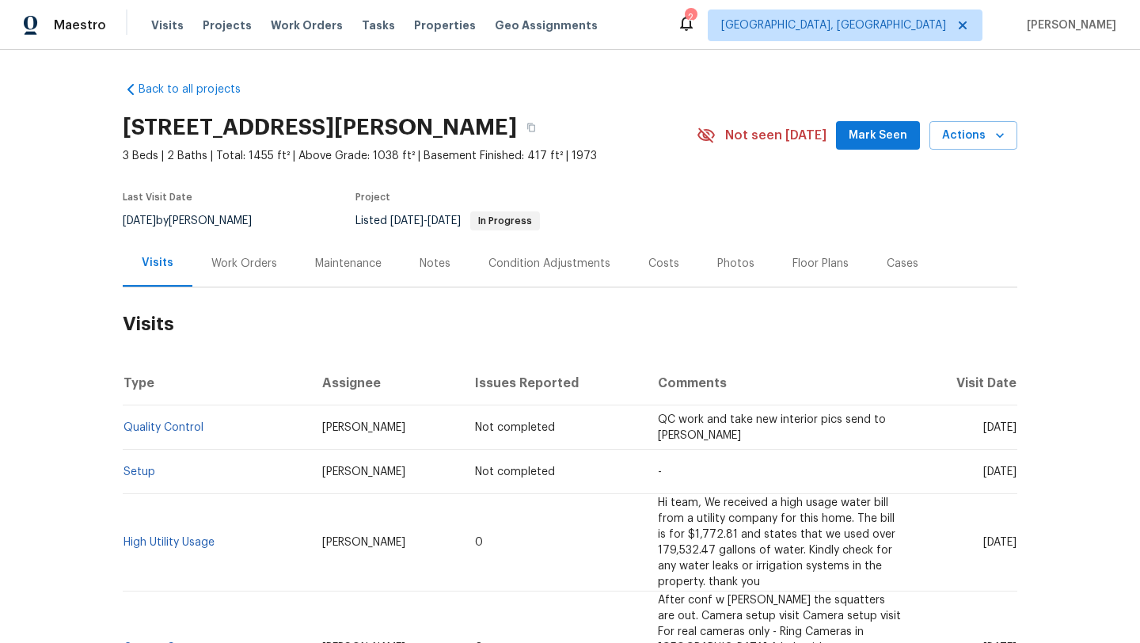
click at [357, 259] on div "Maintenance" at bounding box center [348, 264] width 66 height 16
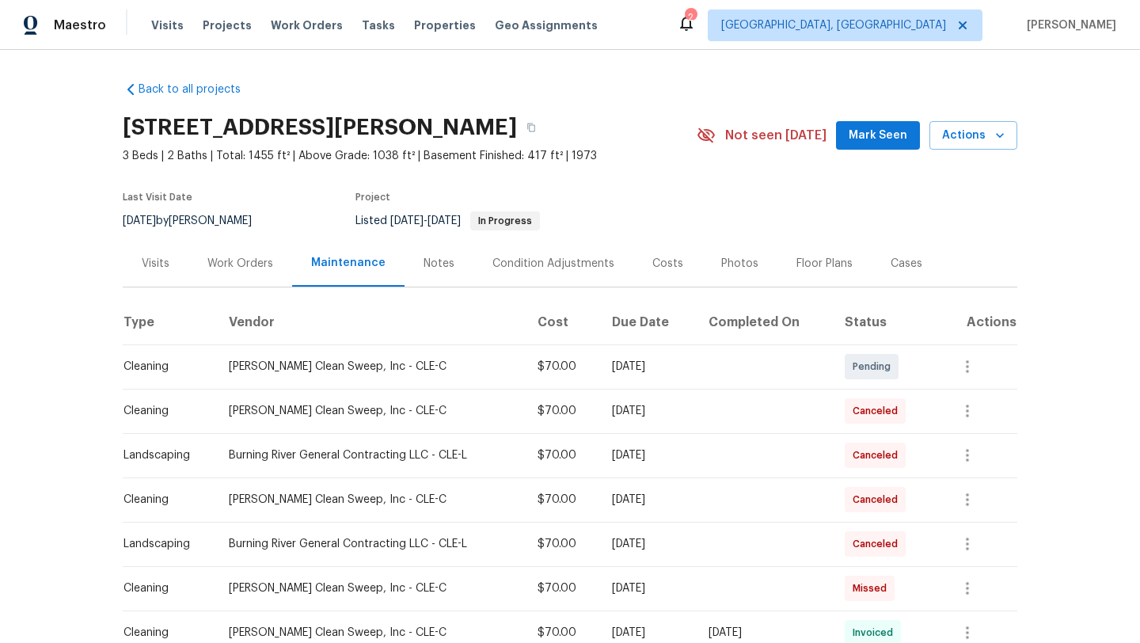
click at [143, 271] on div "Visits" at bounding box center [156, 263] width 66 height 47
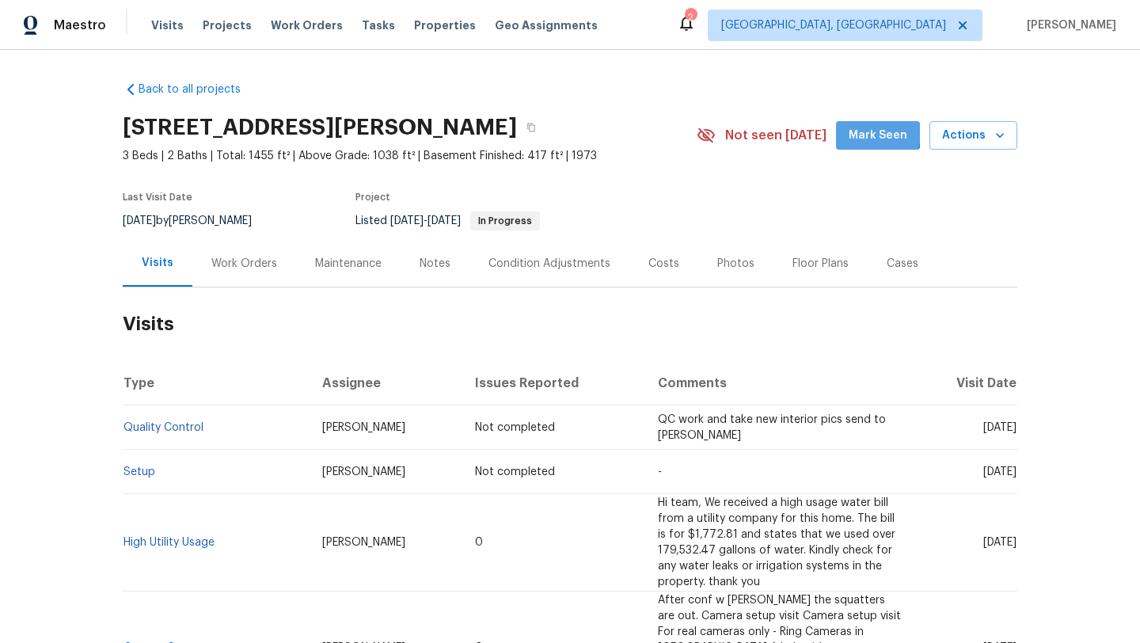
click at [868, 133] on span "Mark Seen" at bounding box center [878, 136] width 59 height 20
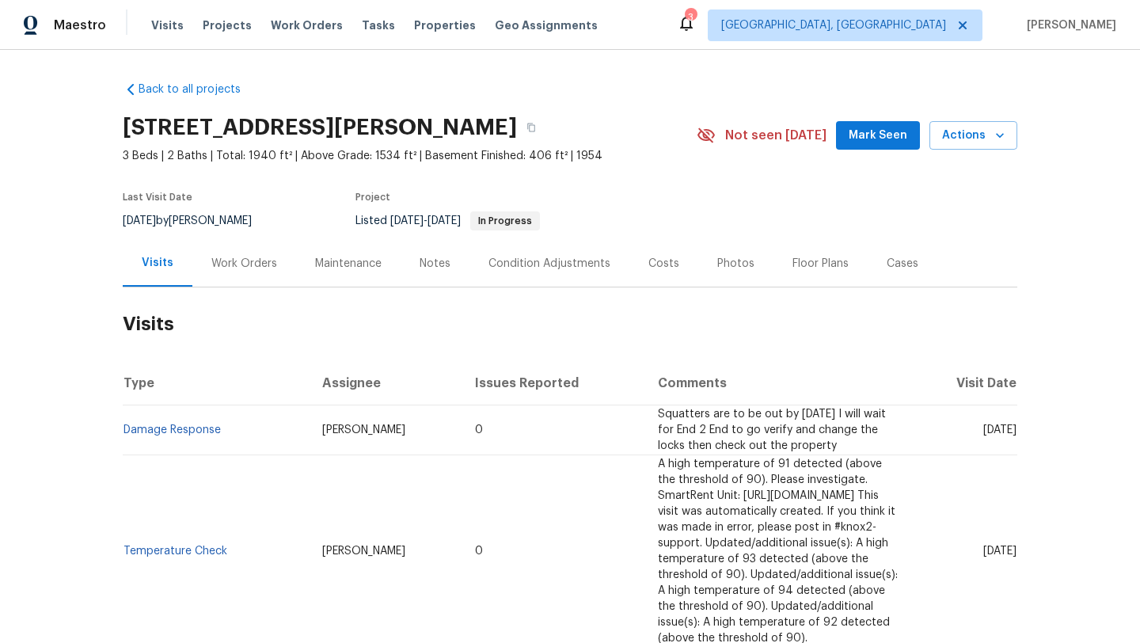
click at [365, 267] on div "Maintenance" at bounding box center [348, 264] width 66 height 16
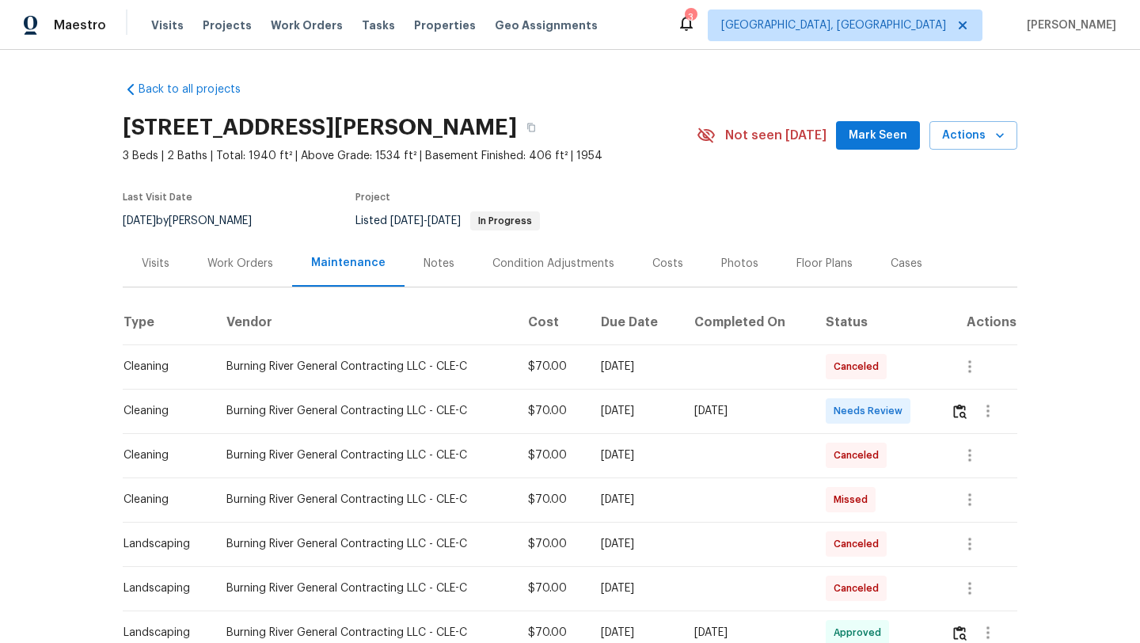
click at [158, 266] on div "Visits" at bounding box center [156, 264] width 28 height 16
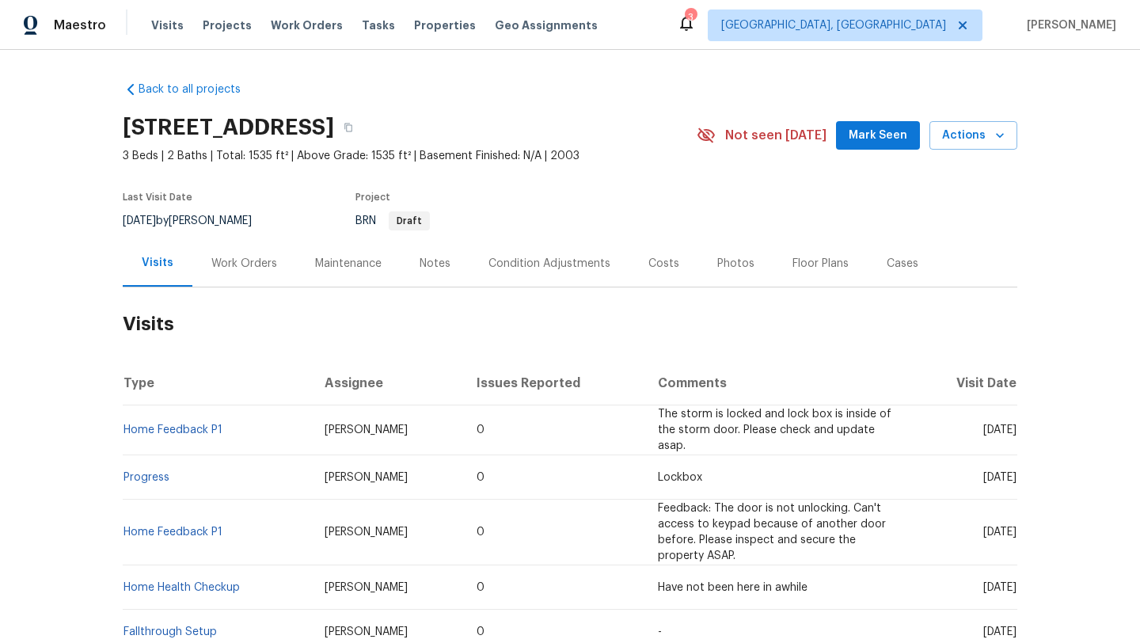
click at [346, 261] on div "Maintenance" at bounding box center [348, 264] width 66 height 16
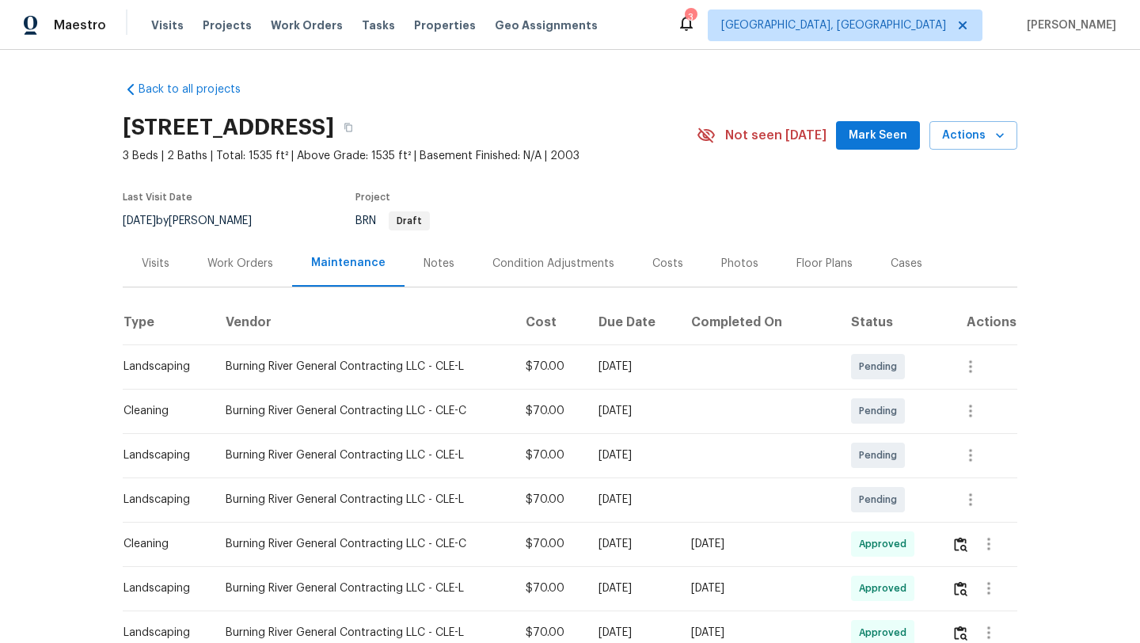
click at [169, 259] on div "Visits" at bounding box center [156, 264] width 28 height 16
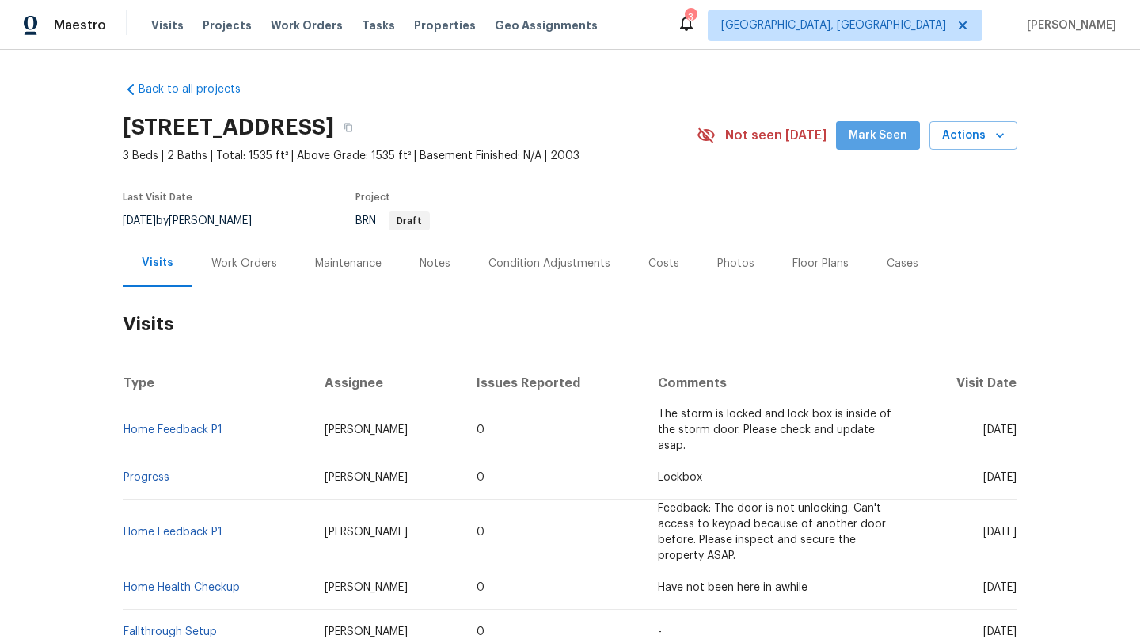
click at [883, 124] on button "Mark Seen" at bounding box center [878, 135] width 84 height 29
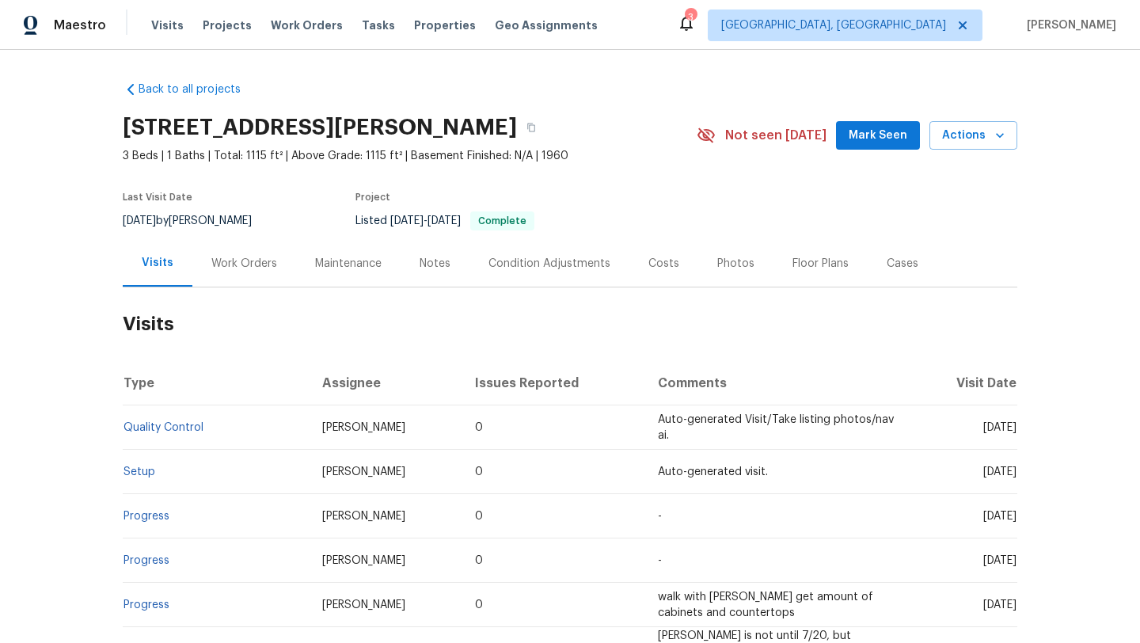
click at [321, 256] on div "Maintenance" at bounding box center [348, 264] width 66 height 16
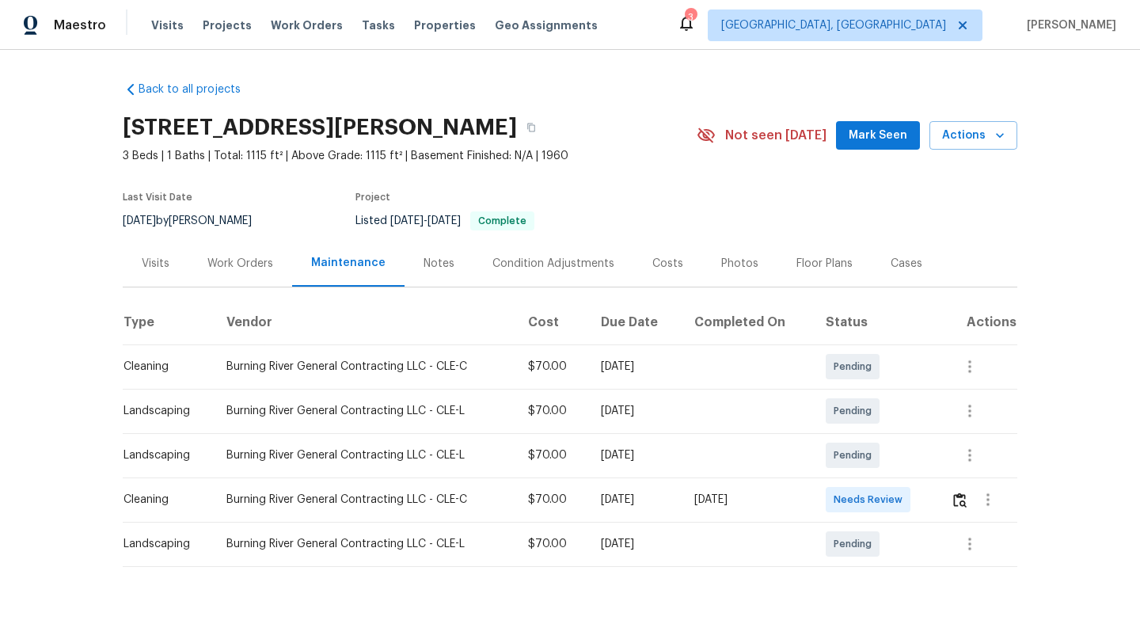
click at [158, 256] on div "Visits" at bounding box center [156, 264] width 28 height 16
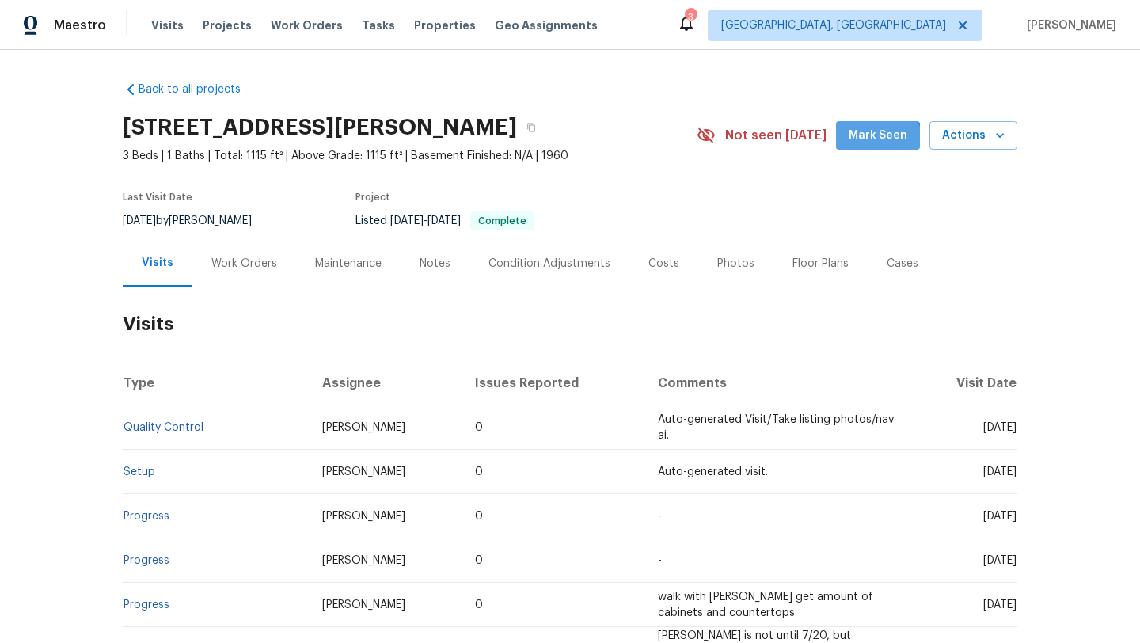
click at [872, 140] on span "Mark Seen" at bounding box center [878, 136] width 59 height 20
click at [334, 260] on div "Maintenance" at bounding box center [348, 264] width 66 height 16
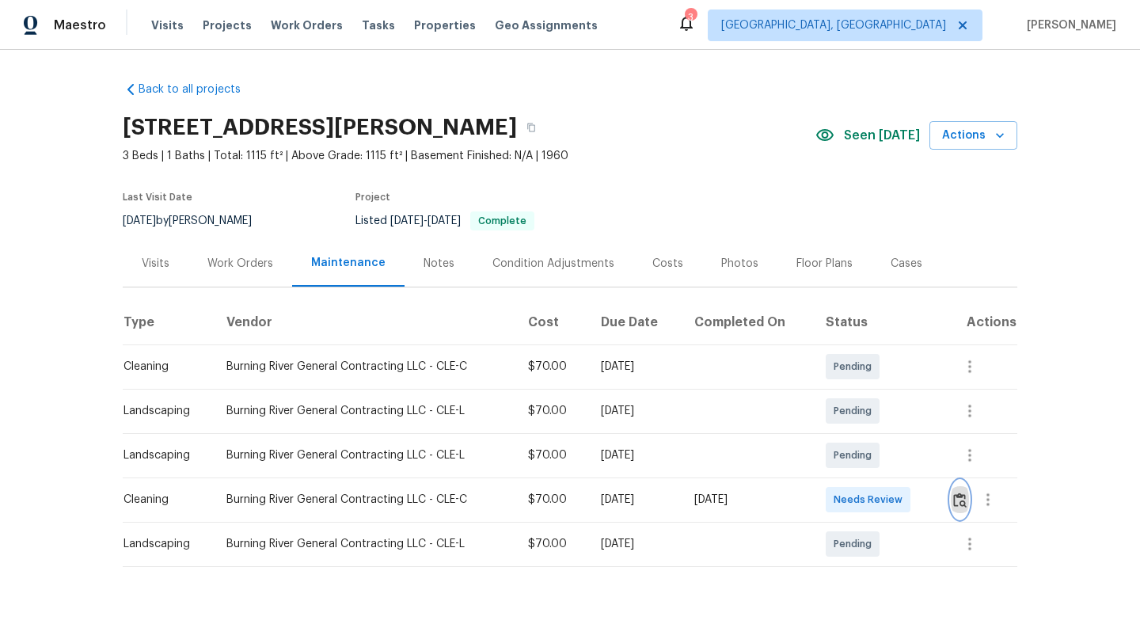
click at [960, 502] on img "button" at bounding box center [959, 499] width 13 height 15
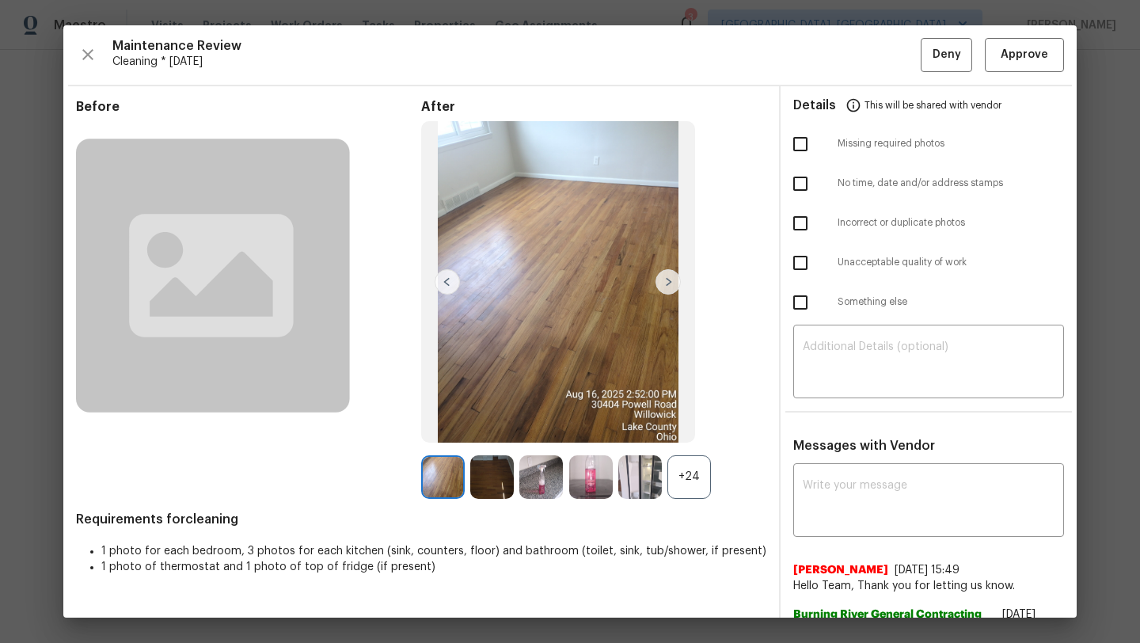
click at [496, 482] on img at bounding box center [492, 477] width 44 height 44
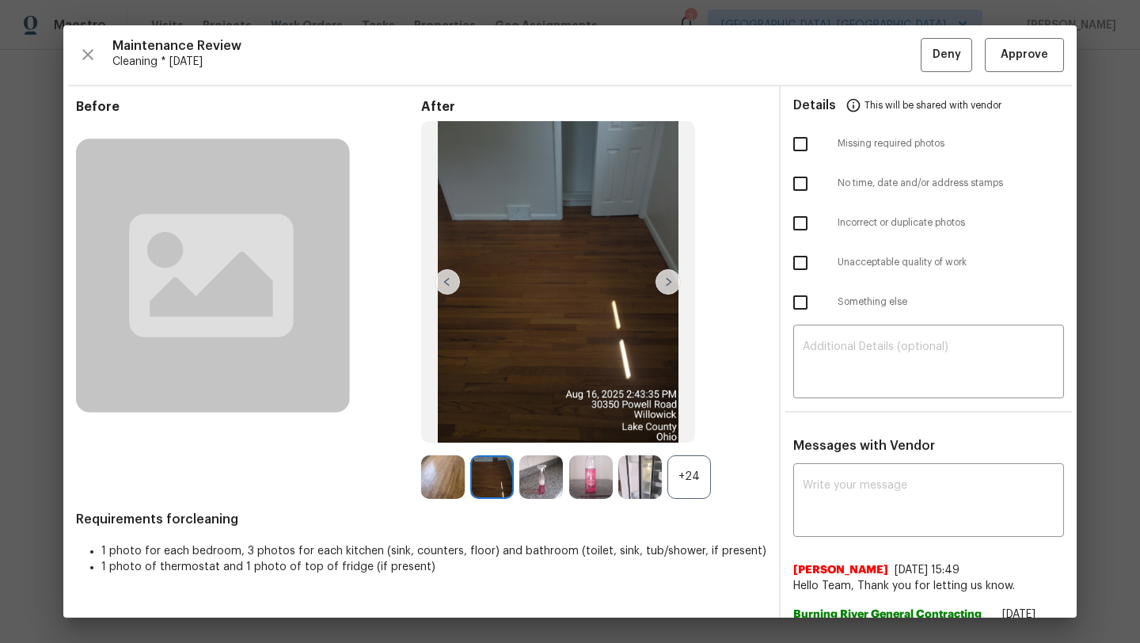
click at [550, 483] on img at bounding box center [541, 477] width 44 height 44
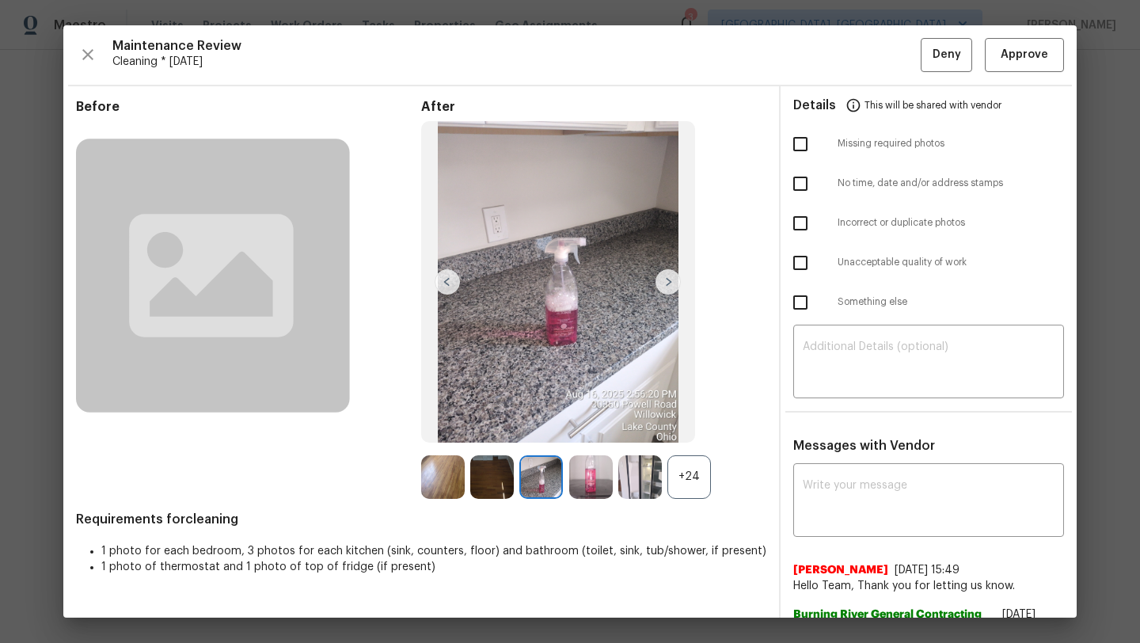
click at [549, 488] on img at bounding box center [541, 477] width 44 height 44
click at [591, 481] on img at bounding box center [591, 477] width 44 height 44
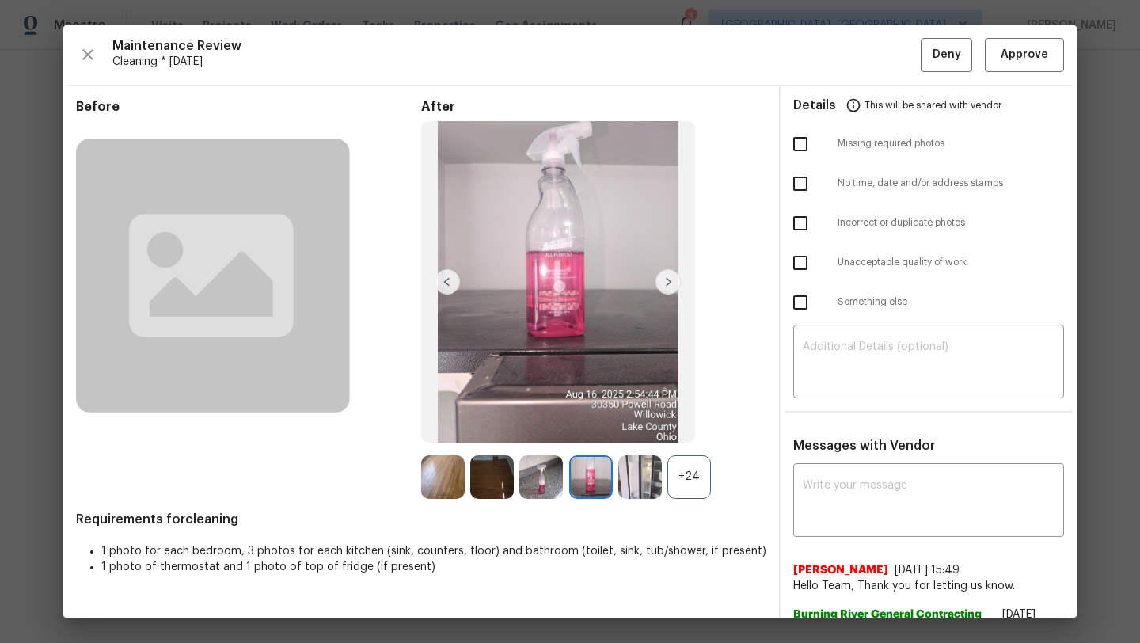
click at [631, 480] on img at bounding box center [640, 477] width 44 height 44
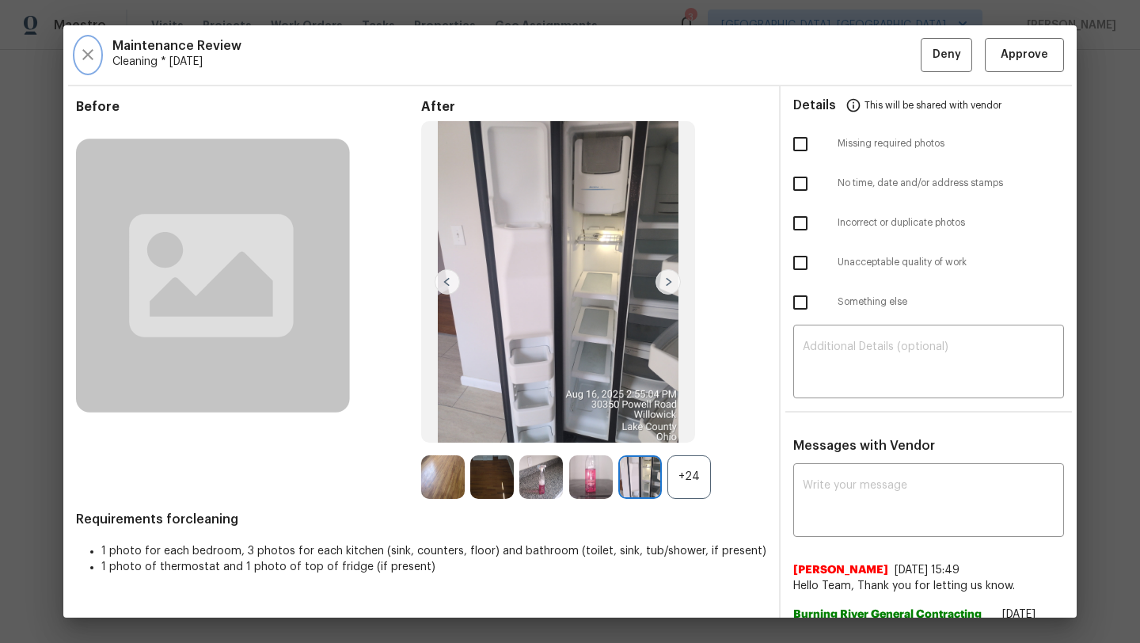
click at [88, 56] on icon "button" at bounding box center [87, 54] width 19 height 19
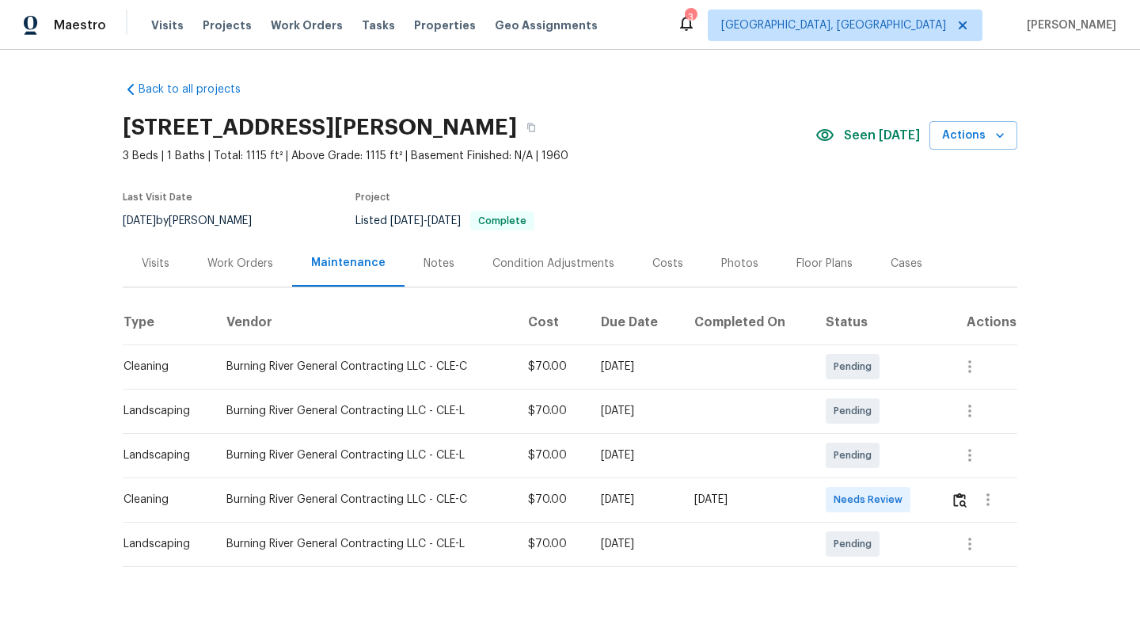
click at [228, 261] on div "Work Orders" at bounding box center [240, 264] width 66 height 16
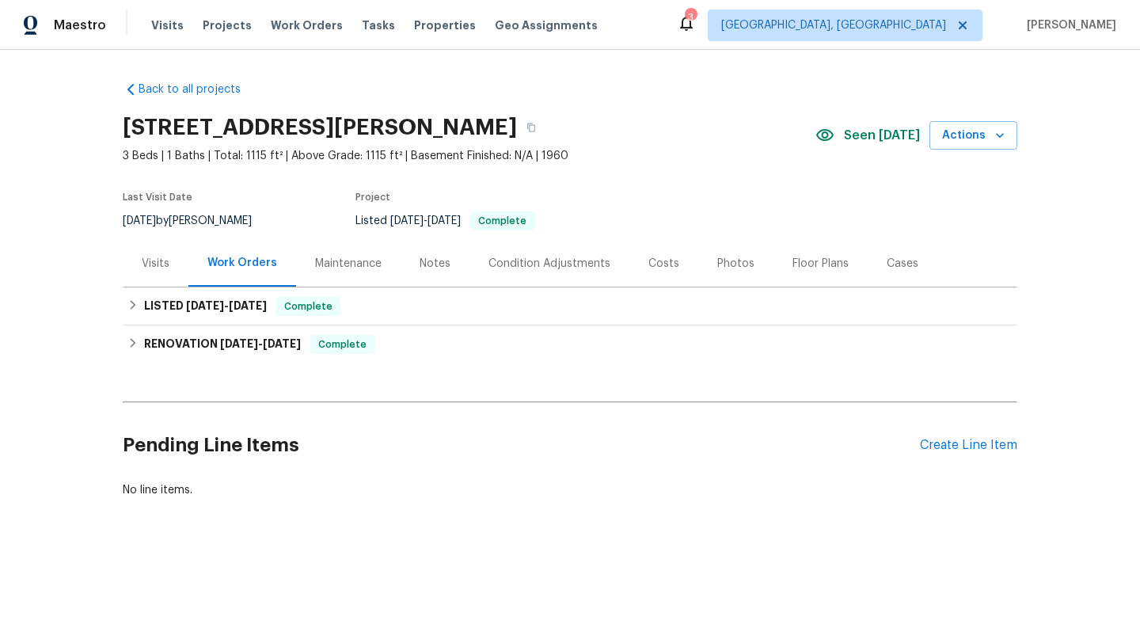
click at [160, 265] on div "Visits" at bounding box center [156, 264] width 28 height 16
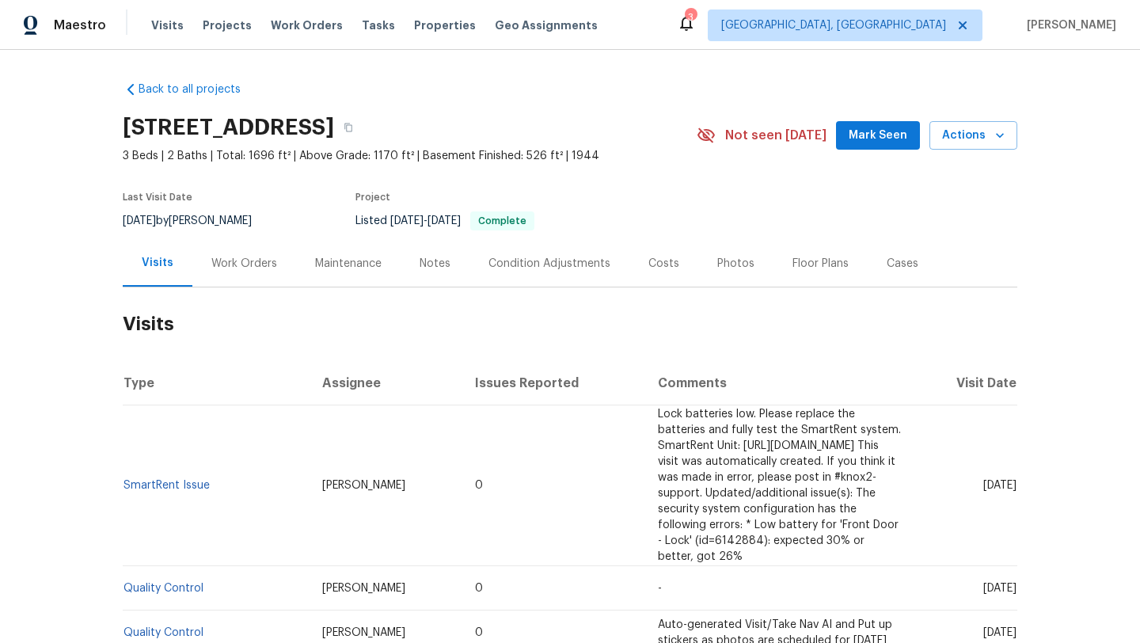
click at [858, 139] on span "Mark Seen" at bounding box center [878, 136] width 59 height 20
